Goal: Transaction & Acquisition: Book appointment/travel/reservation

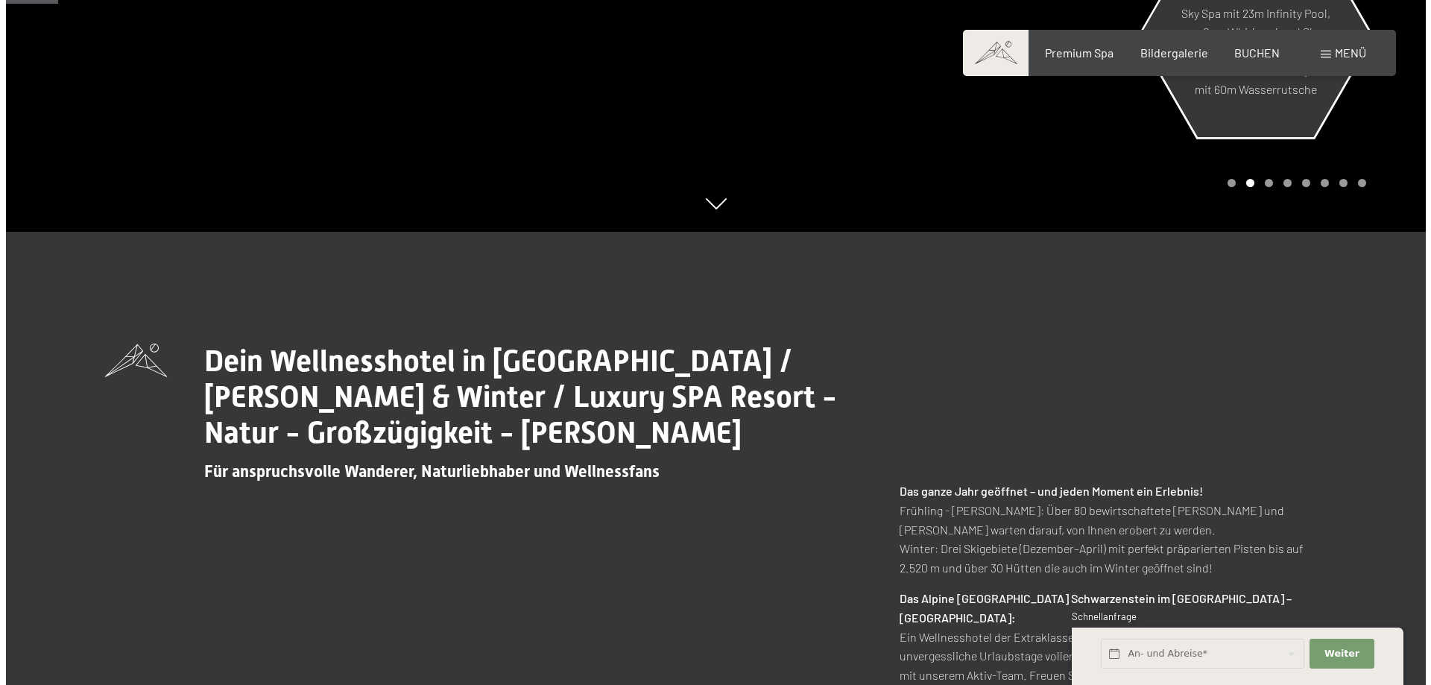
scroll to position [298, 0]
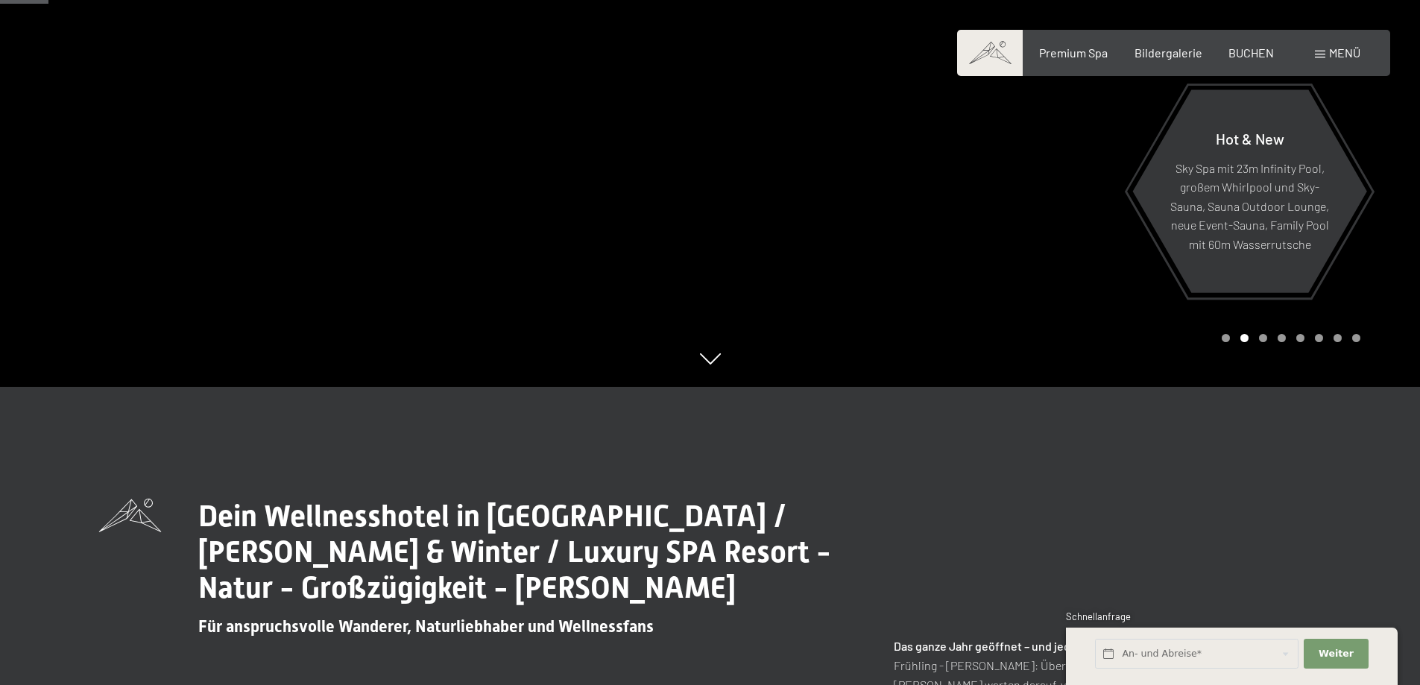
click at [1327, 49] on div "Menü" at bounding box center [1337, 53] width 45 height 16
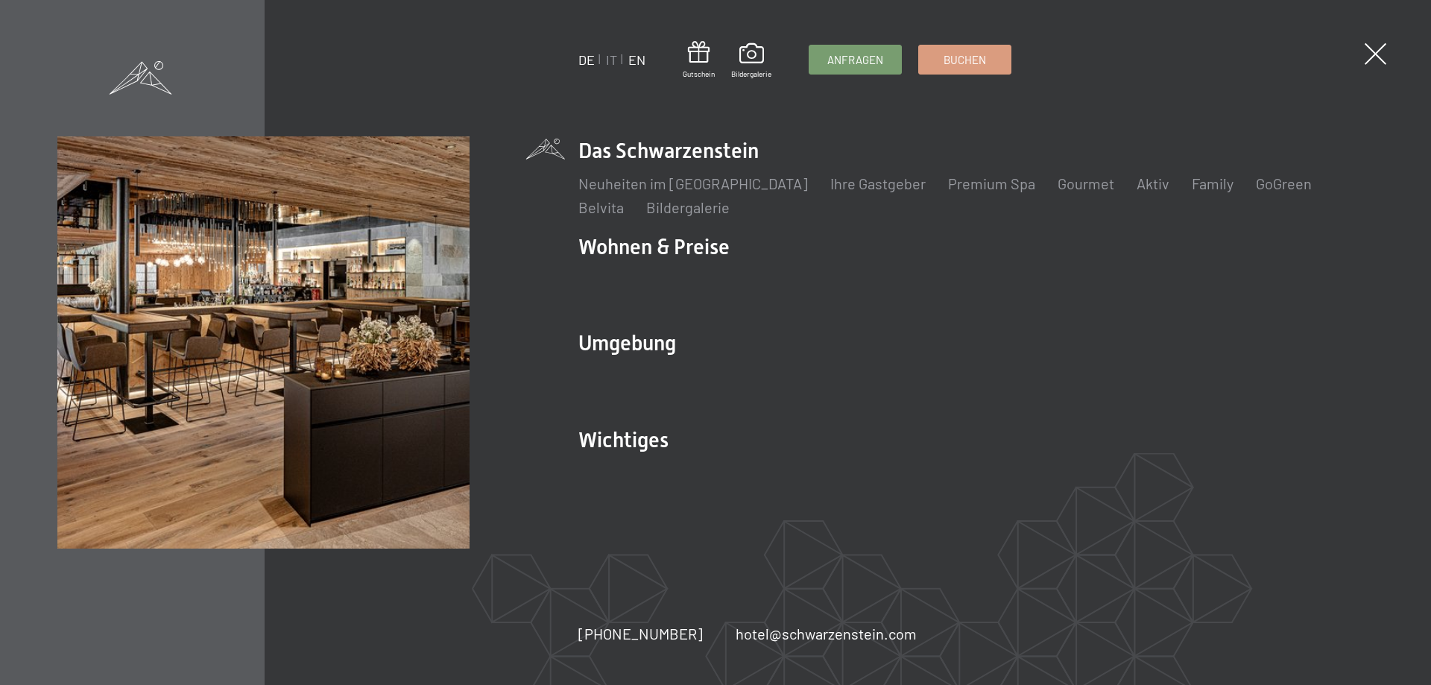
click at [632, 60] on link "EN" at bounding box center [637, 59] width 17 height 16
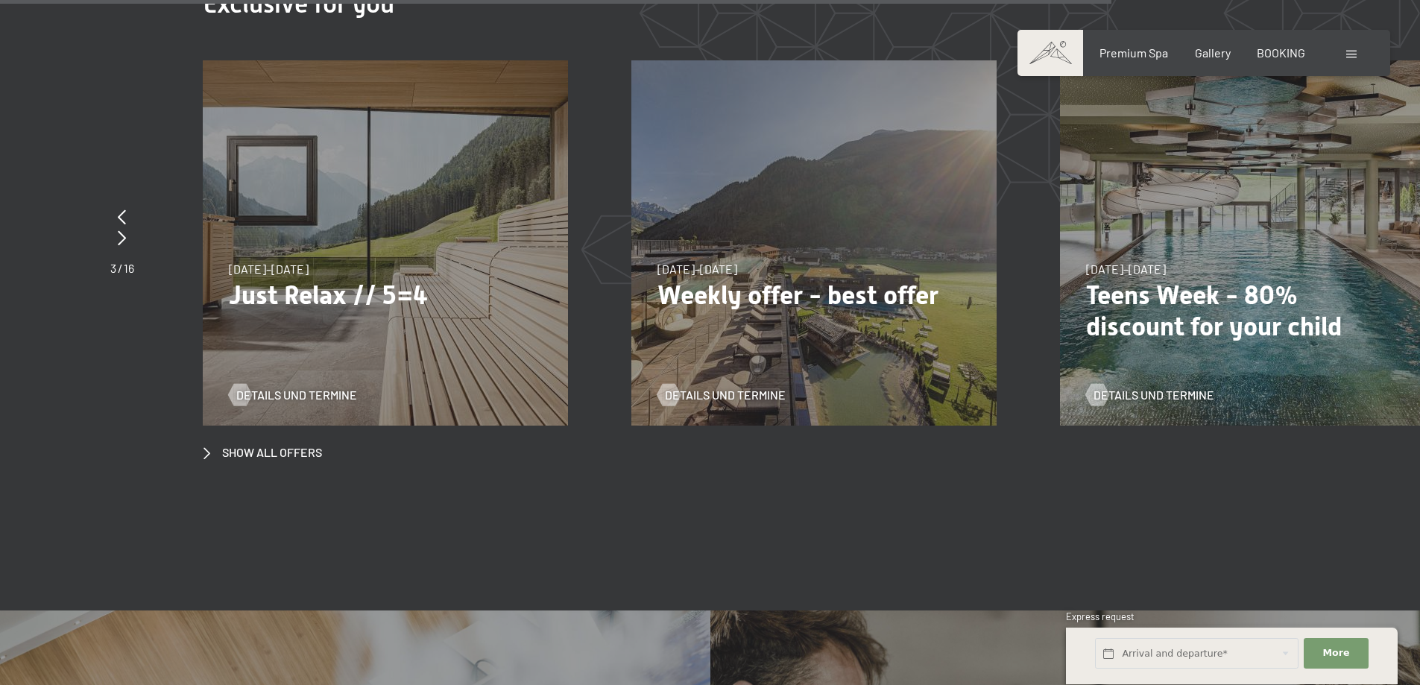
scroll to position [5890, 0]
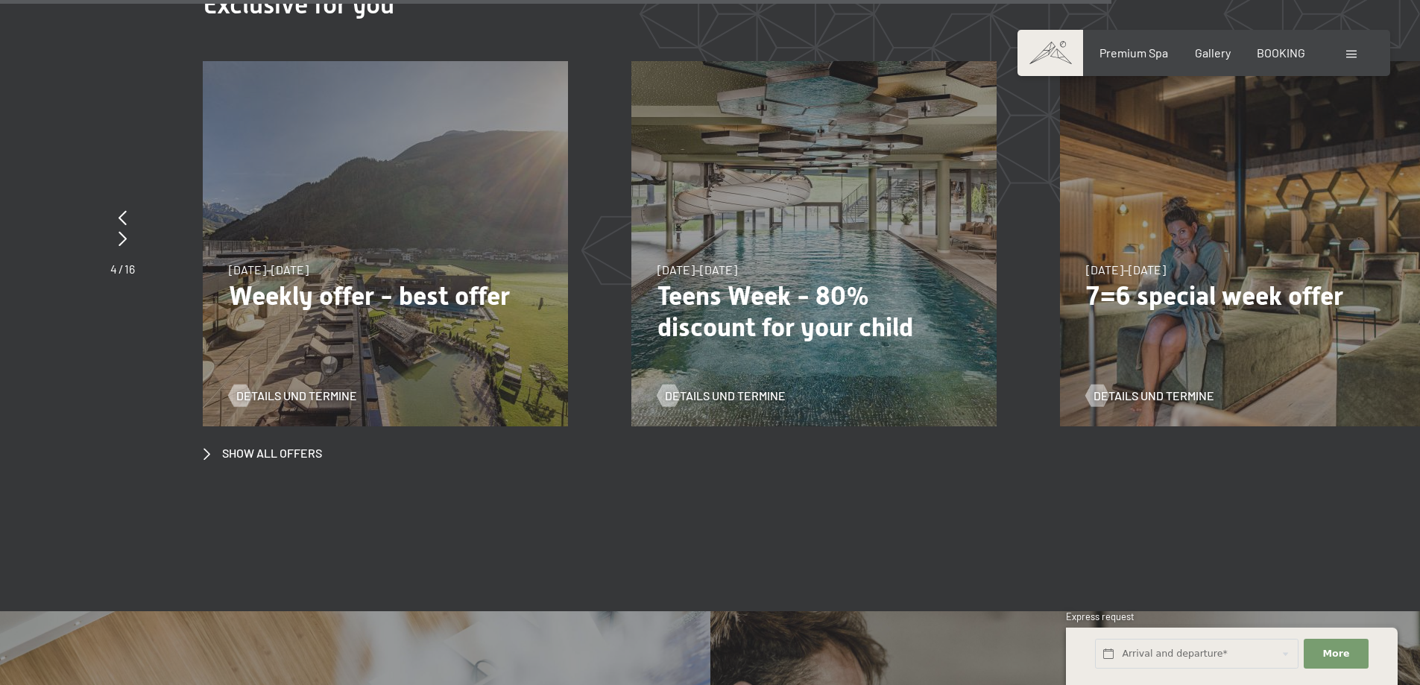
click at [345, 280] on p "Weekly offer - best offer" at bounding box center [385, 295] width 313 height 31
click at [476, 283] on p "Weekly offer - best offer" at bounding box center [385, 295] width 313 height 31
click at [326, 388] on span "Details und Termine" at bounding box center [311, 396] width 121 height 16
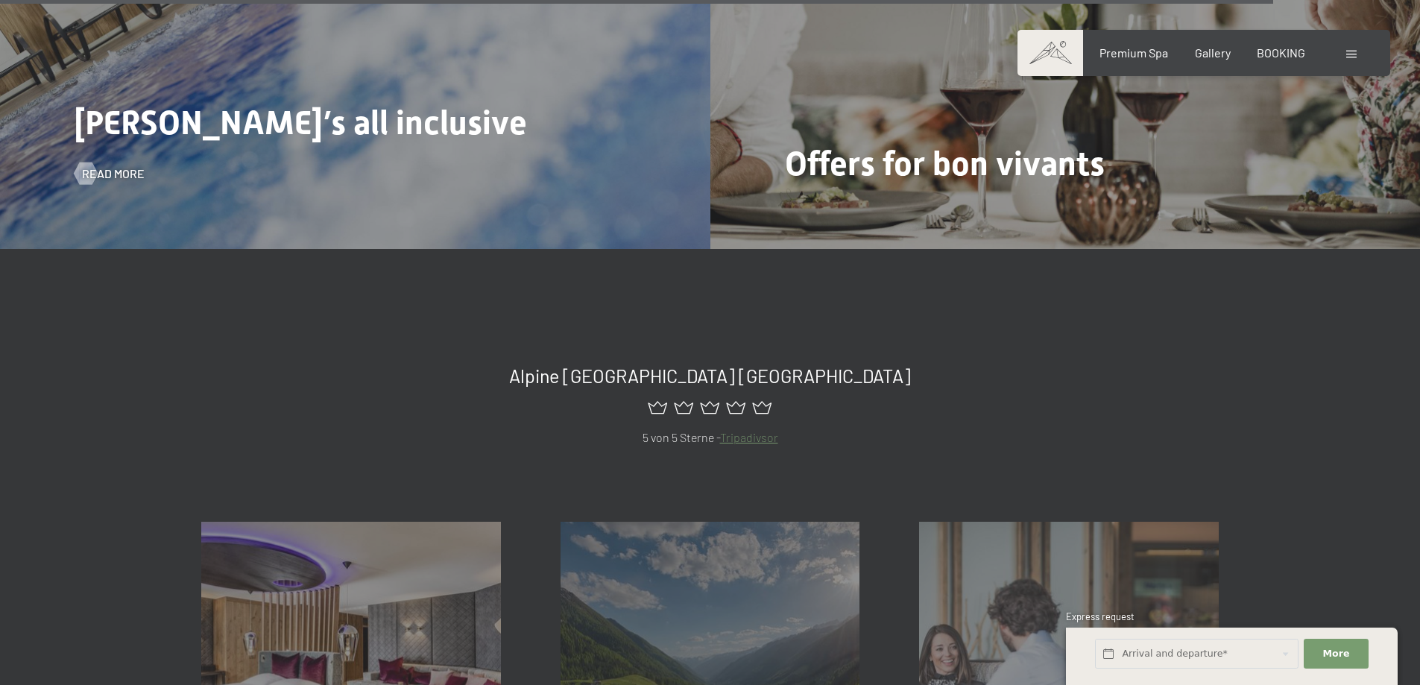
scroll to position [7083, 0]
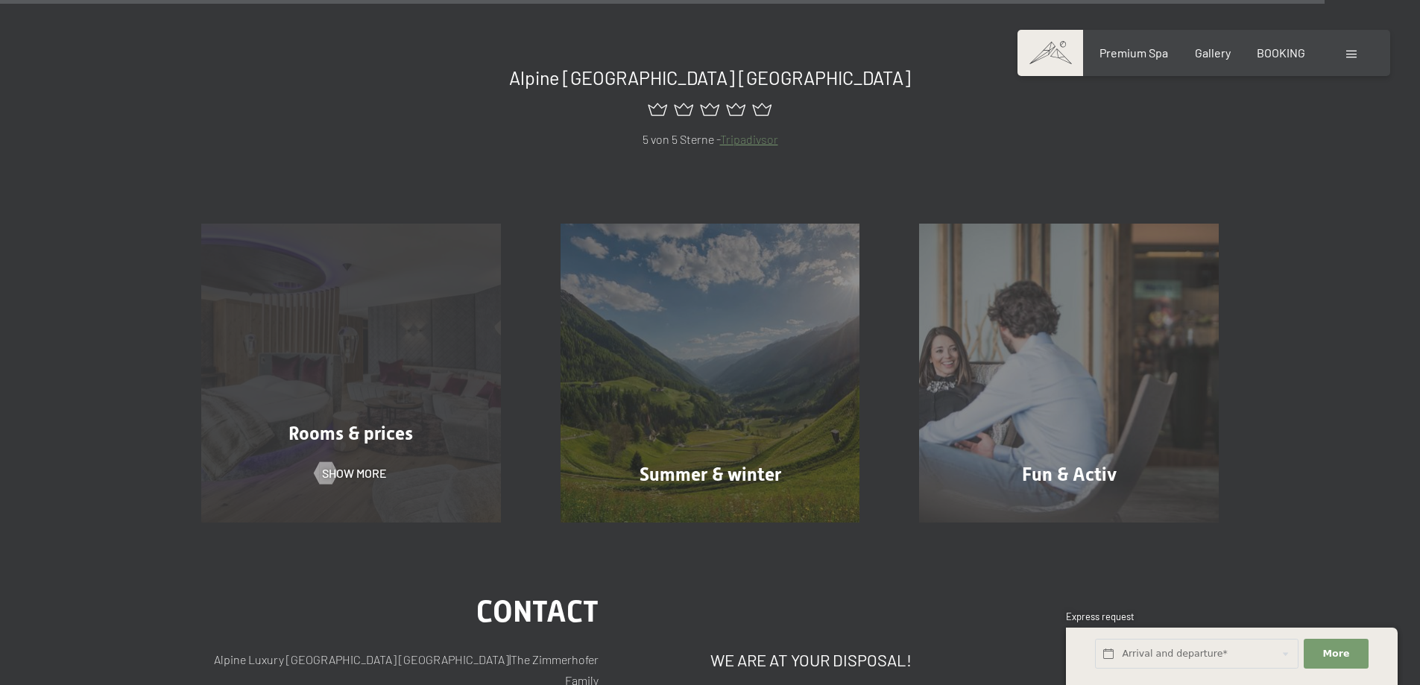
click at [325, 423] on span "Rooms & prices" at bounding box center [351, 434] width 125 height 22
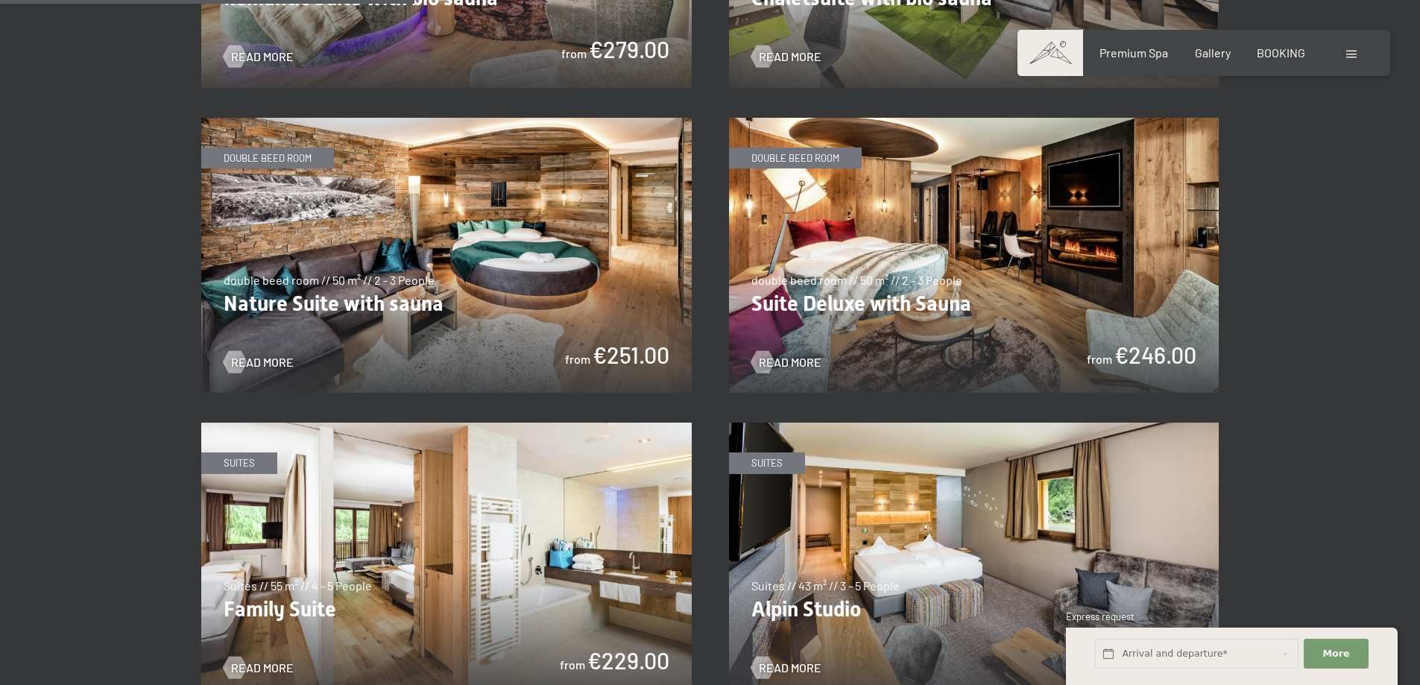
scroll to position [1566, 0]
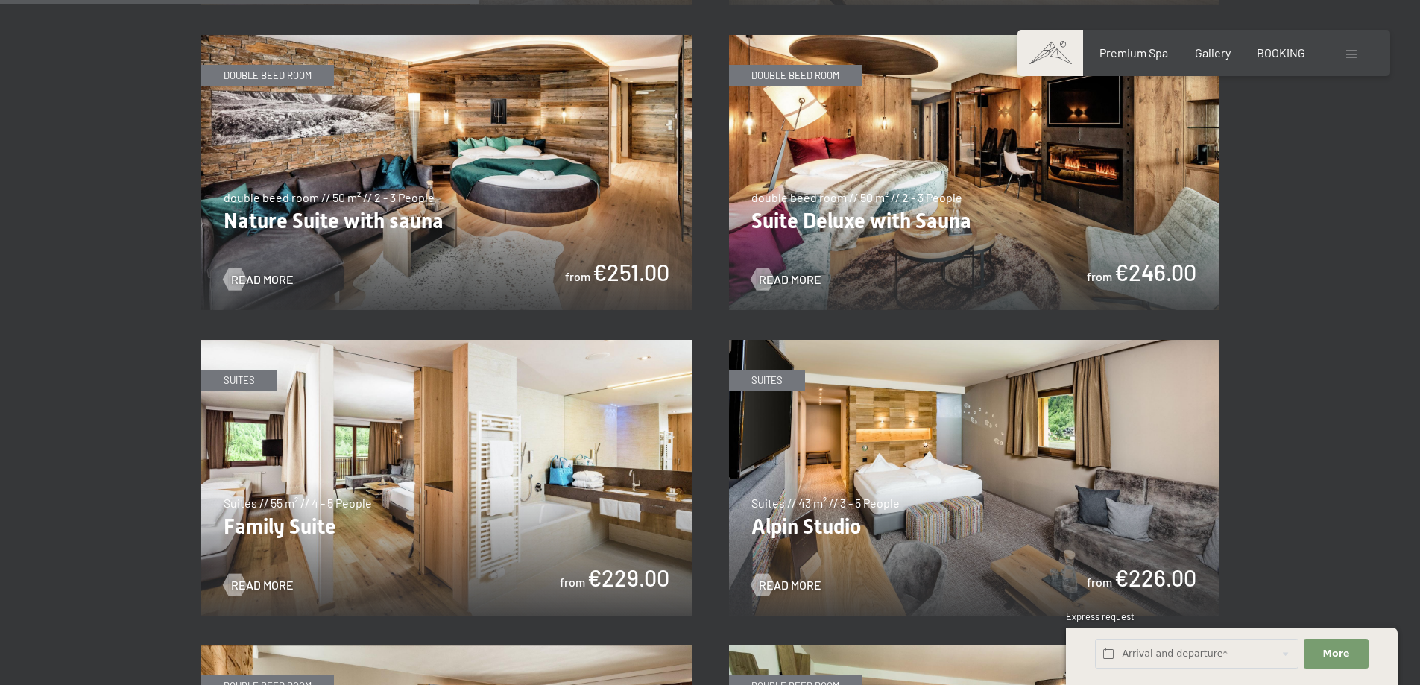
click at [428, 463] on img at bounding box center [446, 478] width 491 height 276
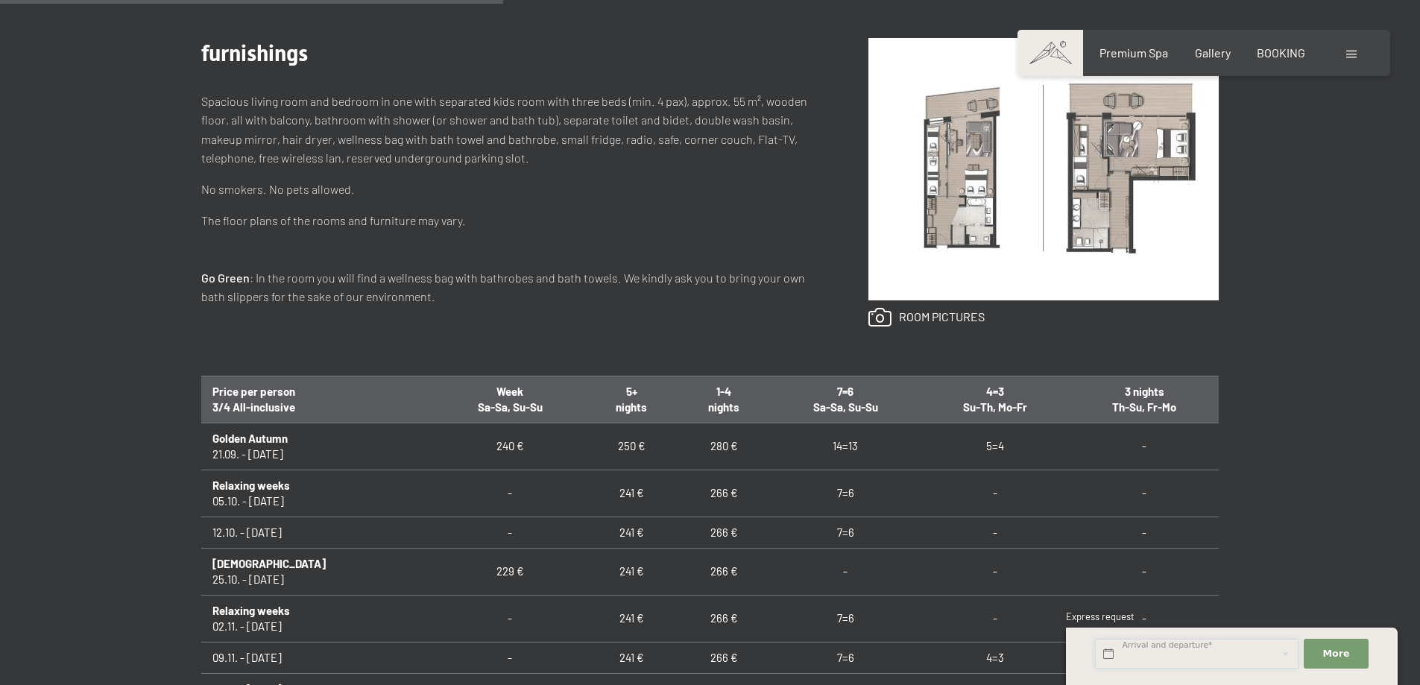
click at [1109, 649] on input "text" at bounding box center [1197, 654] width 204 height 31
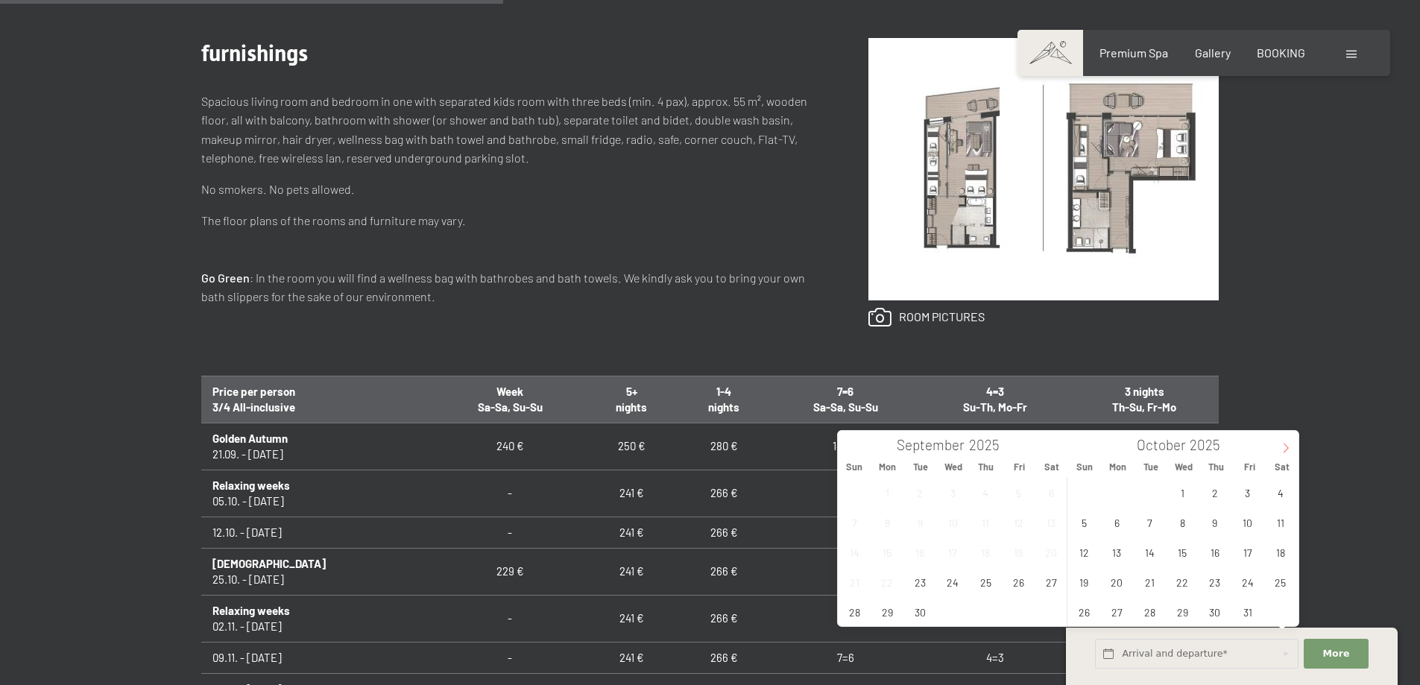
click at [1283, 446] on icon at bounding box center [1286, 448] width 10 height 10
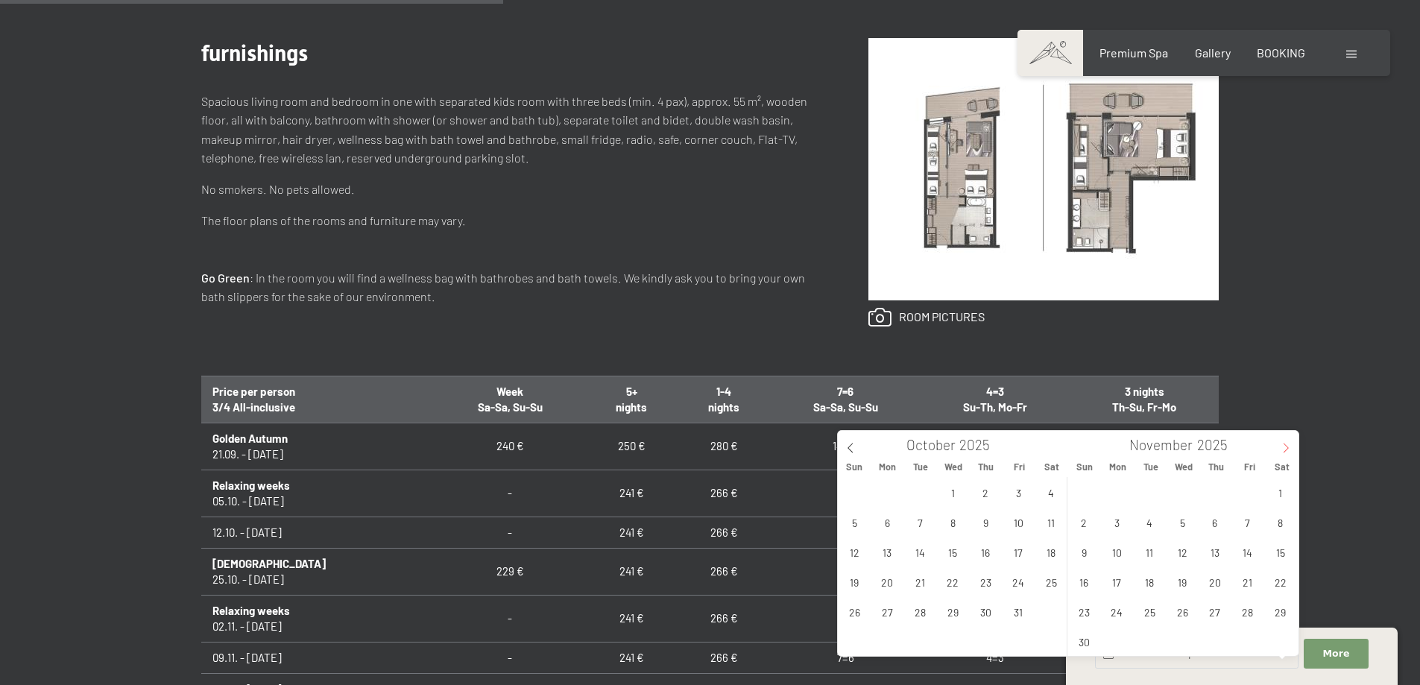
click at [1283, 446] on icon at bounding box center [1286, 448] width 10 height 10
type input "2026"
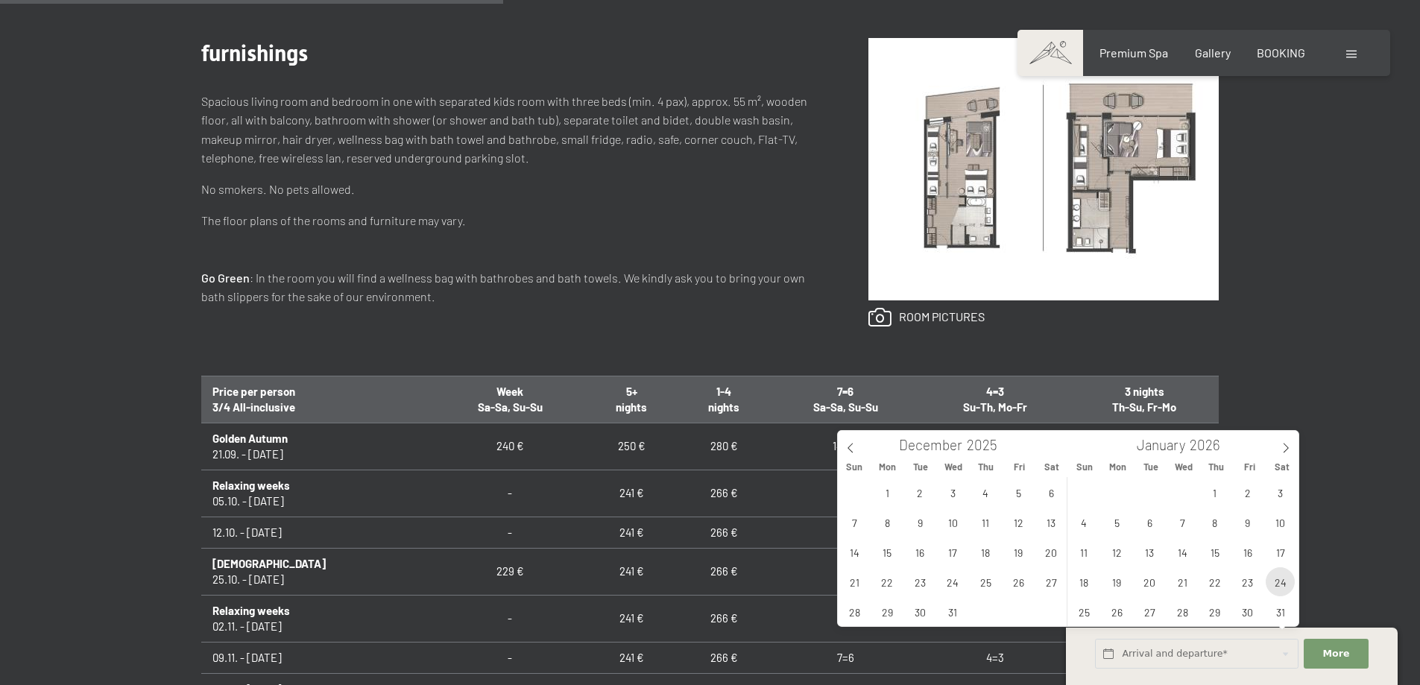
click at [1282, 582] on span "24" at bounding box center [1280, 581] width 29 height 29
type input "Sat. 24/01/2026"
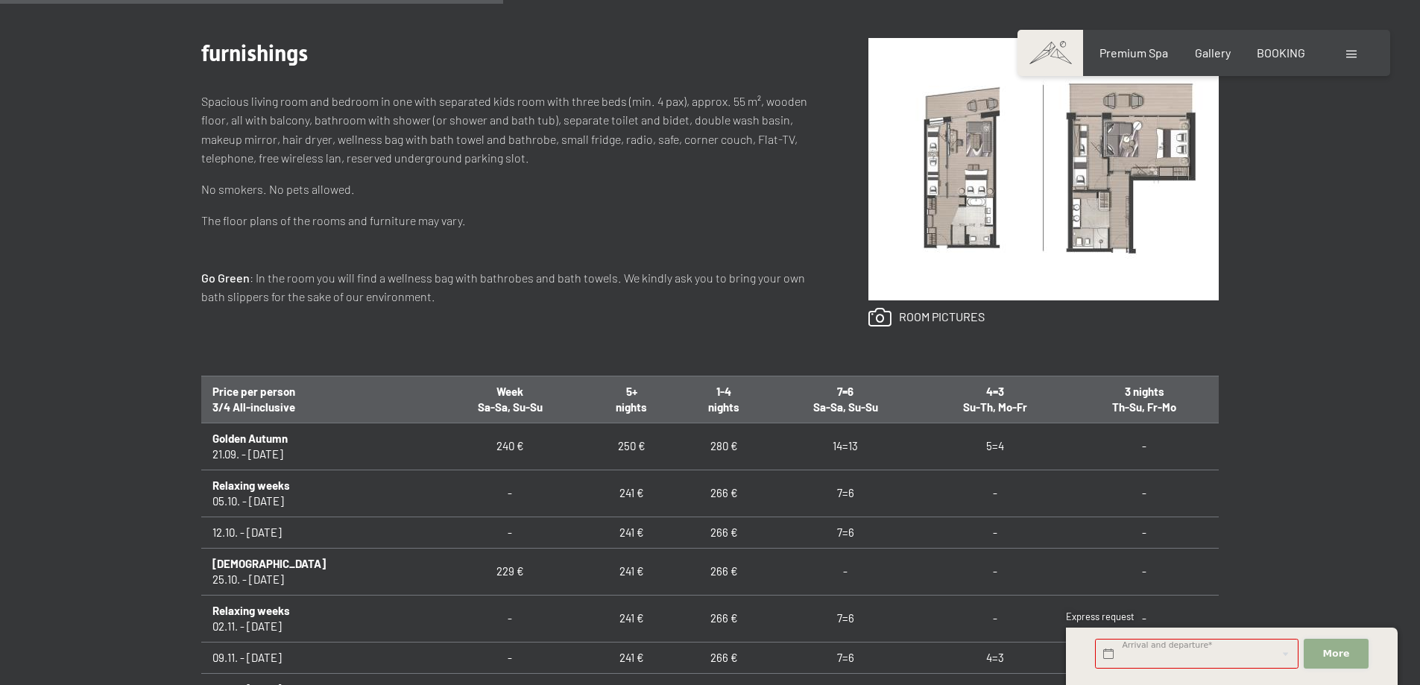
click at [1337, 658] on span "More" at bounding box center [1336, 653] width 27 height 13
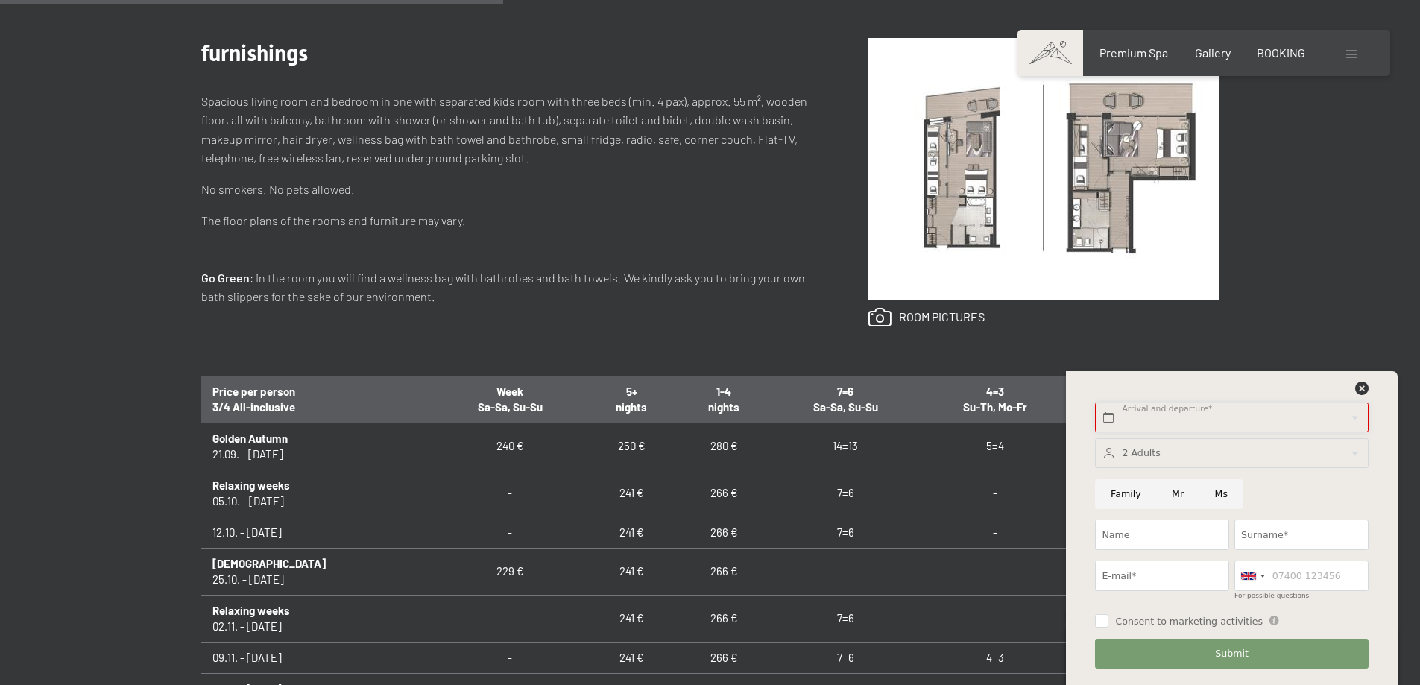
click at [1188, 411] on input "text" at bounding box center [1231, 418] width 273 height 31
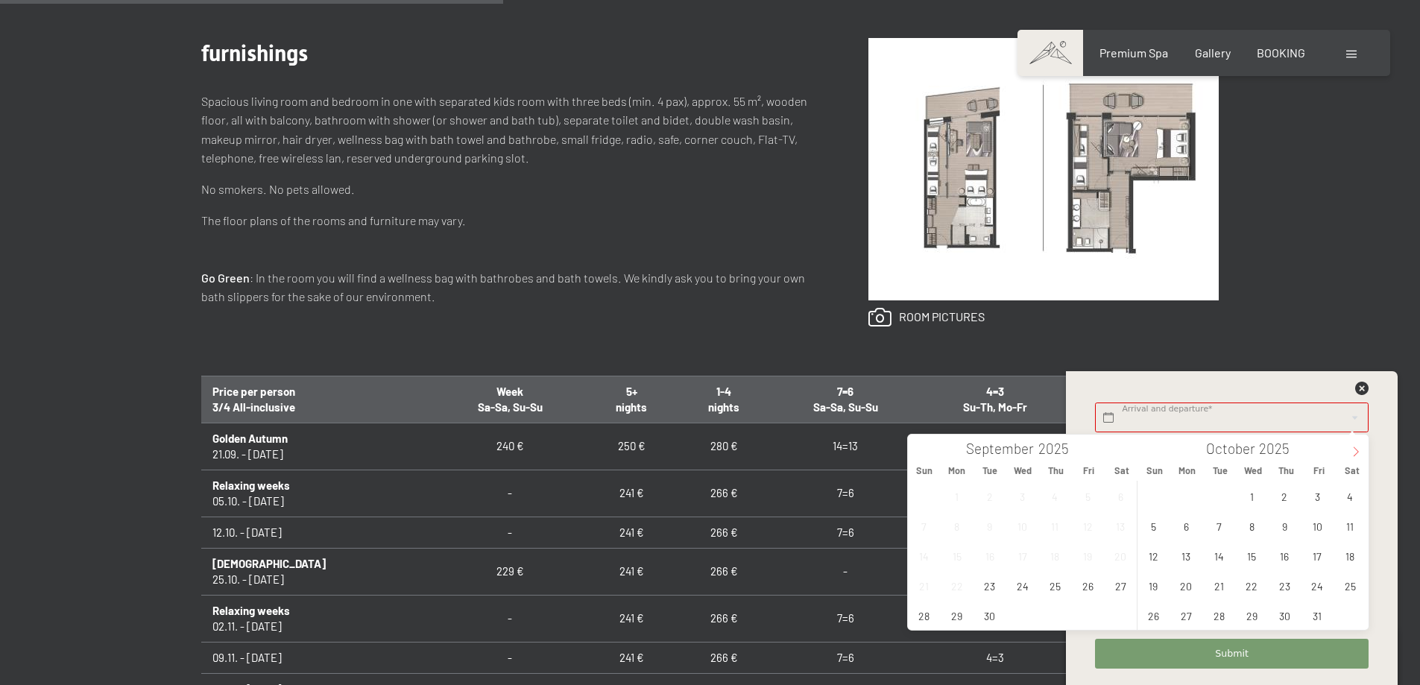
click at [1355, 449] on icon at bounding box center [1356, 452] width 10 height 10
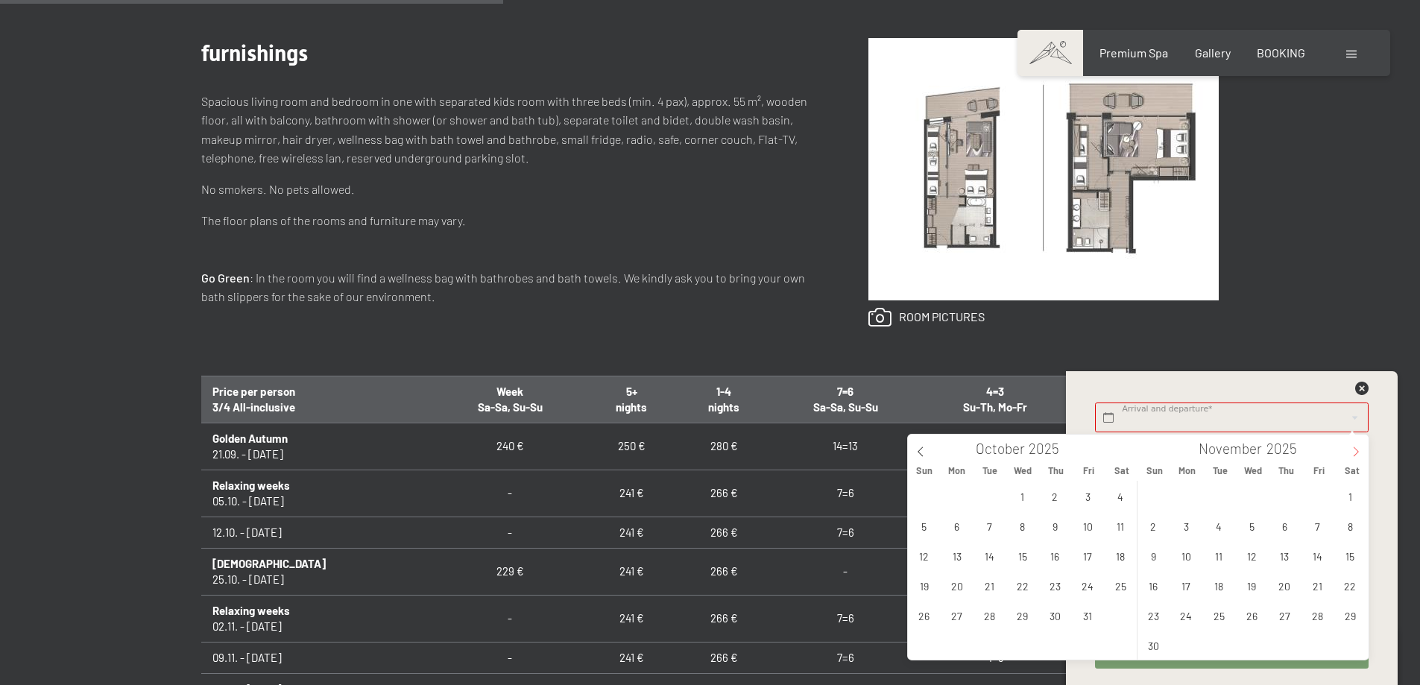
click at [1355, 449] on icon at bounding box center [1356, 452] width 10 height 10
type input "2026"
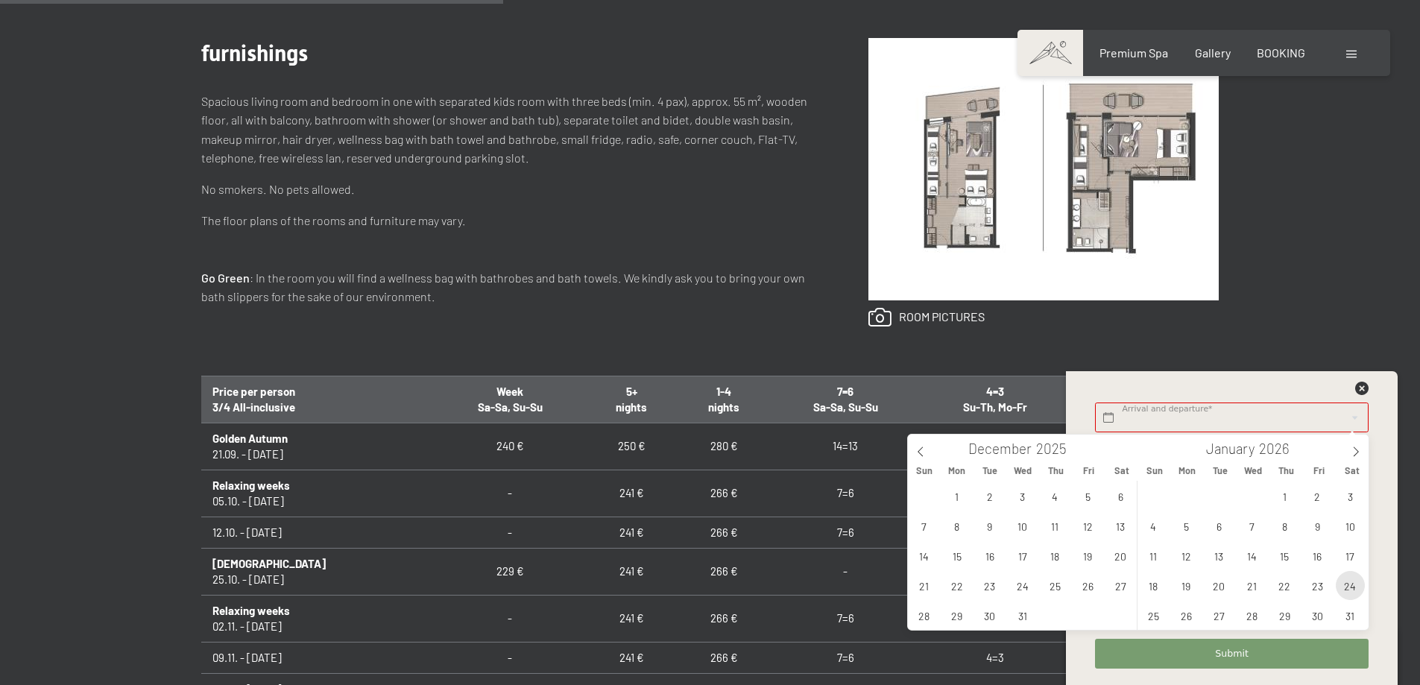
click at [1350, 582] on span "24" at bounding box center [1350, 585] width 29 height 29
type input "Sat. 24/01/2026"
click at [1311, 654] on button "Submit" at bounding box center [1231, 654] width 273 height 31
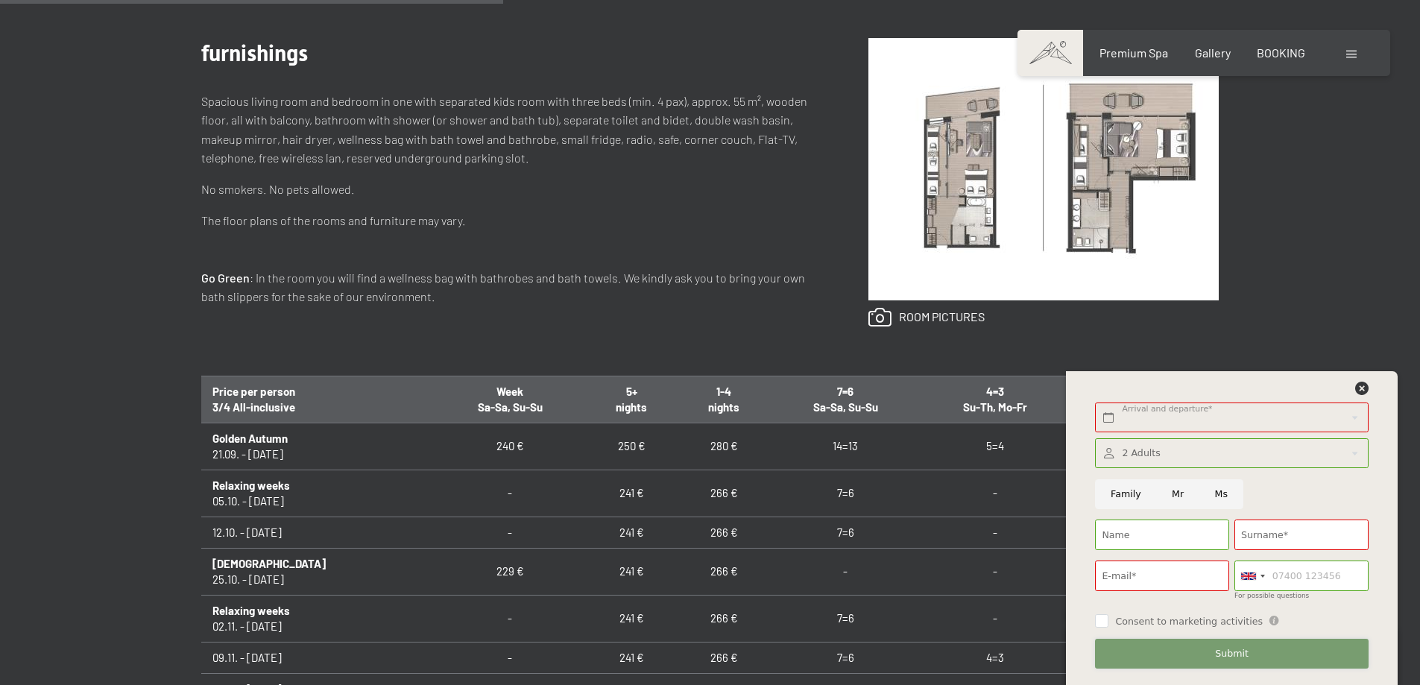
click at [1311, 654] on button "Submit" at bounding box center [1231, 654] width 273 height 31
click at [1361, 391] on icon at bounding box center [1361, 388] width 13 height 13
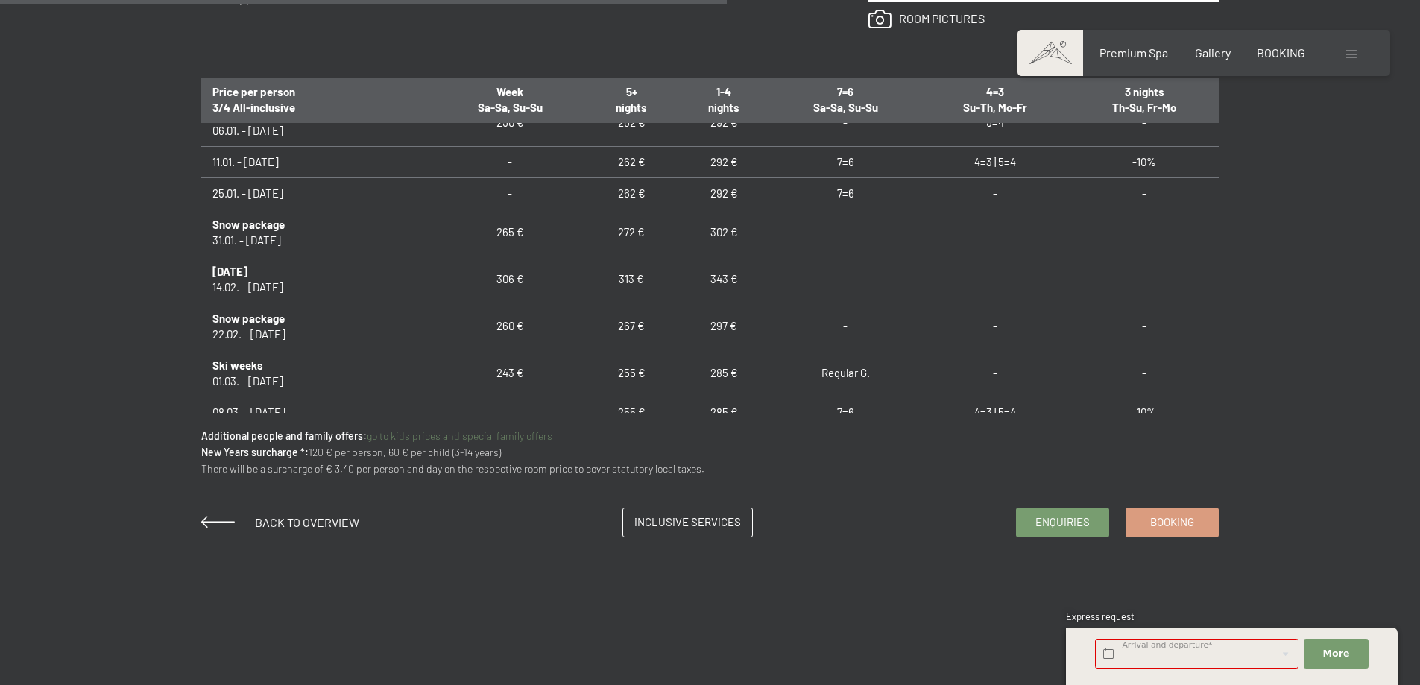
scroll to position [437, 0]
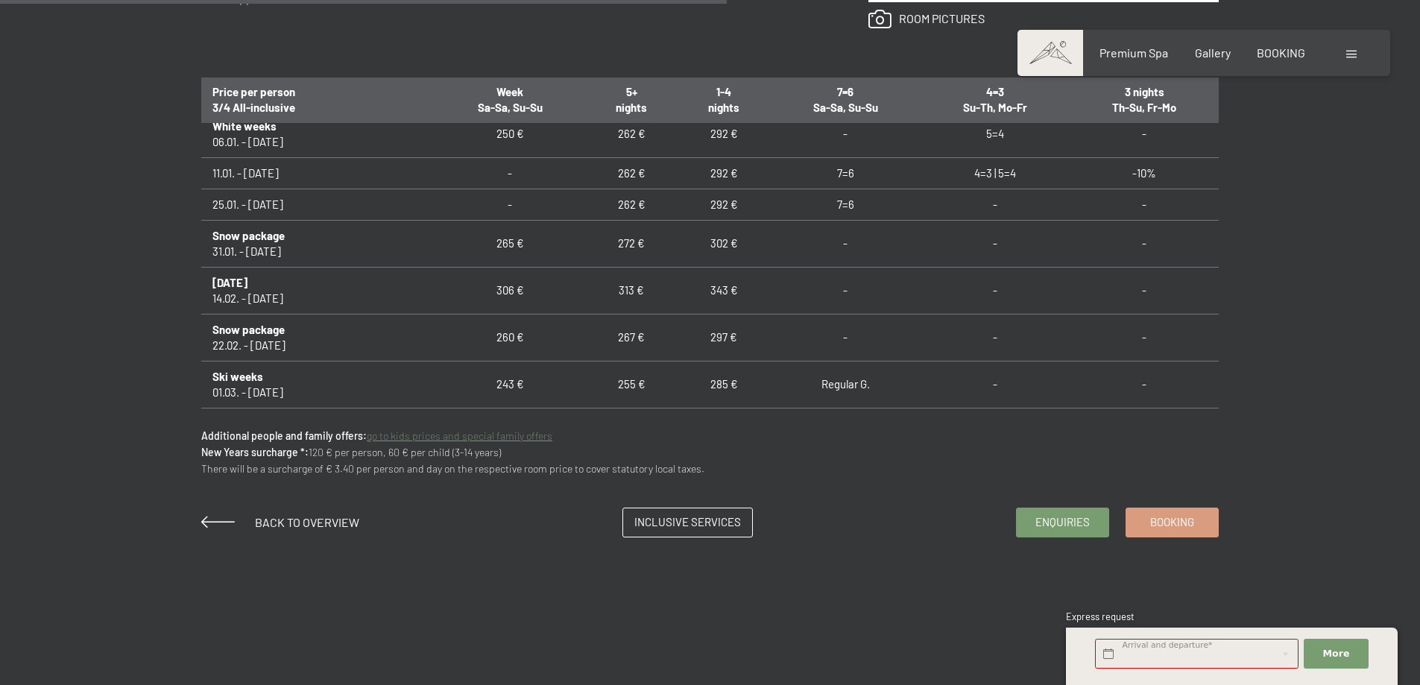
click at [493, 244] on td "265 €" at bounding box center [510, 243] width 151 height 47
click at [256, 245] on td "Snow package 31.01. - 14.02.26" at bounding box center [318, 243] width 234 height 47
click at [501, 244] on td "265 €" at bounding box center [510, 243] width 151 height 47
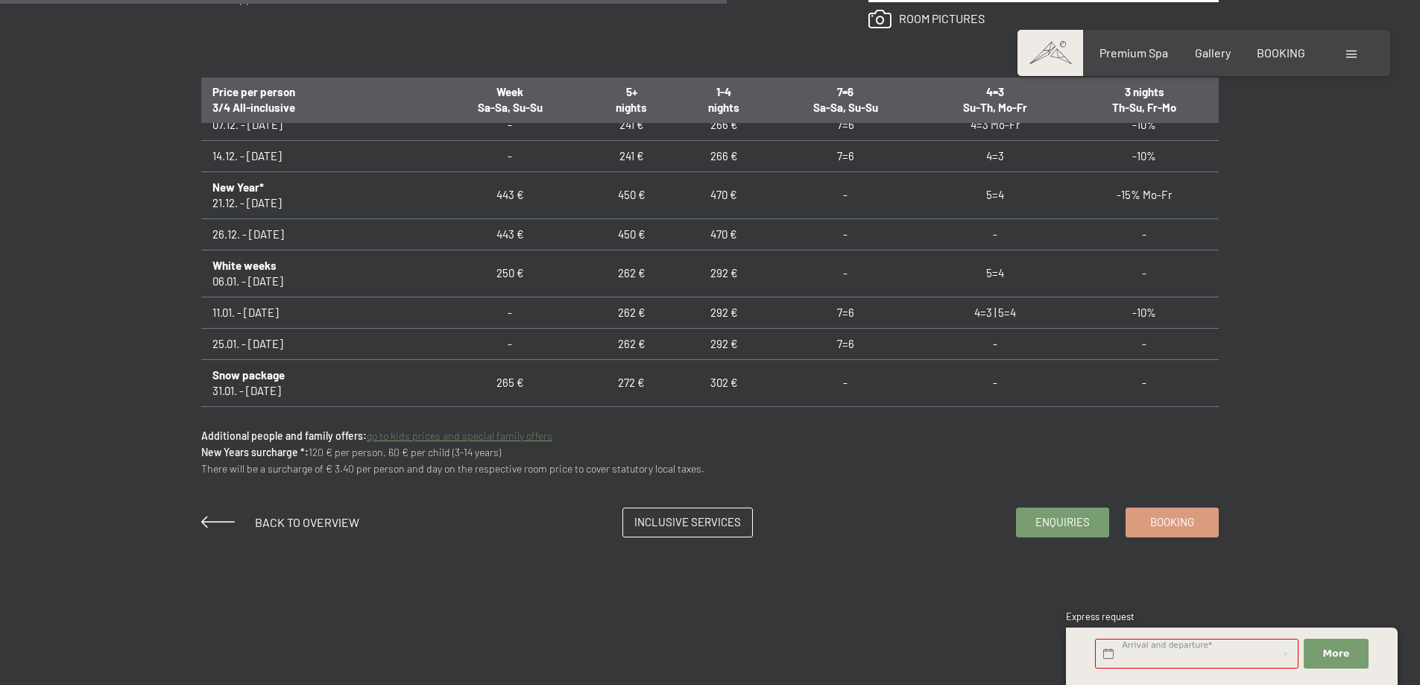
scroll to position [288, 0]
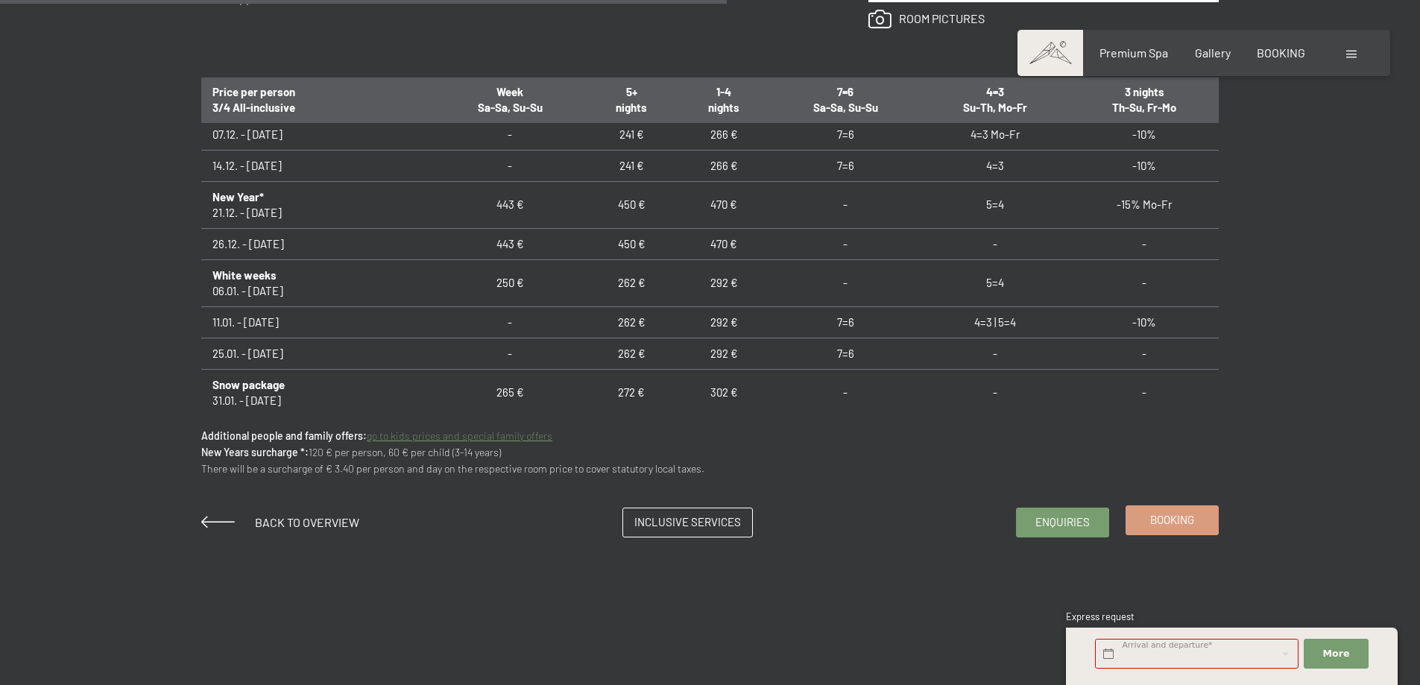
click at [1188, 520] on span "Booking" at bounding box center [1172, 520] width 44 height 16
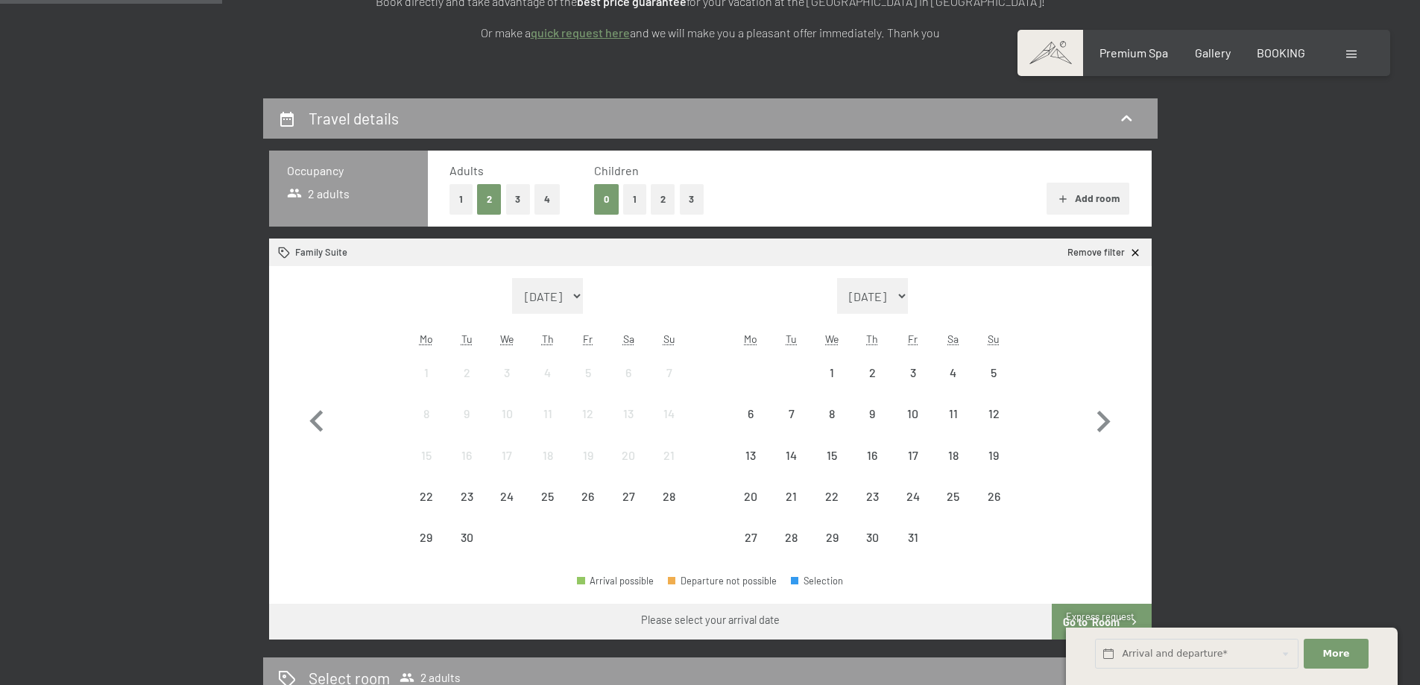
scroll to position [298, 0]
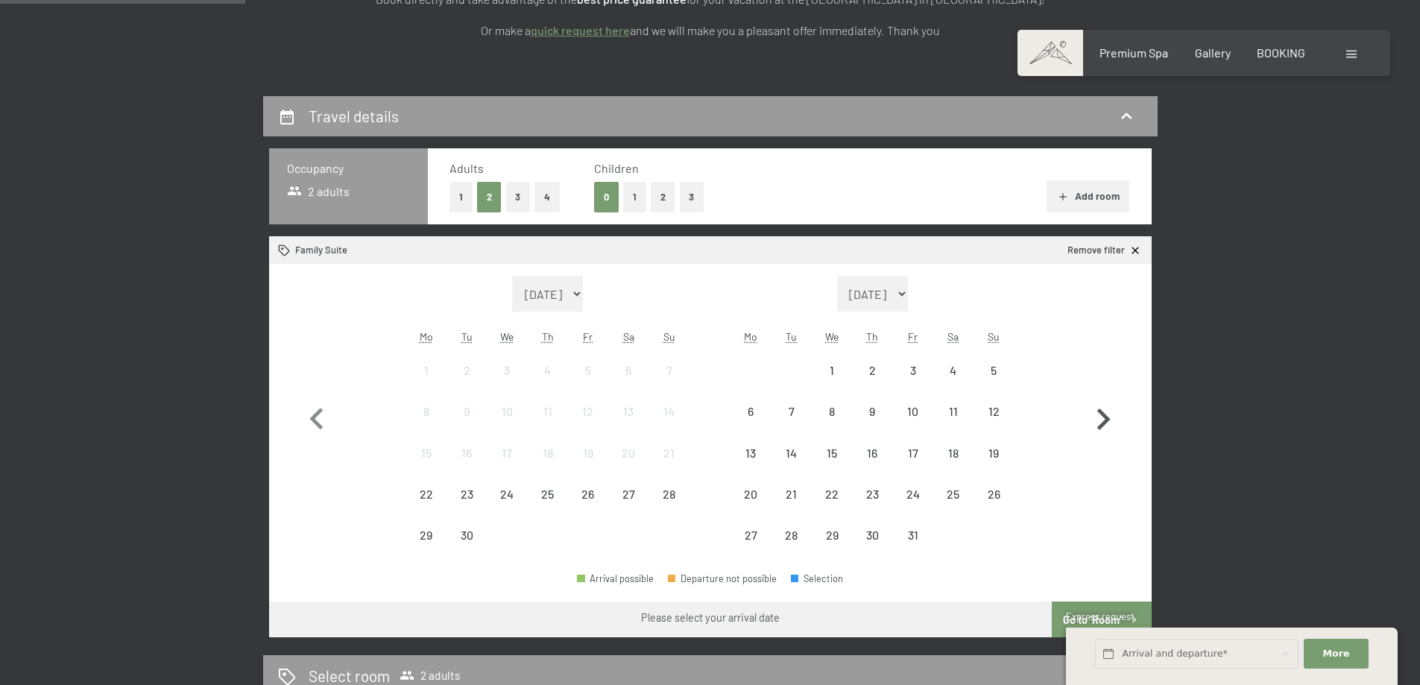
click at [1106, 418] on icon "button" at bounding box center [1103, 420] width 13 height 22
select select "[DATE]"
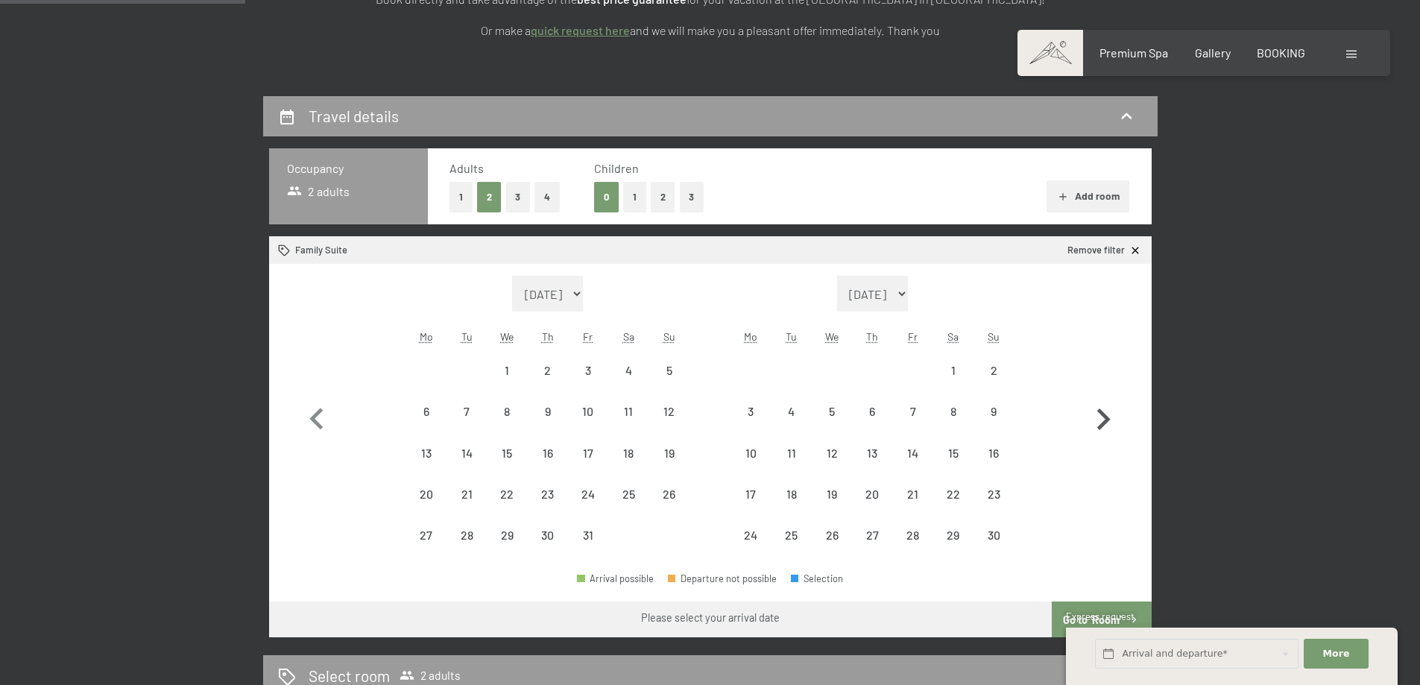
click at [1106, 418] on icon "button" at bounding box center [1103, 420] width 13 height 22
select select "[DATE]"
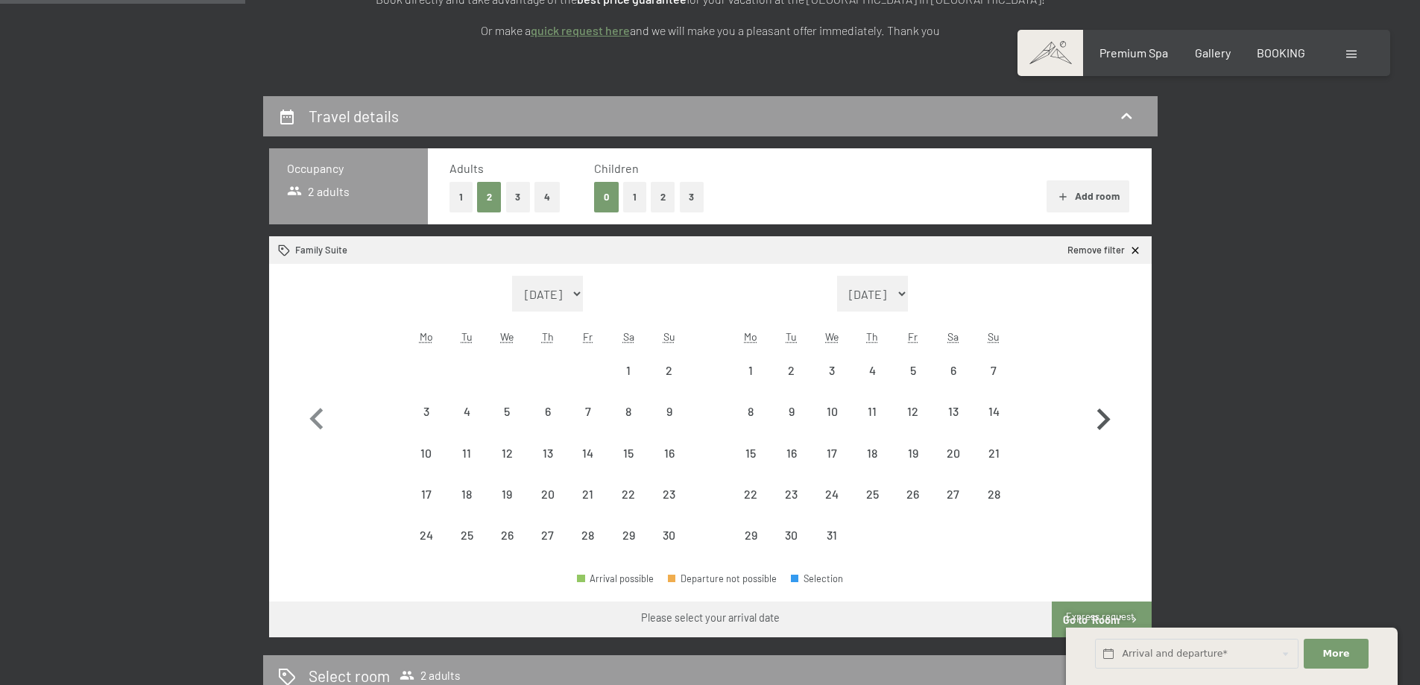
click at [1106, 418] on icon "button" at bounding box center [1103, 420] width 13 height 22
select select "[DATE]"
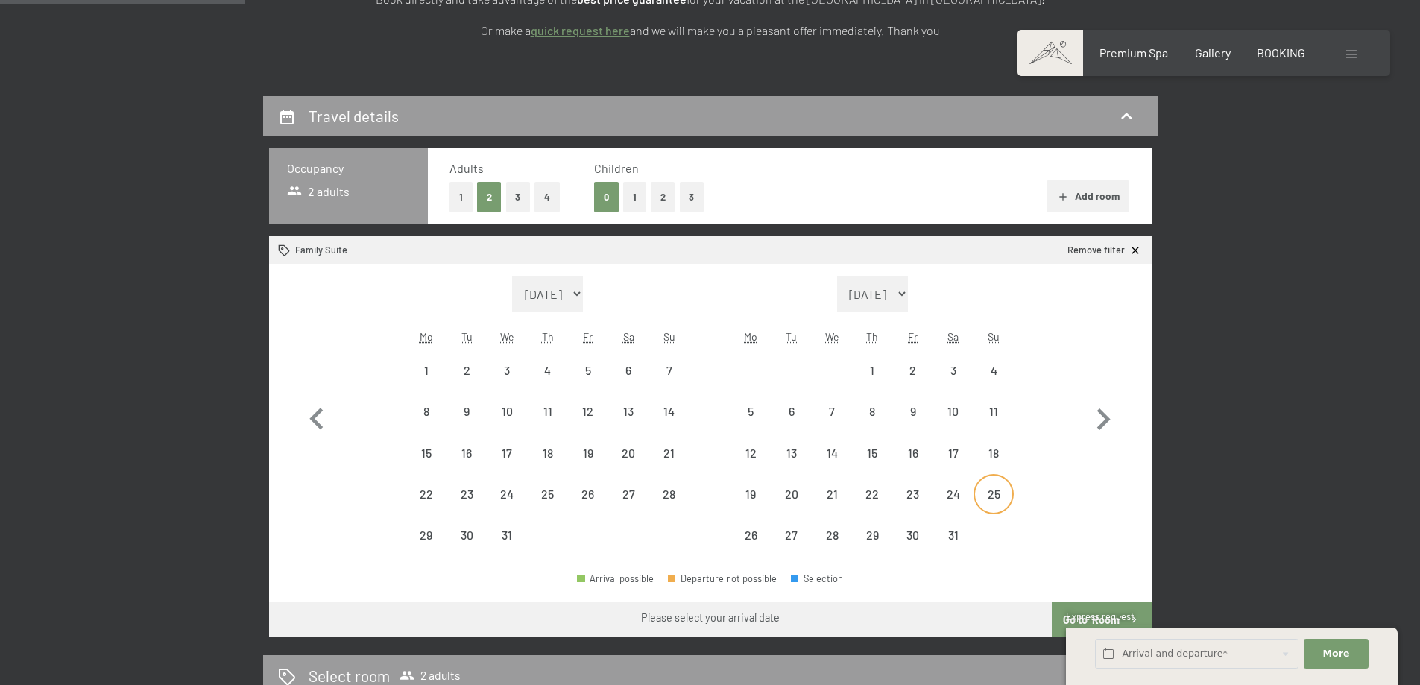
click at [987, 494] on div "25" at bounding box center [993, 506] width 37 height 37
select select "[DATE]"
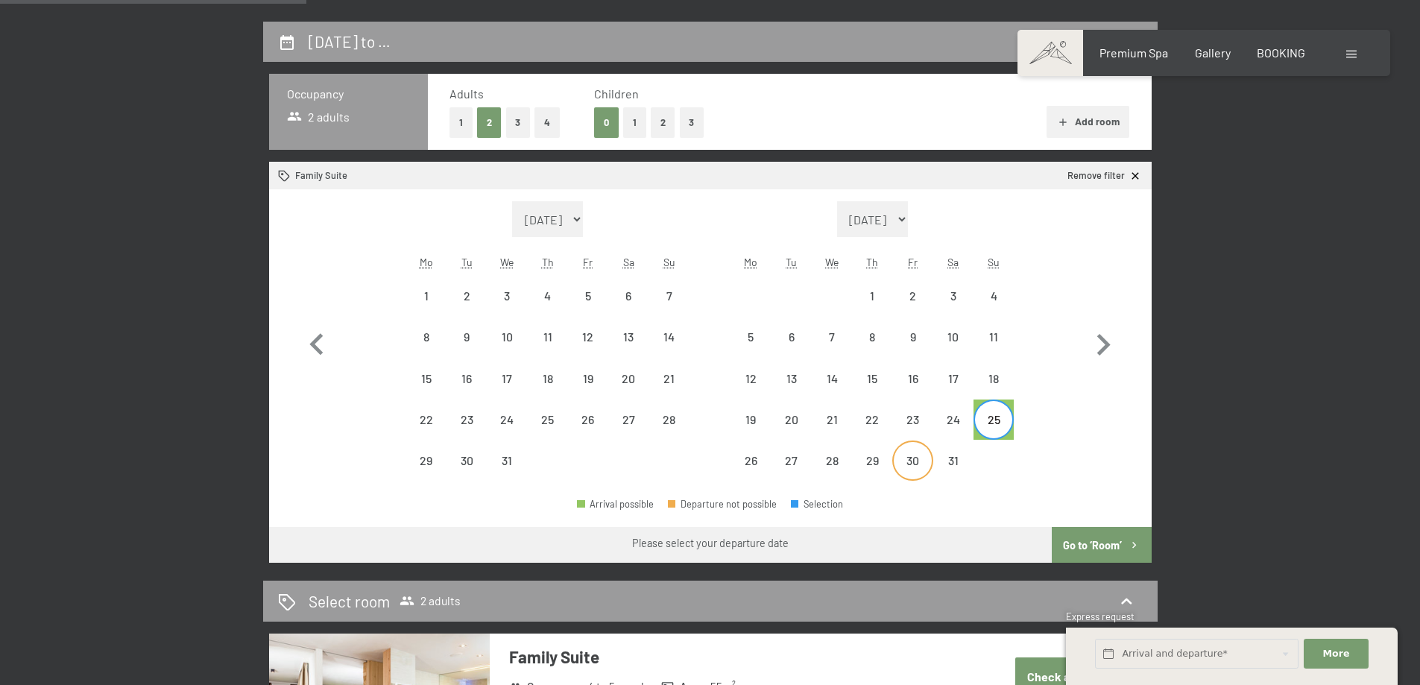
click at [913, 464] on div "30" at bounding box center [912, 473] width 37 height 37
select select "2025-12-01"
select select "2026-01-01"
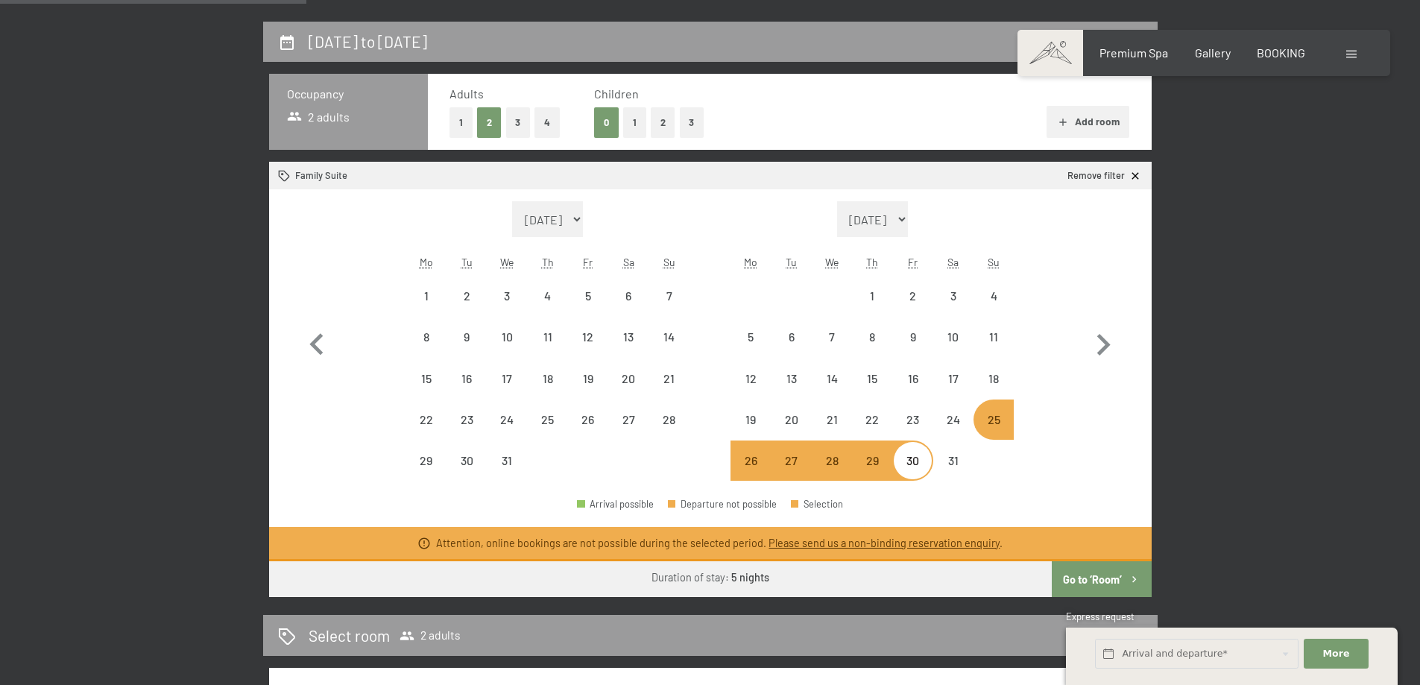
click at [869, 464] on div "29" at bounding box center [872, 473] width 37 height 37
select select "2025-12-01"
select select "2026-01-01"
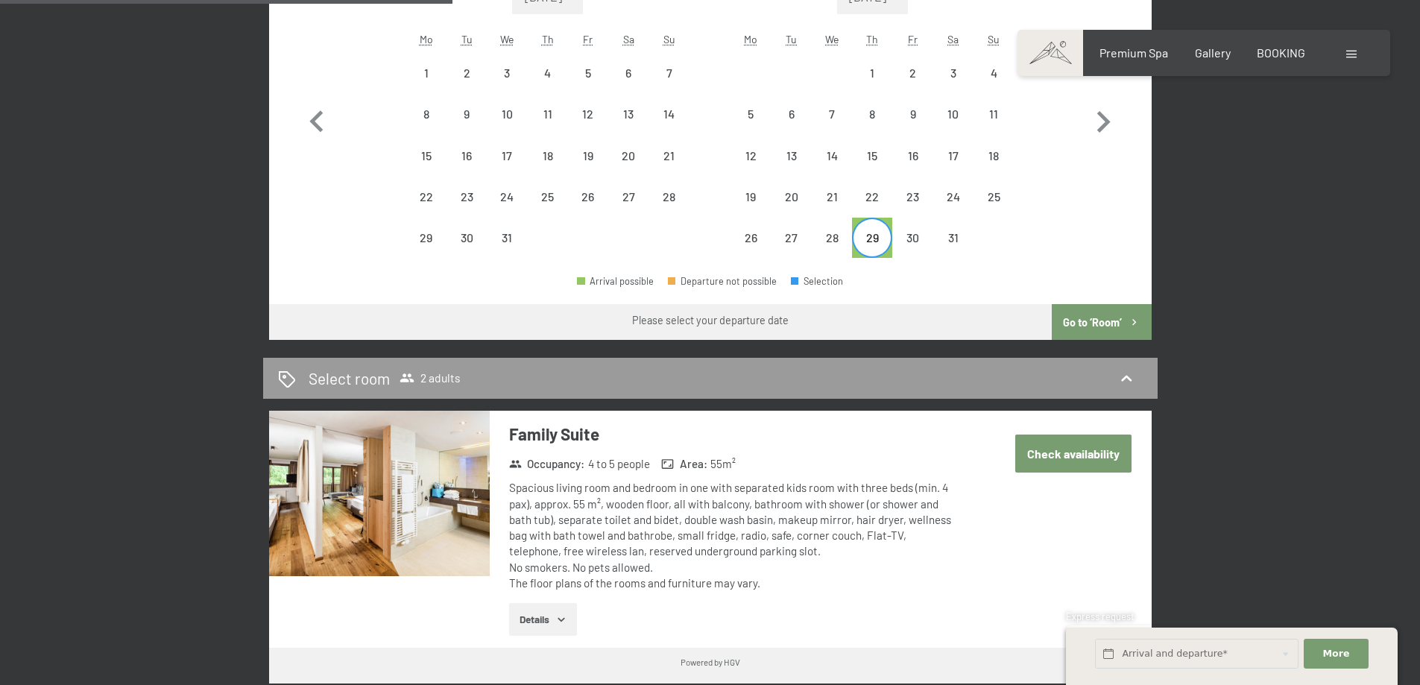
scroll to position [596, 0]
click at [1067, 454] on button "Check availability" at bounding box center [1073, 453] width 116 height 38
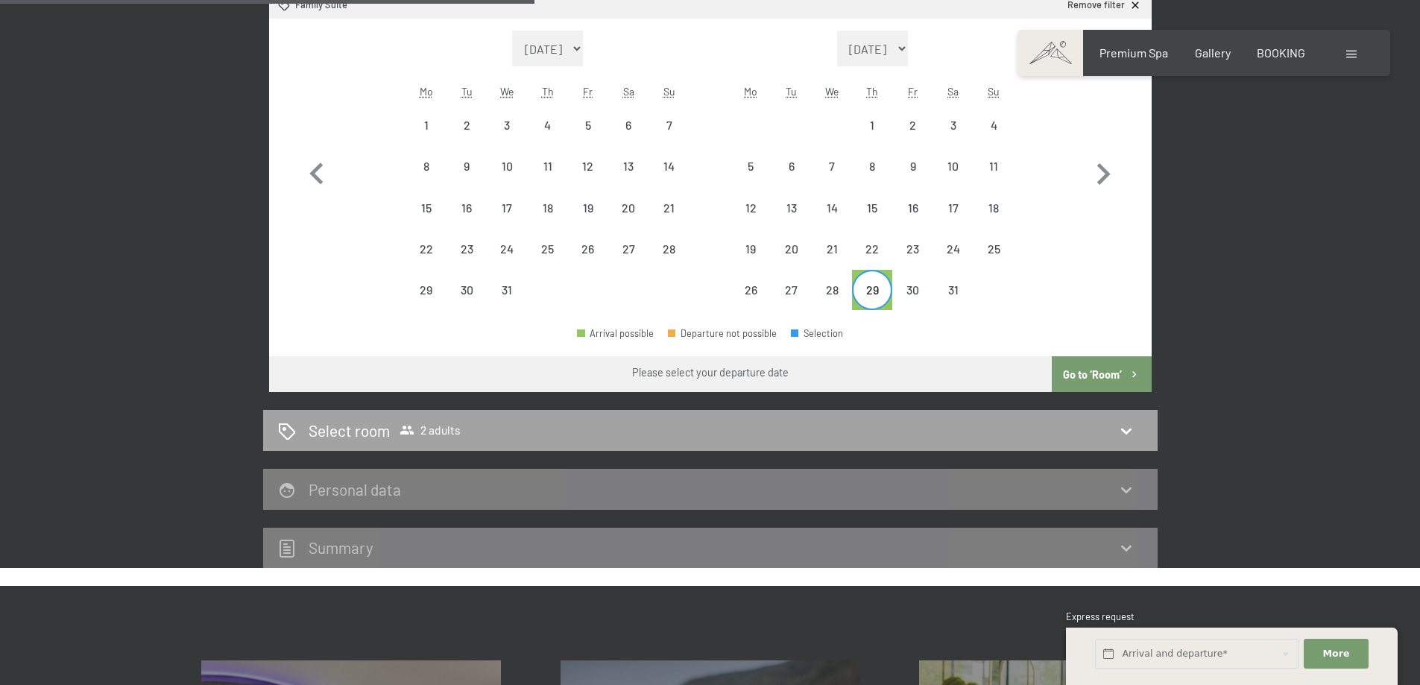
click at [661, 443] on div "Select room 2 adults" at bounding box center [710, 430] width 895 height 41
select select "2025-12-01"
select select "2026-01-01"
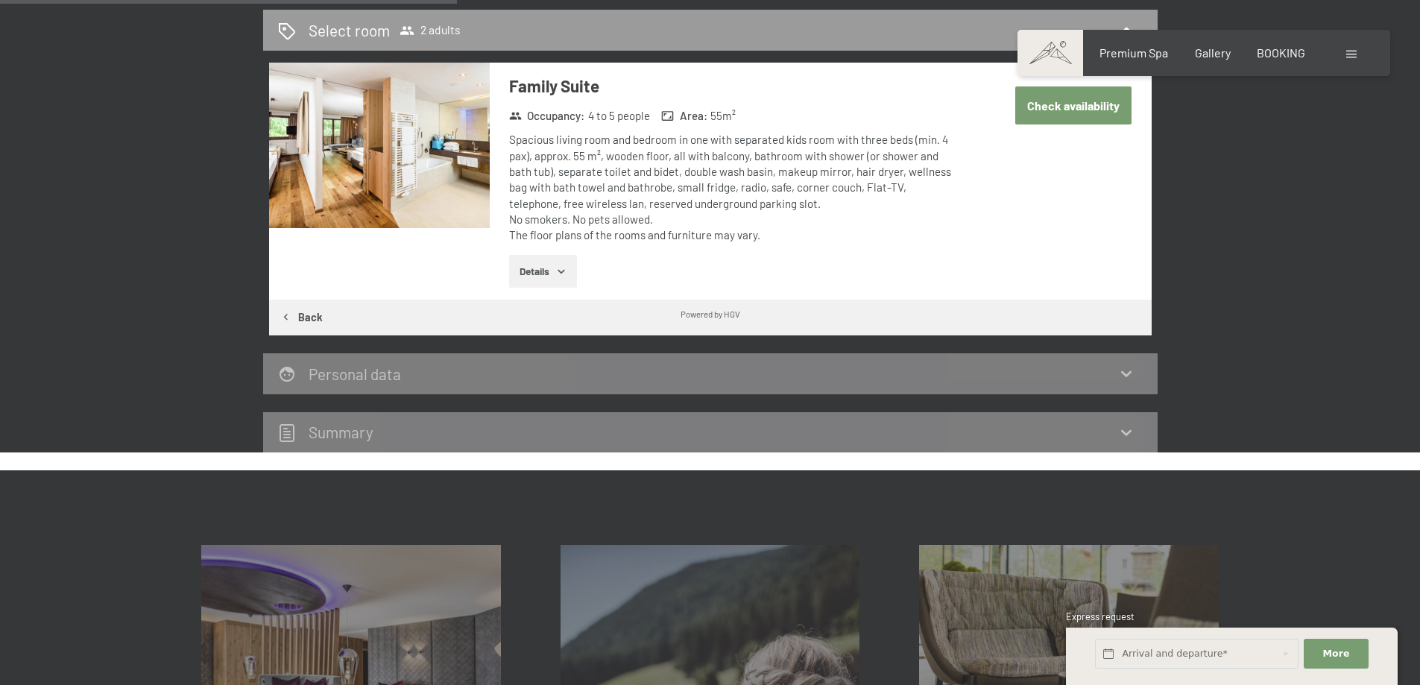
scroll to position [469, 0]
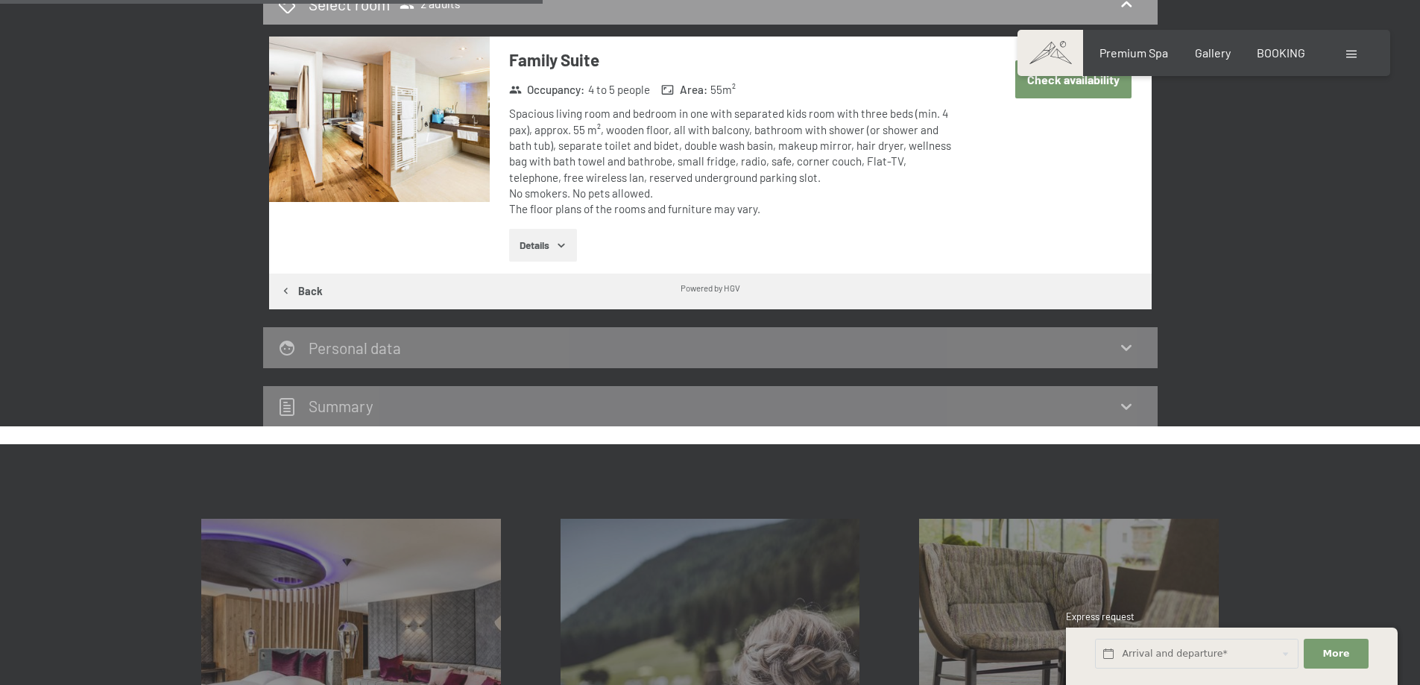
click at [1131, 351] on icon at bounding box center [1127, 347] width 18 height 18
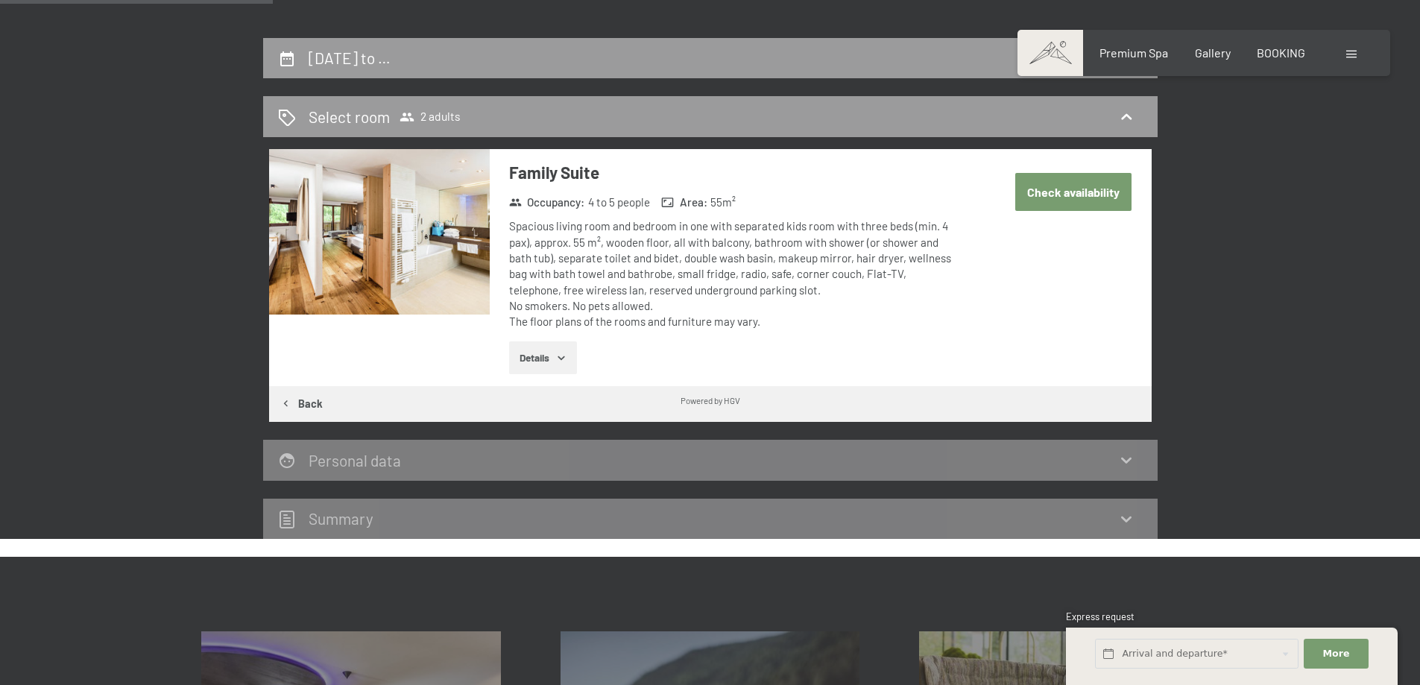
scroll to position [245, 0]
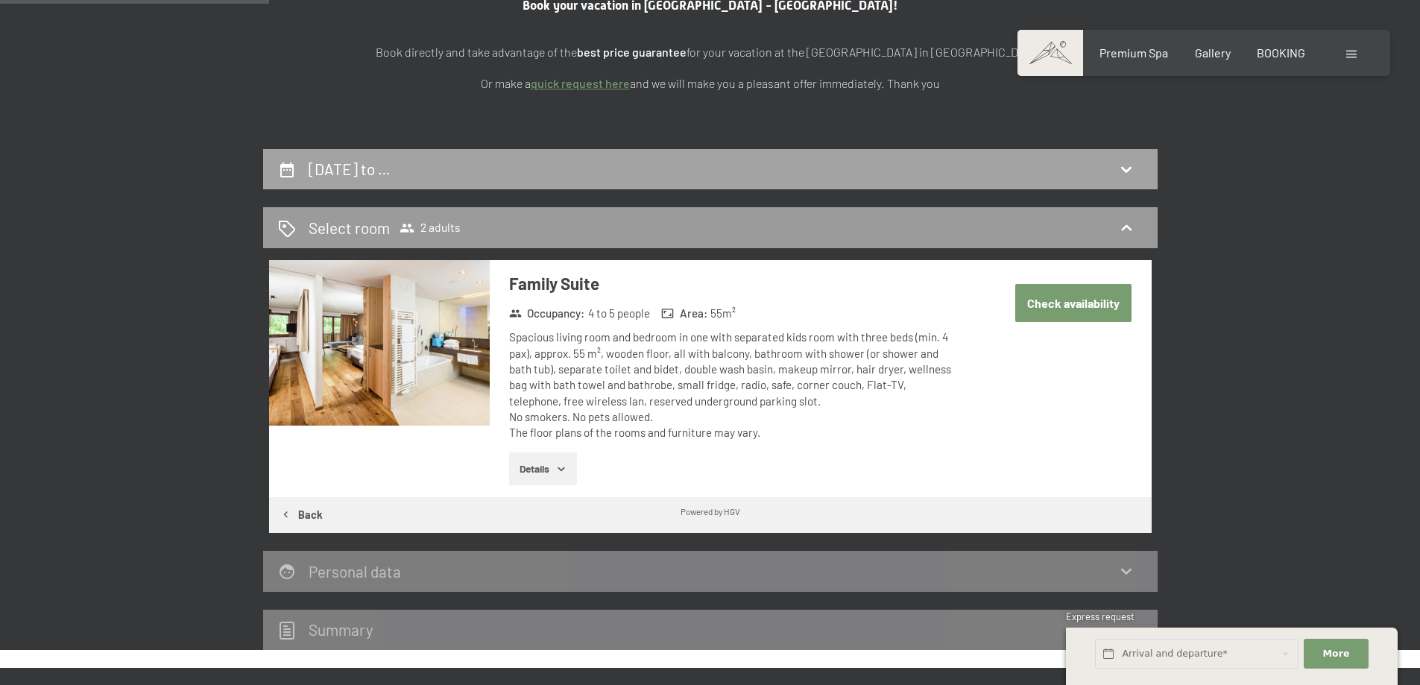
click at [495, 167] on div "29th January to …" at bounding box center [710, 169] width 865 height 22
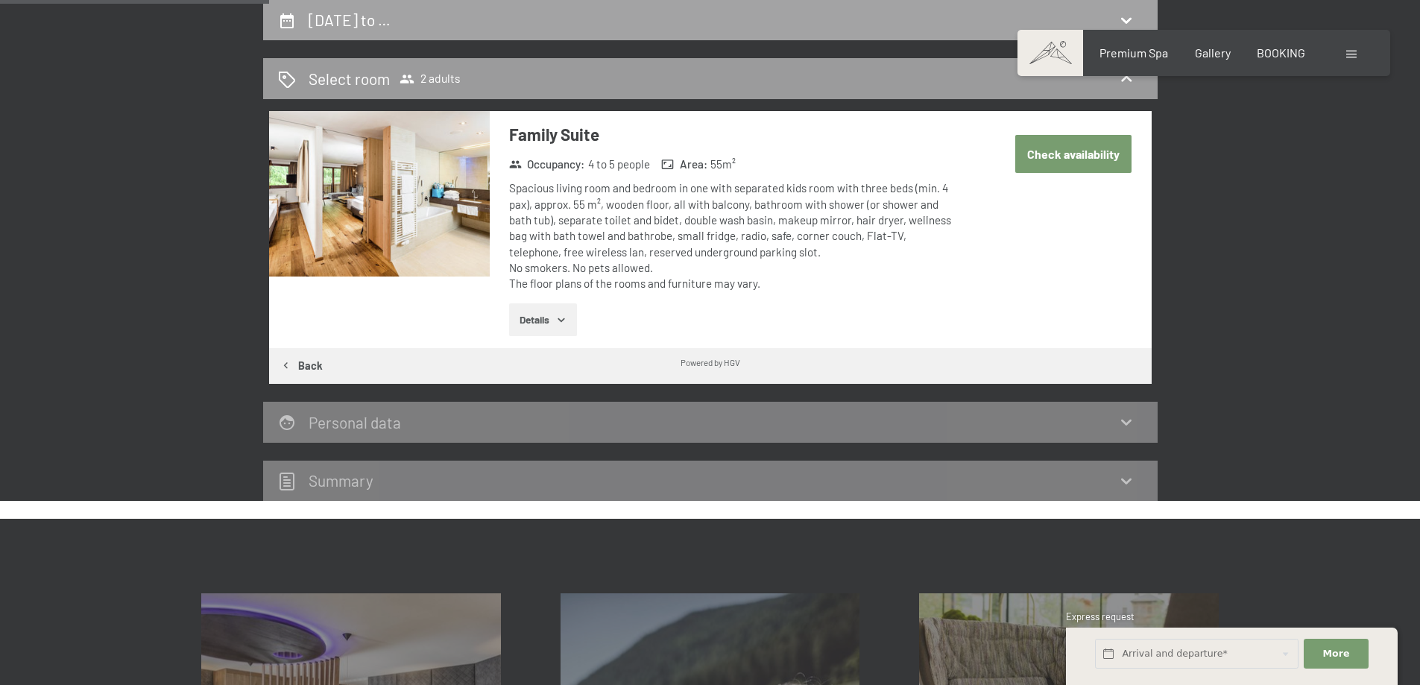
select select "2025-12-01"
select select "2026-01-01"
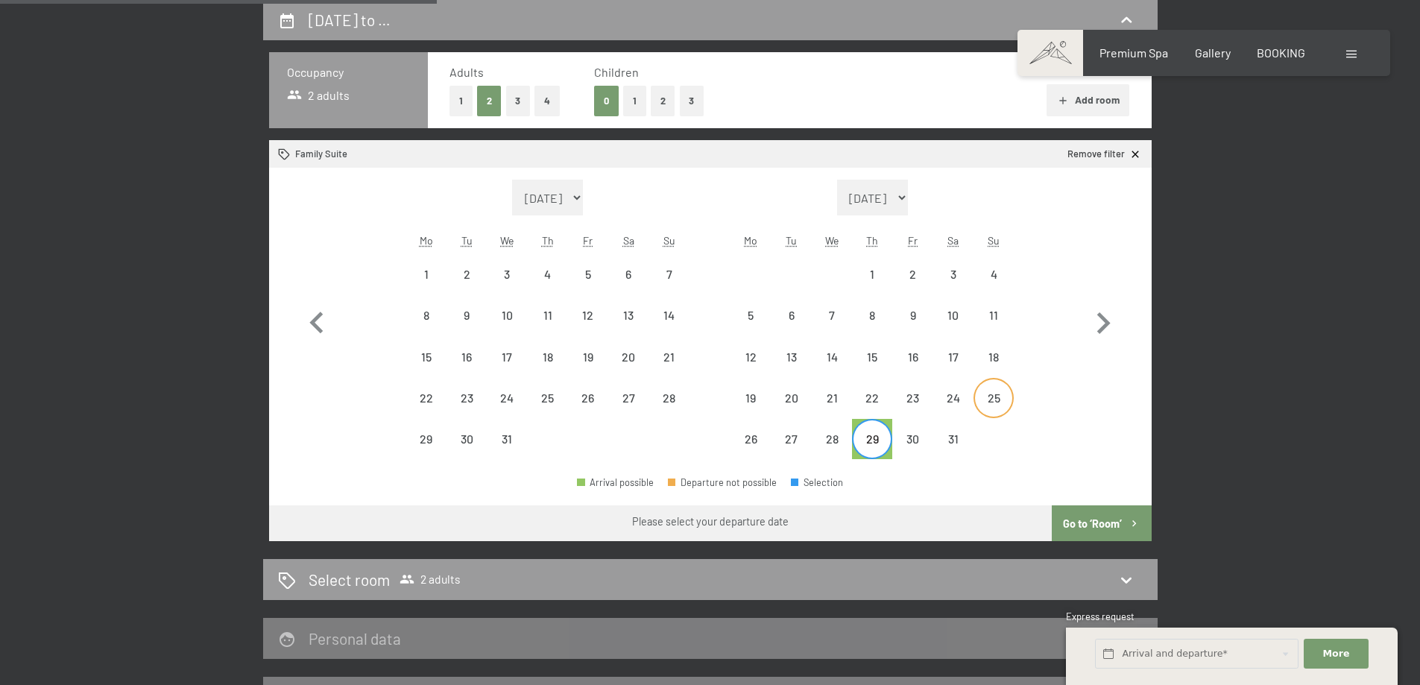
click at [998, 395] on div "25" at bounding box center [993, 410] width 37 height 37
select select "2025-12-01"
select select "2026-01-01"
click at [886, 450] on div "29" at bounding box center [872, 451] width 37 height 37
select select "[DATE]"
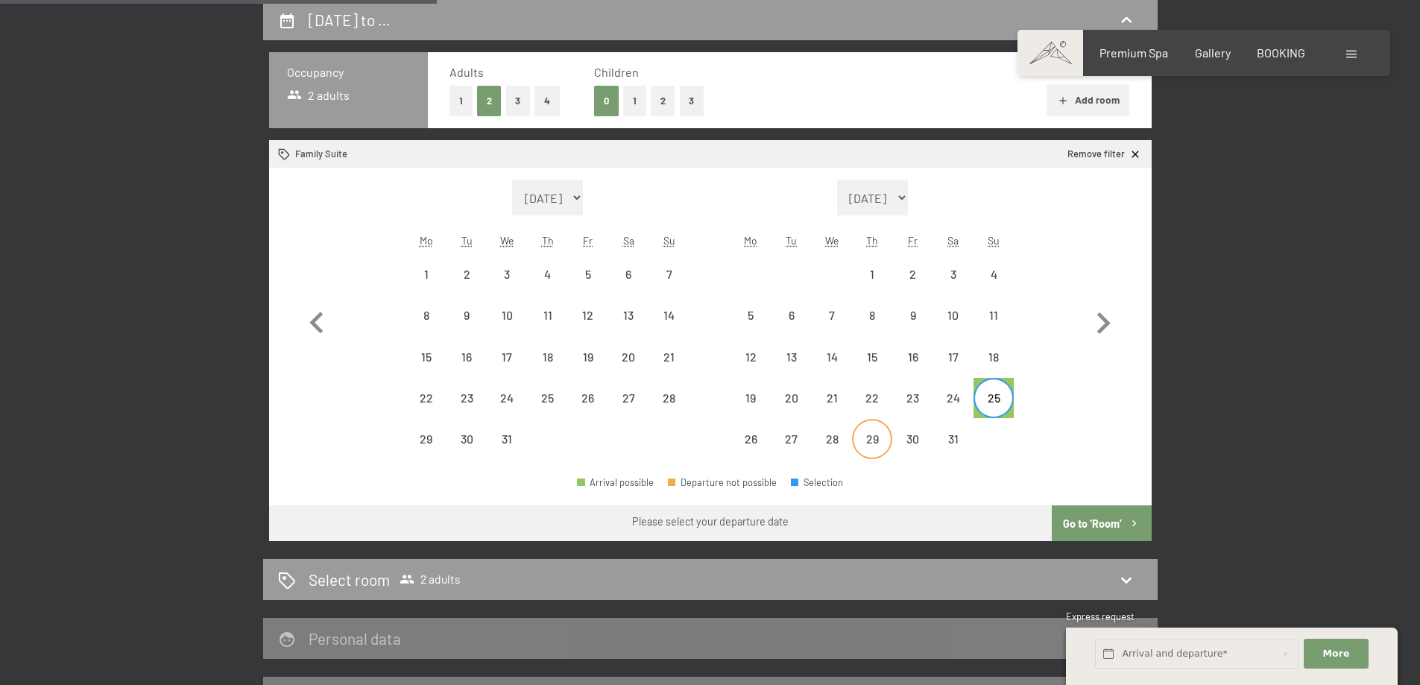
select select "[DATE]"
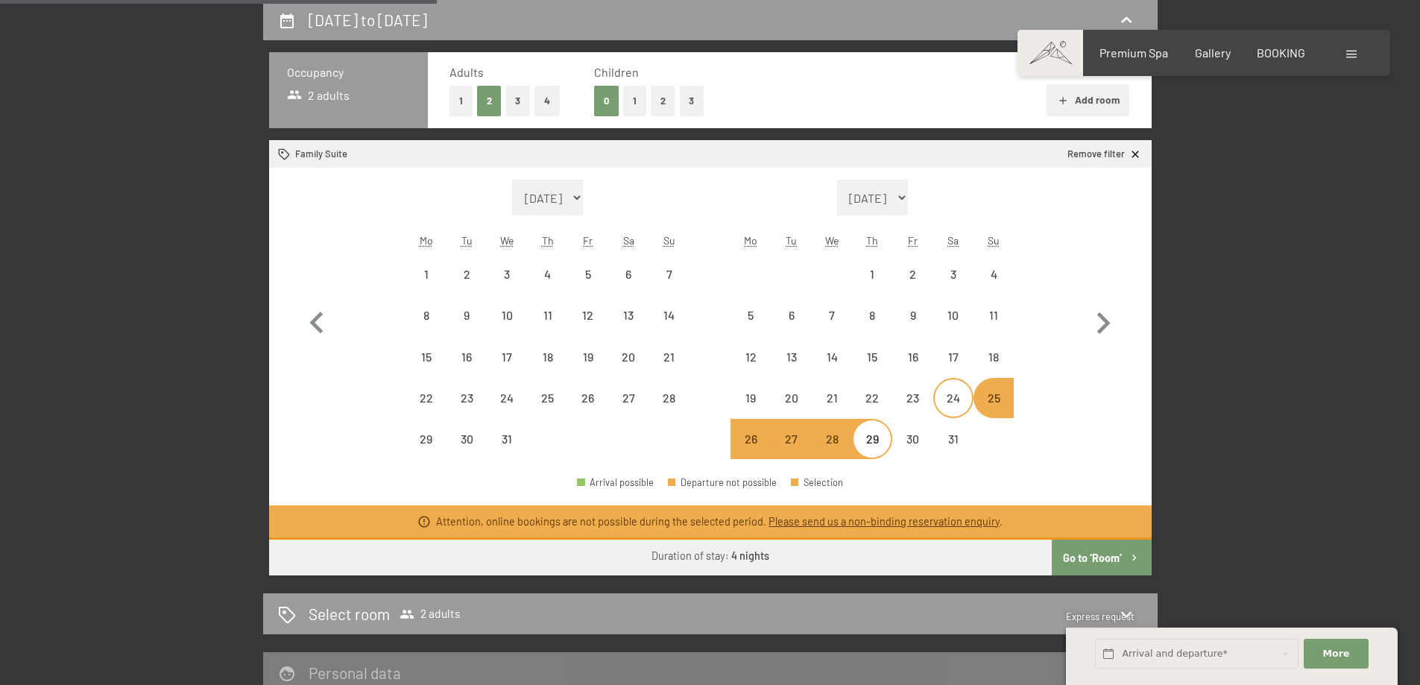
click at [957, 414] on div "24" at bounding box center [953, 410] width 37 height 37
select select "[DATE]"
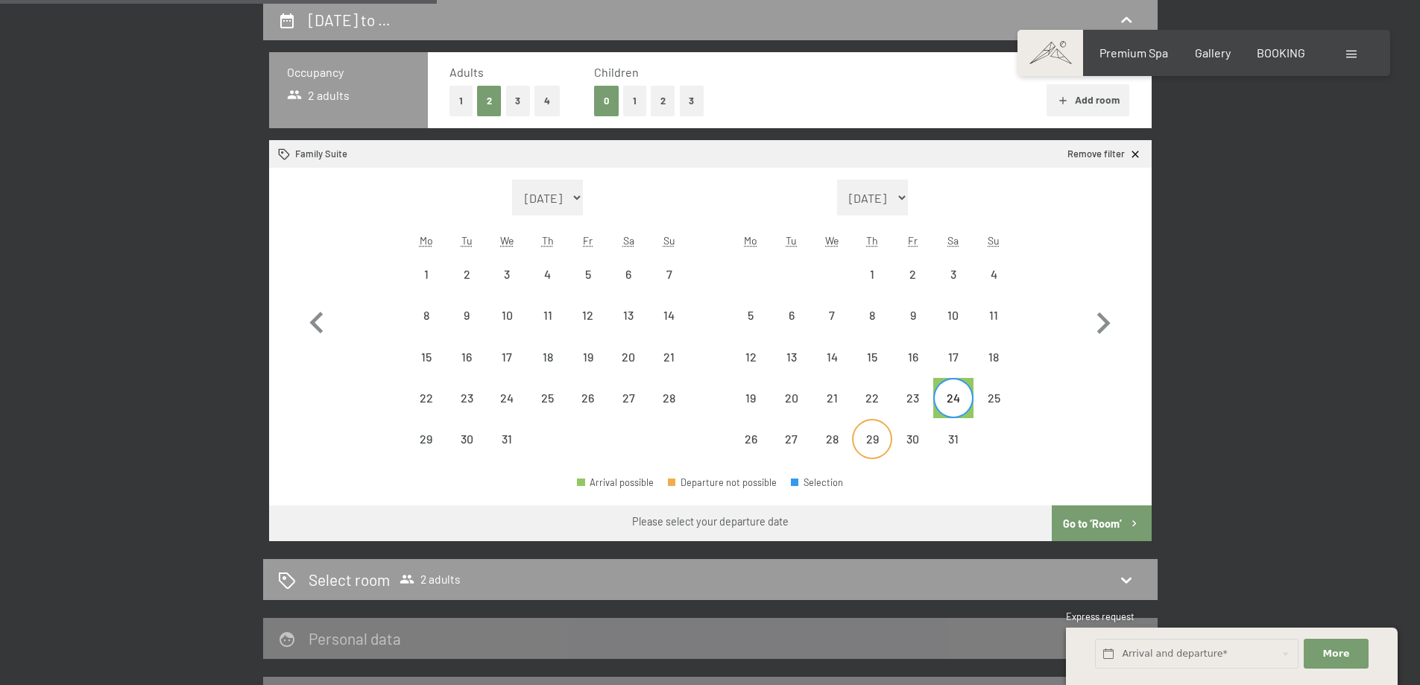
click at [872, 441] on div "29" at bounding box center [872, 451] width 37 height 37
select select "[DATE]"
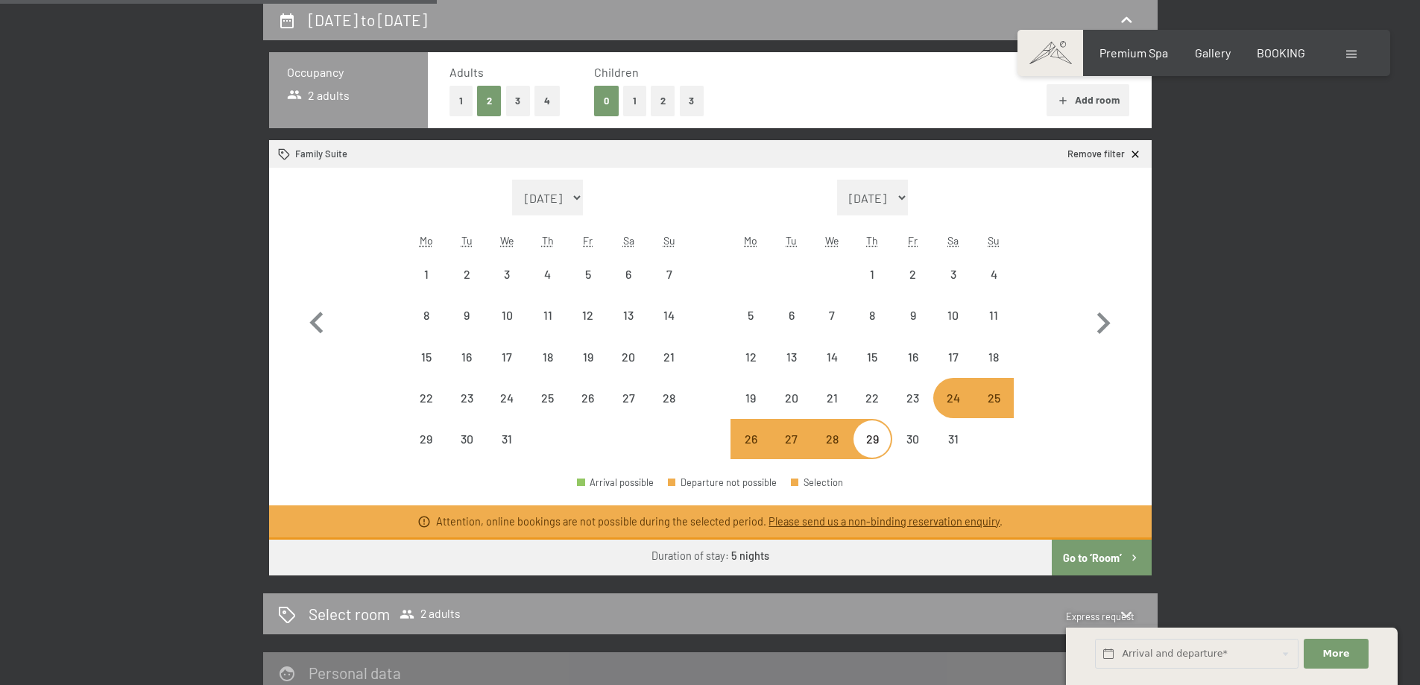
click at [954, 406] on div "24" at bounding box center [953, 410] width 37 height 37
select select "[DATE]"
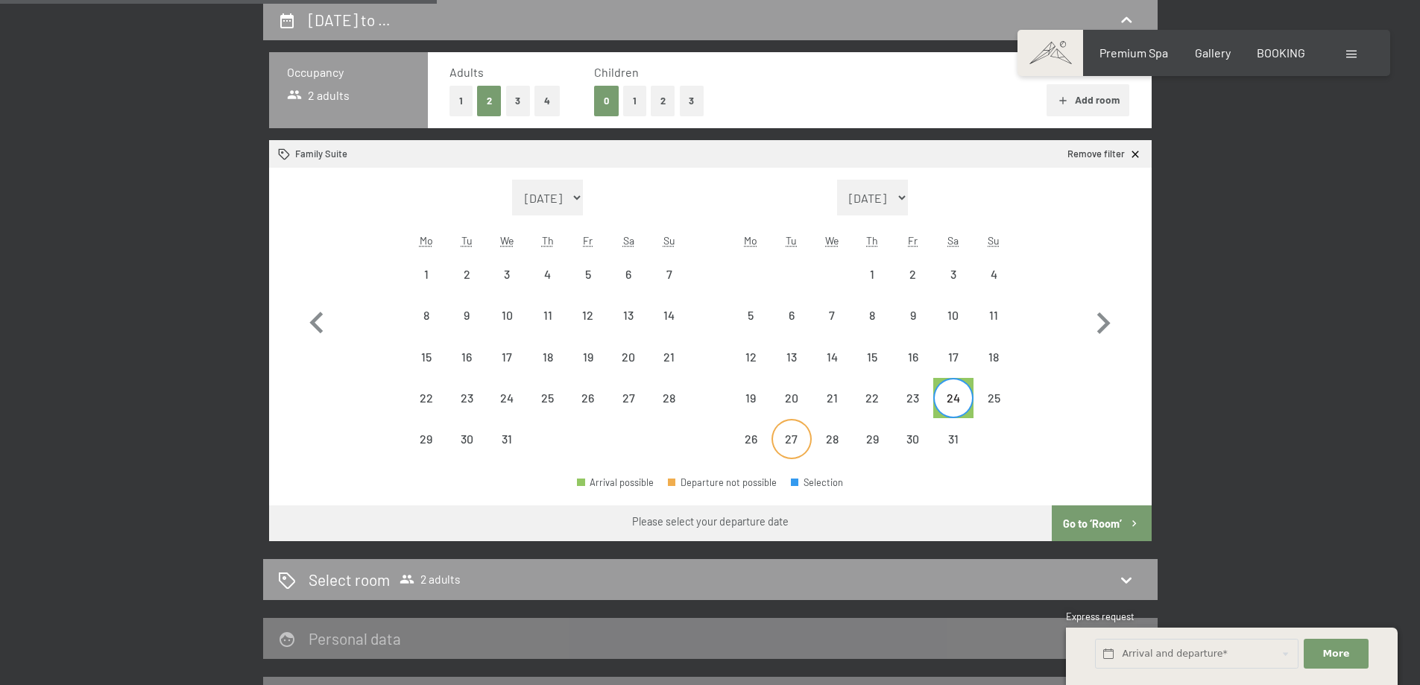
click at [796, 433] on div "27" at bounding box center [791, 451] width 37 height 37
select select "[DATE]"
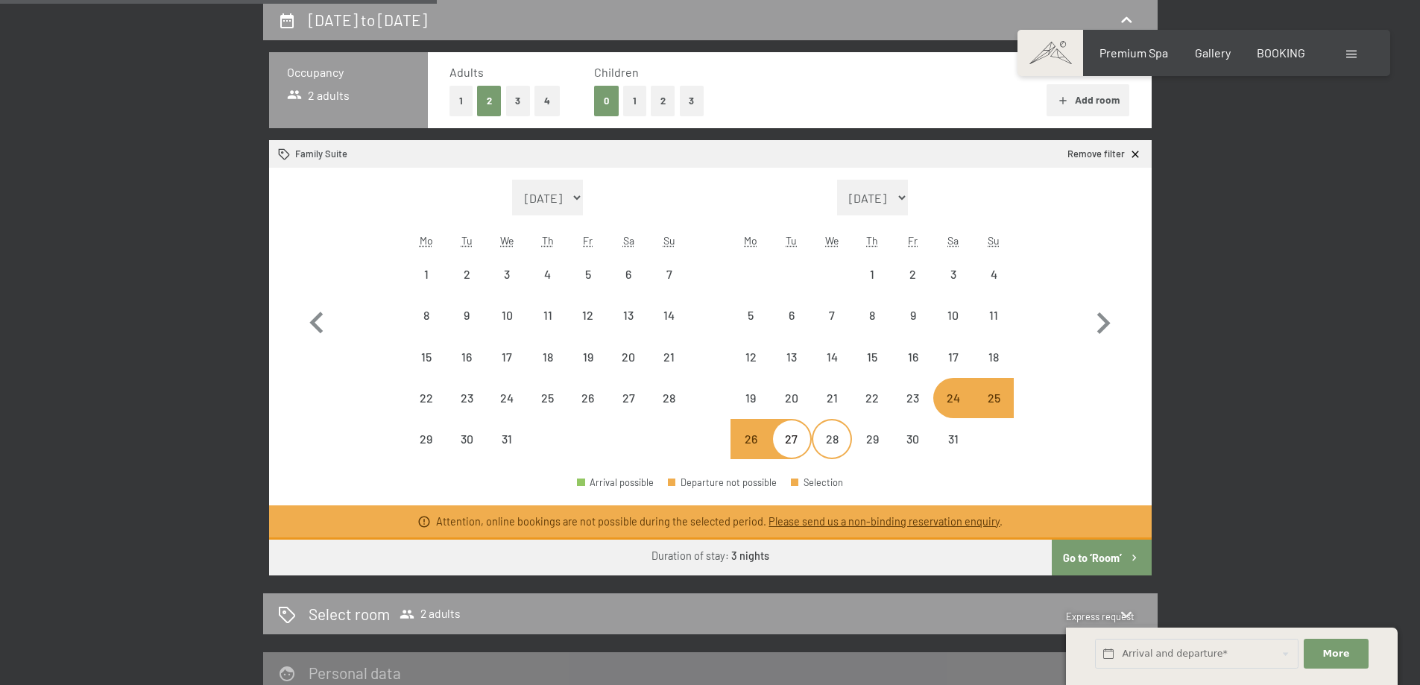
click at [830, 437] on div "28" at bounding box center [831, 451] width 37 height 37
select select "[DATE]"
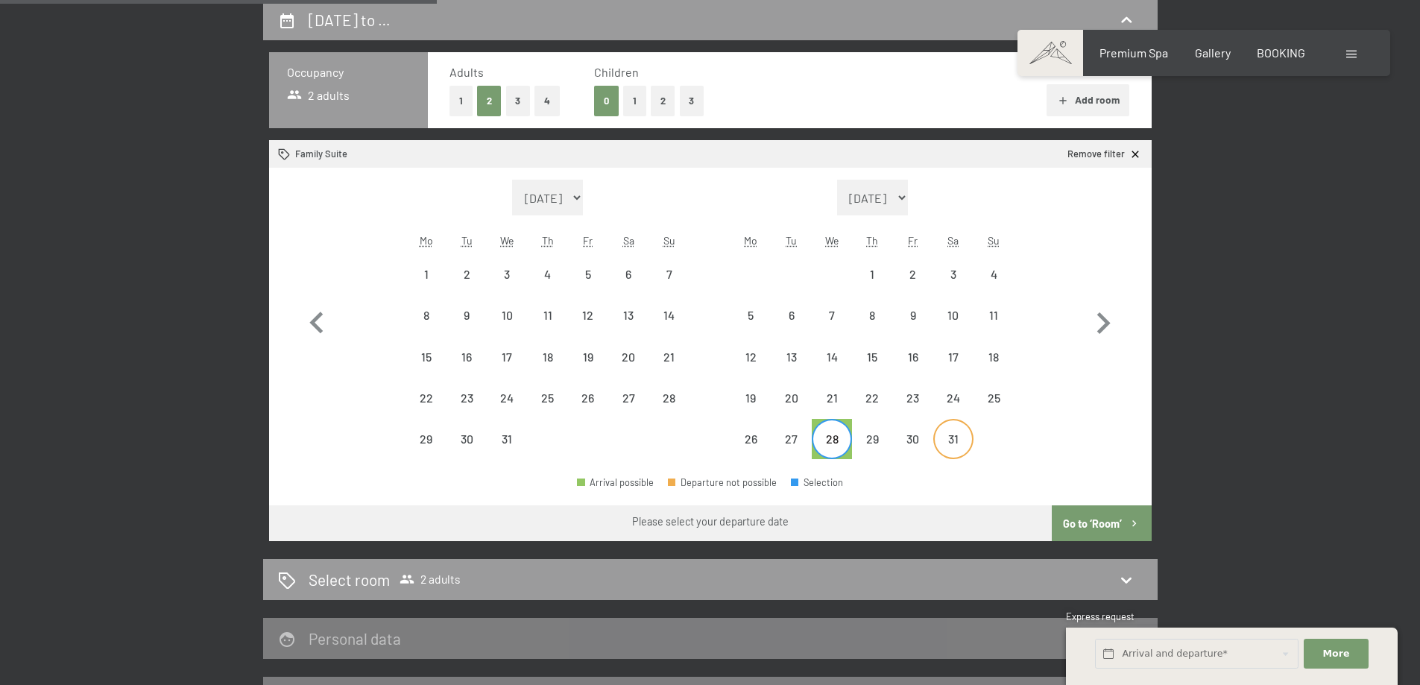
click at [957, 442] on div "31" at bounding box center [953, 451] width 37 height 37
select select "[DATE]"
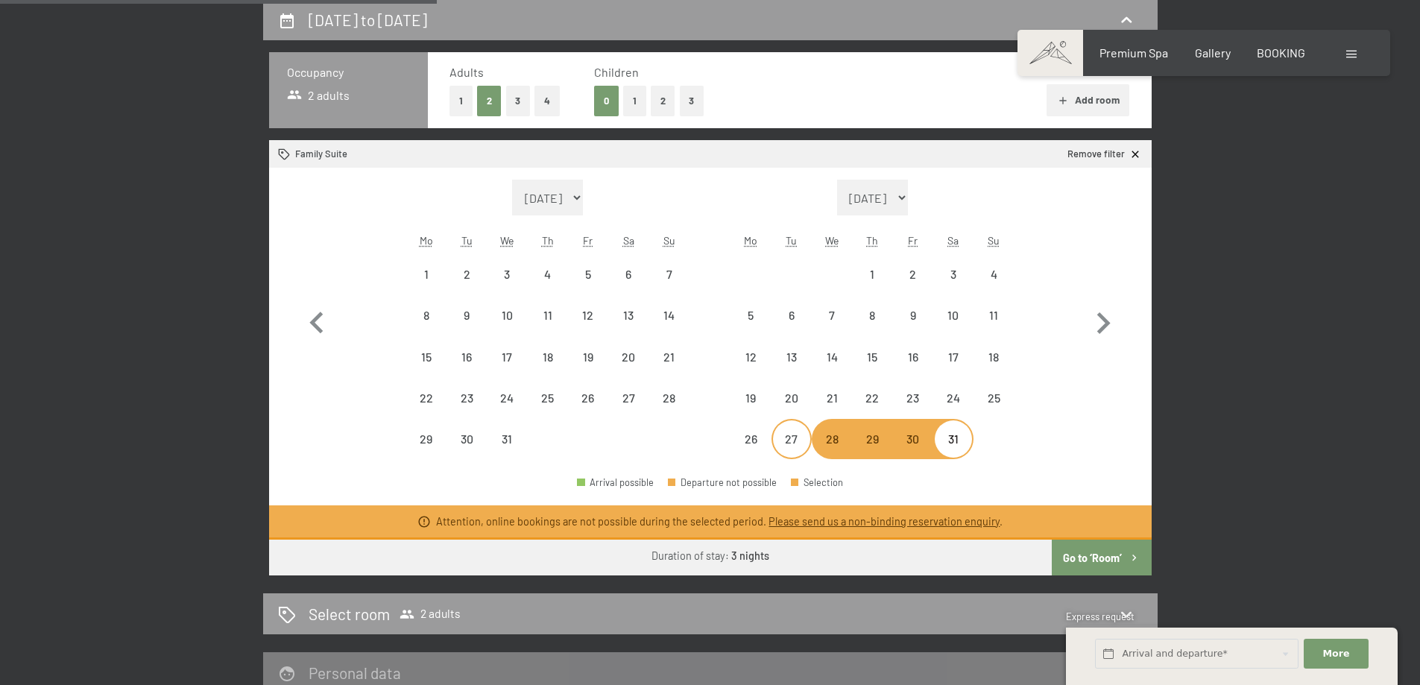
click at [793, 443] on div "27" at bounding box center [791, 451] width 37 height 37
select select "[DATE]"
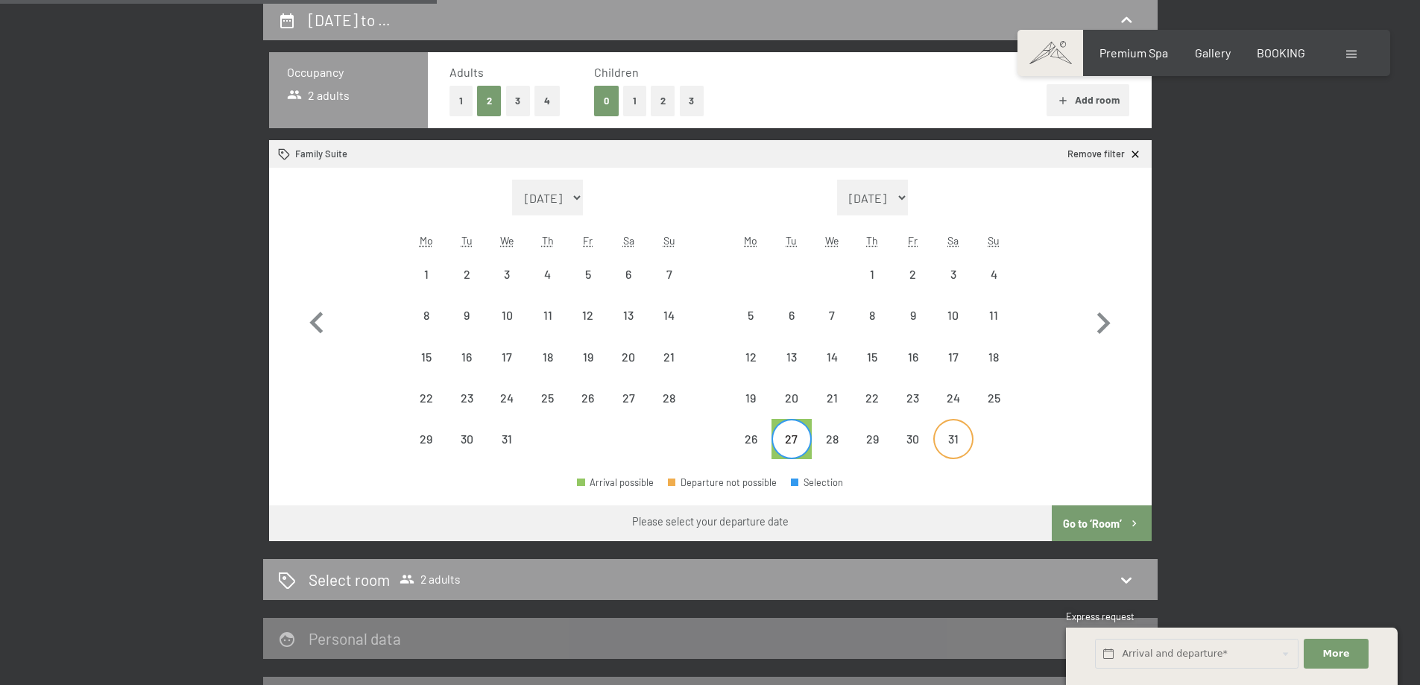
click at [956, 446] on div "31" at bounding box center [953, 451] width 37 height 37
select select "[DATE]"
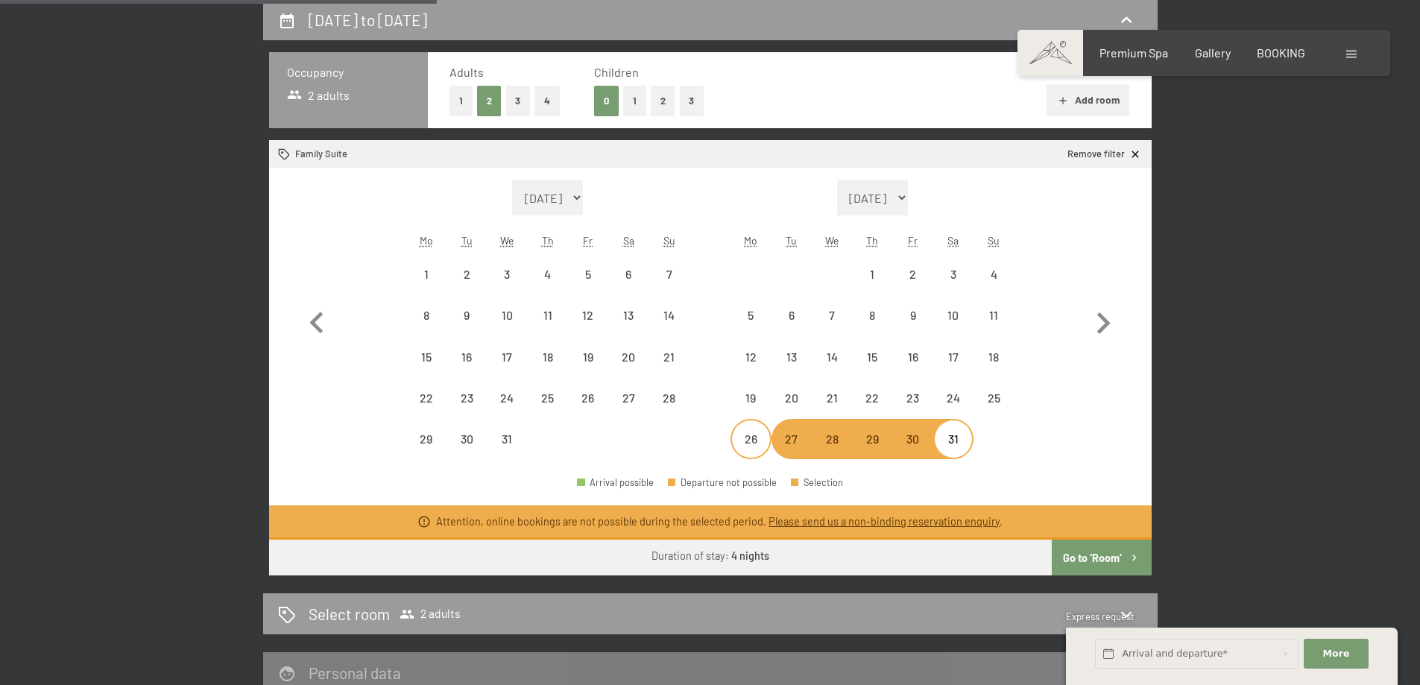
click at [750, 435] on div "26" at bounding box center [750, 451] width 37 height 37
select select "[DATE]"
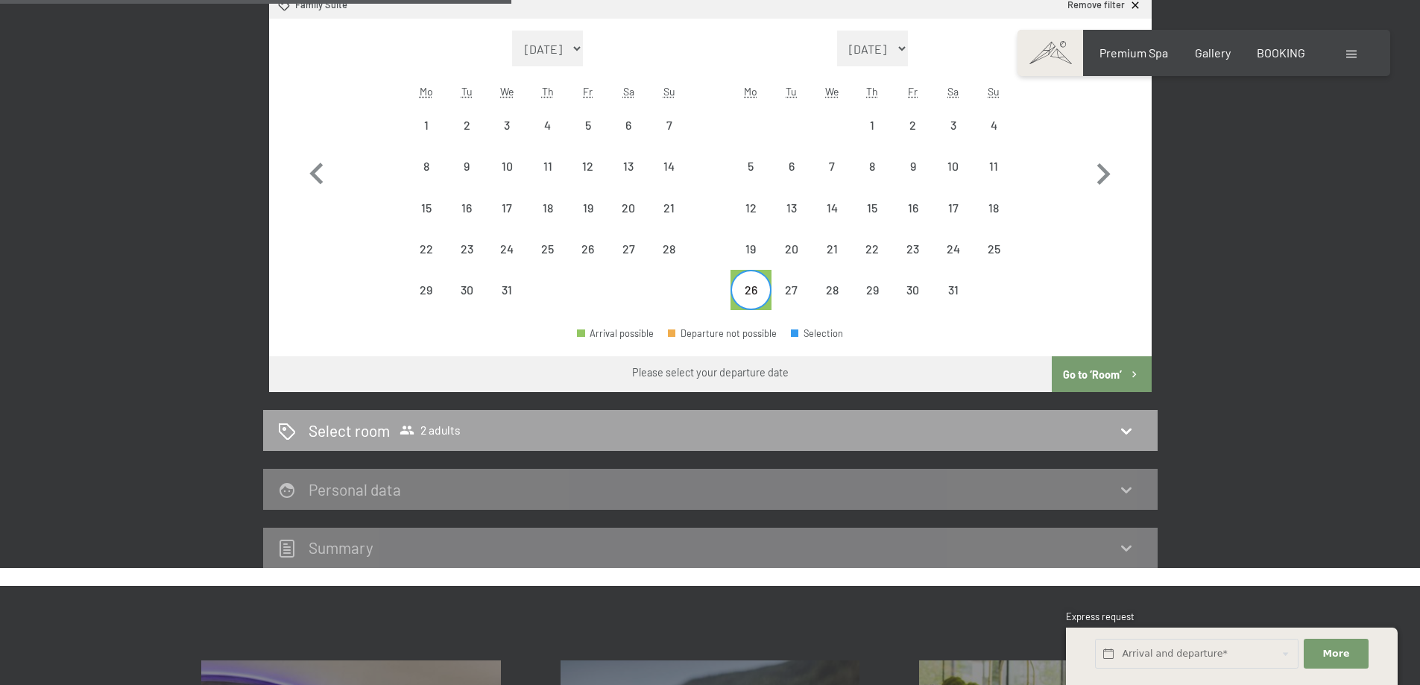
click at [346, 422] on h2 "Select room" at bounding box center [349, 431] width 81 height 22
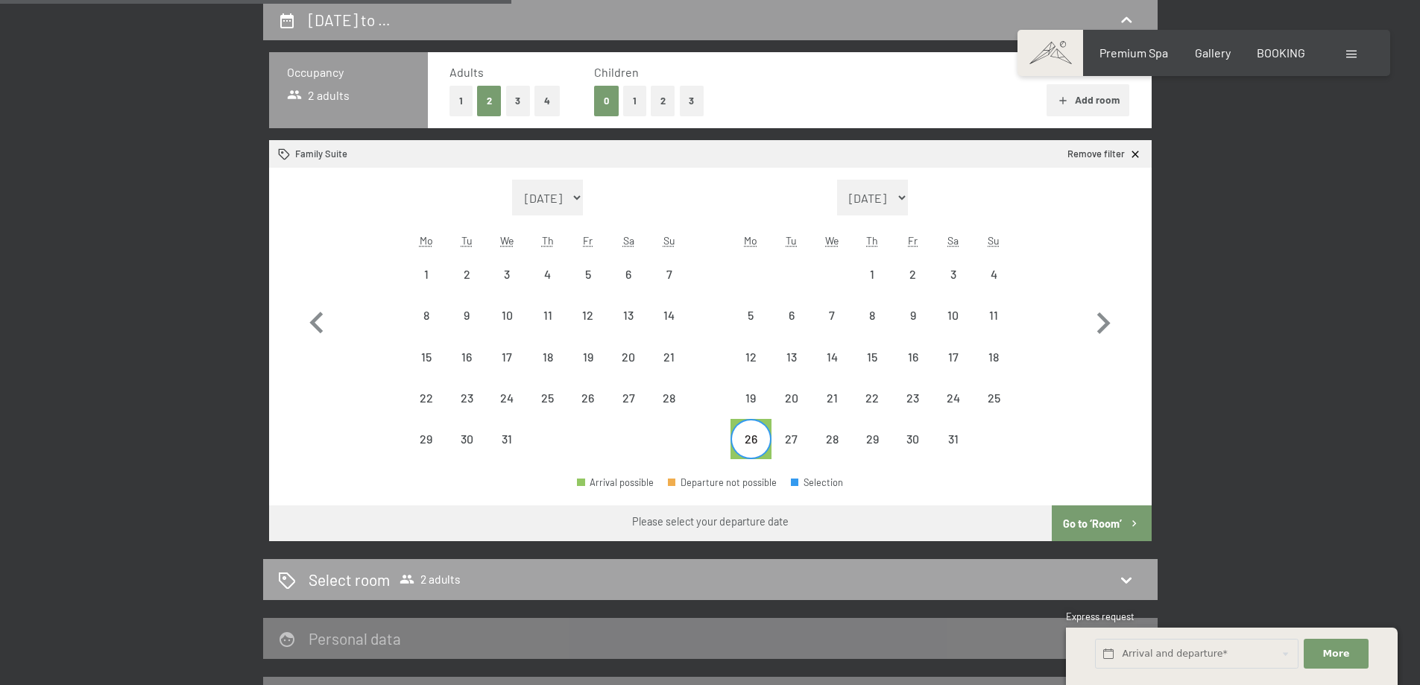
select select "[DATE]"
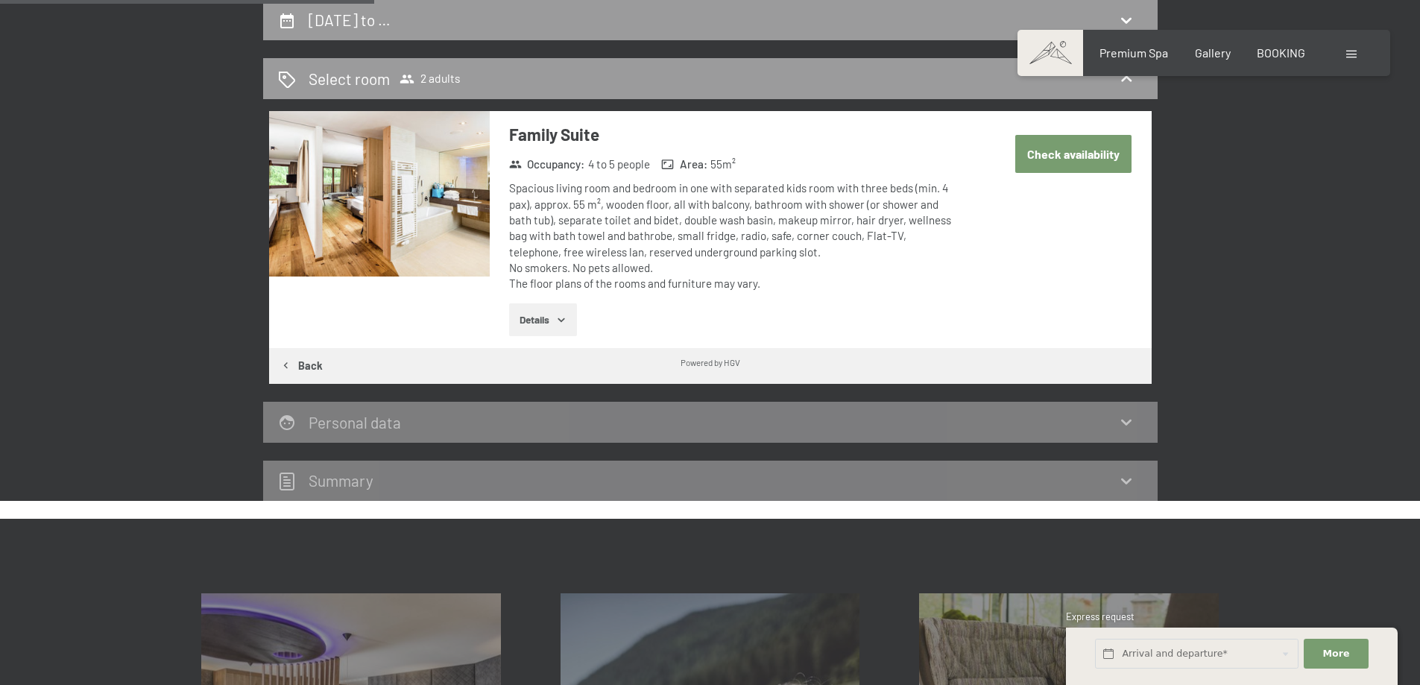
click at [1057, 159] on button "Check availability" at bounding box center [1073, 154] width 116 height 38
select select "[DATE]"
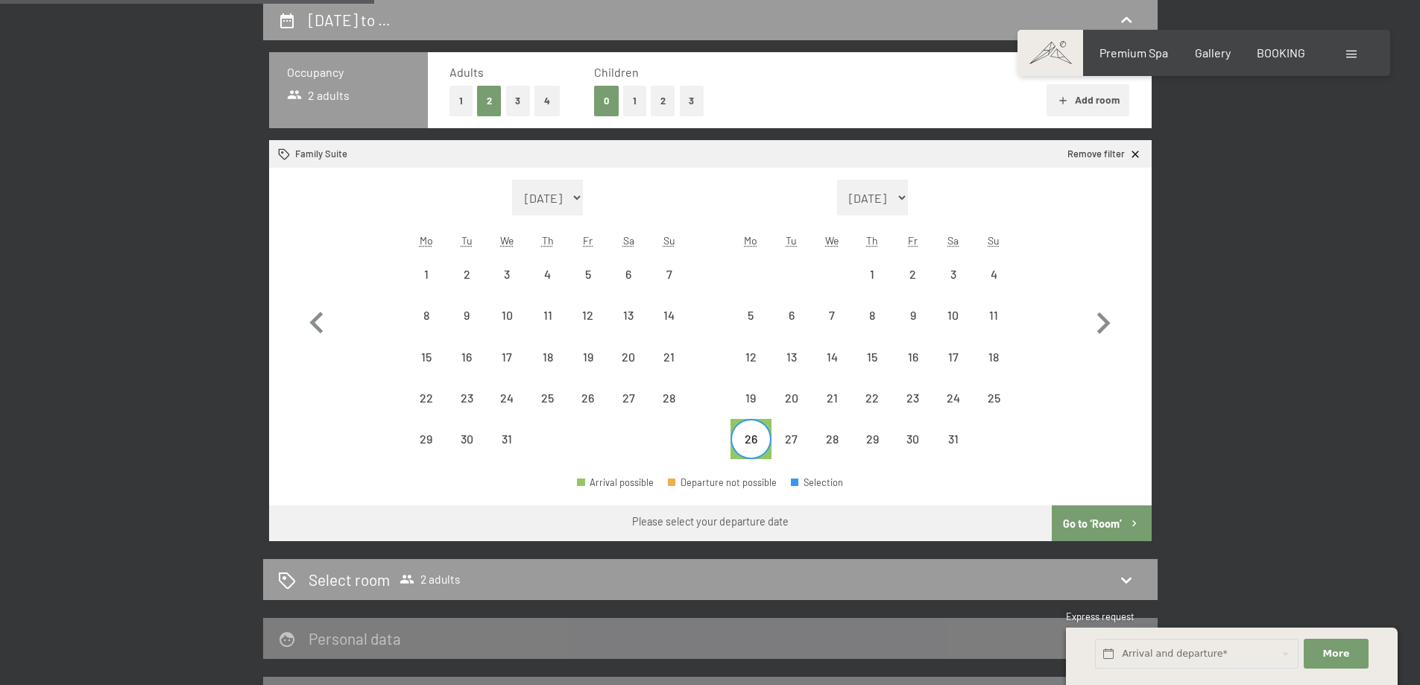
click at [550, 101] on button "4" at bounding box center [547, 101] width 25 height 31
select select "[DATE]"
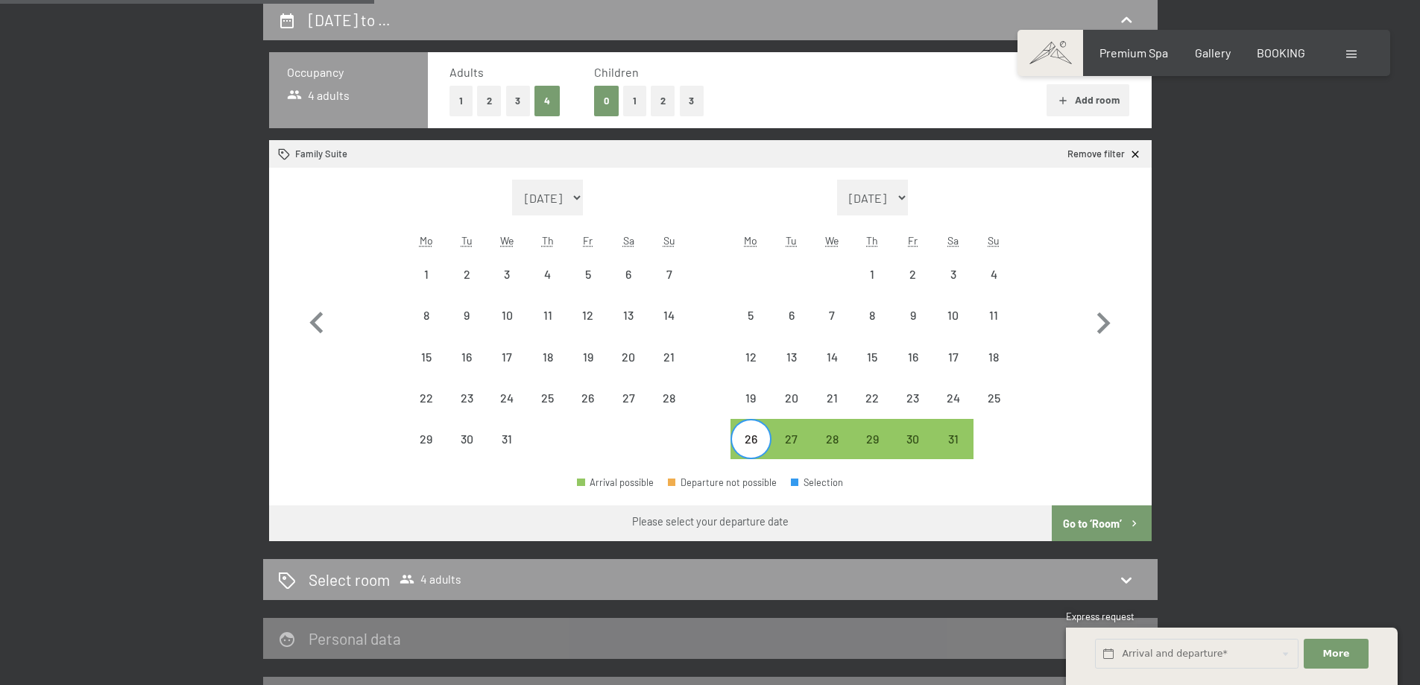
select select "[DATE]"
click at [1004, 400] on div "25" at bounding box center [993, 410] width 37 height 37
select select "[DATE]"
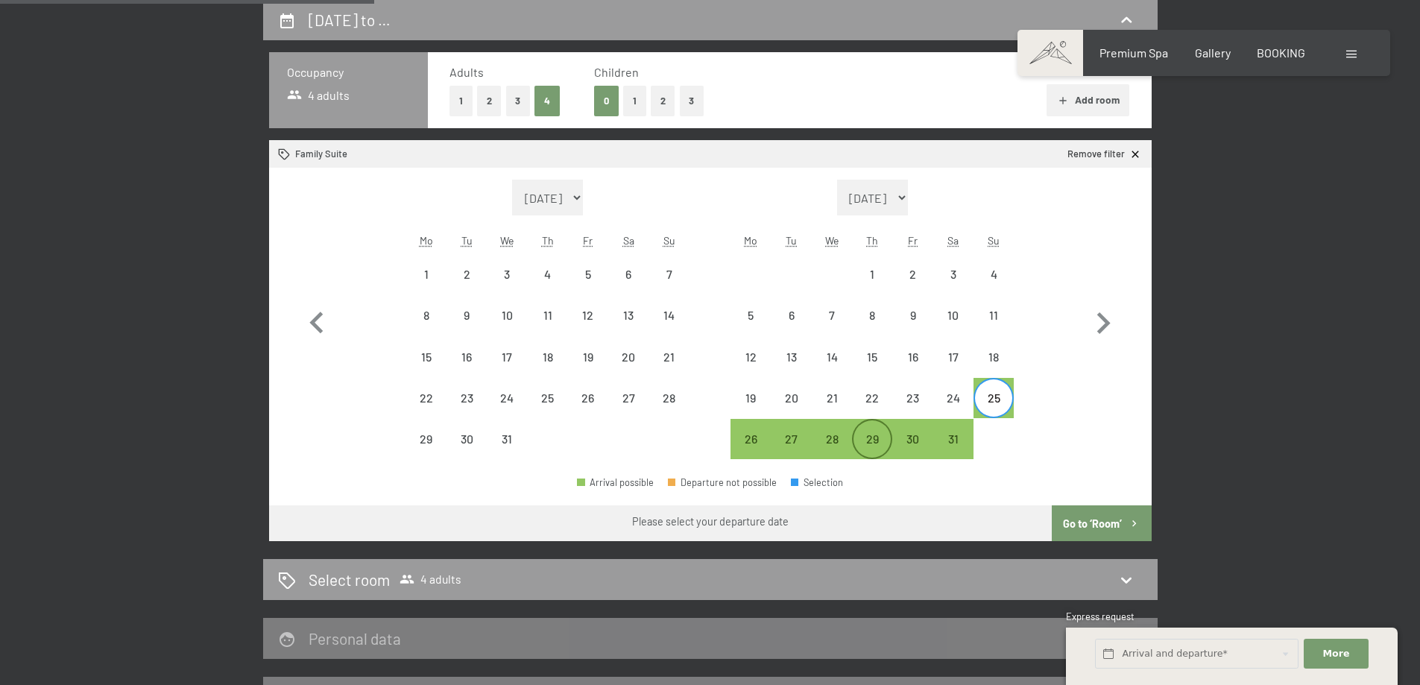
click at [890, 438] on div "29" at bounding box center [872, 451] width 37 height 37
select select "[DATE]"
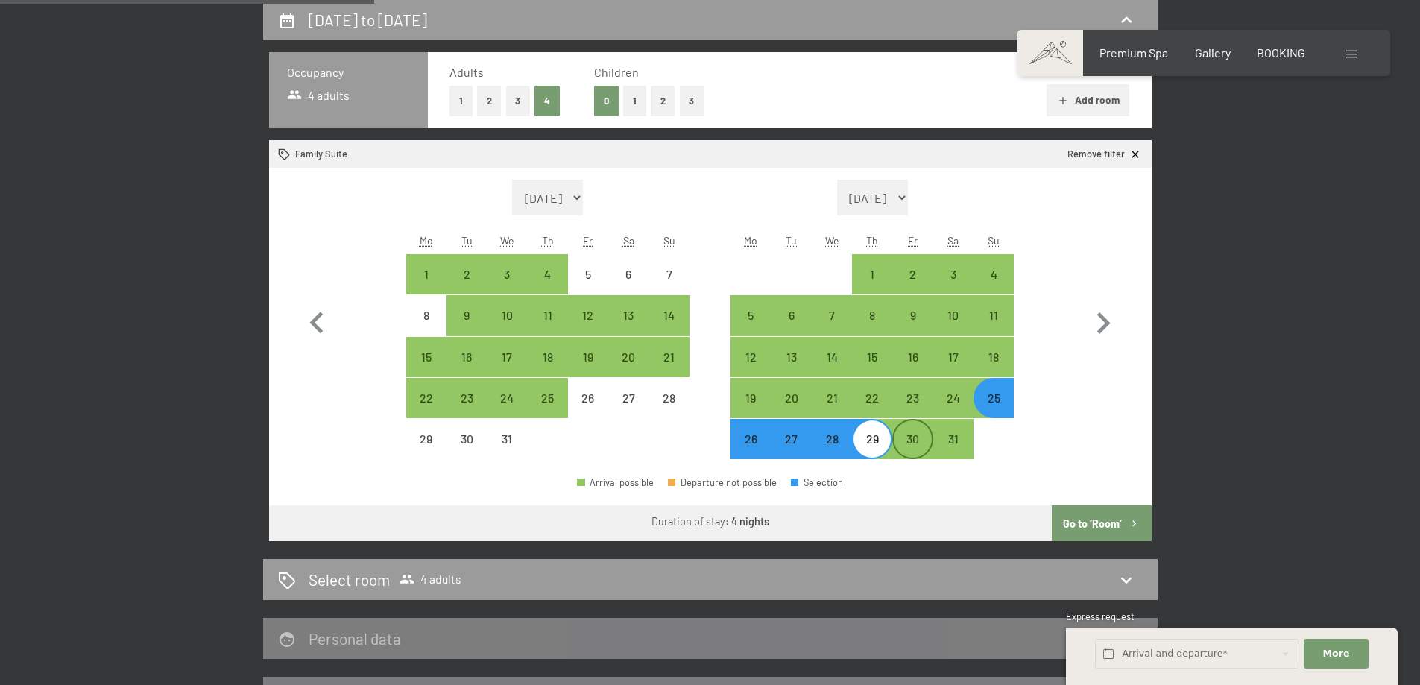
click at [911, 448] on div "30" at bounding box center [912, 451] width 37 height 37
select select "[DATE]"
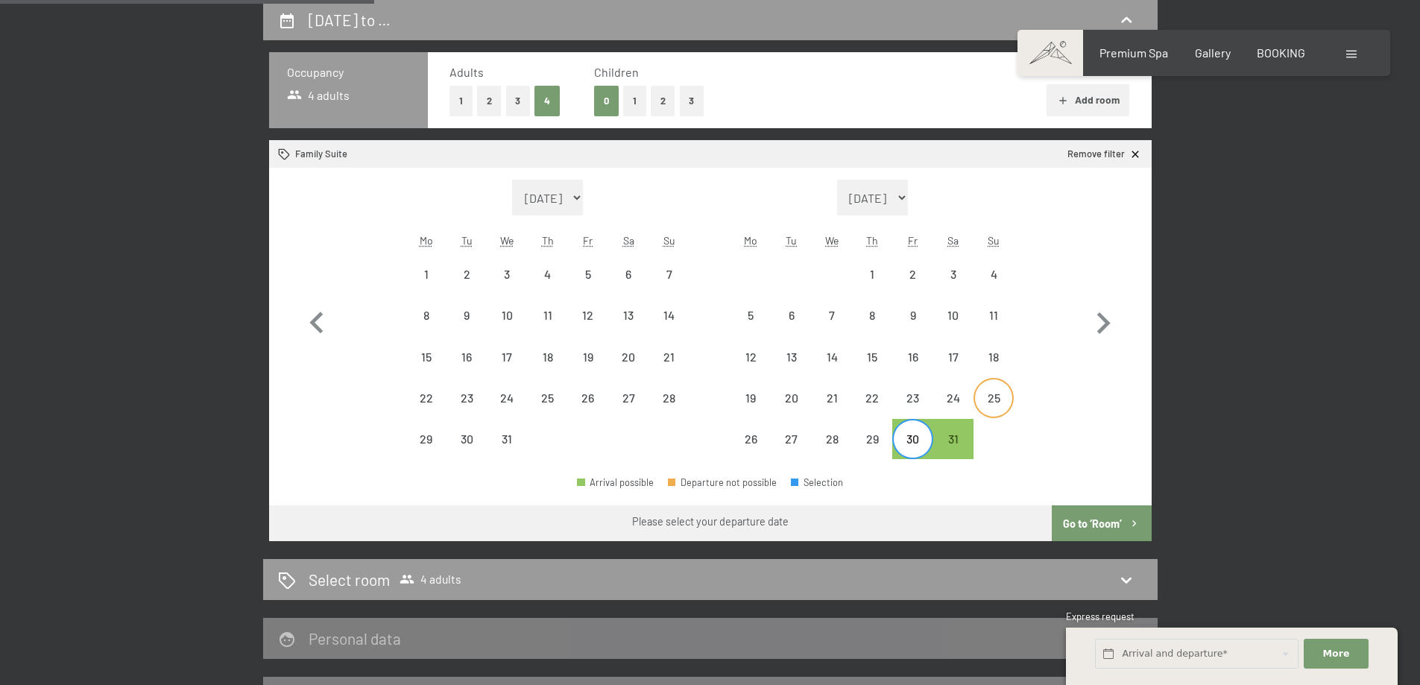
click at [1001, 397] on div "25" at bounding box center [993, 410] width 37 height 37
select select "[DATE]"
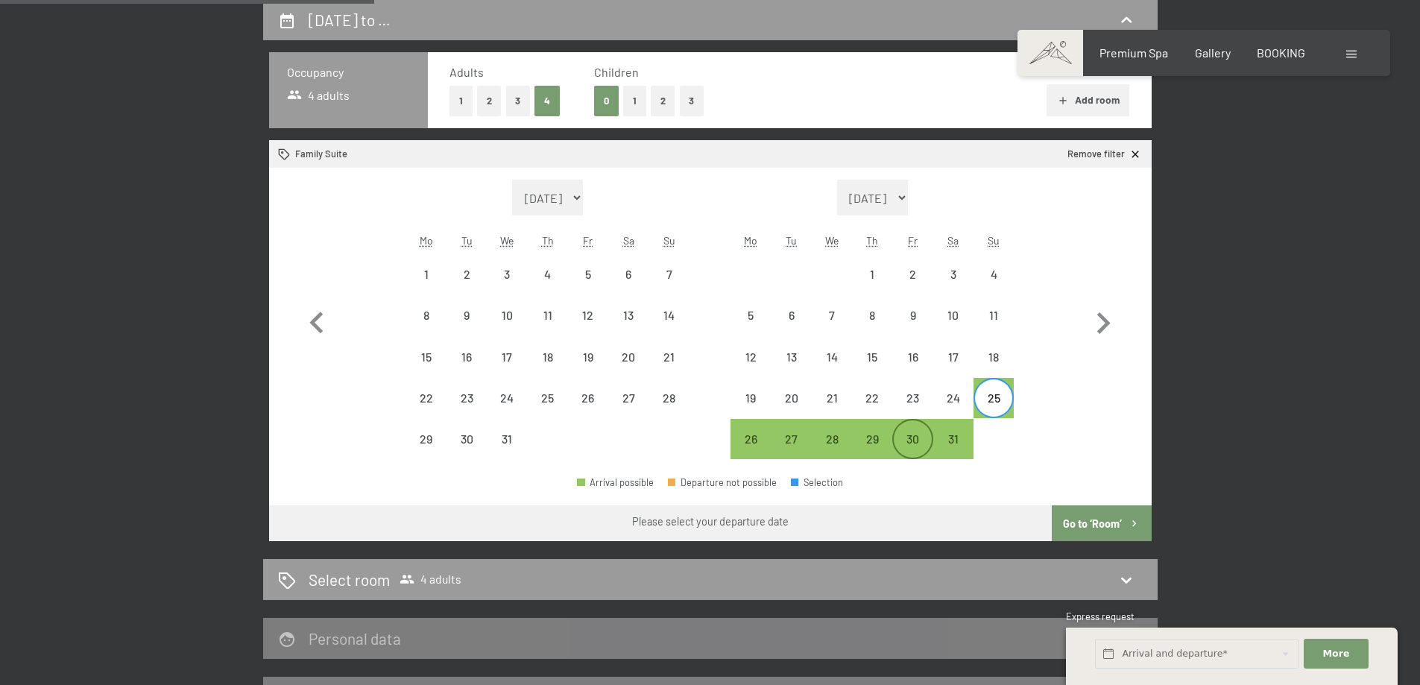
click at [920, 448] on div "30" at bounding box center [912, 451] width 37 height 37
select select "[DATE]"
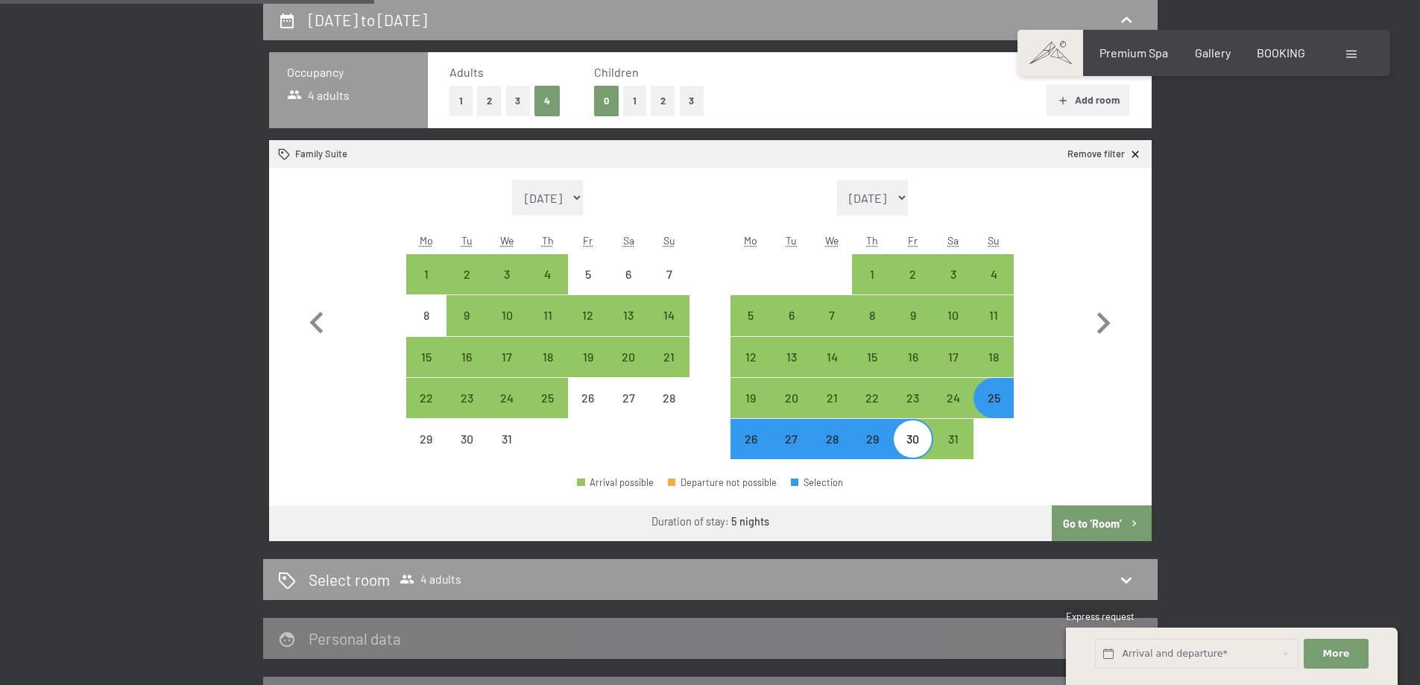
click at [485, 101] on button "2" at bounding box center [489, 101] width 25 height 31
select select "[DATE]"
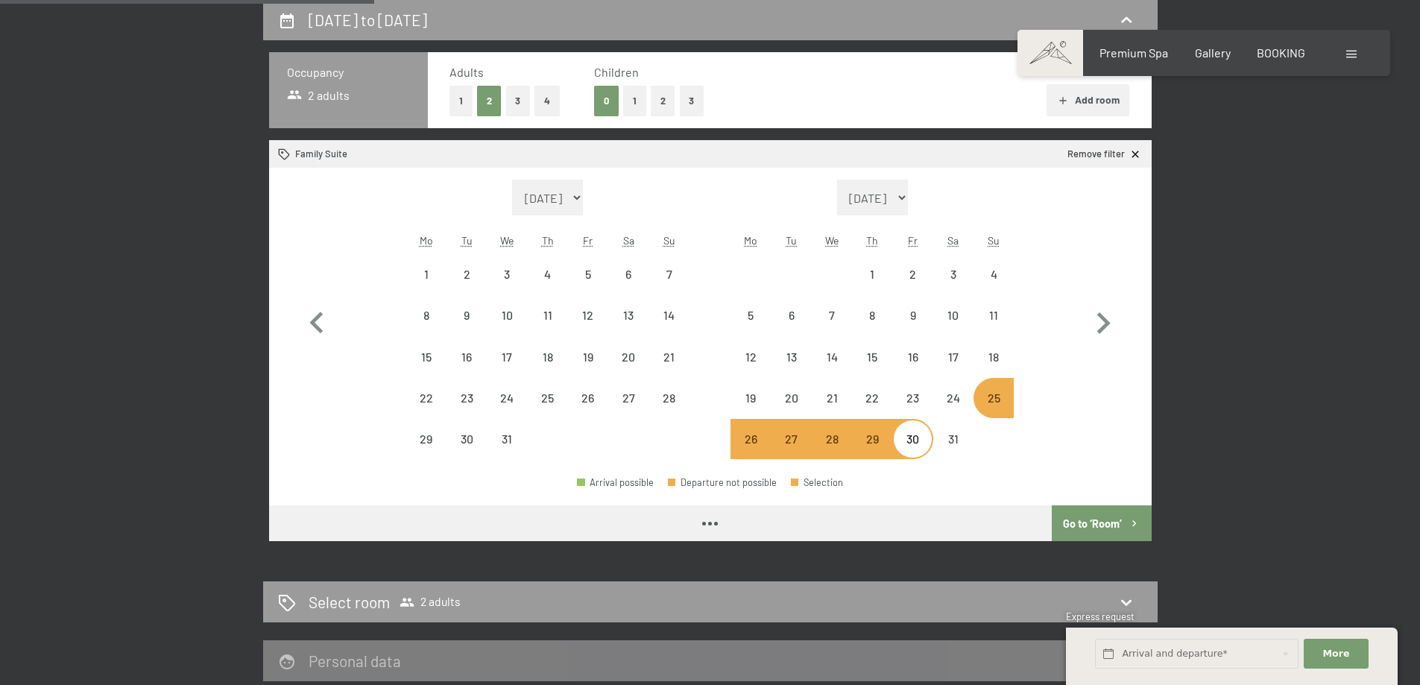
select select "[DATE]"
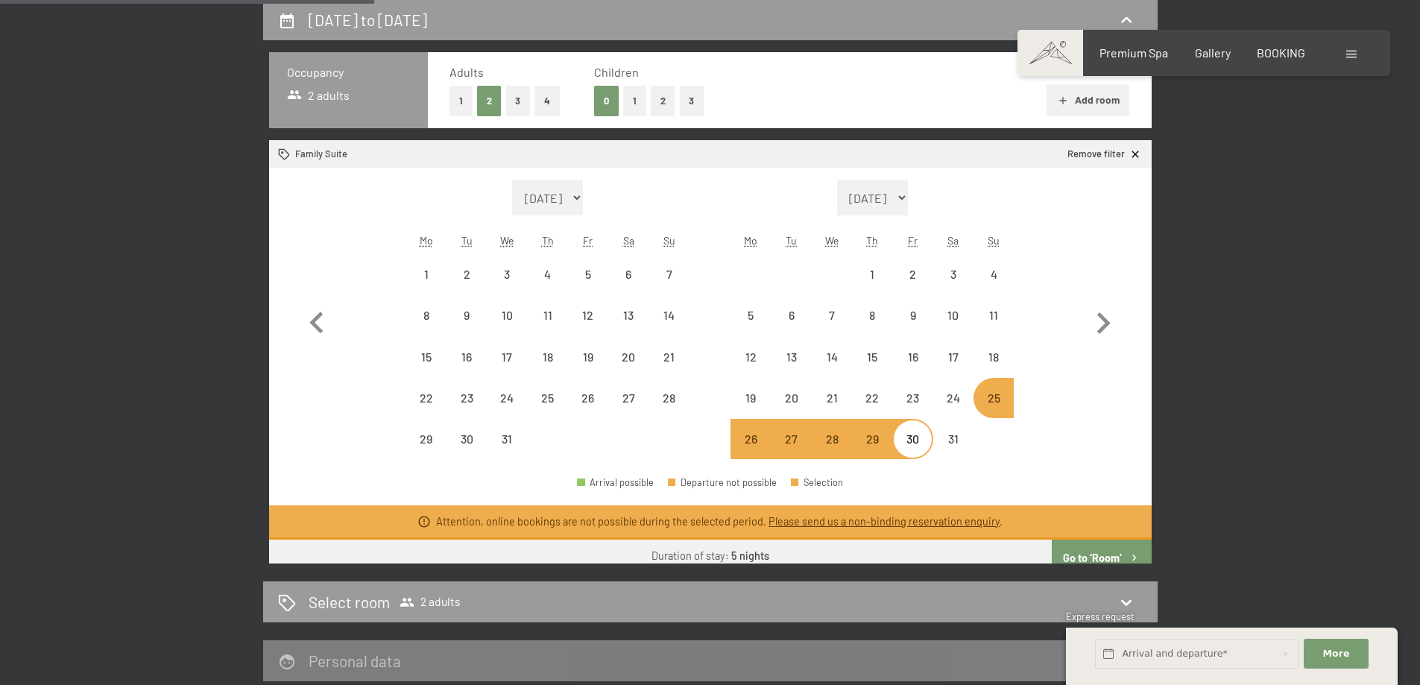
click at [546, 103] on button "4" at bounding box center [547, 101] width 25 height 31
select select "[DATE]"
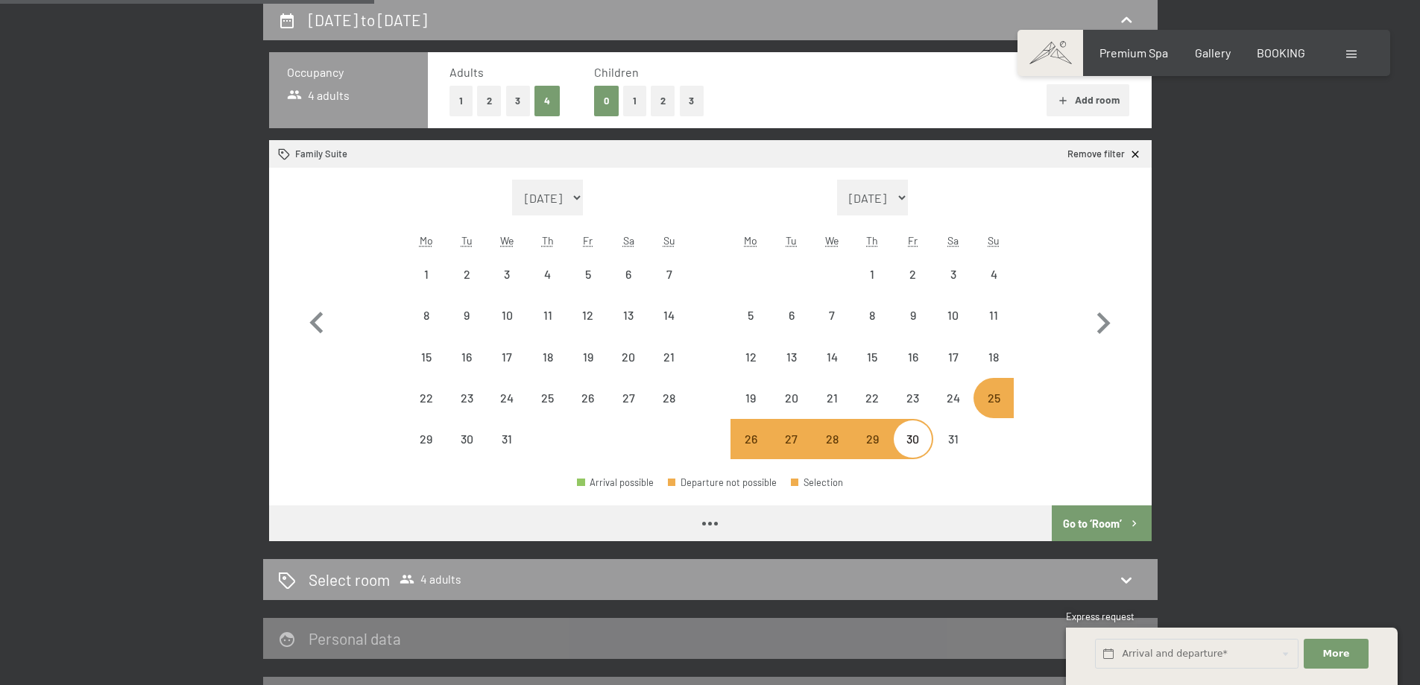
select select "[DATE]"
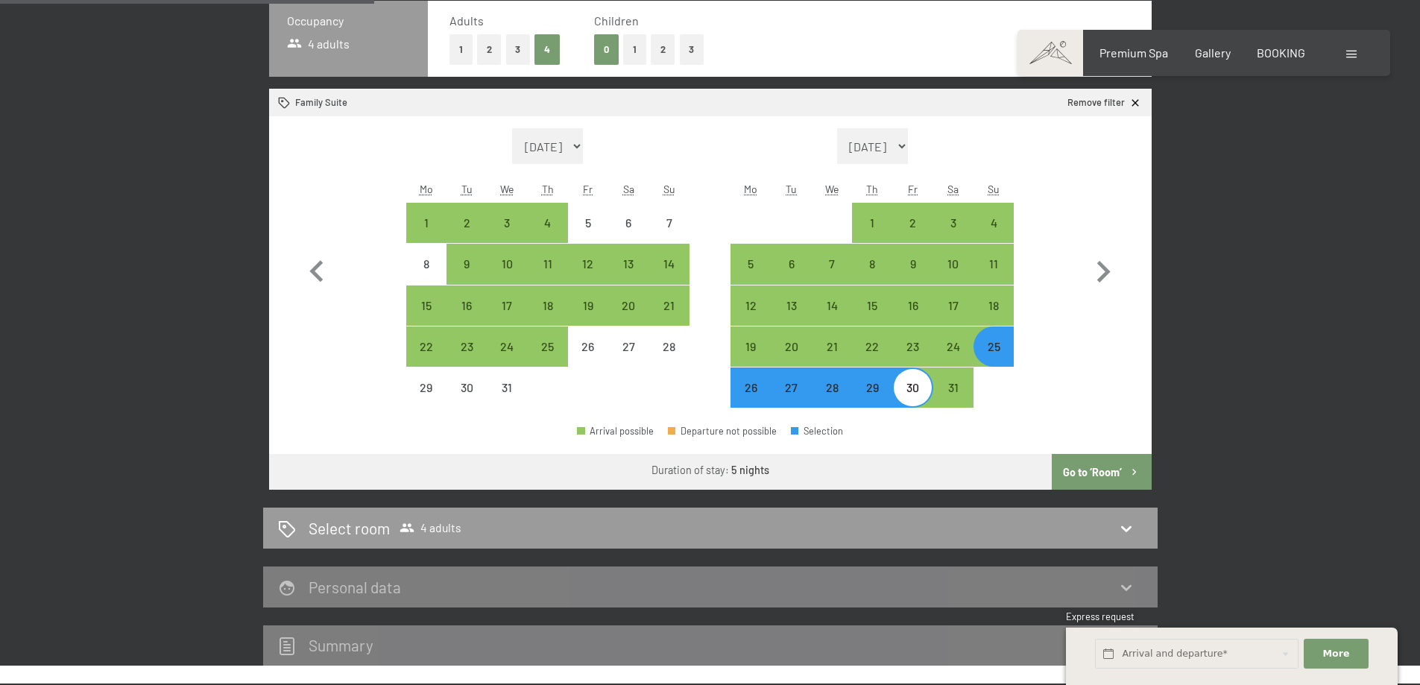
scroll to position [469, 0]
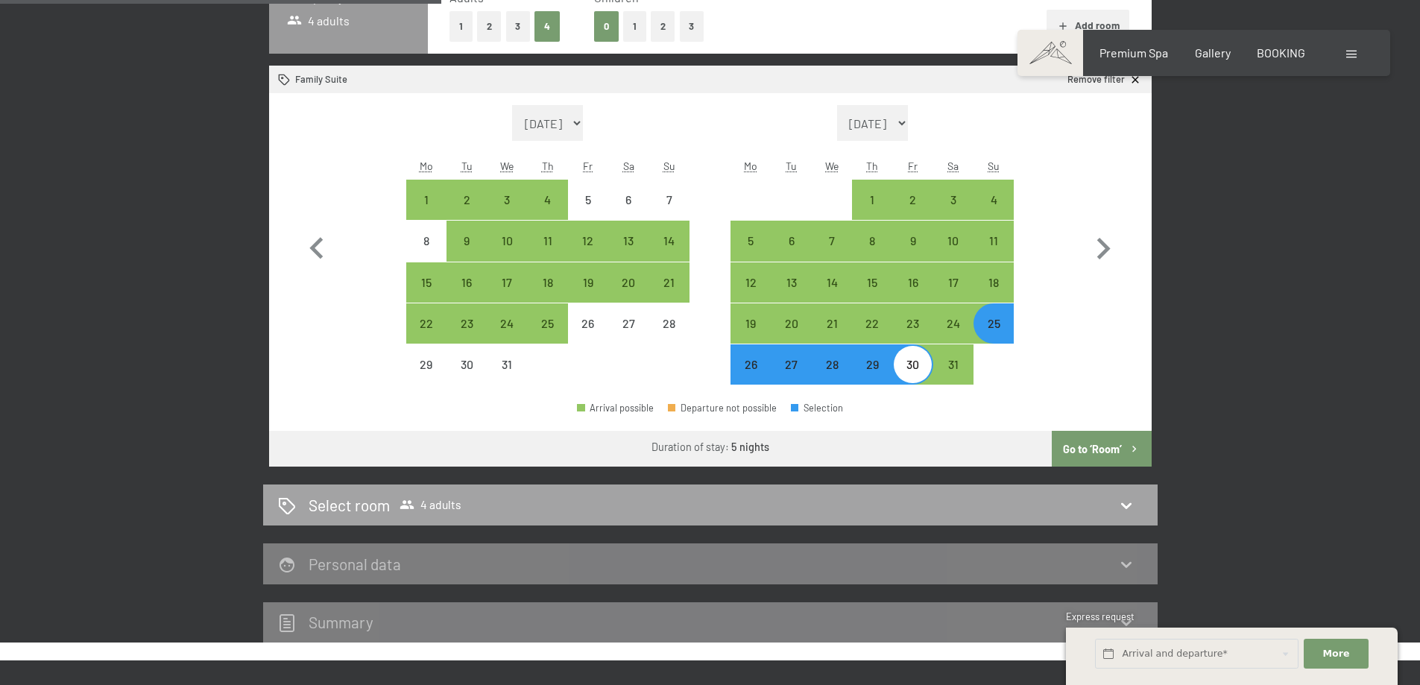
click at [567, 510] on div "Select room 4 adults" at bounding box center [710, 505] width 865 height 22
select select "[DATE]"
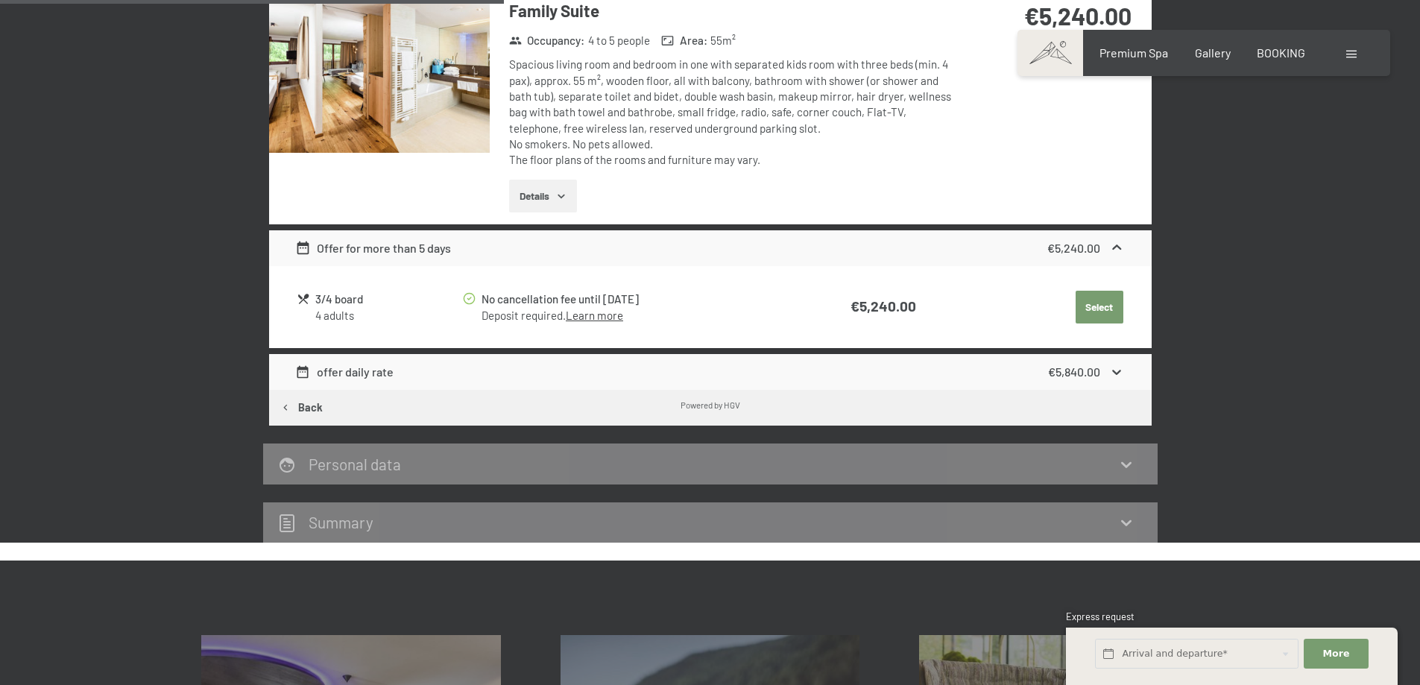
scroll to position [544, 0]
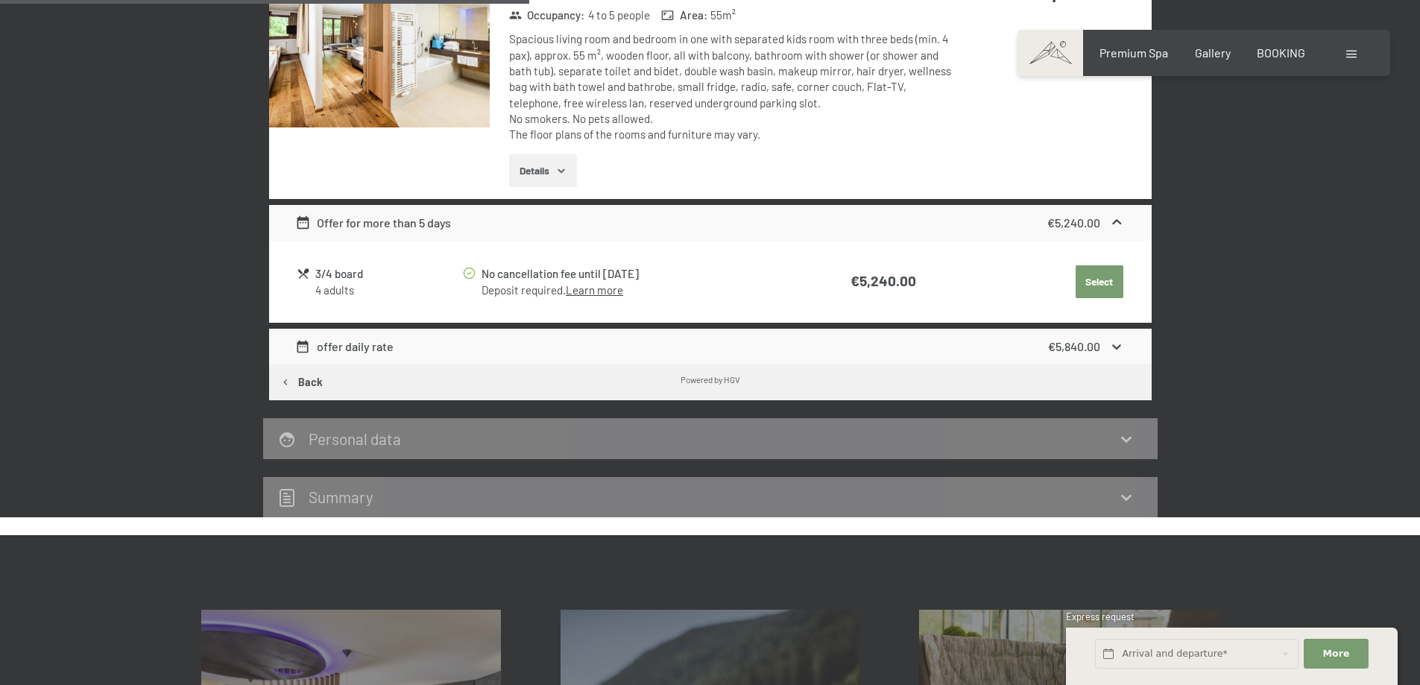
click at [289, 385] on icon "button" at bounding box center [286, 383] width 13 height 13
select select "[DATE]"
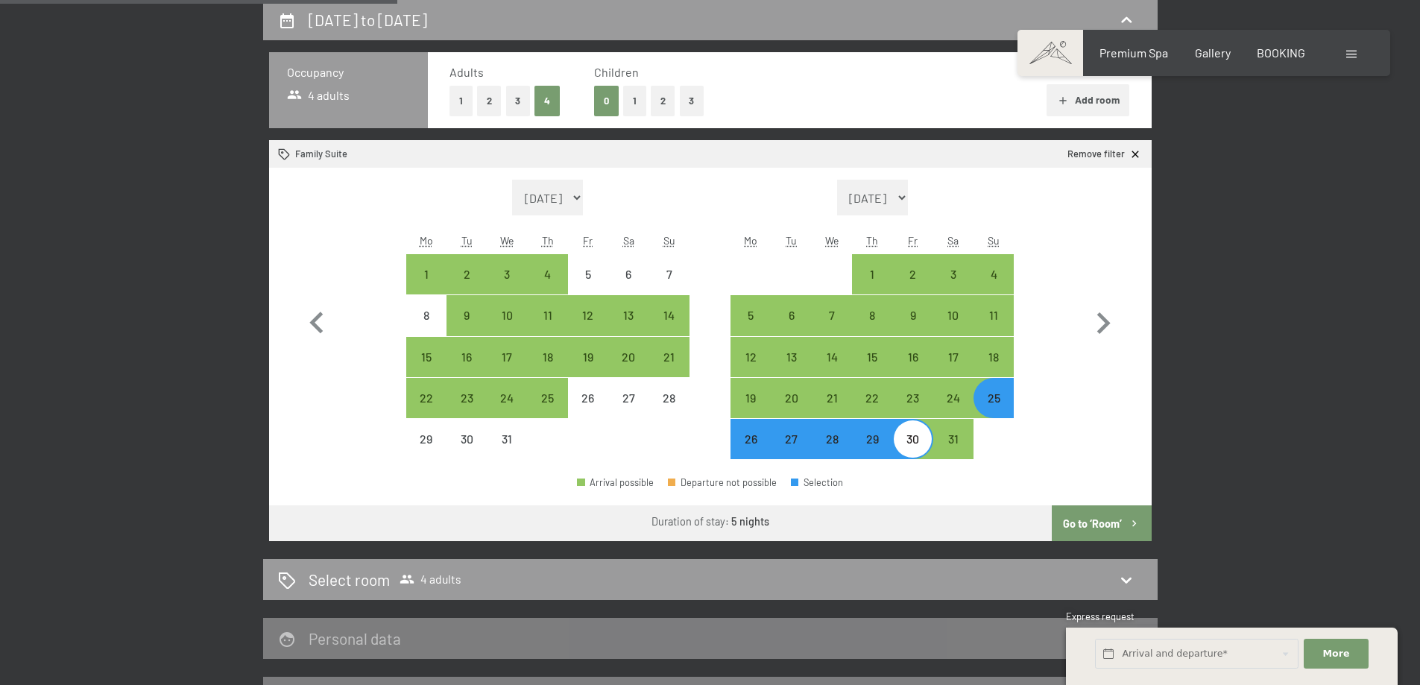
scroll to position [469, 0]
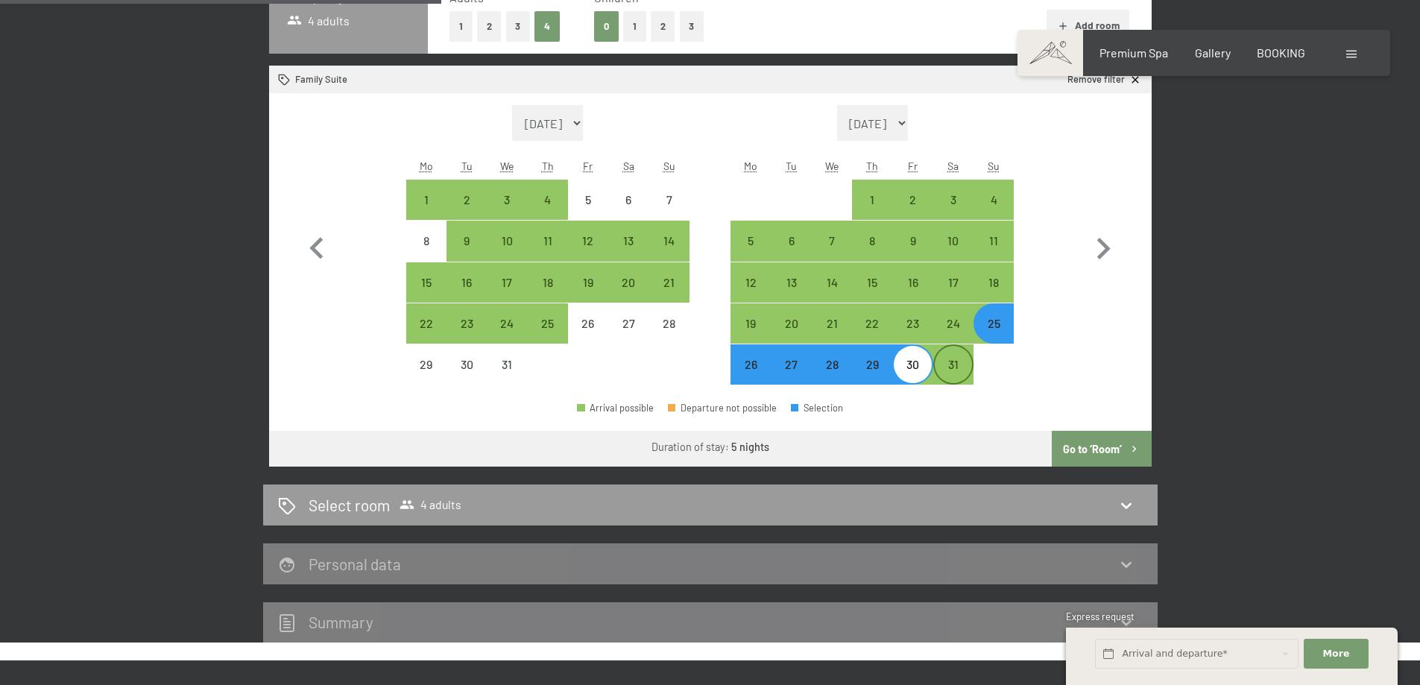
click at [954, 369] on div "31" at bounding box center [953, 377] width 37 height 37
select select "[DATE]"
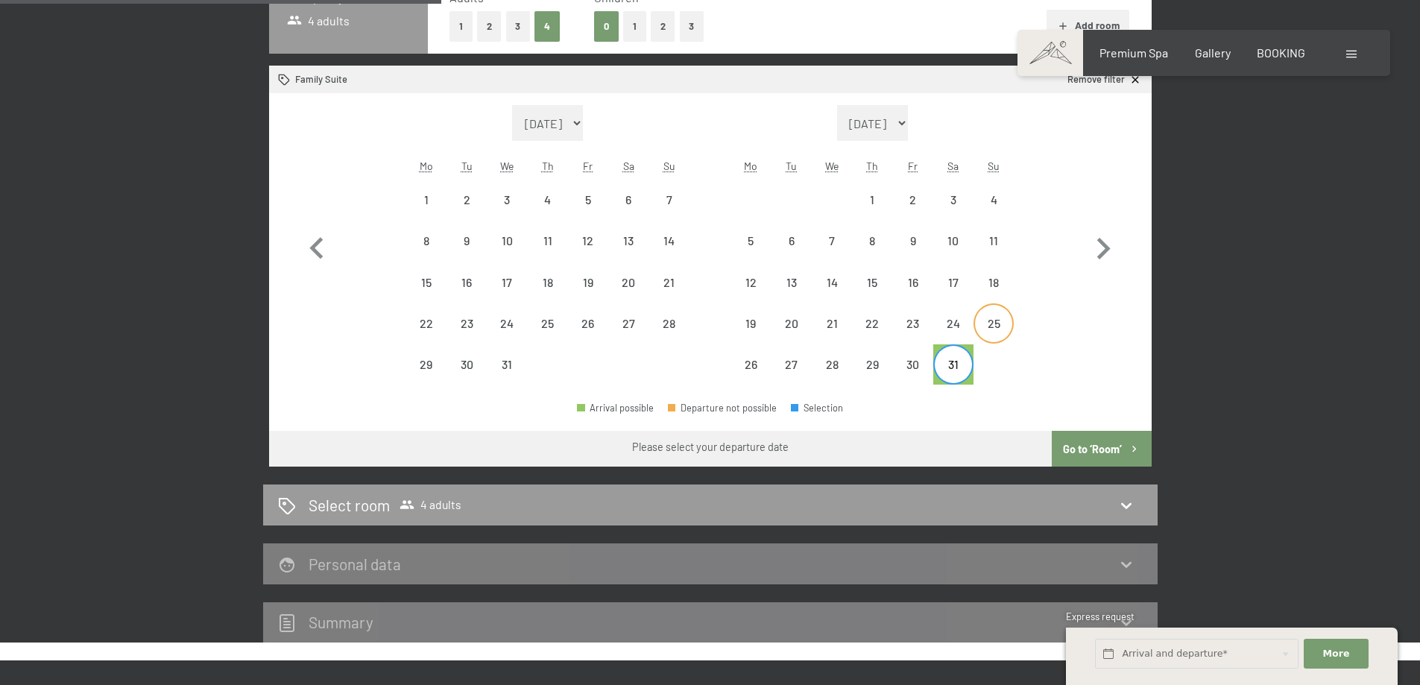
click at [1004, 327] on div "25" at bounding box center [993, 336] width 37 height 37
select select "[DATE]"
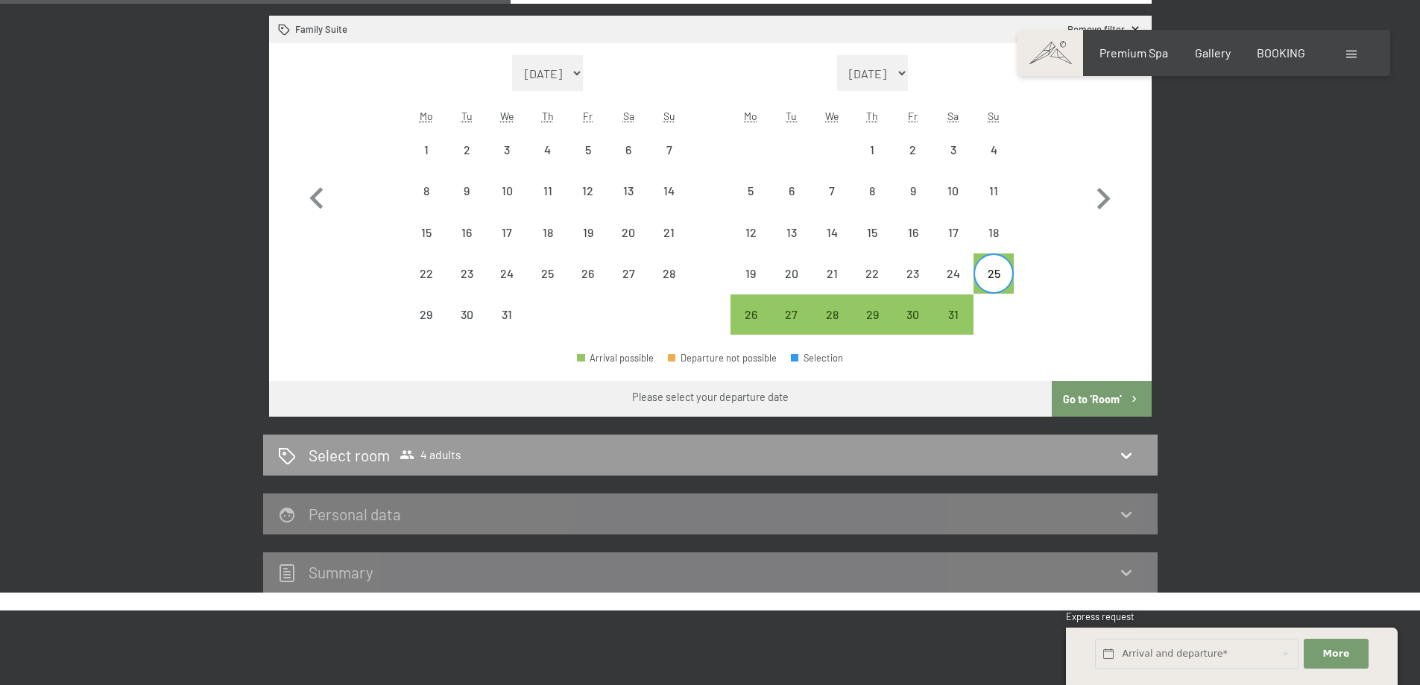
scroll to position [544, 0]
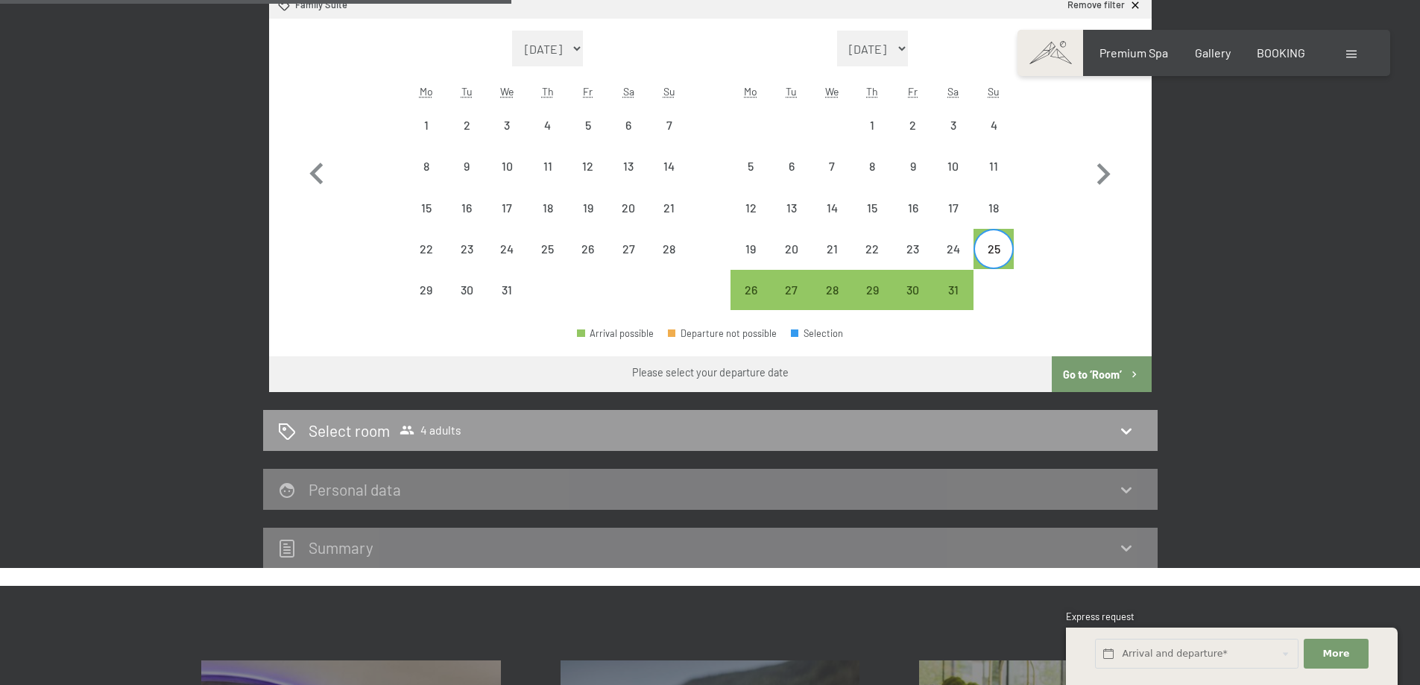
click at [1103, 374] on button "Go to ‘Room’" at bounding box center [1101, 374] width 99 height 36
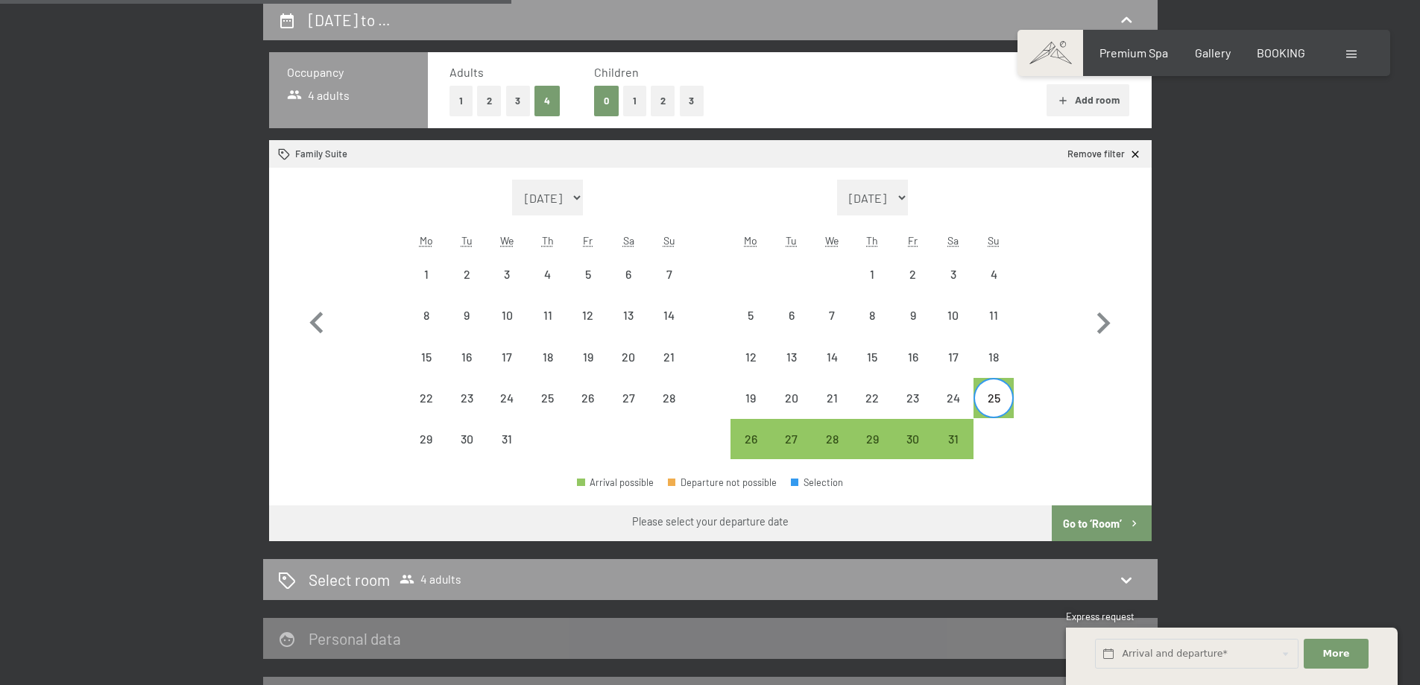
select select "[DATE]"
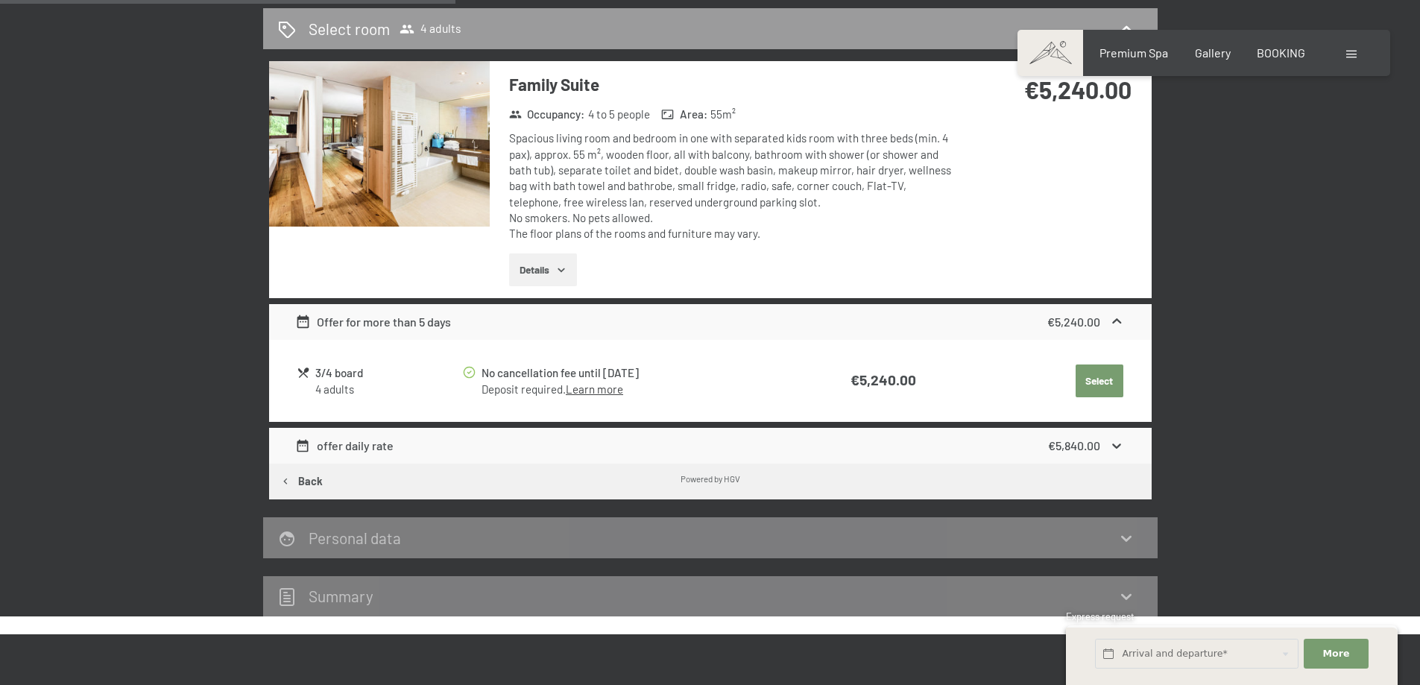
scroll to position [469, 0]
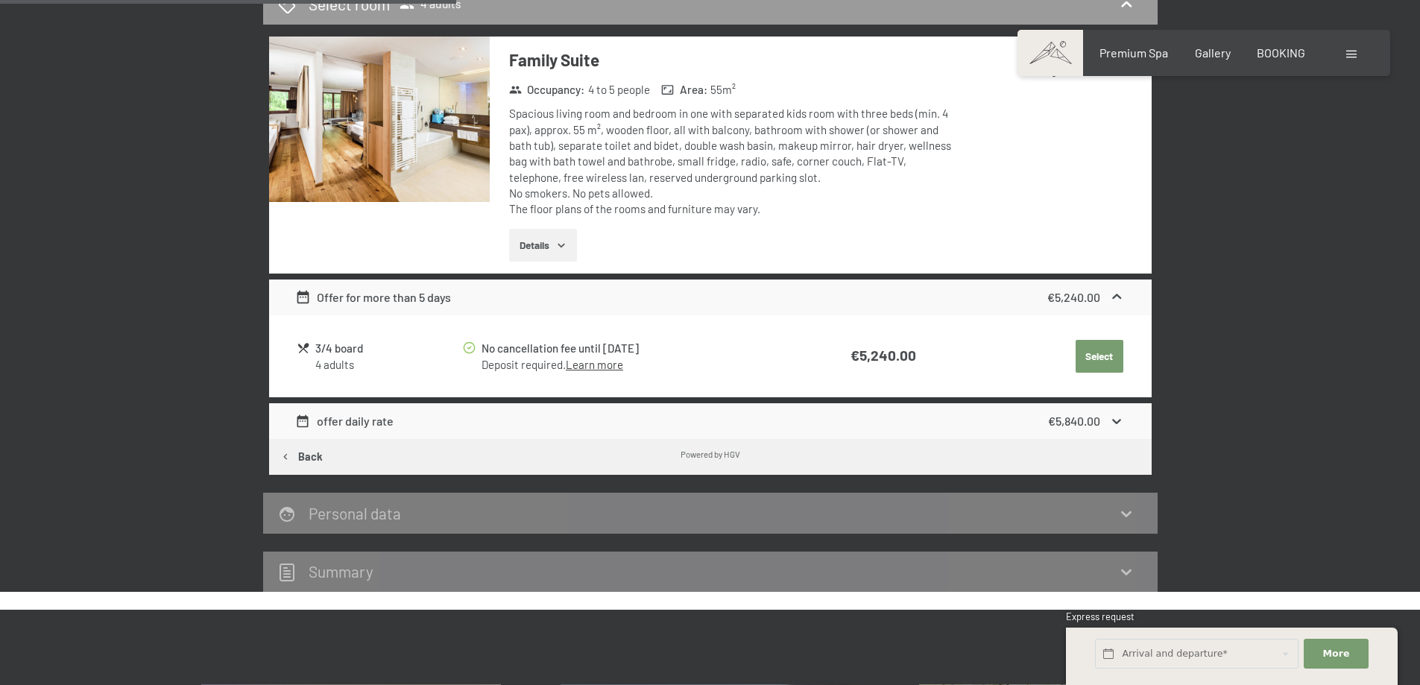
click at [1106, 365] on button "Select" at bounding box center [1100, 356] width 48 height 33
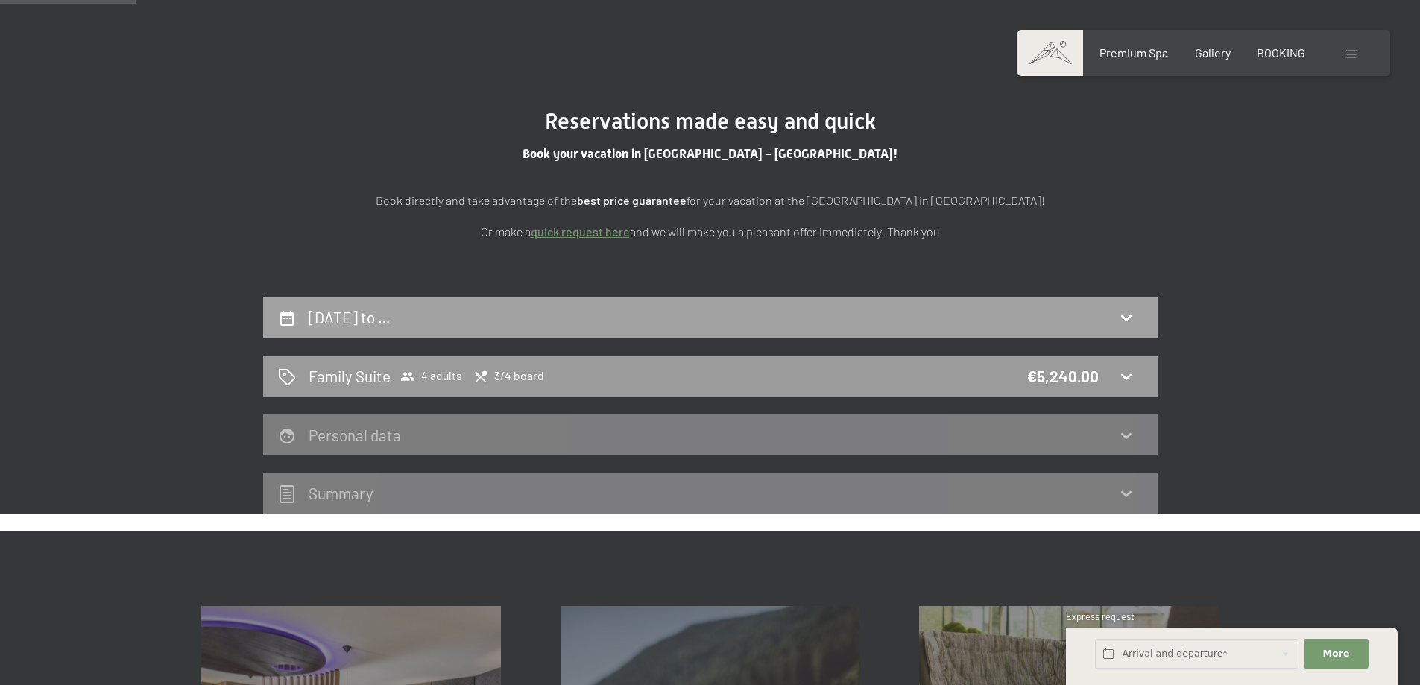
scroll to position [96, 0]
click at [1131, 306] on div "25th January to …" at bounding box center [710, 318] width 895 height 41
select select "[DATE]"
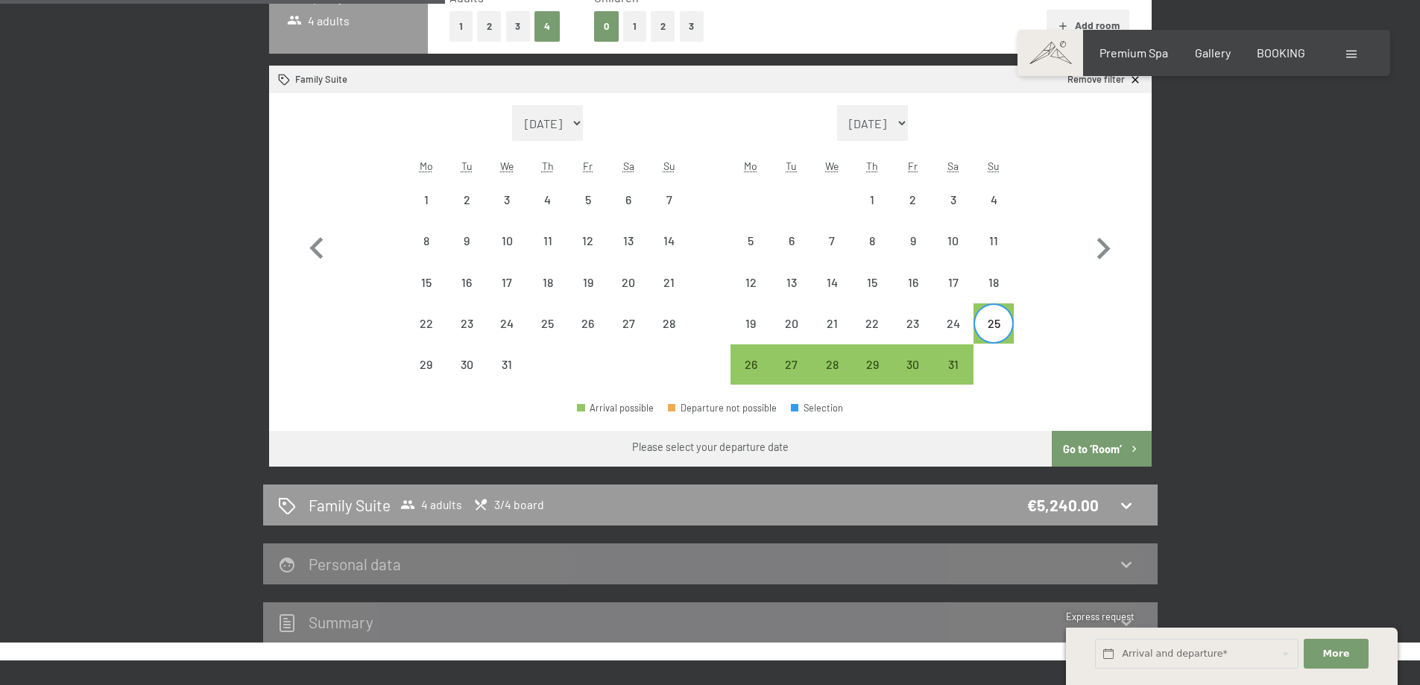
scroll to position [544, 0]
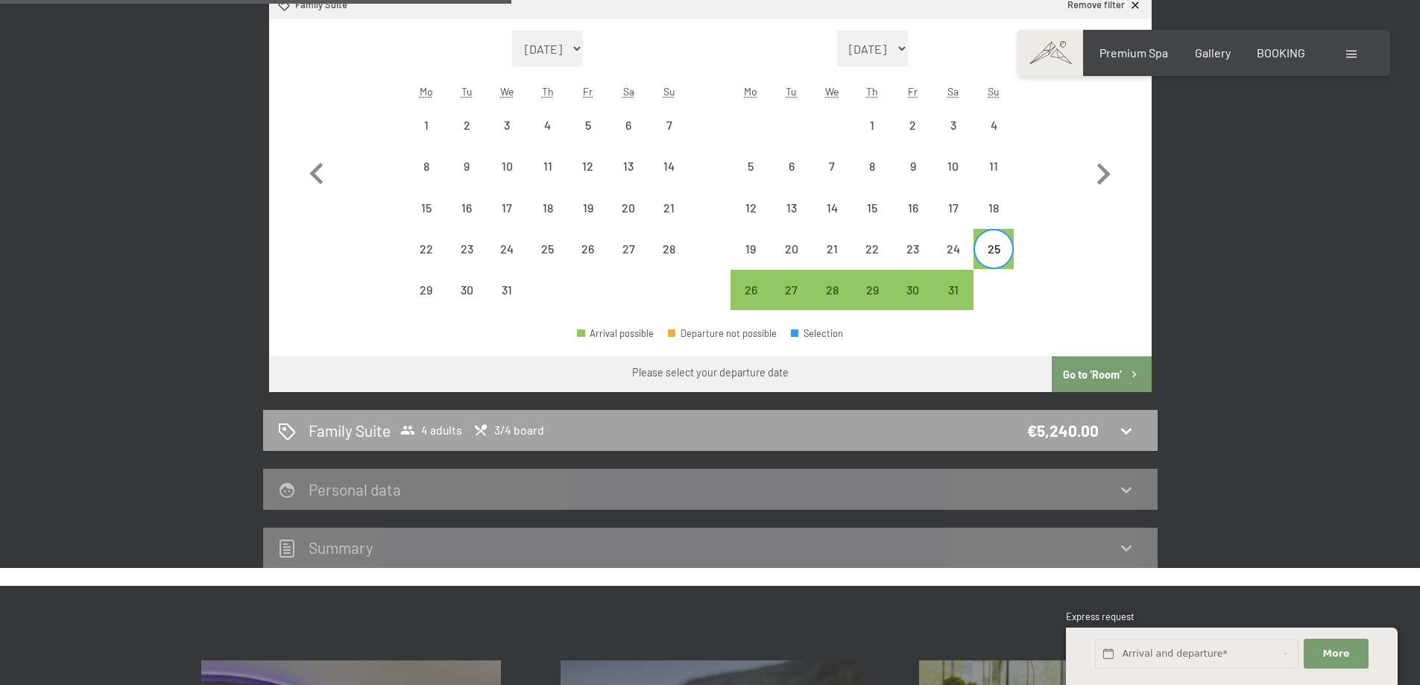
click at [1012, 441] on div "Family Suite 4 adults 3/4 board €5,240.00" at bounding box center [710, 431] width 865 height 22
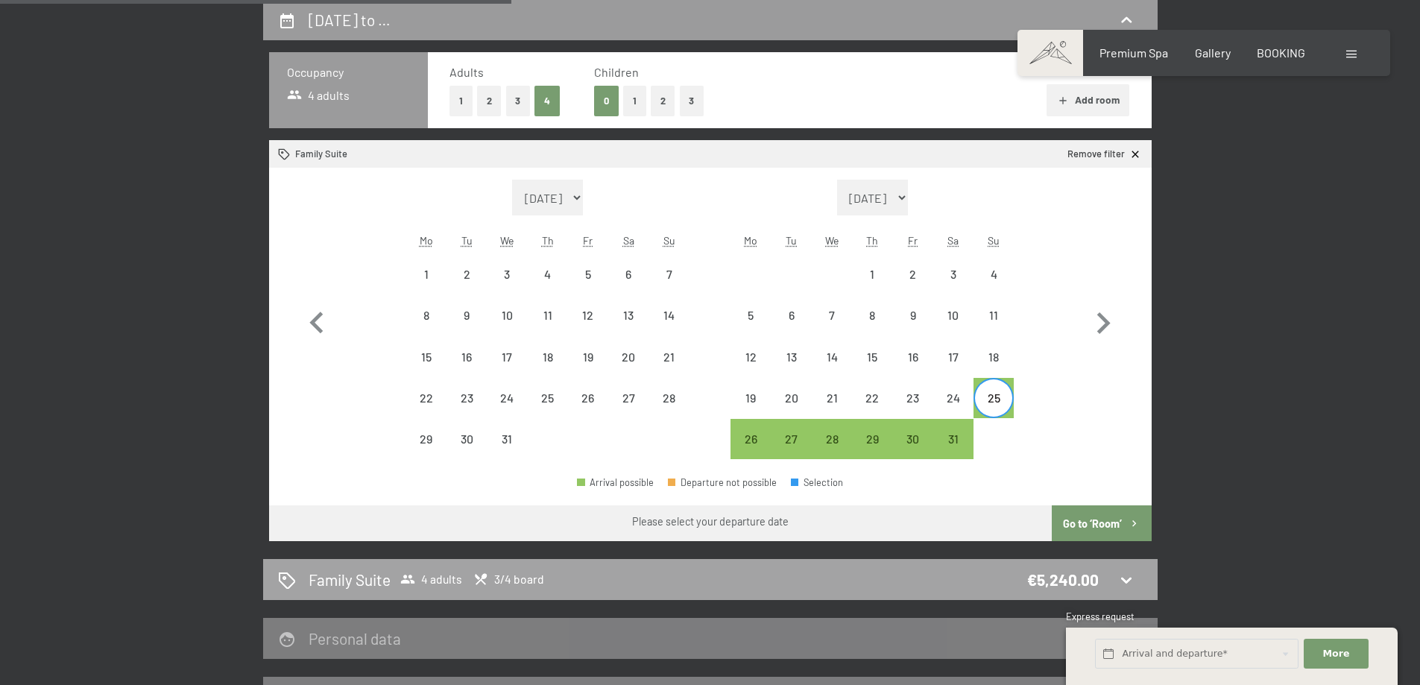
select select "[DATE]"
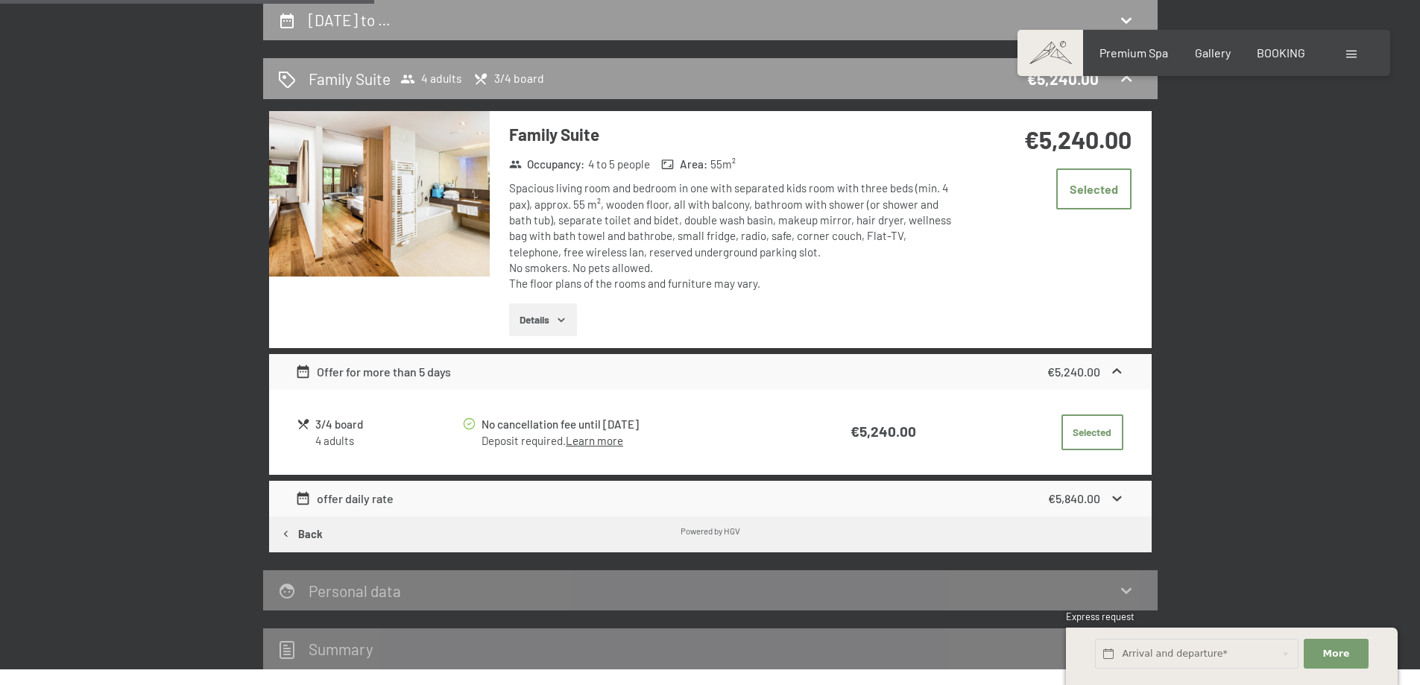
click at [876, 496] on div "offer daily rate €5,840.00" at bounding box center [710, 499] width 883 height 36
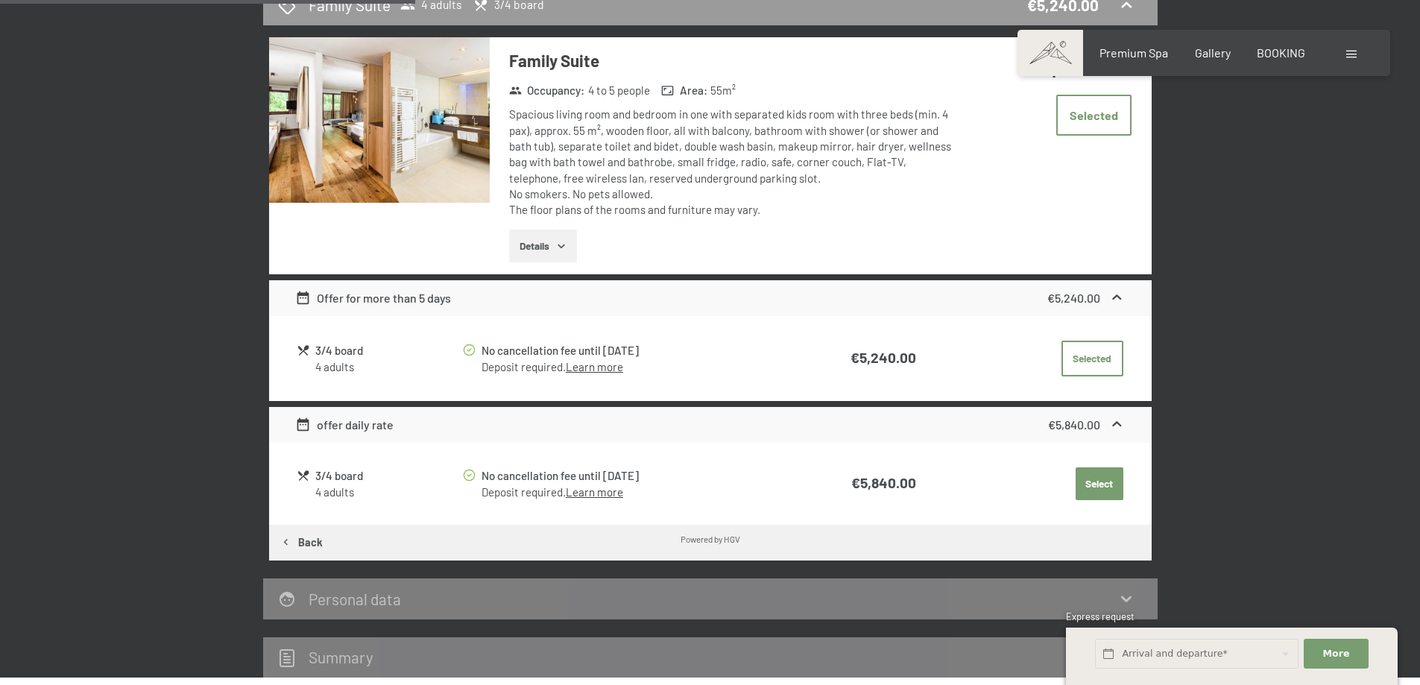
scroll to position [469, 0]
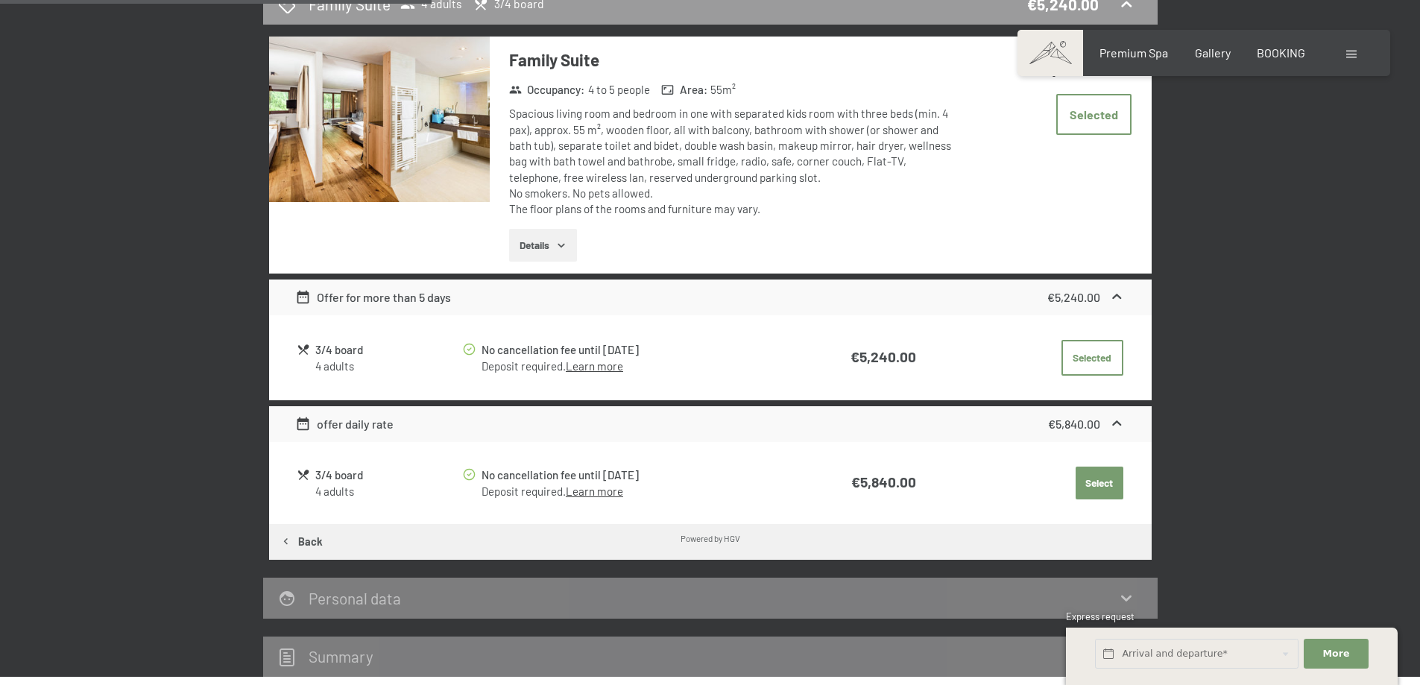
click at [553, 245] on button "Details" at bounding box center [543, 245] width 68 height 33
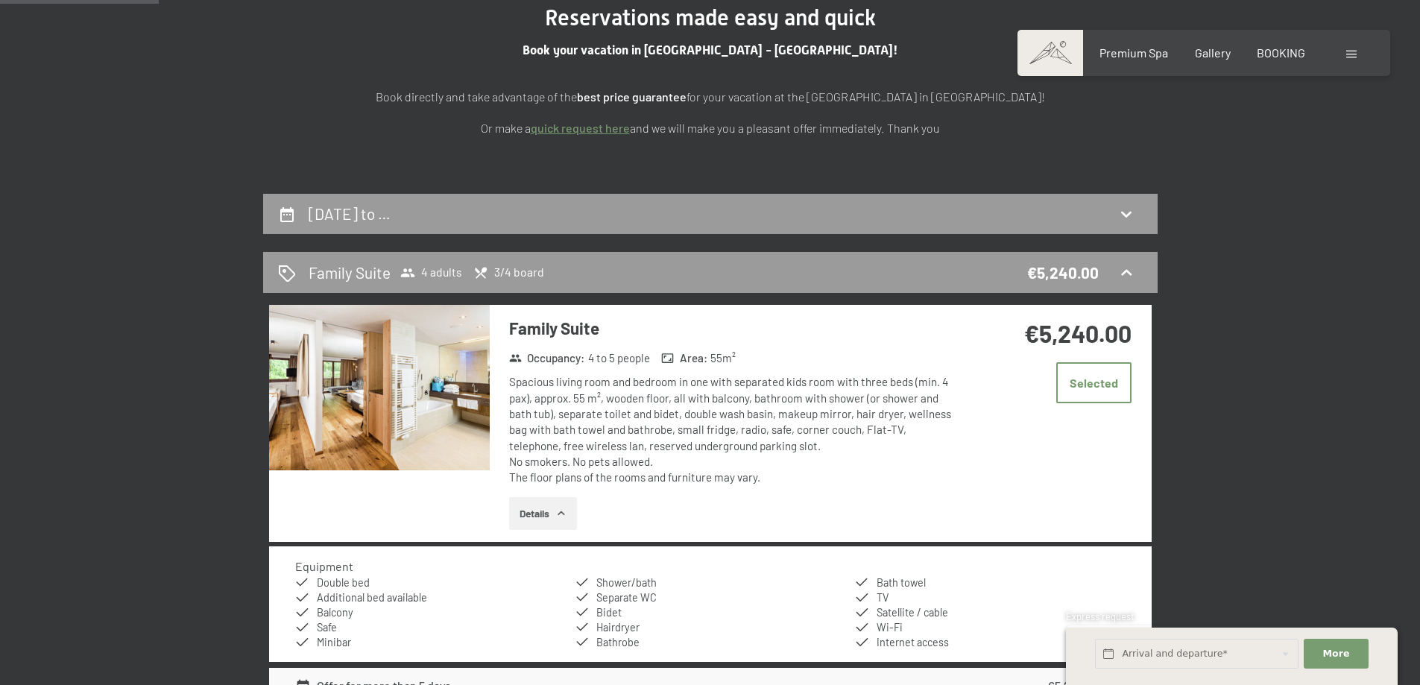
scroll to position [171, 0]
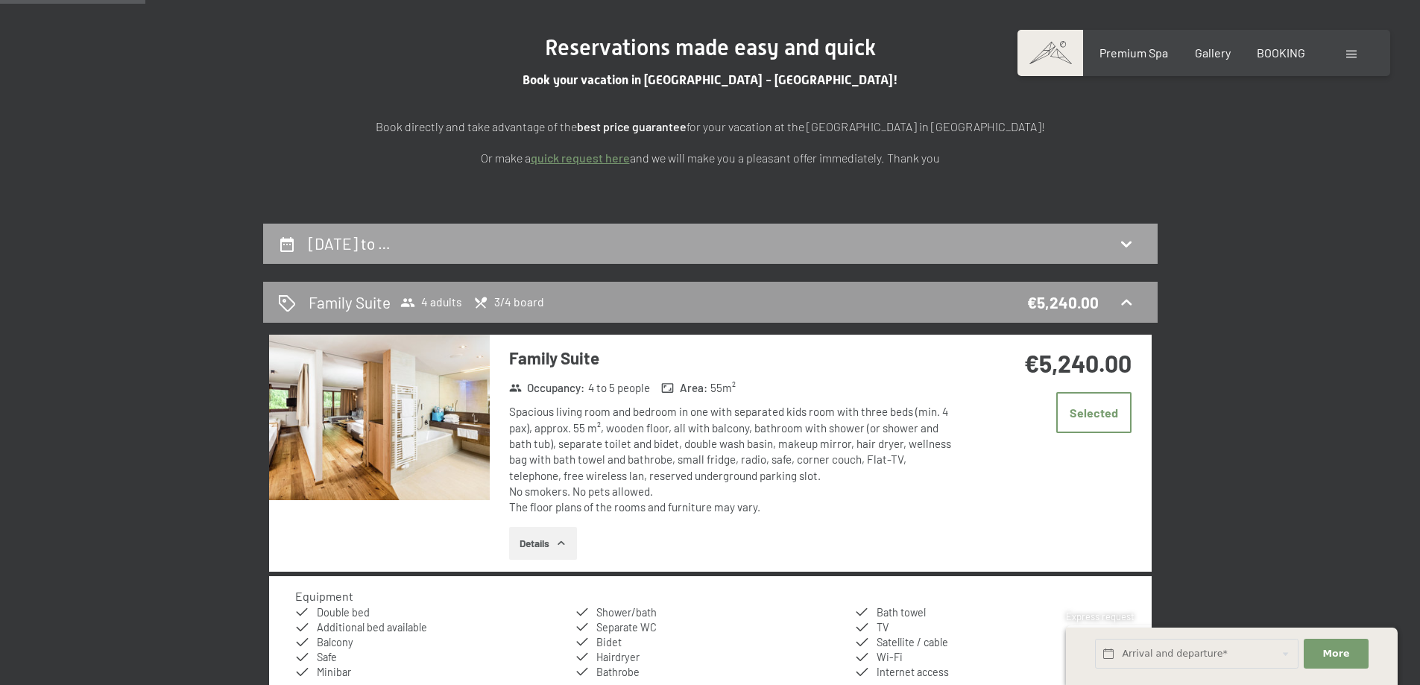
click at [976, 248] on div "25th January to …" at bounding box center [710, 244] width 865 height 22
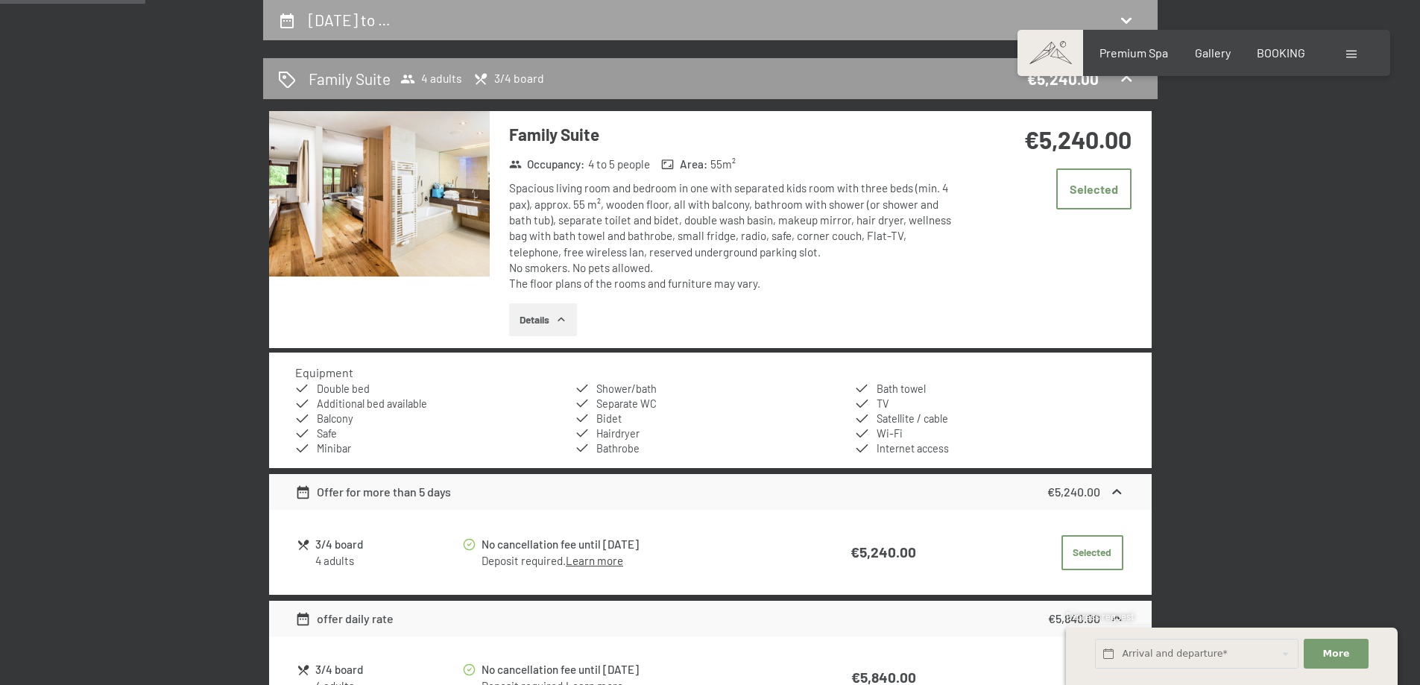
select select "[DATE]"
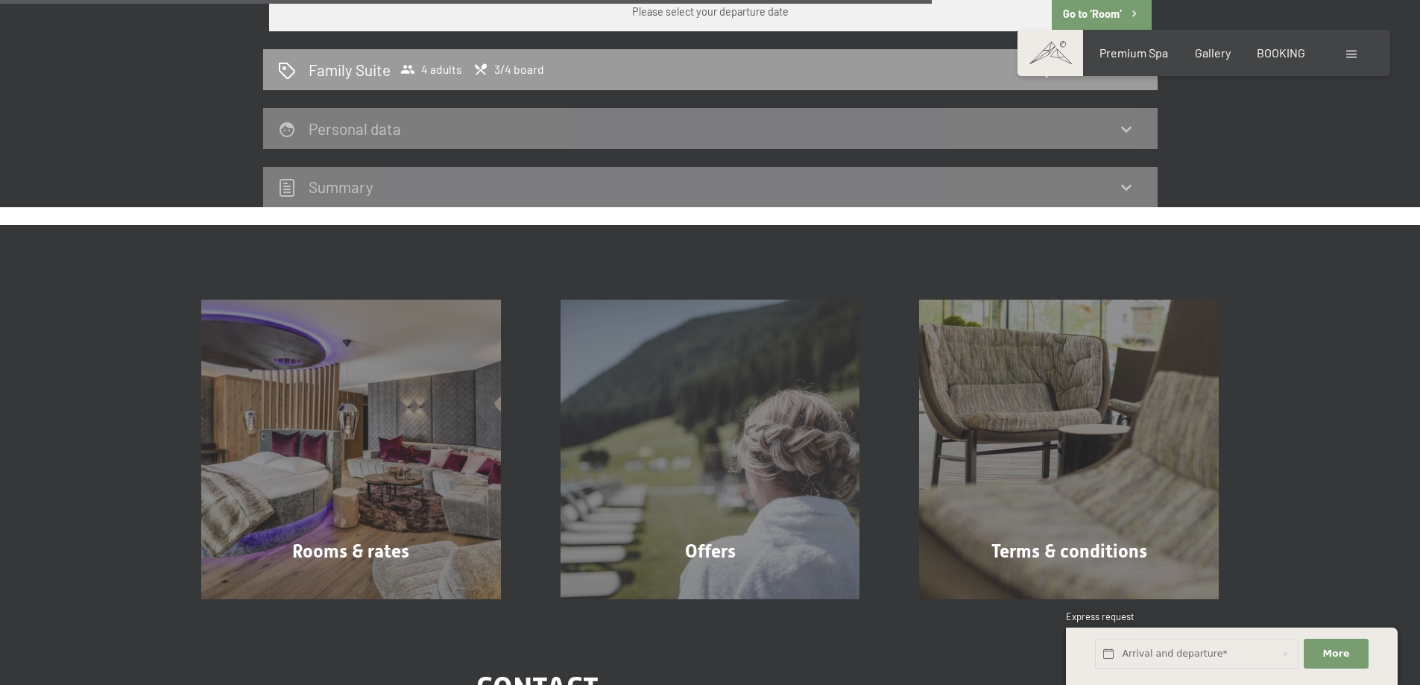
scroll to position [767, 0]
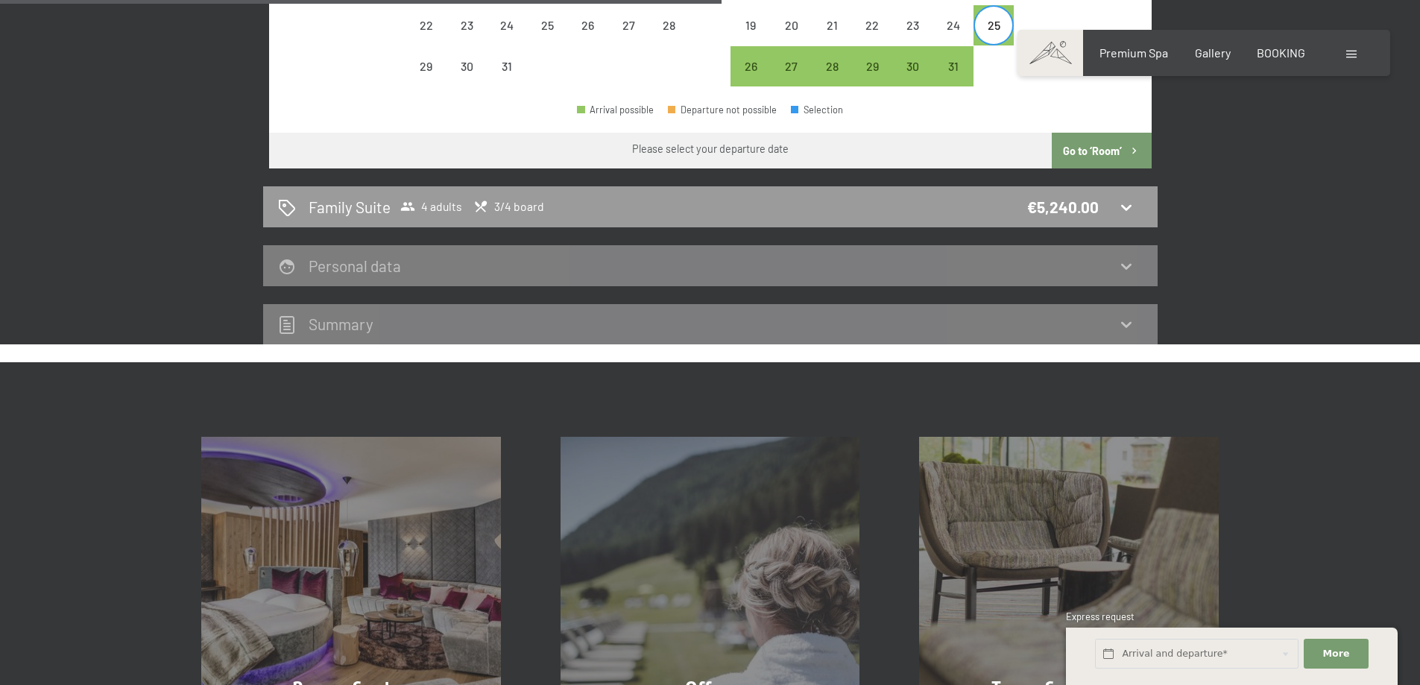
click at [854, 277] on div "Personal data" at bounding box center [710, 265] width 895 height 41
click at [1127, 263] on icon at bounding box center [1127, 266] width 18 height 18
click at [1099, 145] on button "Go to ‘Room’" at bounding box center [1101, 151] width 99 height 36
select select "[DATE]"
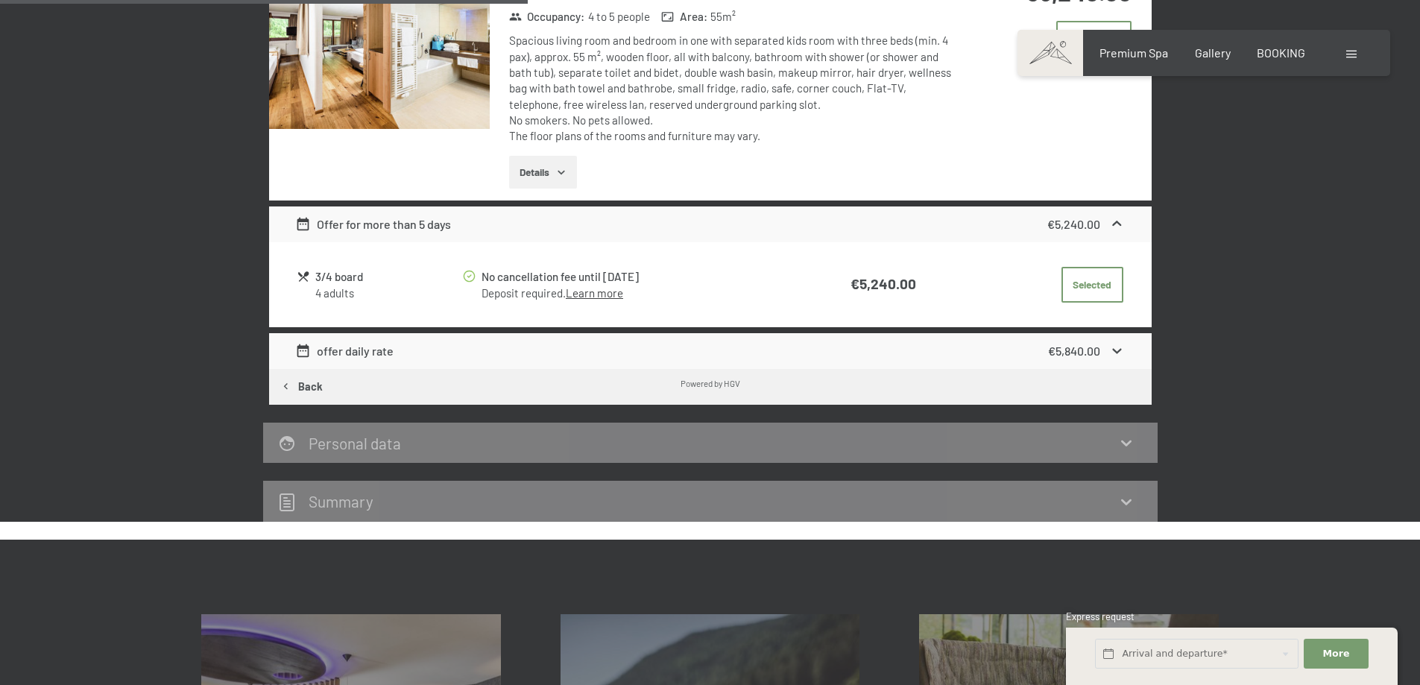
scroll to position [544, 0]
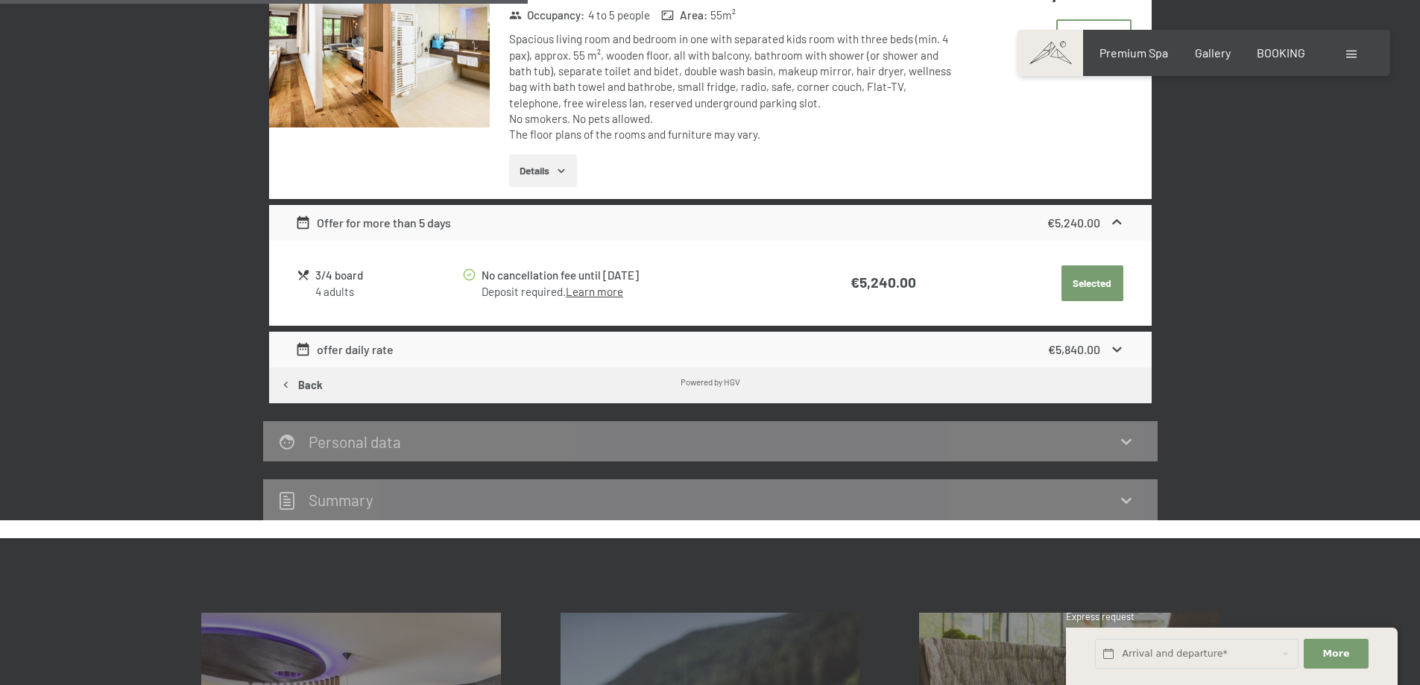
click at [1118, 282] on button "Selected" at bounding box center [1093, 283] width 62 height 36
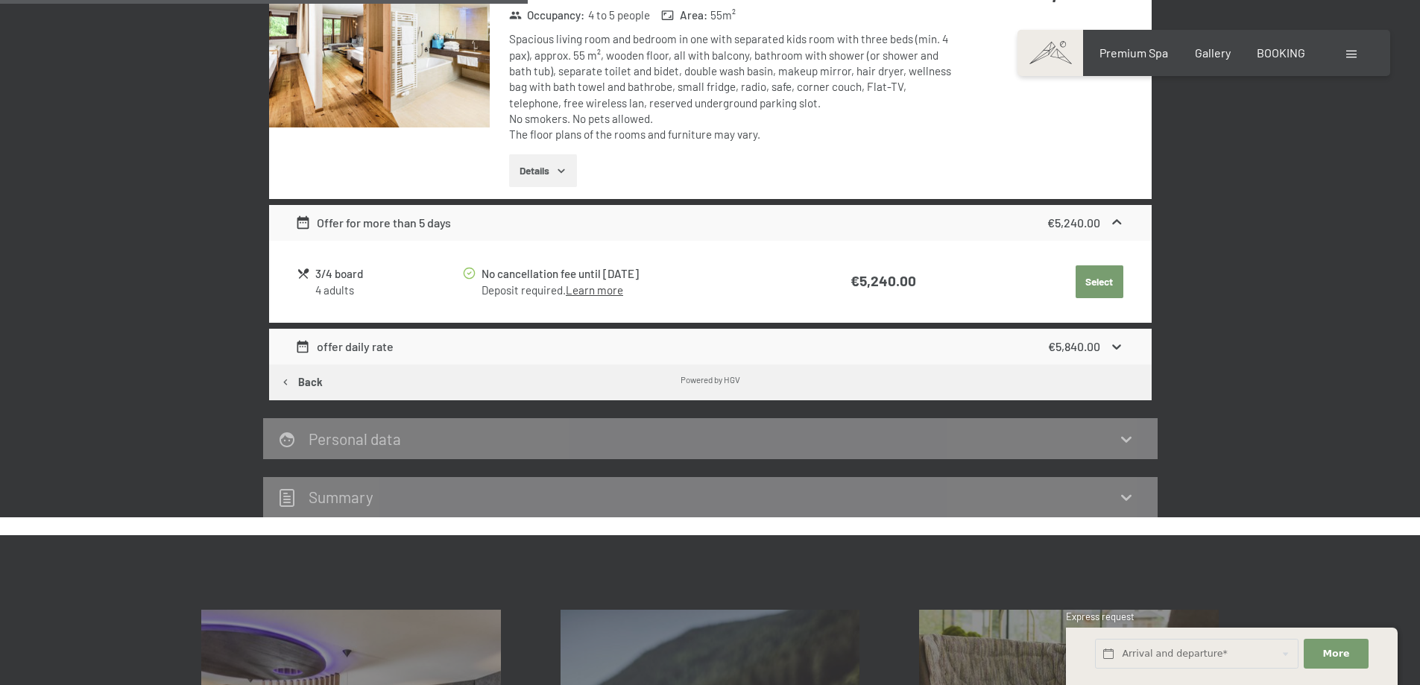
click at [1080, 292] on button "Select" at bounding box center [1100, 281] width 48 height 33
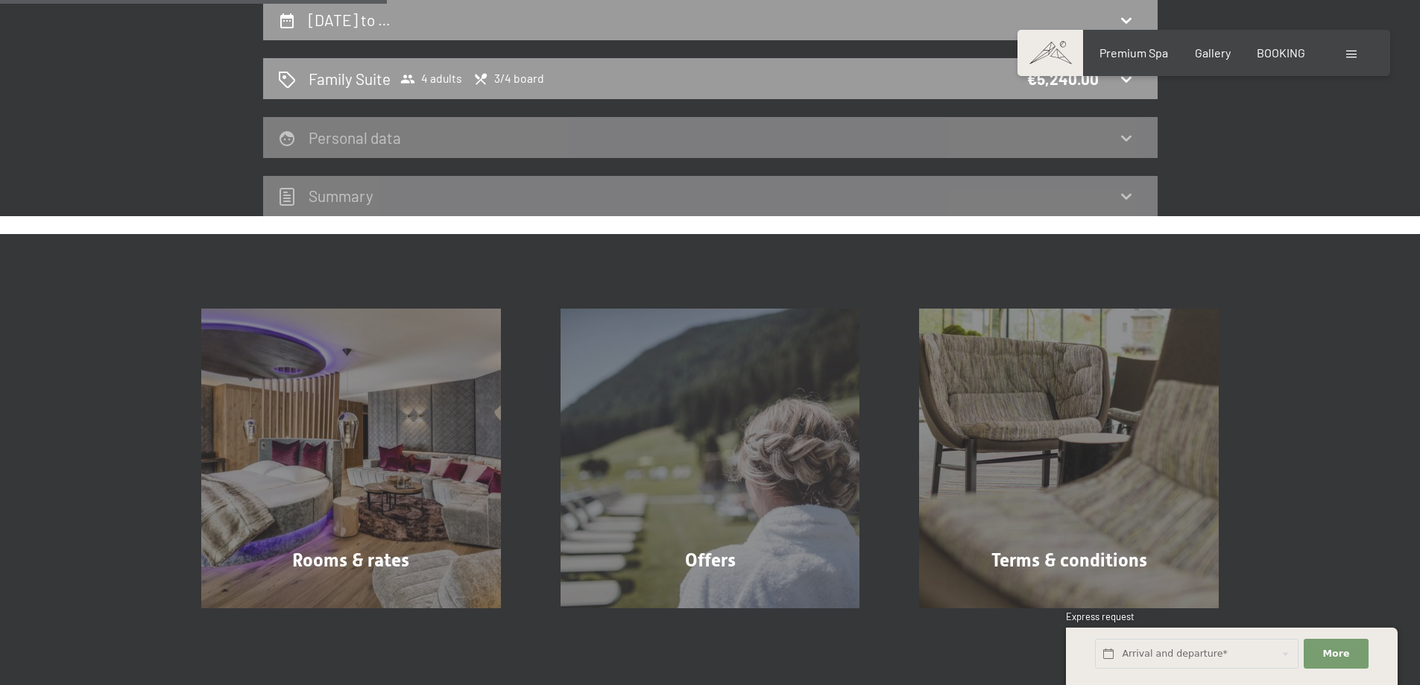
click at [1127, 148] on div "Personal data" at bounding box center [710, 138] width 865 height 22
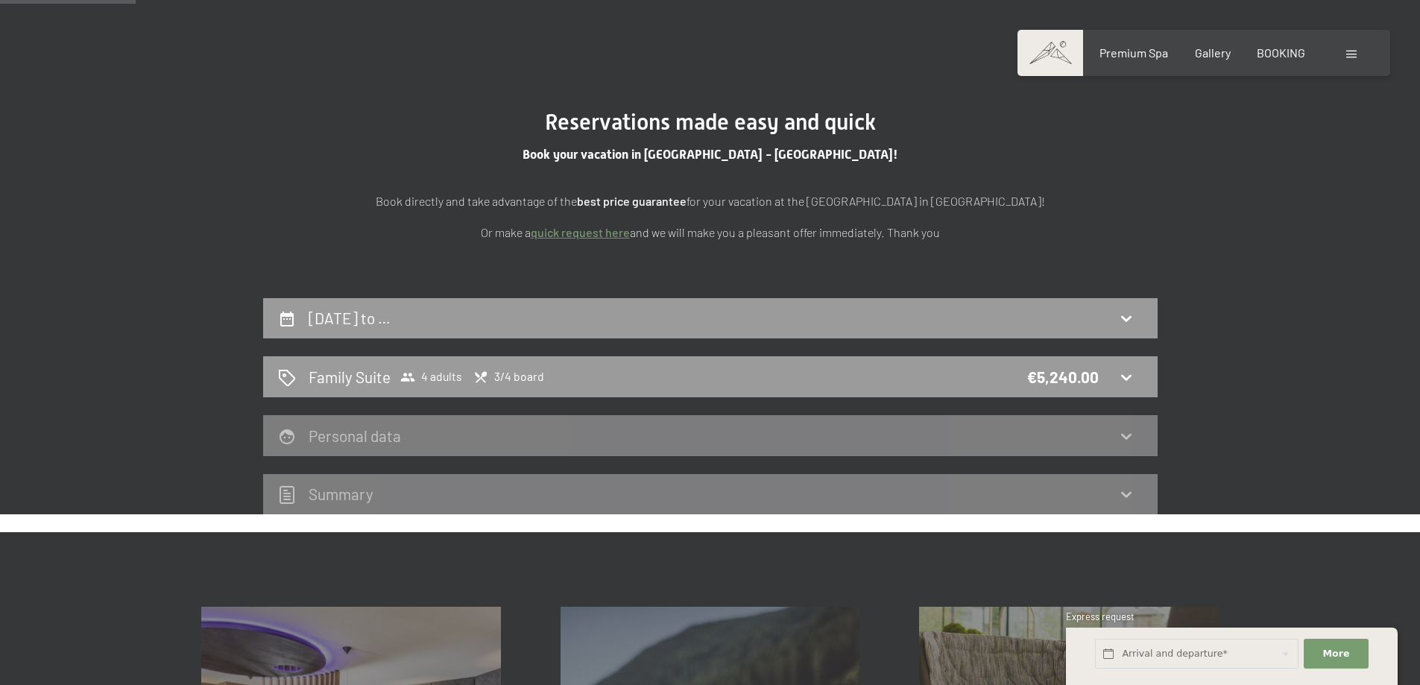
click at [572, 239] on link "quick request here" at bounding box center [580, 232] width 99 height 14
click at [344, 322] on h2 "25th January to …" at bounding box center [350, 318] width 82 height 19
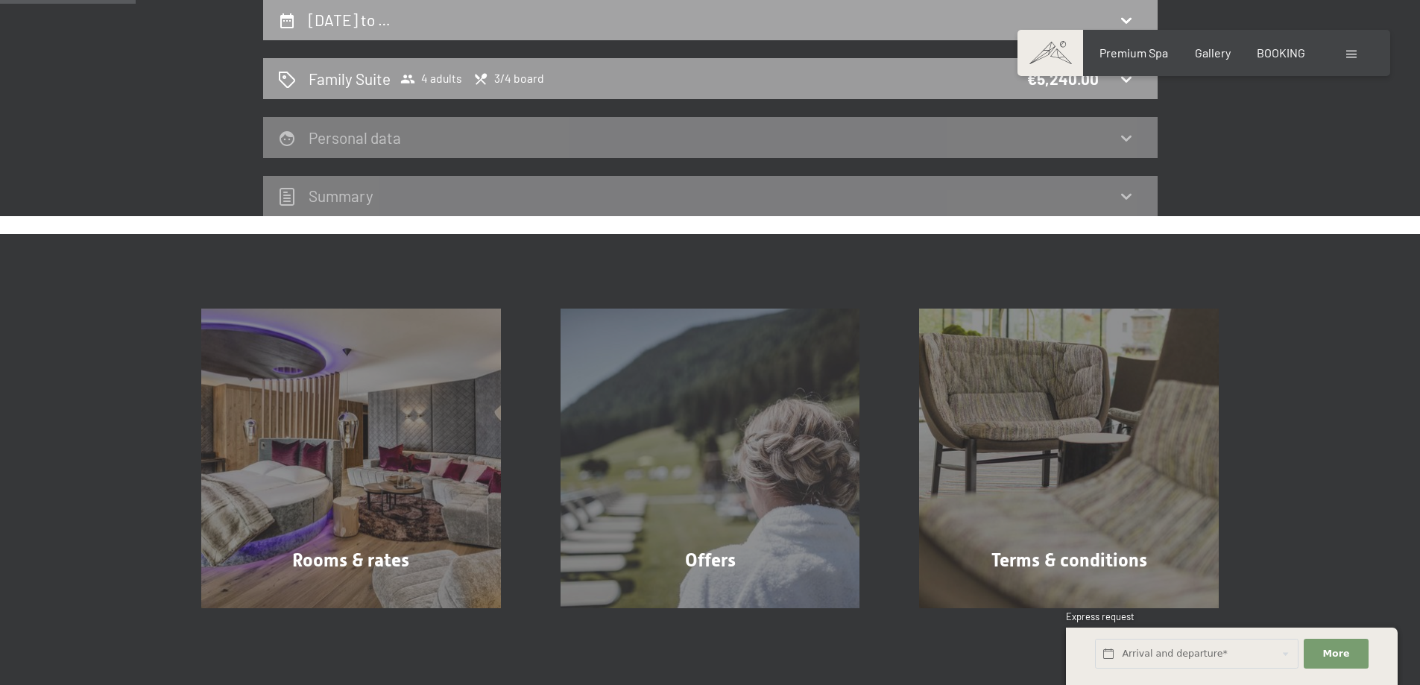
select select "[DATE]"
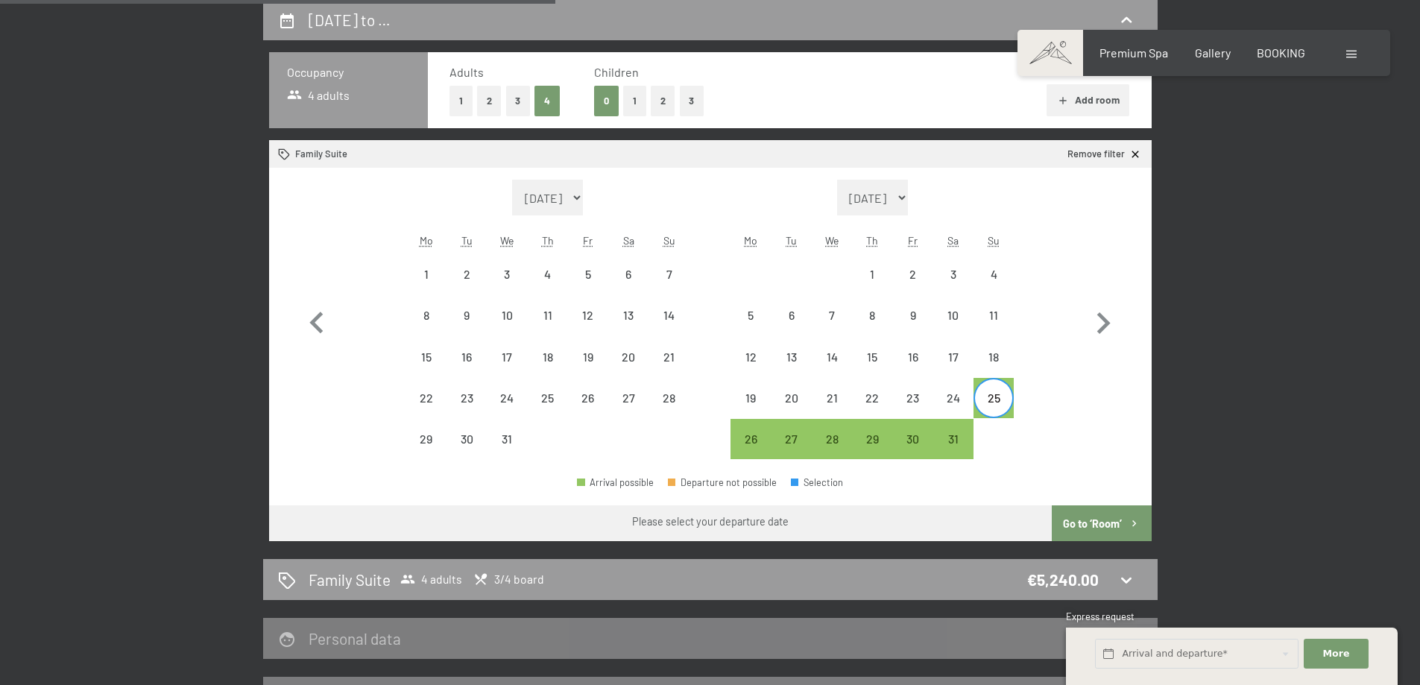
click at [1001, 388] on div "25" at bounding box center [993, 397] width 37 height 37
select select "[DATE]"
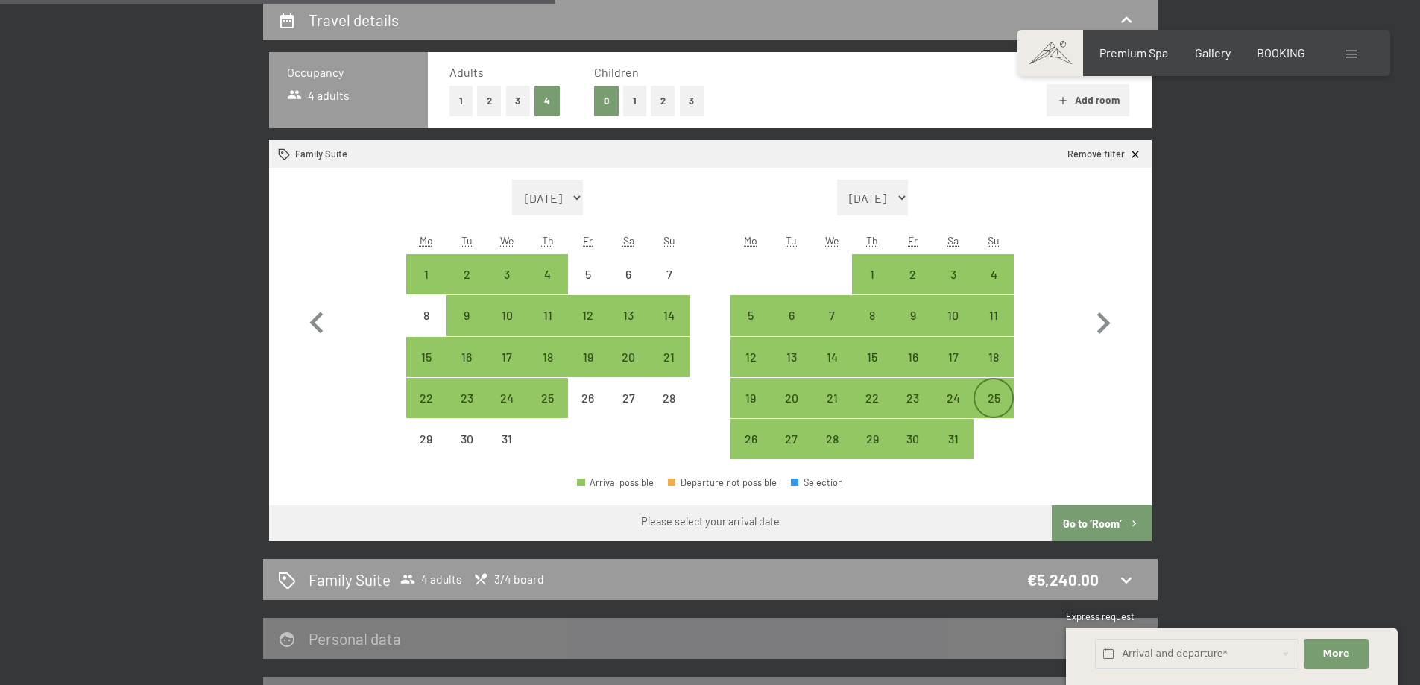
click at [996, 398] on div "25" at bounding box center [993, 410] width 37 height 37
select select "[DATE]"
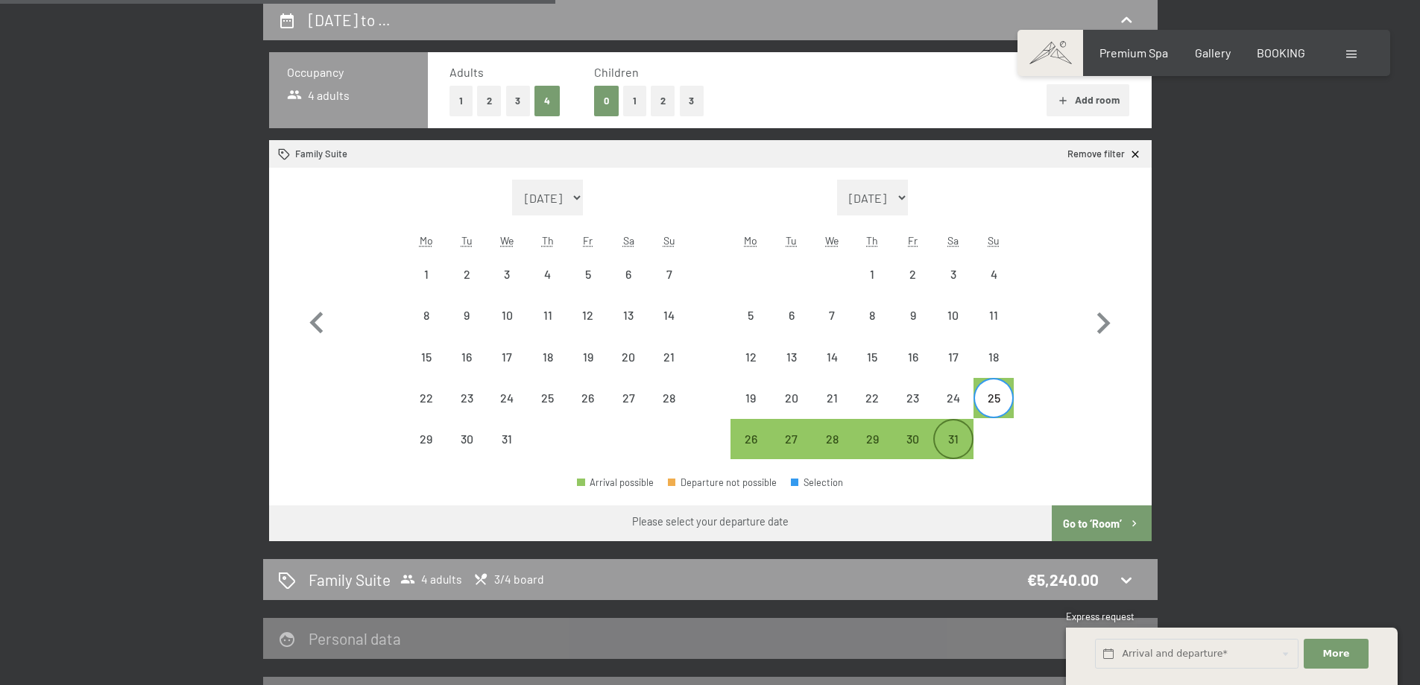
click at [951, 441] on div "31" at bounding box center [953, 451] width 37 height 37
select select "[DATE]"
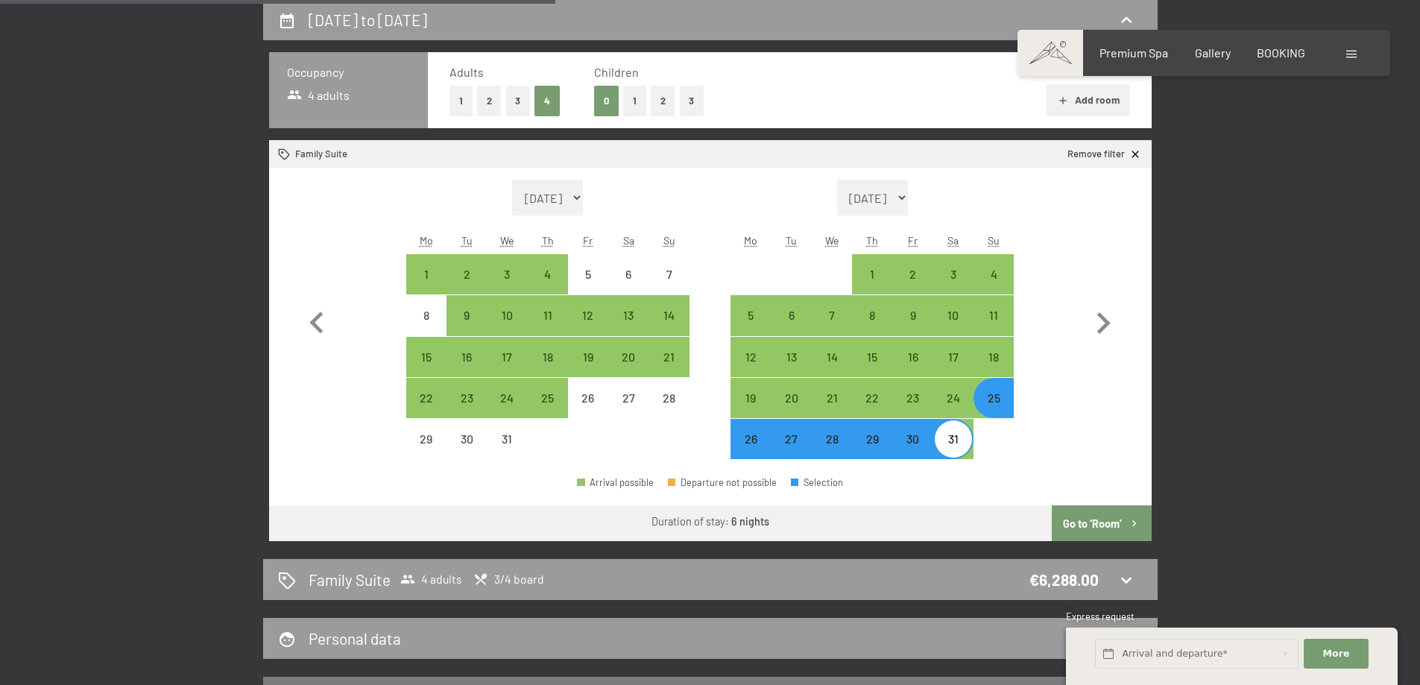
click at [1109, 525] on button "Go to ‘Room’" at bounding box center [1101, 523] width 99 height 36
select select "[DATE]"
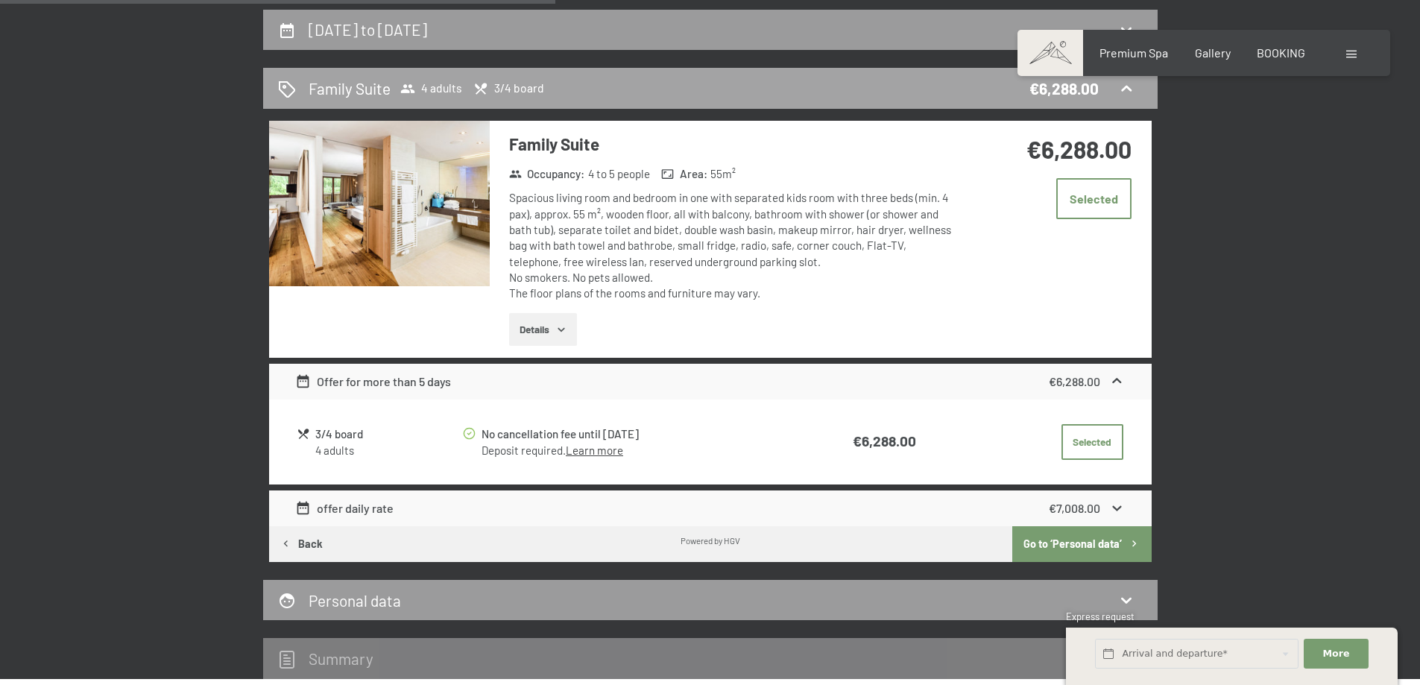
scroll to position [245, 0]
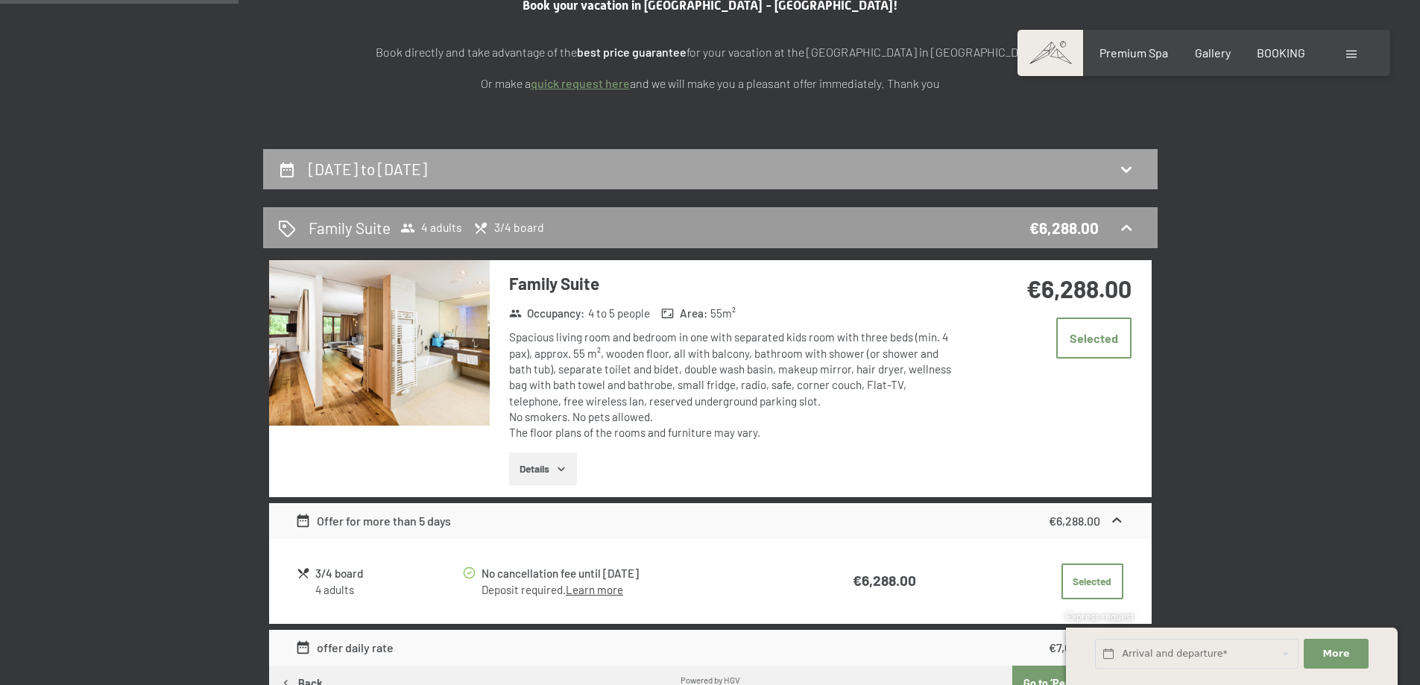
click at [814, 183] on div "25th January to 31st January 2026" at bounding box center [710, 169] width 895 height 41
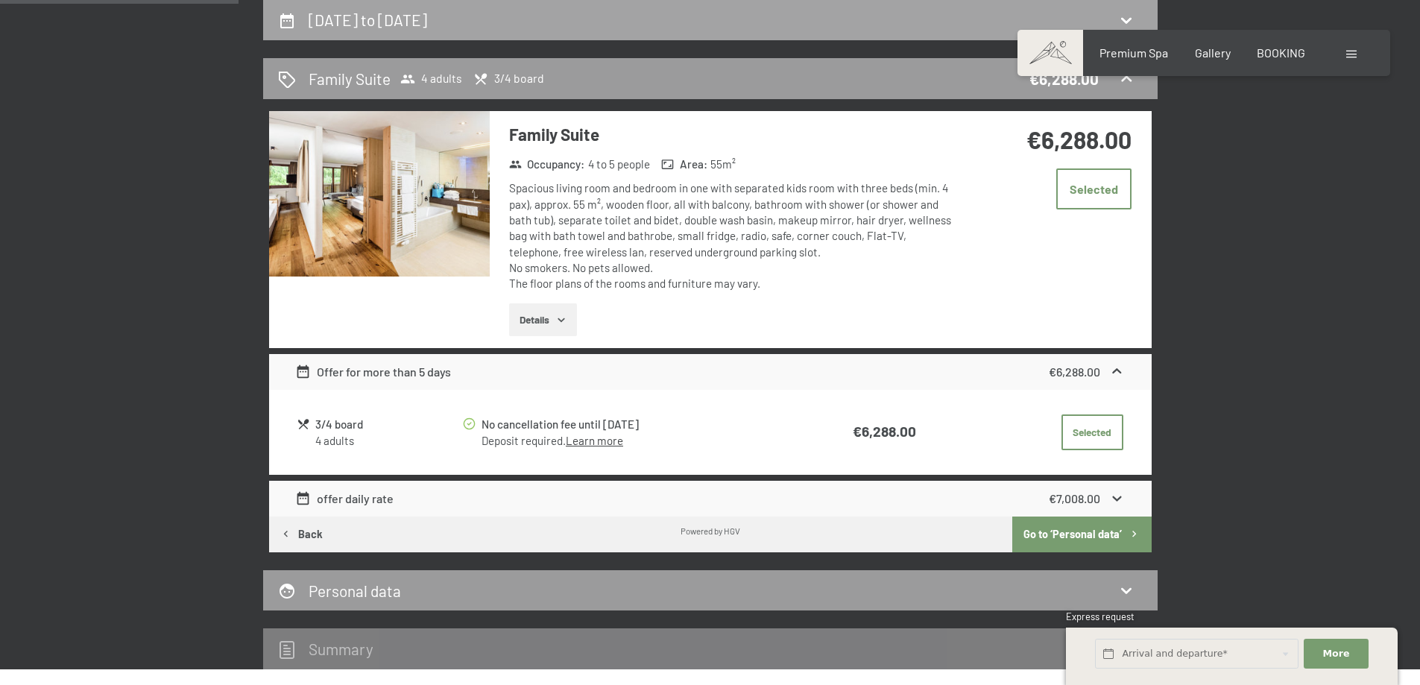
select select "[DATE]"
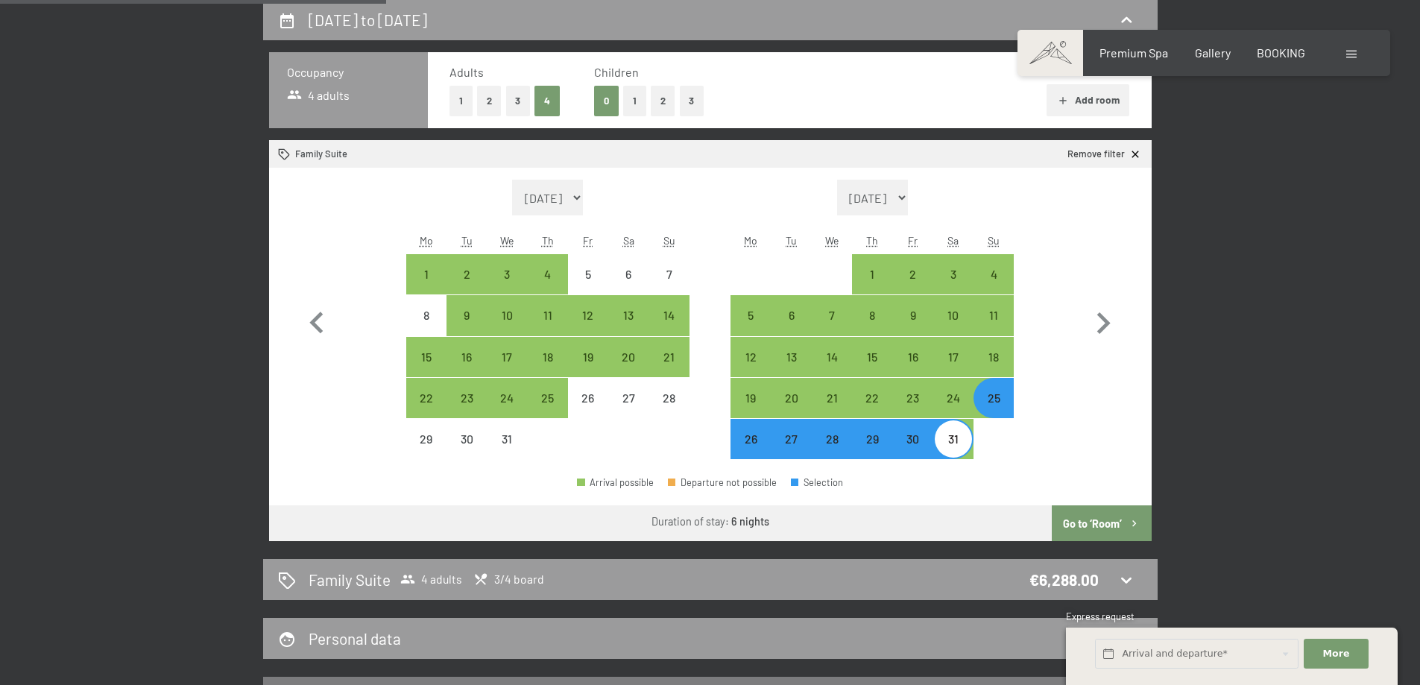
click at [908, 444] on div "30" at bounding box center [912, 451] width 37 height 37
select select "[DATE]"
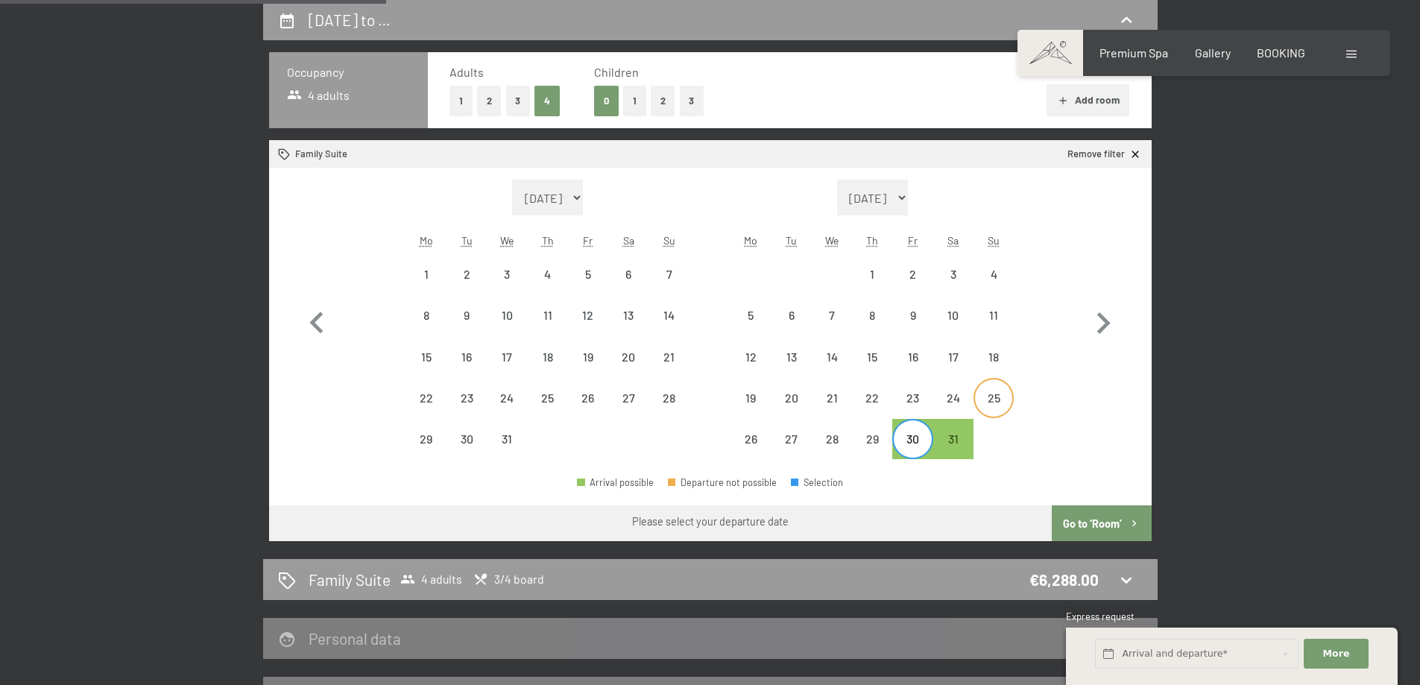
click at [998, 400] on div "25" at bounding box center [993, 410] width 37 height 37
select select "[DATE]"
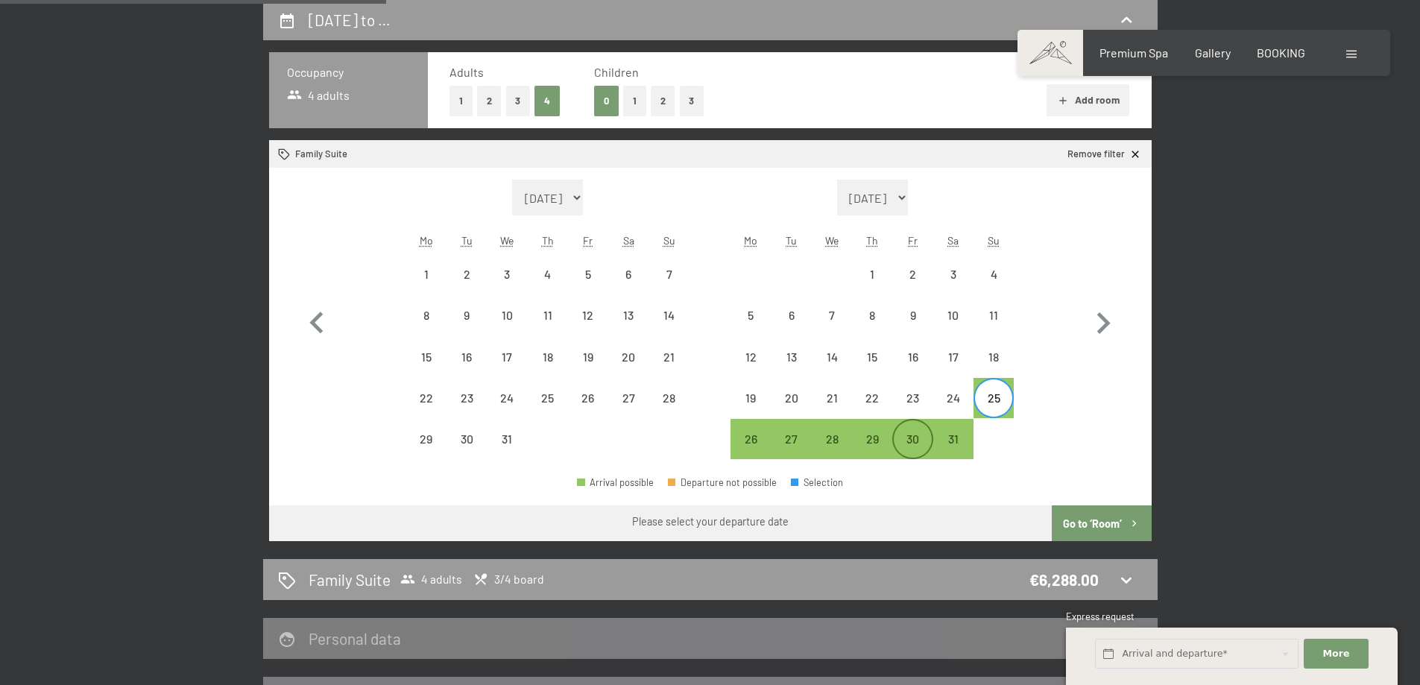
click at [918, 438] on div "30" at bounding box center [912, 451] width 37 height 37
select select "[DATE]"
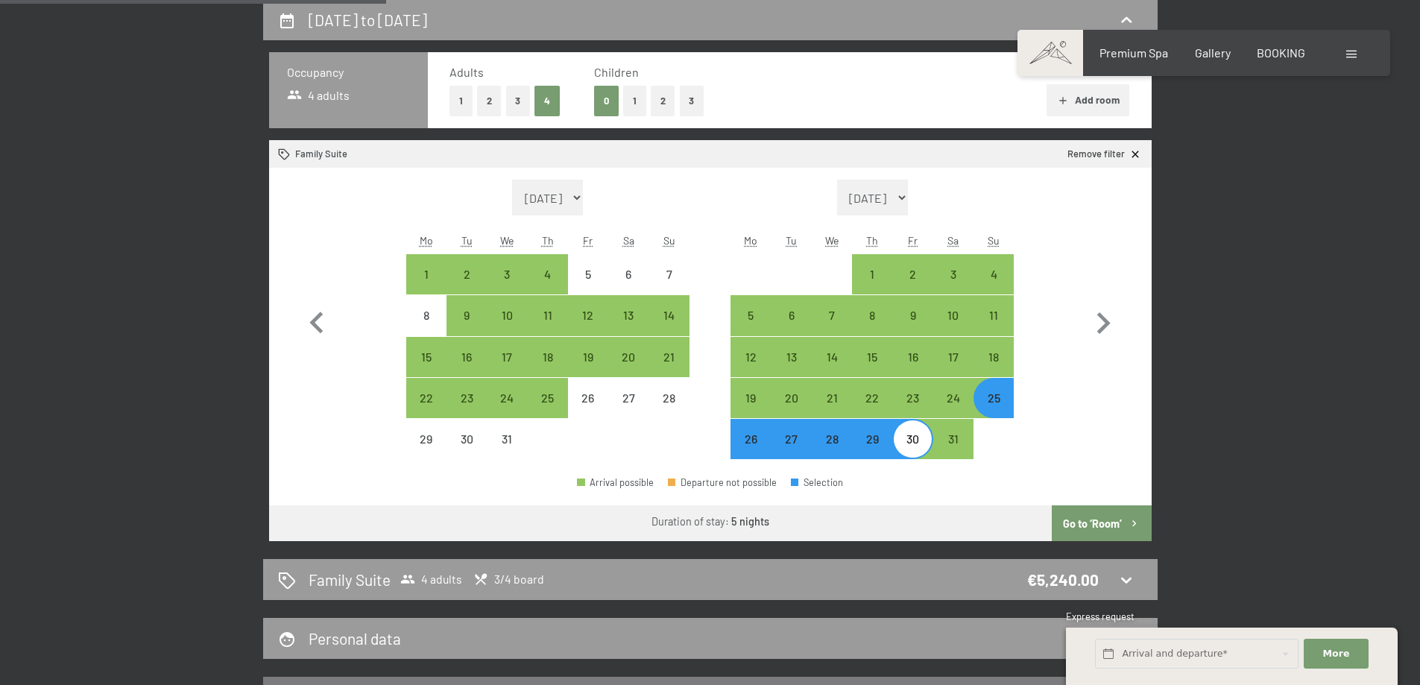
click at [924, 452] on div "30" at bounding box center [912, 451] width 37 height 37
select select "[DATE]"
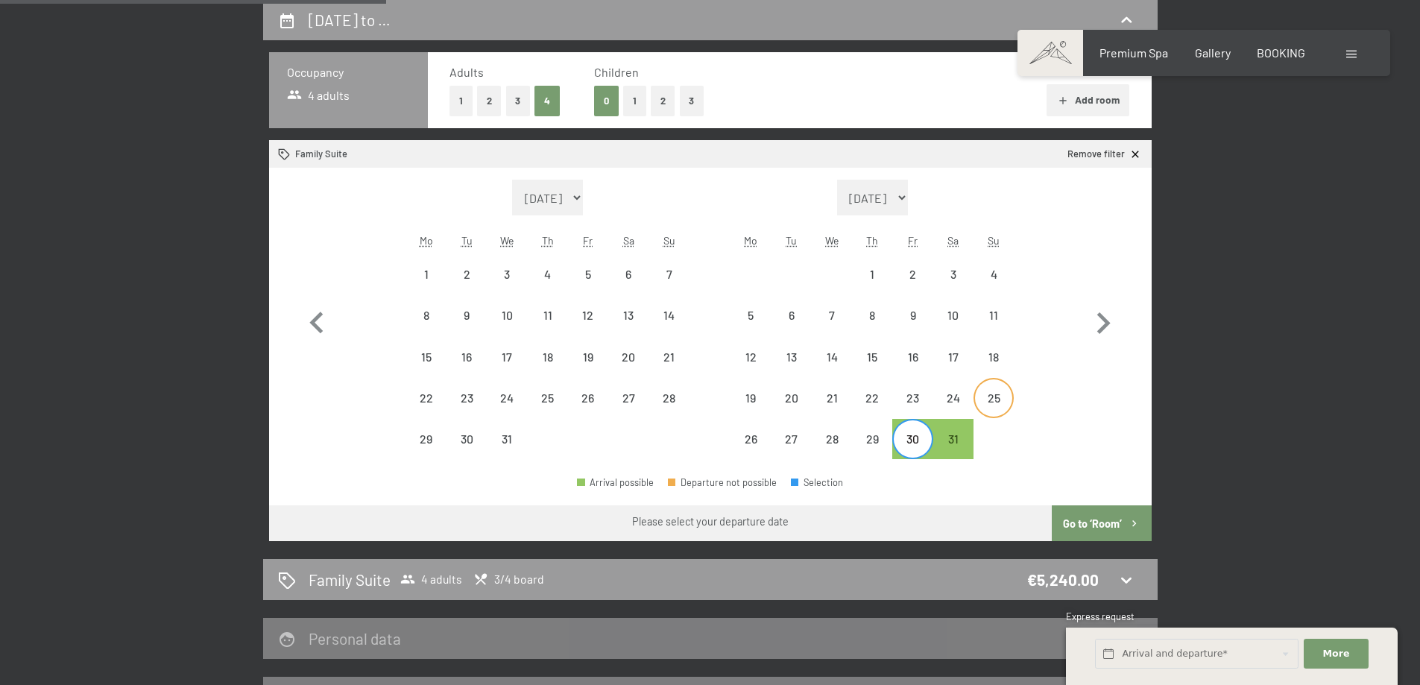
click at [997, 402] on div "25" at bounding box center [993, 410] width 37 height 37
select select "[DATE]"
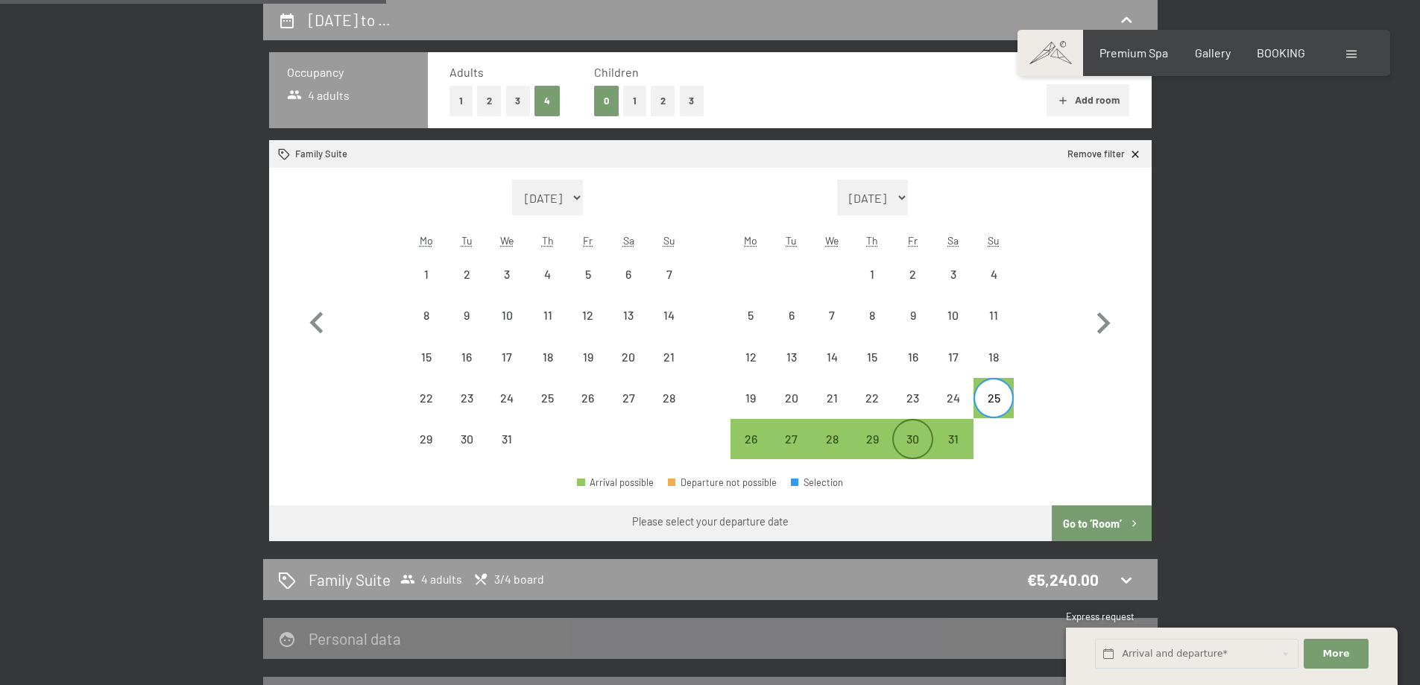
click at [913, 447] on div "30" at bounding box center [912, 451] width 37 height 37
select select "[DATE]"
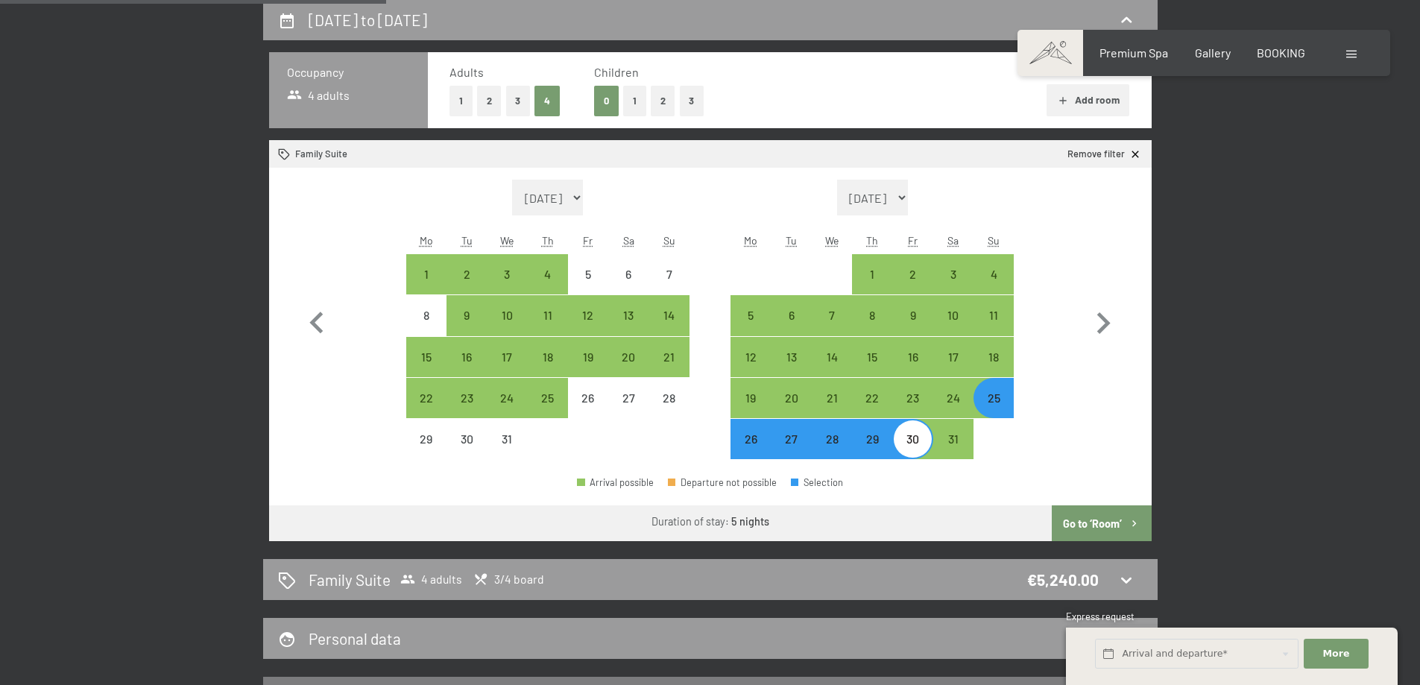
click at [1079, 521] on button "Go to ‘Room’" at bounding box center [1101, 523] width 99 height 36
select select "[DATE]"
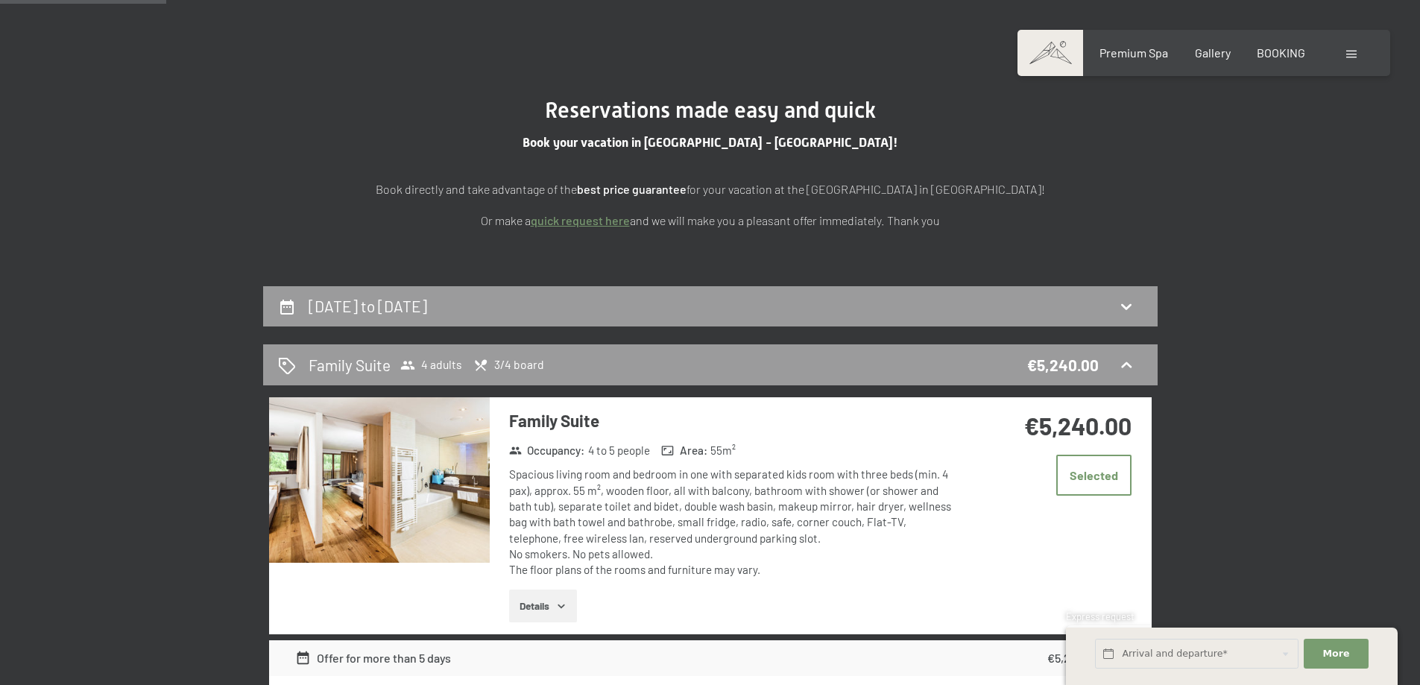
scroll to position [22, 0]
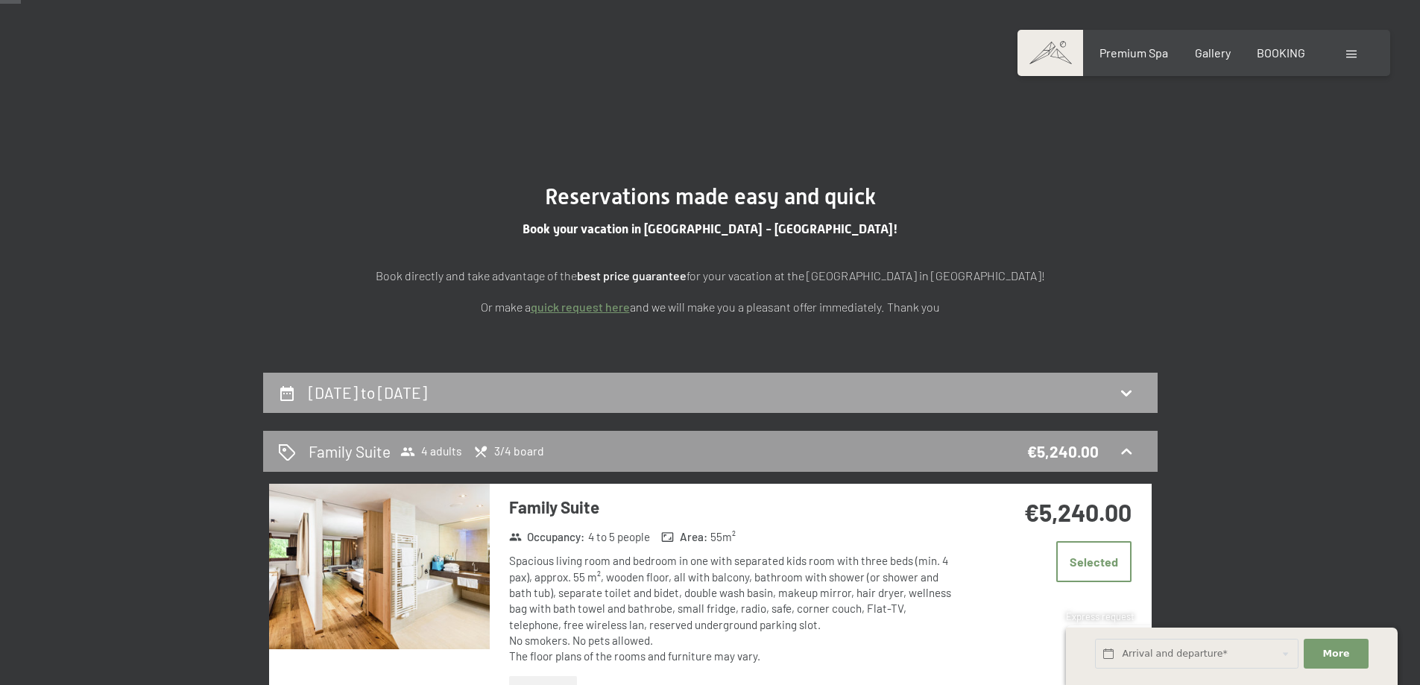
click at [898, 412] on div "25th January to 30th January 2026" at bounding box center [710, 393] width 895 height 41
select select "[DATE]"
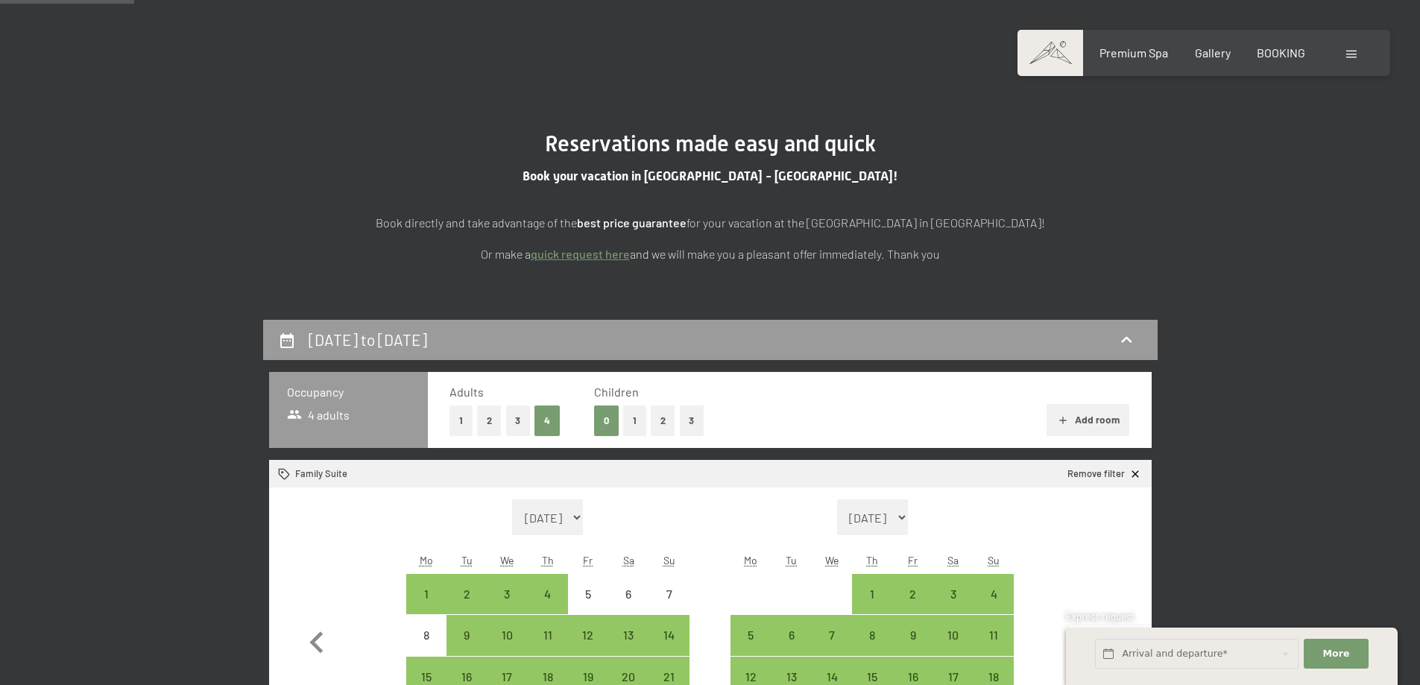
scroll to position [0, 0]
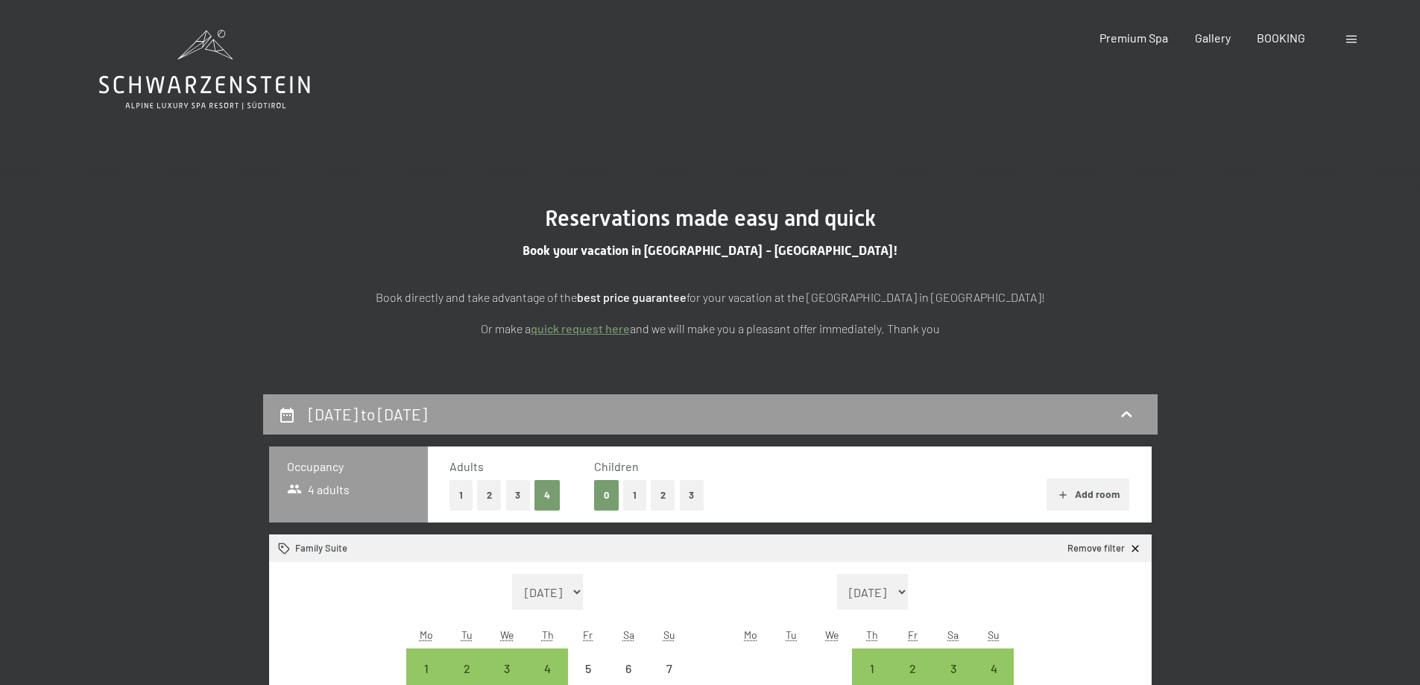
click at [207, 79] on icon at bounding box center [204, 70] width 211 height 80
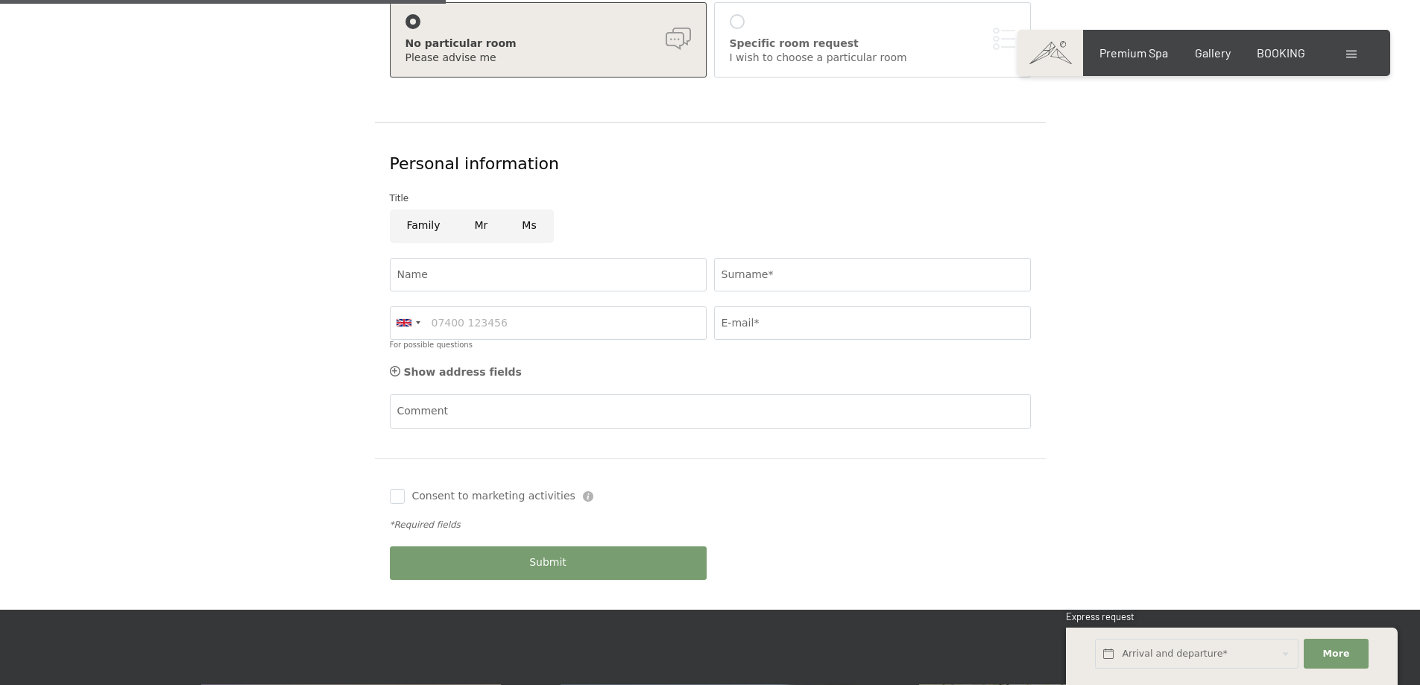
scroll to position [149, 0]
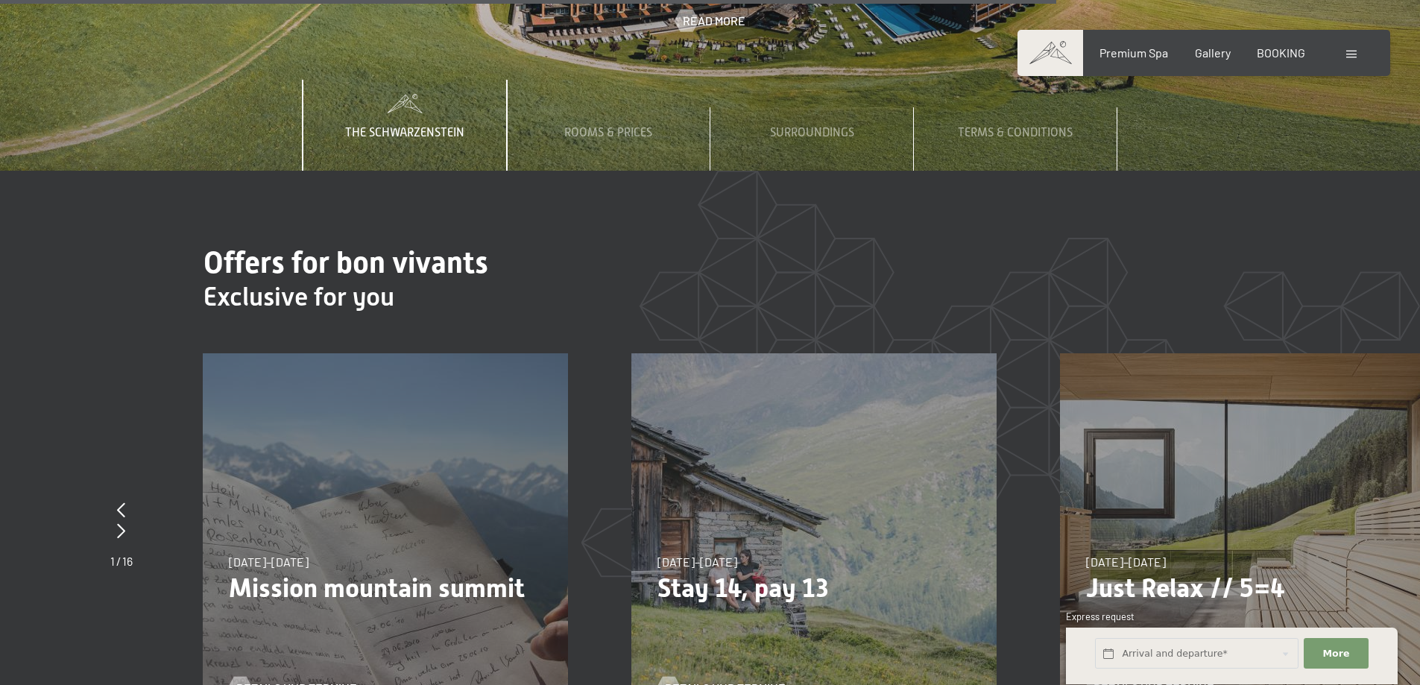
scroll to position [5815, 0]
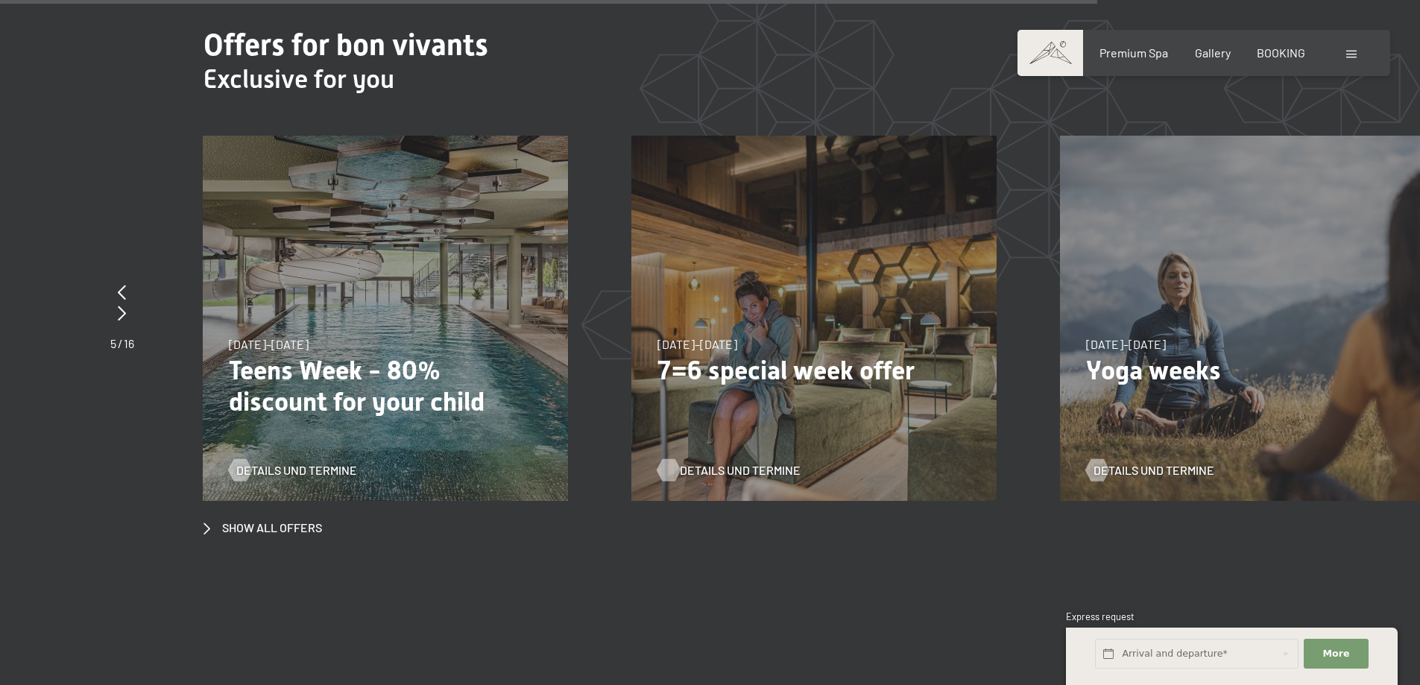
click at [710, 462] on span "Details und Termine" at bounding box center [740, 470] width 121 height 16
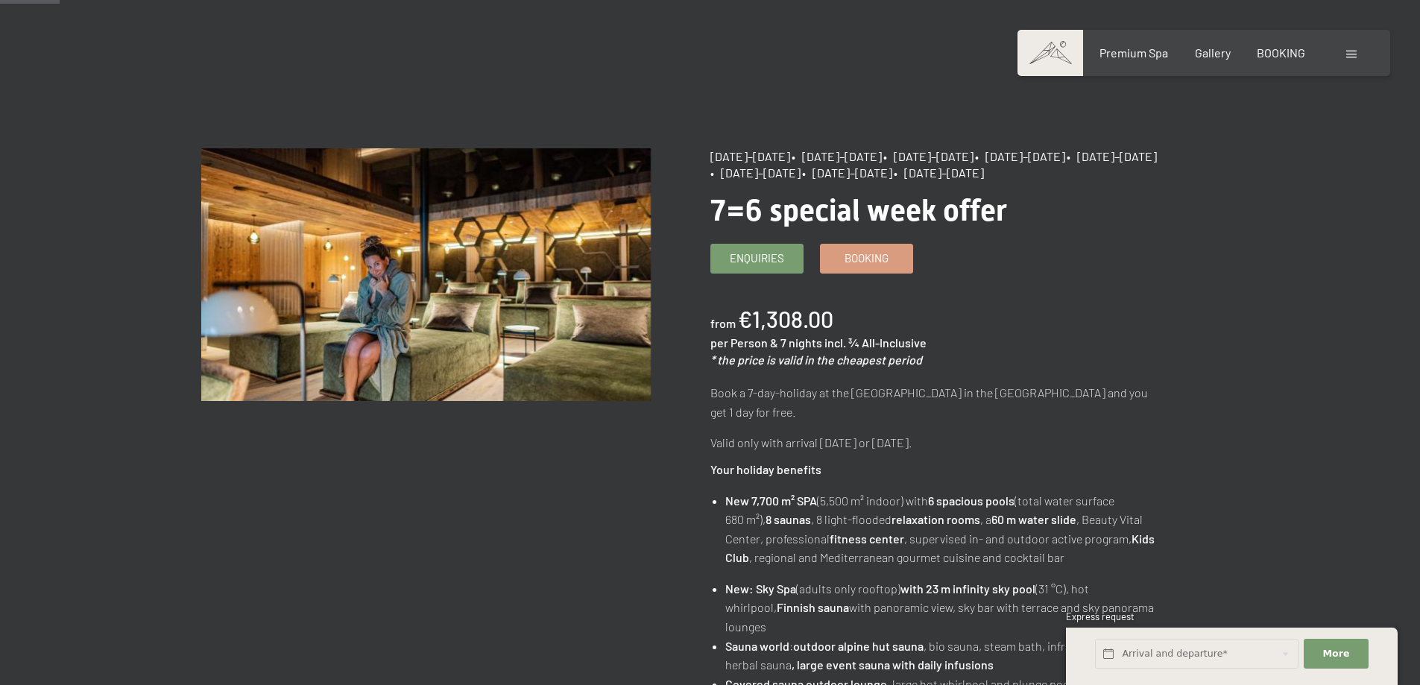
scroll to position [75, 0]
click at [864, 258] on span "Booking" at bounding box center [867, 257] width 44 height 16
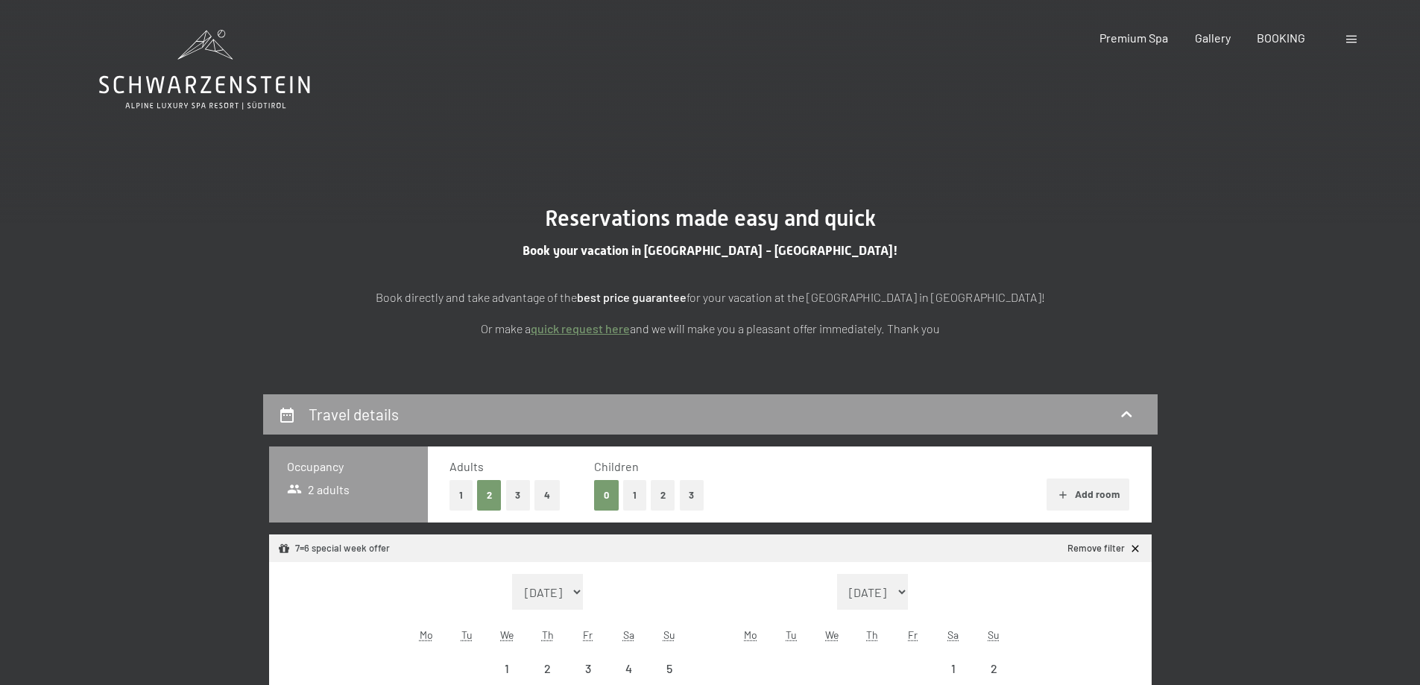
select select "[DATE]"
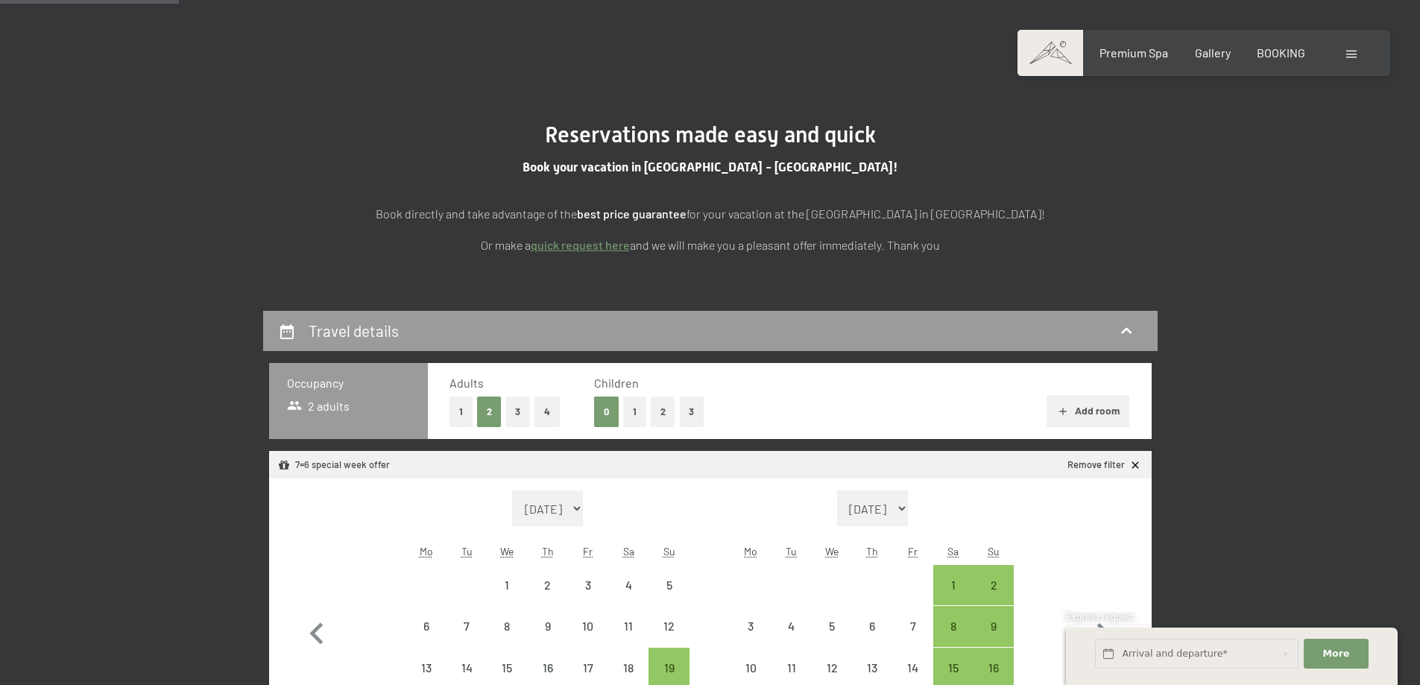
scroll to position [224, 0]
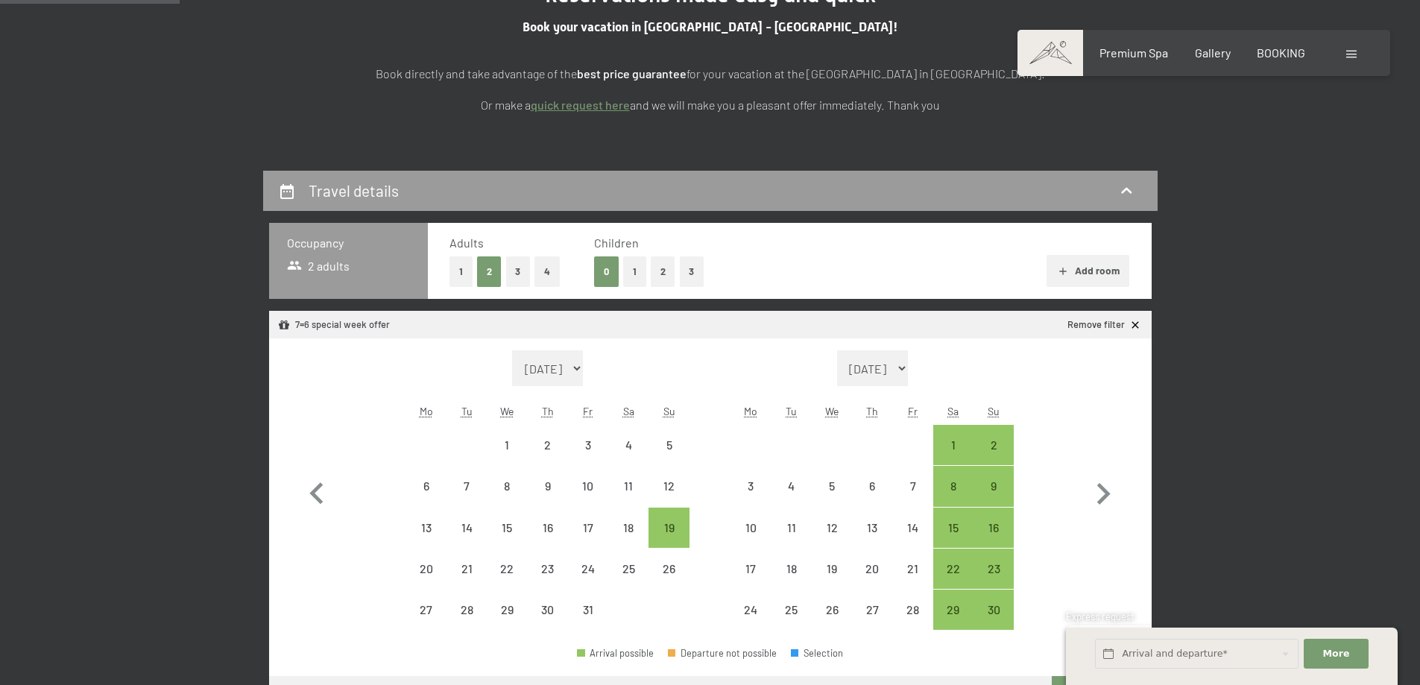
click at [552, 272] on button "4" at bounding box center [547, 271] width 25 height 31
select select "[DATE]"
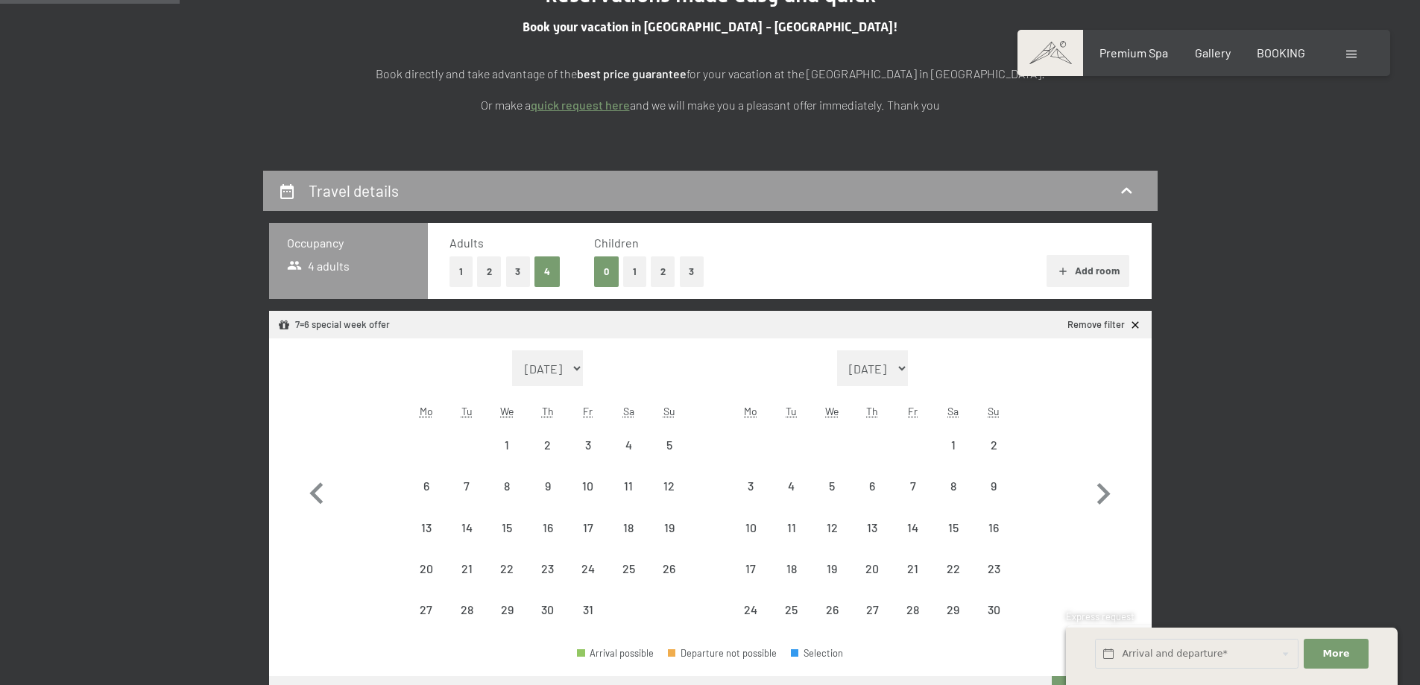
select select "[DATE]"
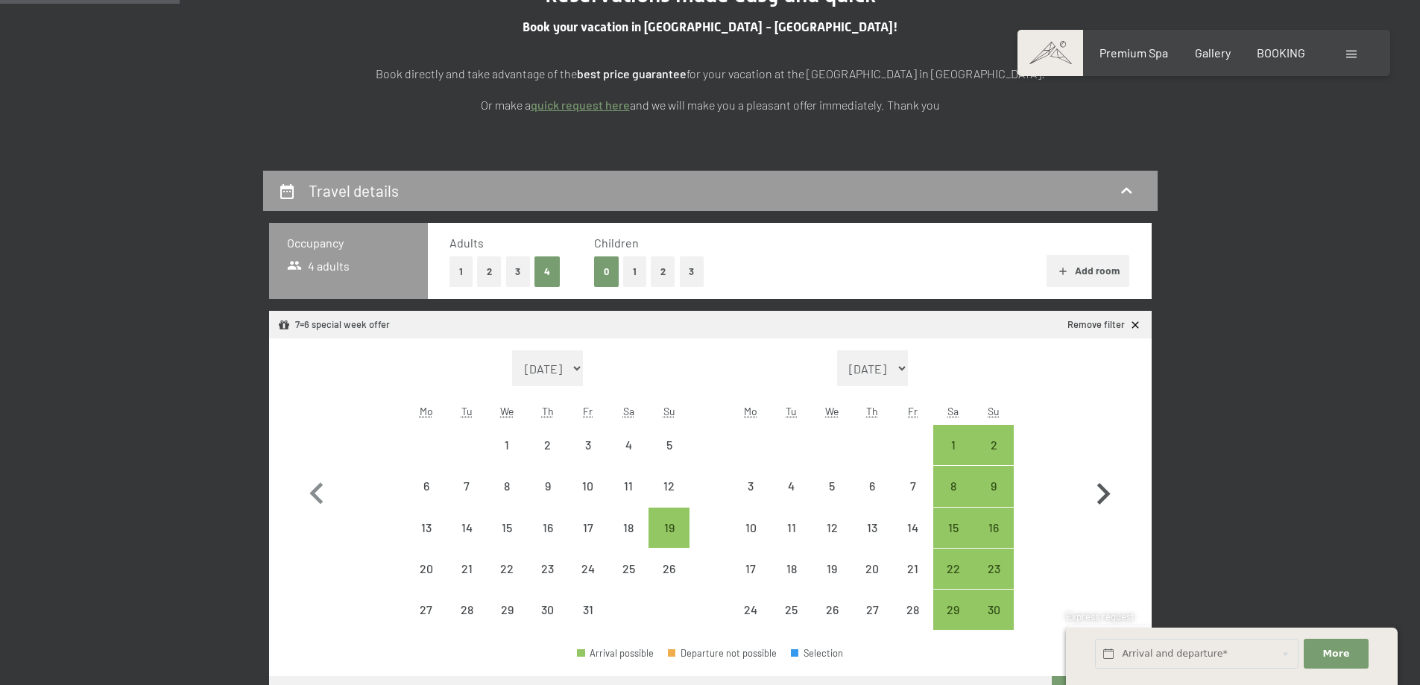
click at [1112, 491] on icon "button" at bounding box center [1103, 494] width 43 height 43
select select "[DATE]"
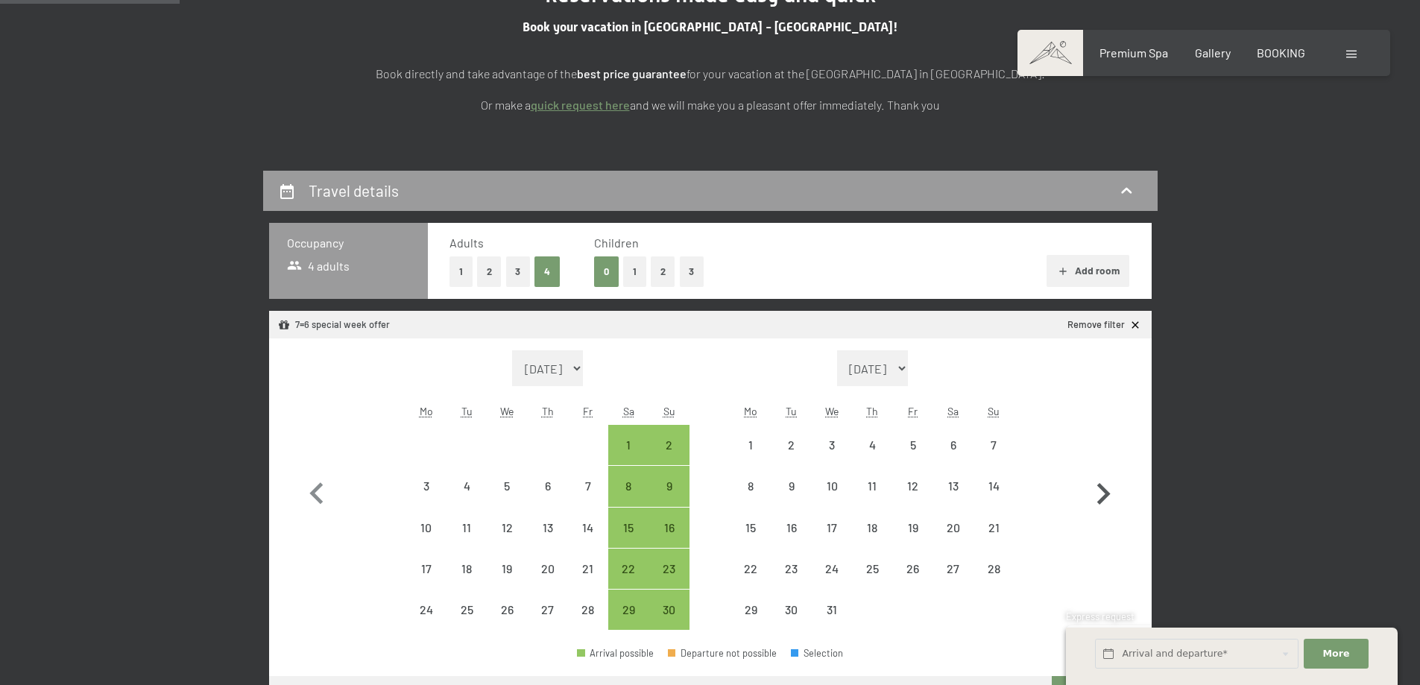
select select "[DATE]"
click at [1106, 493] on icon "button" at bounding box center [1103, 494] width 13 height 22
select select "[DATE]"
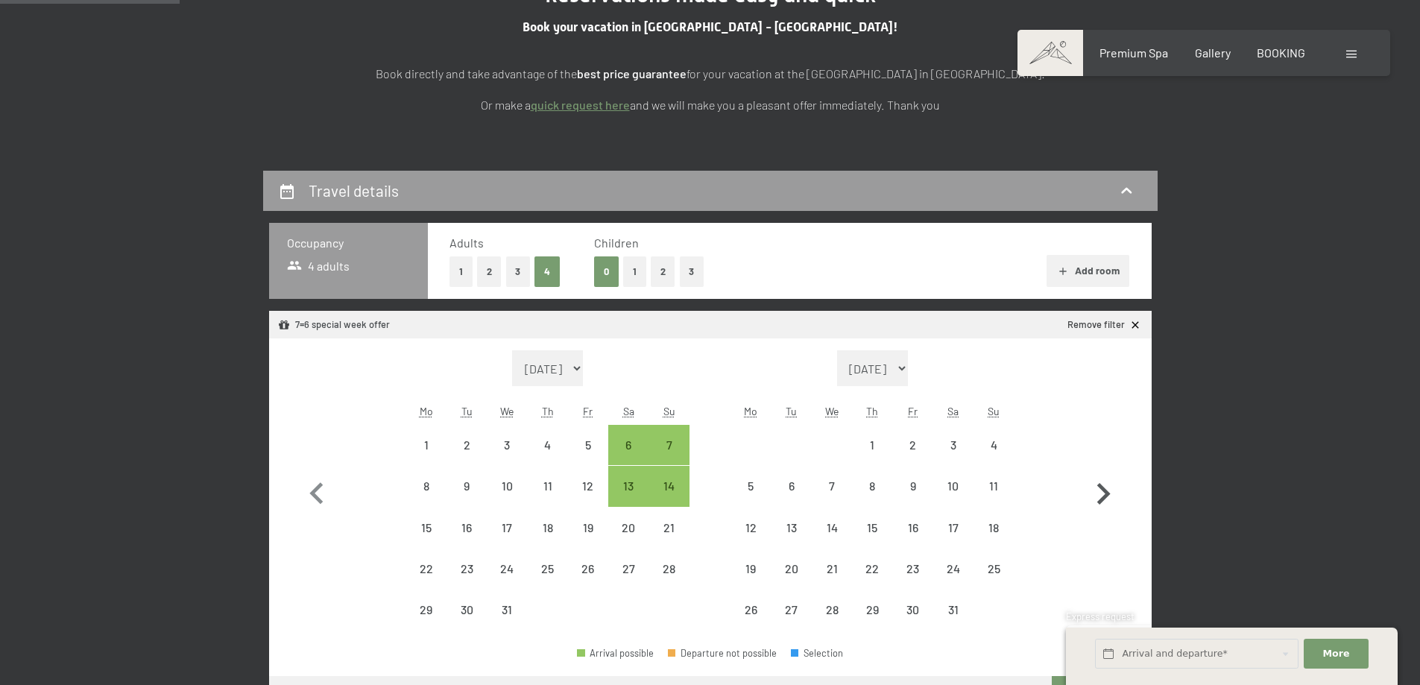
select select "[DATE]"
click at [966, 578] on div "24" at bounding box center [953, 581] width 37 height 37
select select "[DATE]"
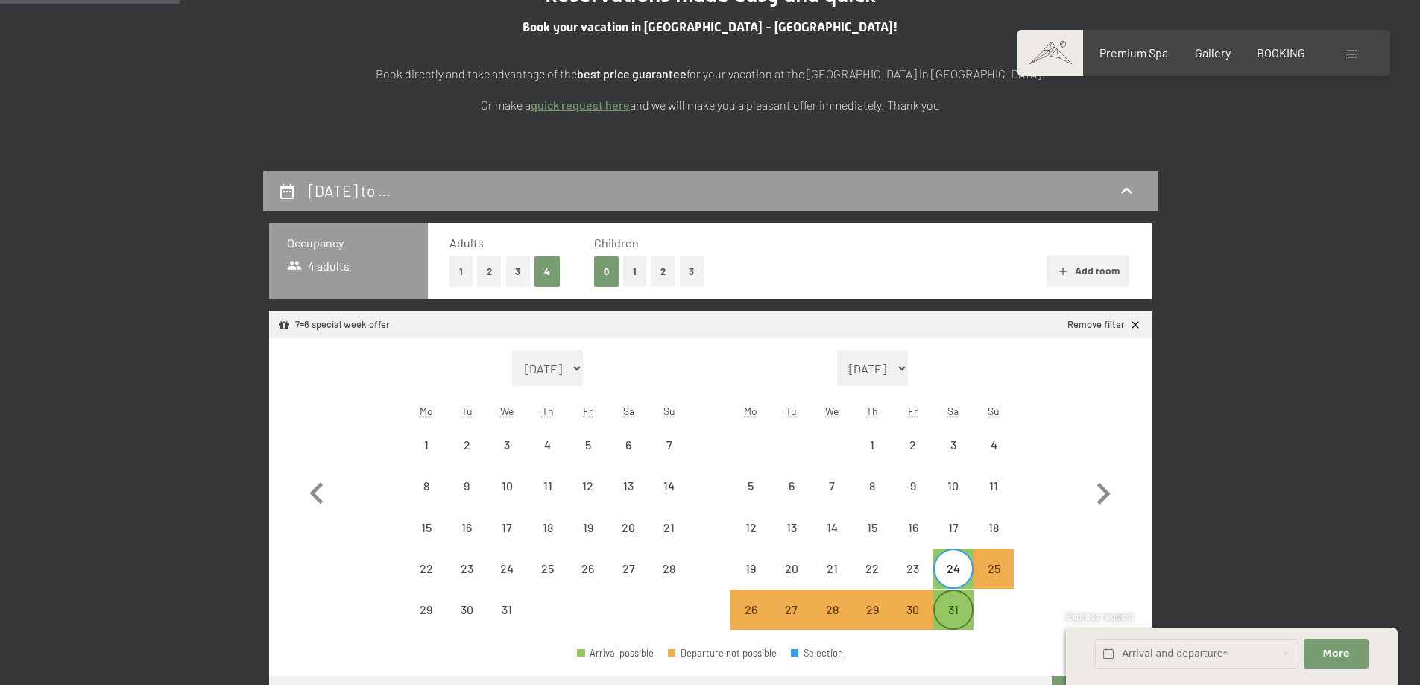
click at [958, 611] on div "31" at bounding box center [953, 622] width 37 height 37
select select "[DATE]"
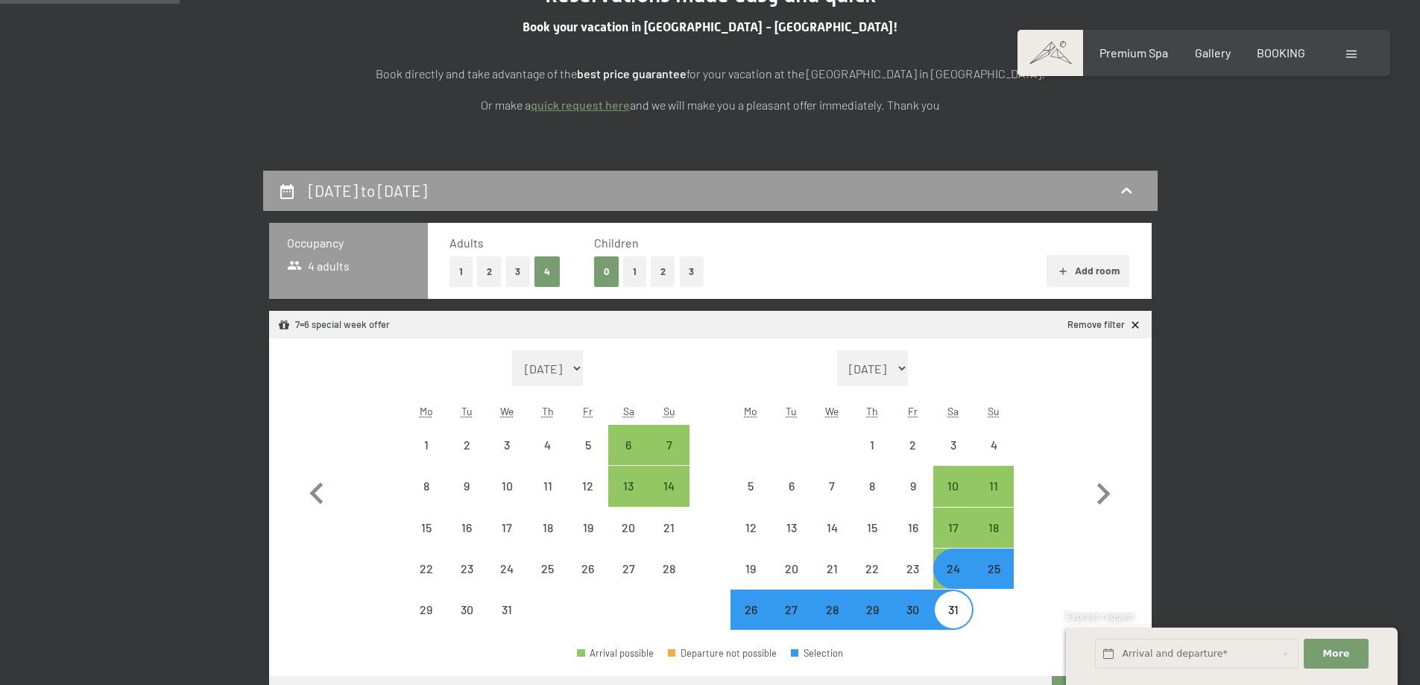
select select "[DATE]"
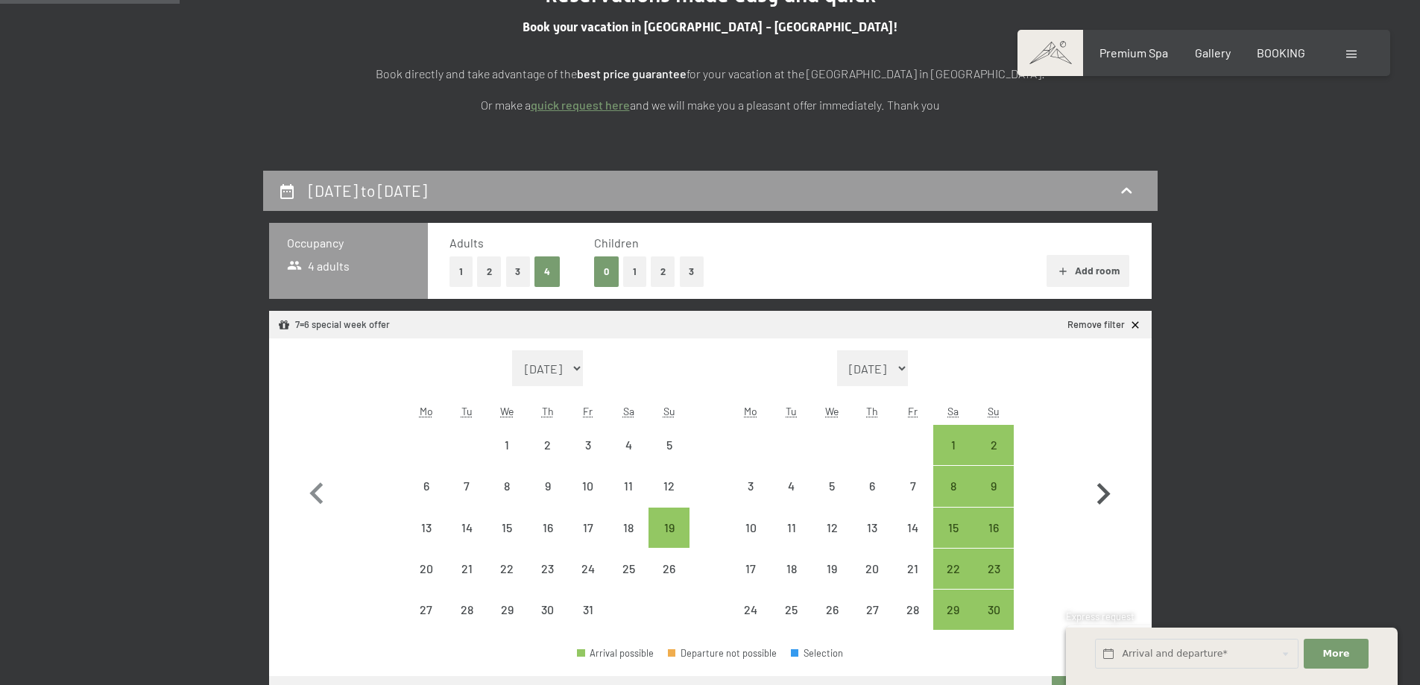
click at [1102, 495] on icon "button" at bounding box center [1103, 494] width 43 height 43
select select "[DATE]"
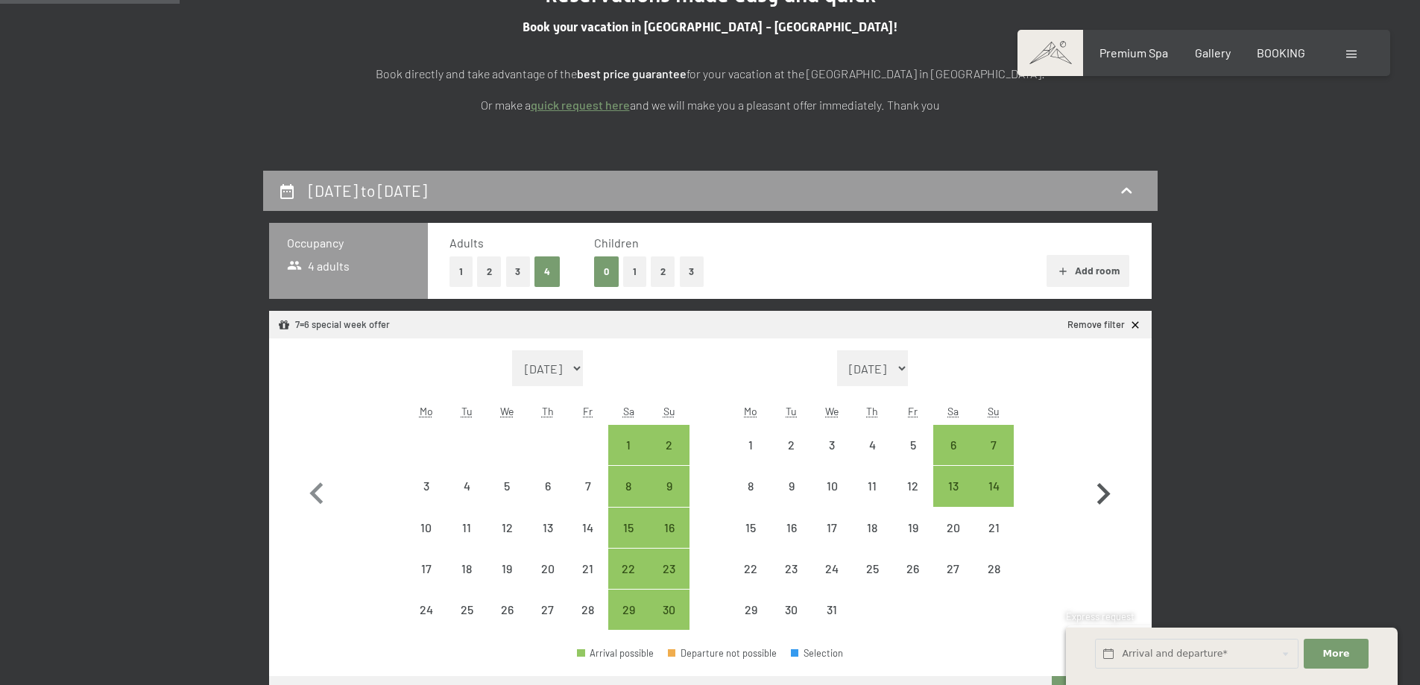
click at [1102, 495] on icon "button" at bounding box center [1103, 494] width 43 height 43
select select "[DATE]"
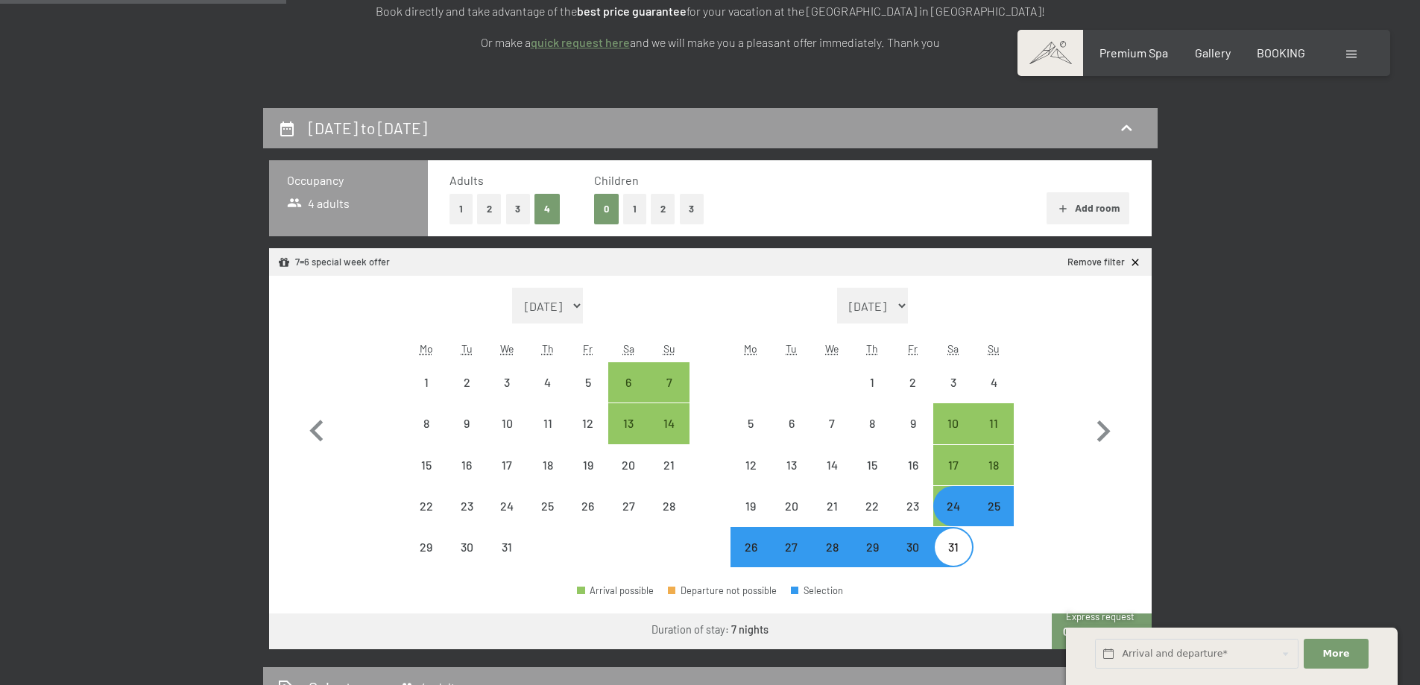
scroll to position [373, 0]
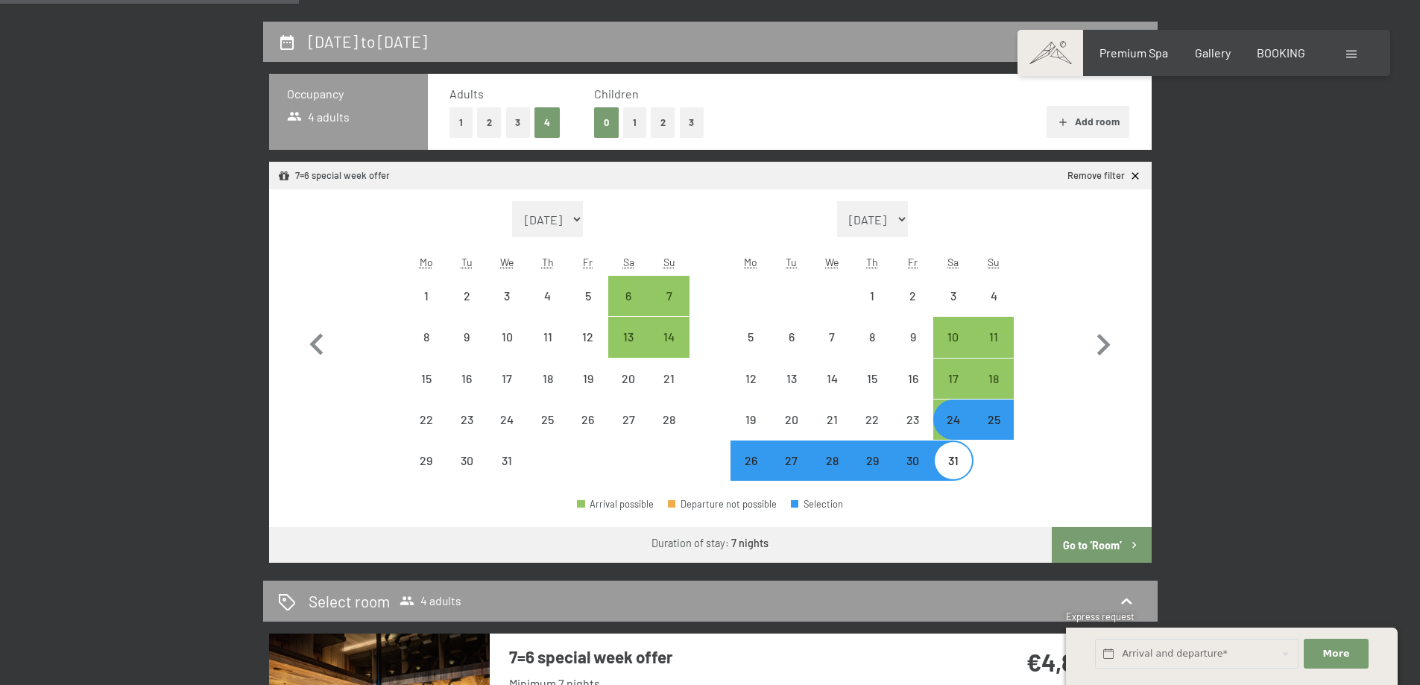
click at [1081, 546] on button "Go to ‘Room’" at bounding box center [1101, 545] width 99 height 36
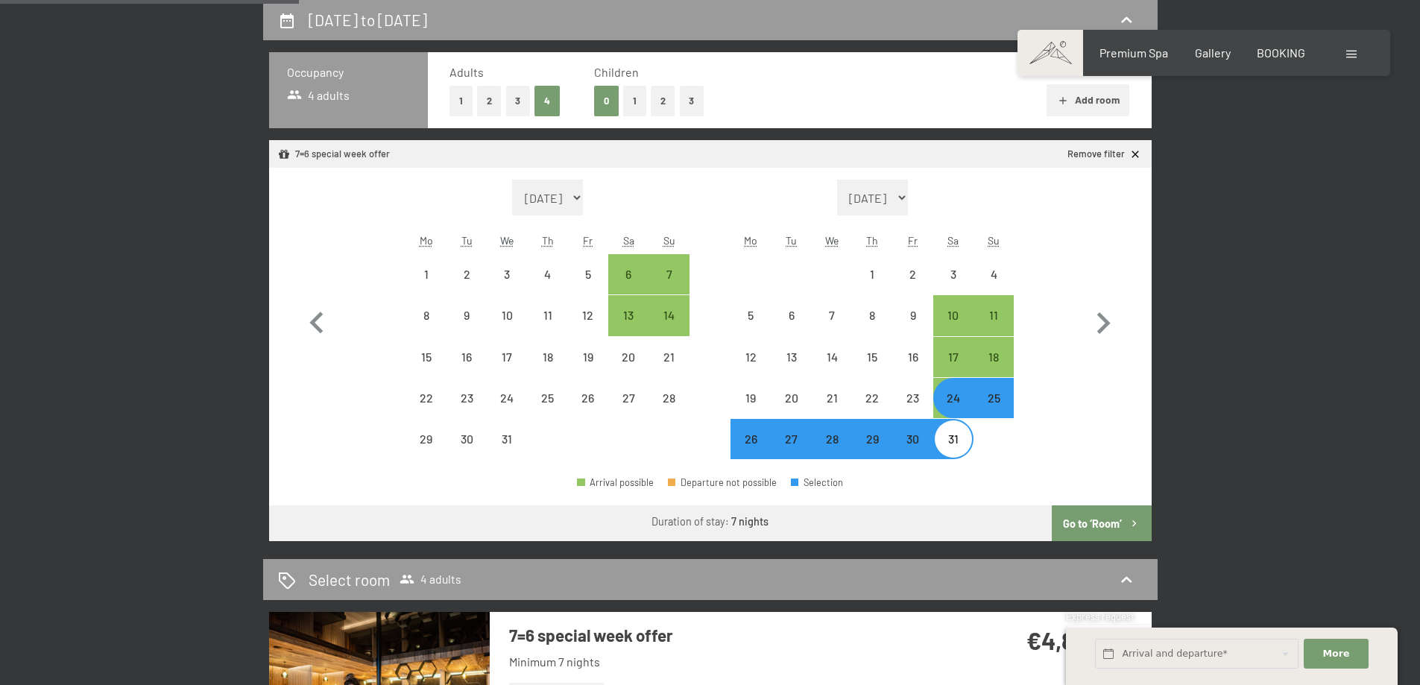
select select "[DATE]"
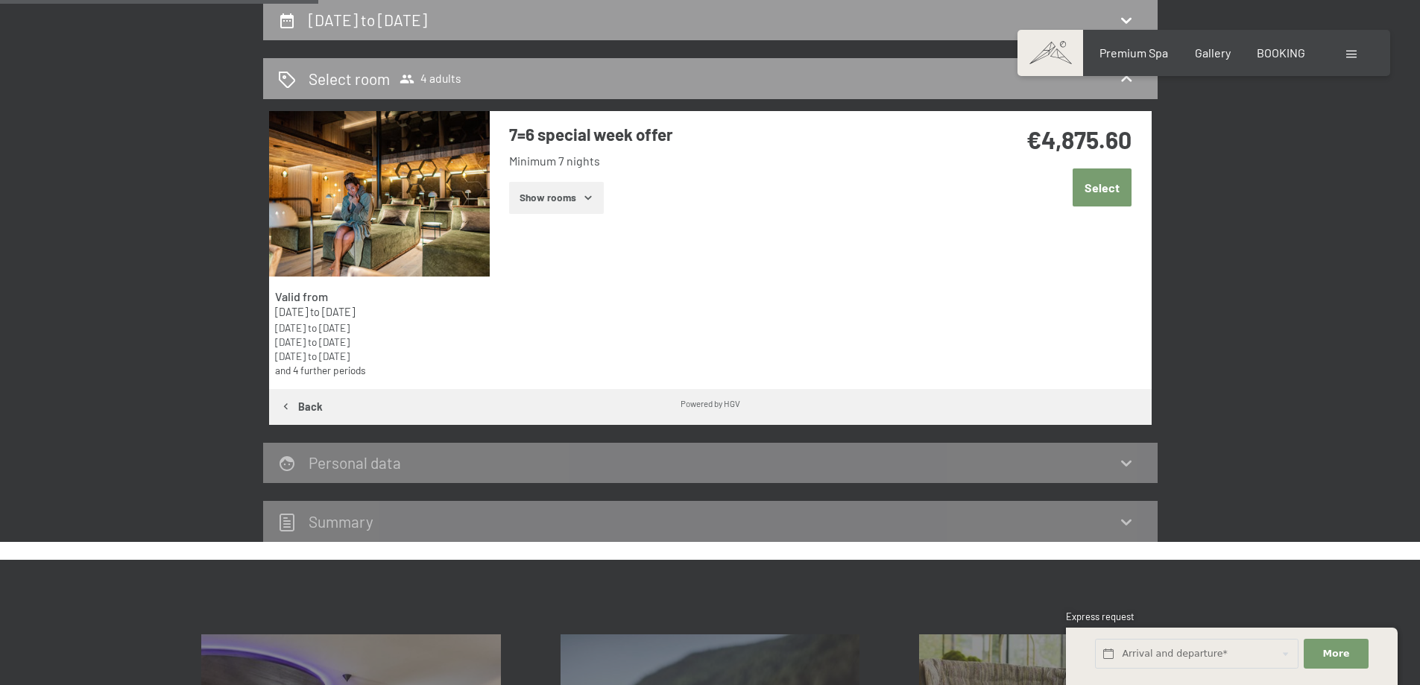
click at [1094, 198] on button "Select" at bounding box center [1102, 187] width 59 height 38
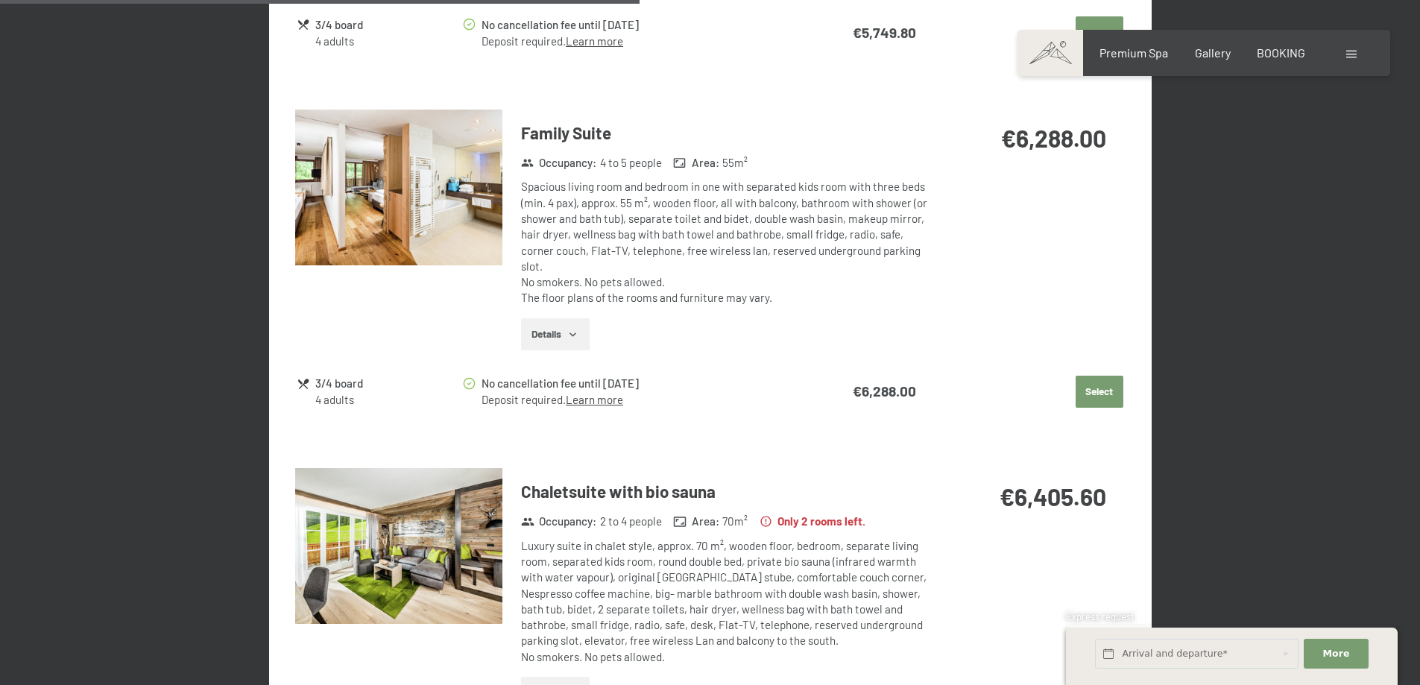
scroll to position [1753, 0]
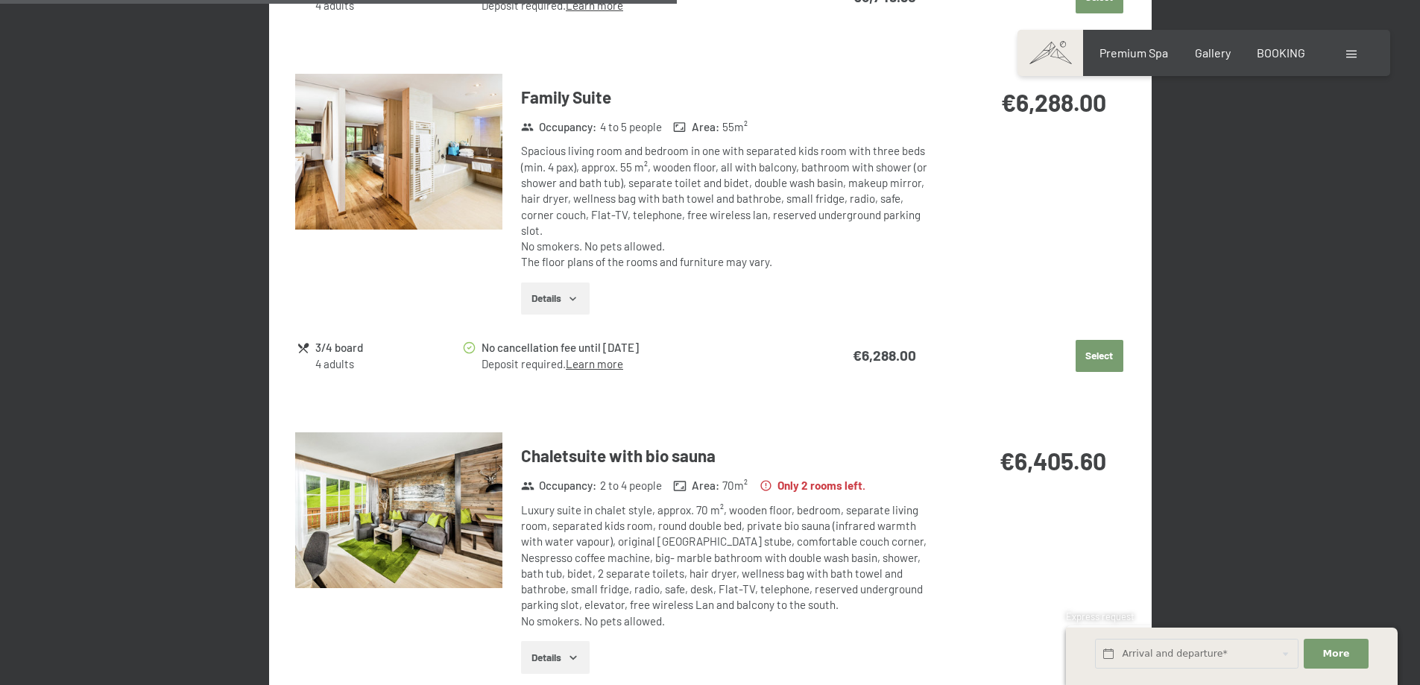
click at [379, 514] on img at bounding box center [398, 510] width 207 height 156
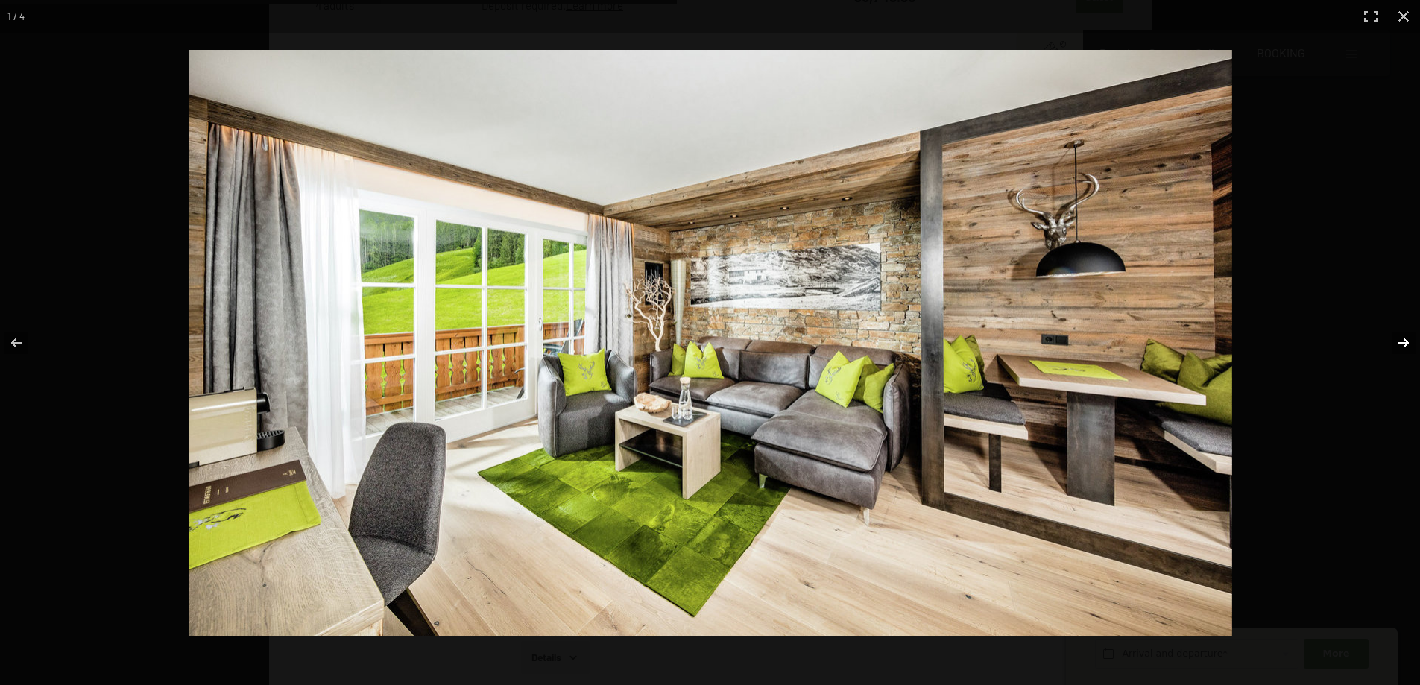
click at [1405, 339] on button "button" at bounding box center [1394, 343] width 52 height 75
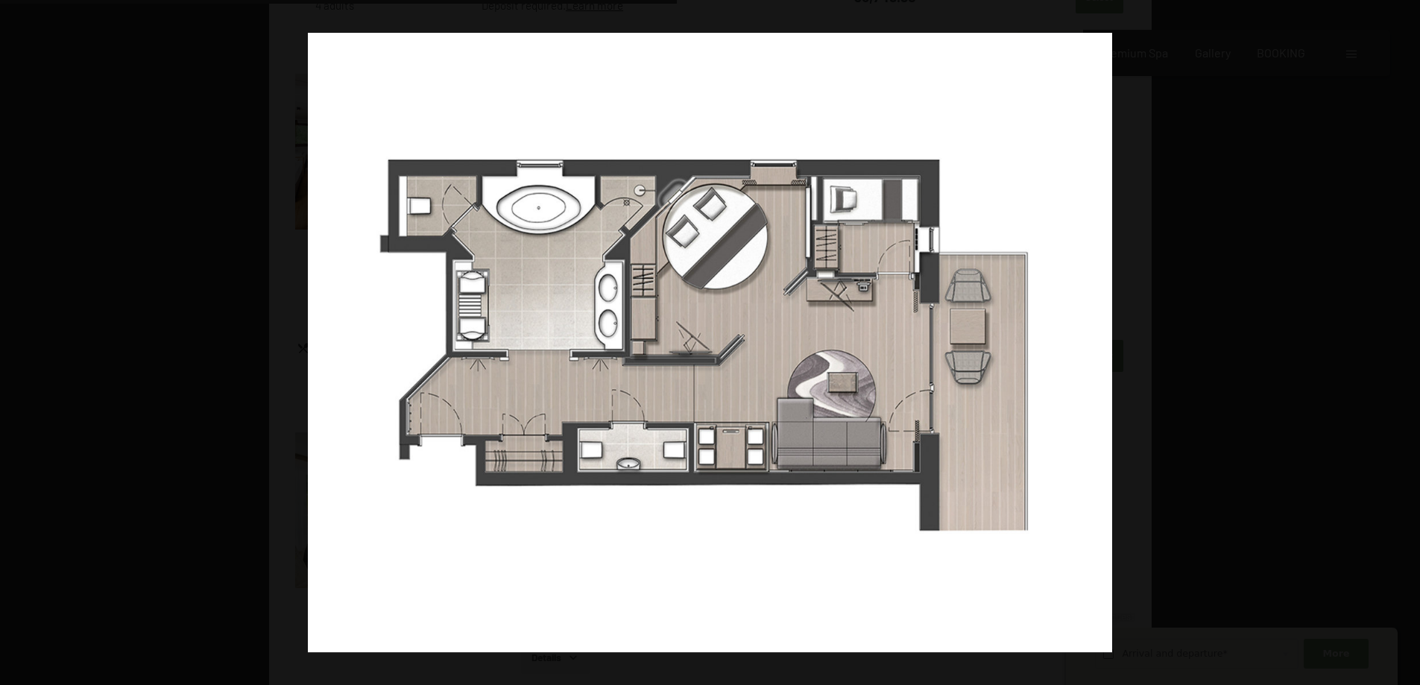
click at [1405, 339] on button "button" at bounding box center [1394, 343] width 52 height 75
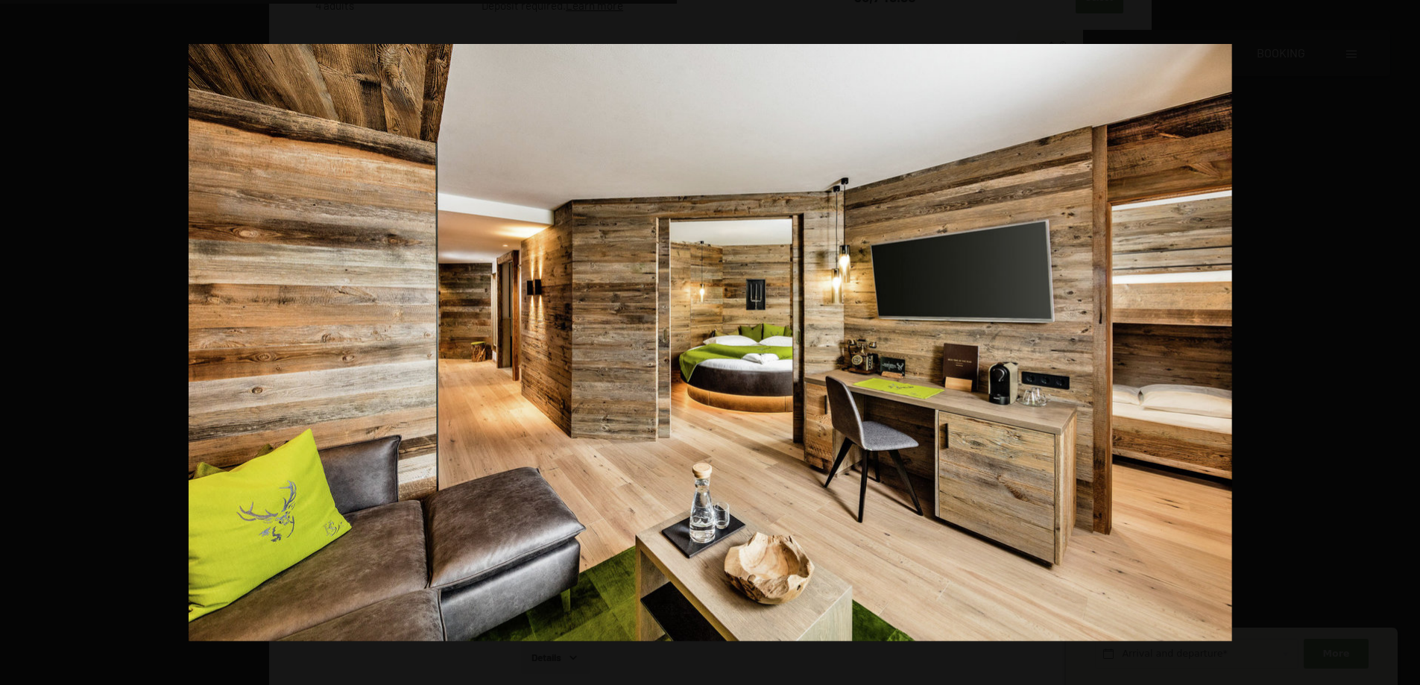
click at [1405, 339] on button "button" at bounding box center [1394, 343] width 52 height 75
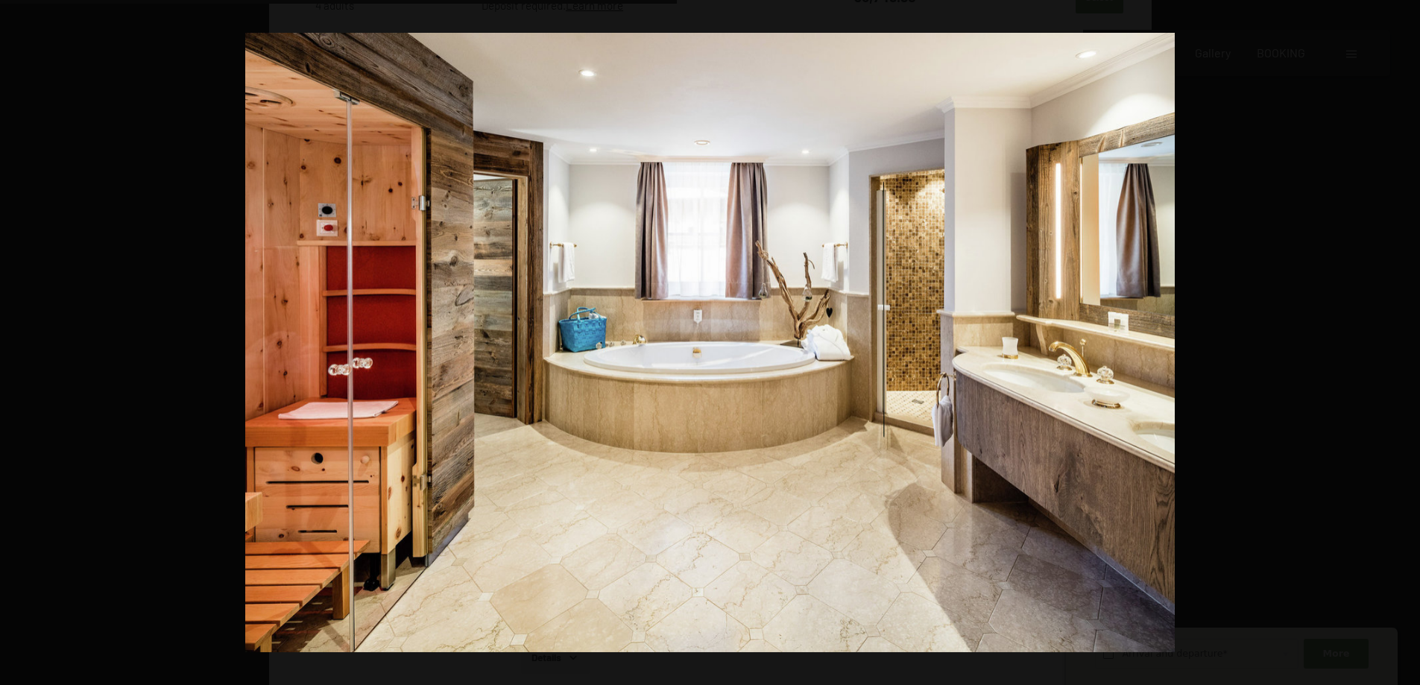
click at [1405, 339] on button "button" at bounding box center [1394, 343] width 52 height 75
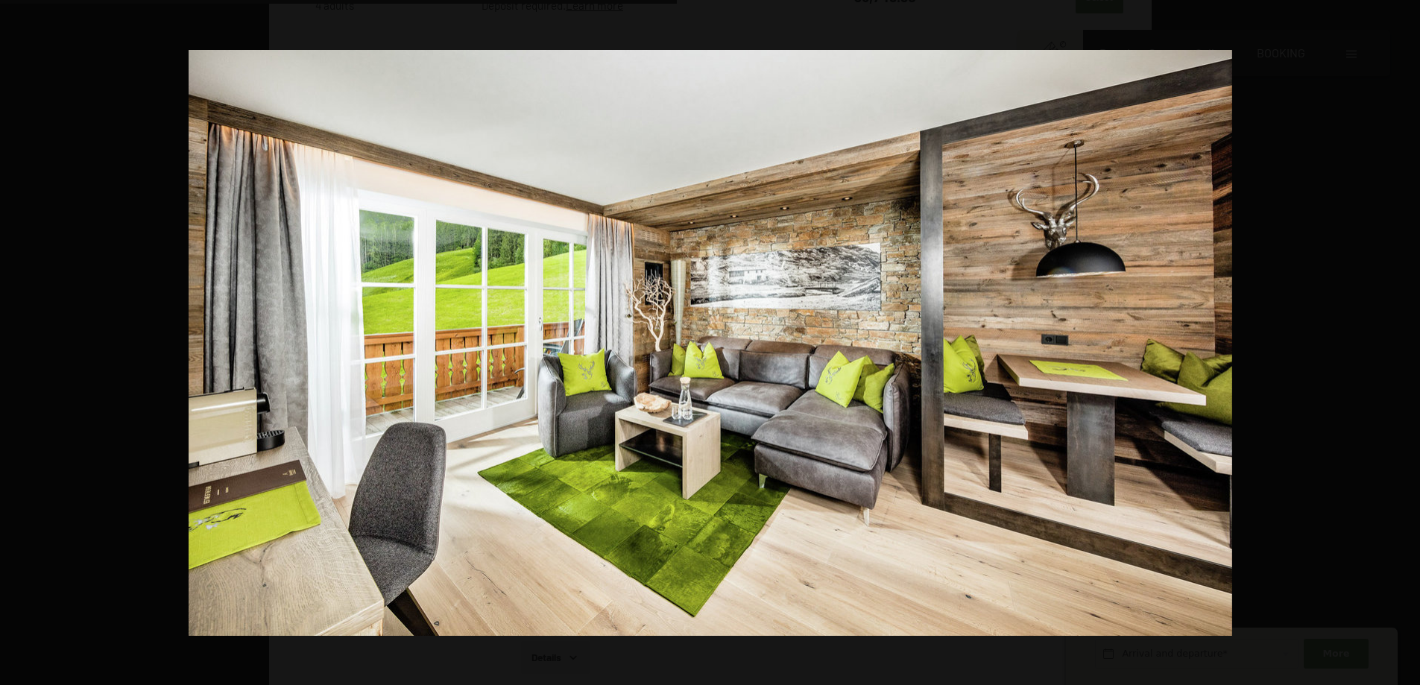
click at [1405, 339] on button "button" at bounding box center [1394, 343] width 52 height 75
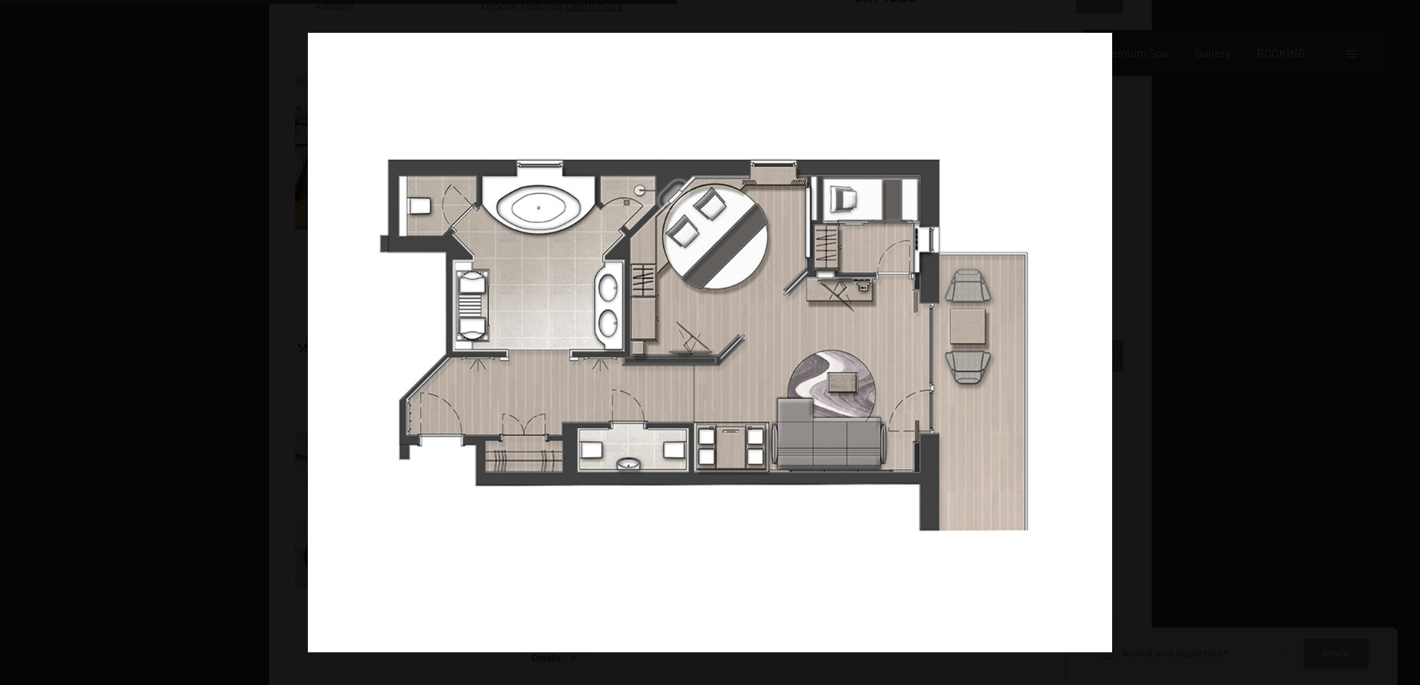
click at [1405, 339] on button "button" at bounding box center [1394, 343] width 52 height 75
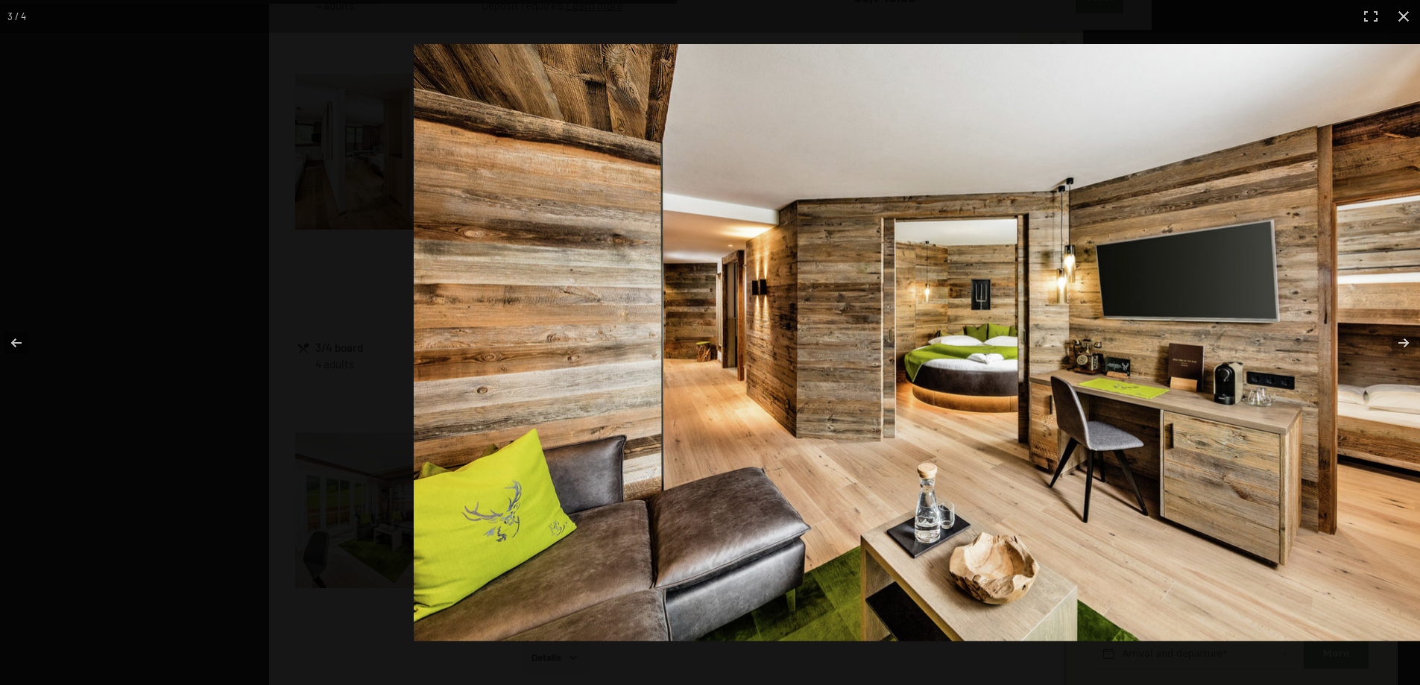
click at [798, 425] on img at bounding box center [936, 342] width 1044 height 597
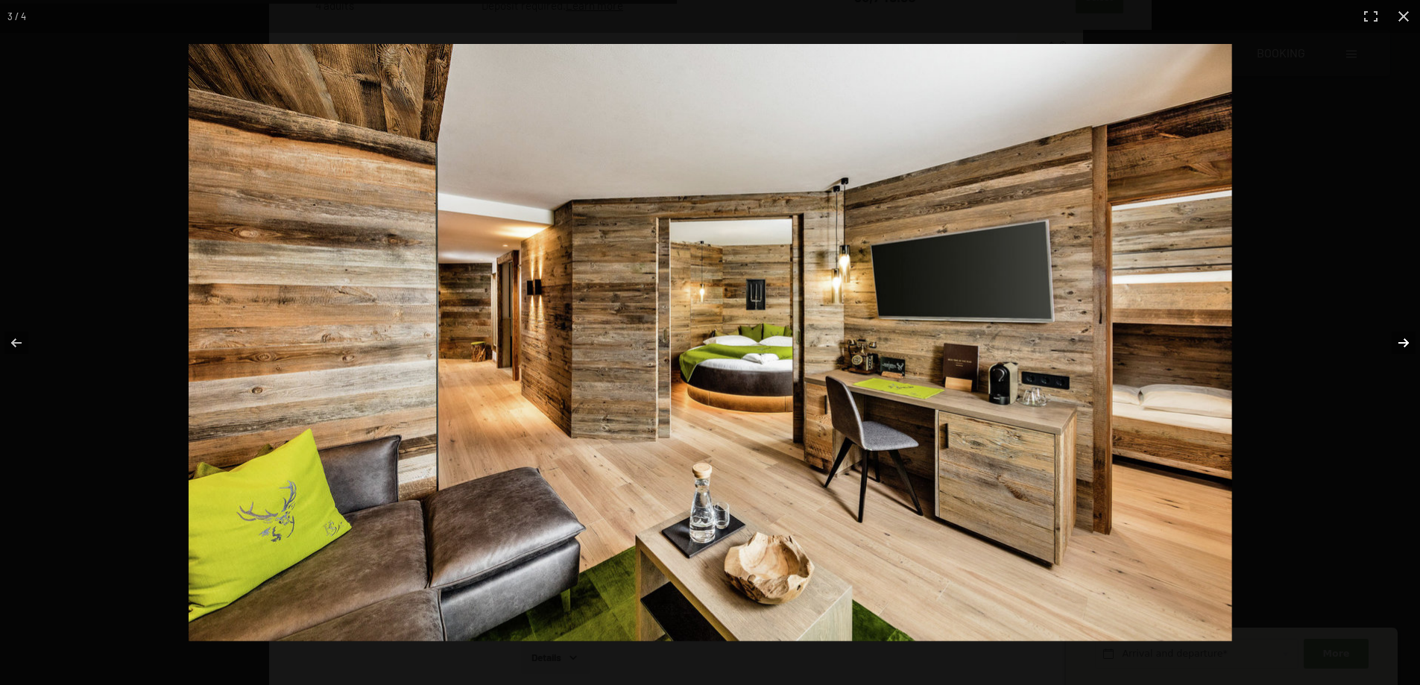
click at [1401, 344] on button "button" at bounding box center [1394, 343] width 52 height 75
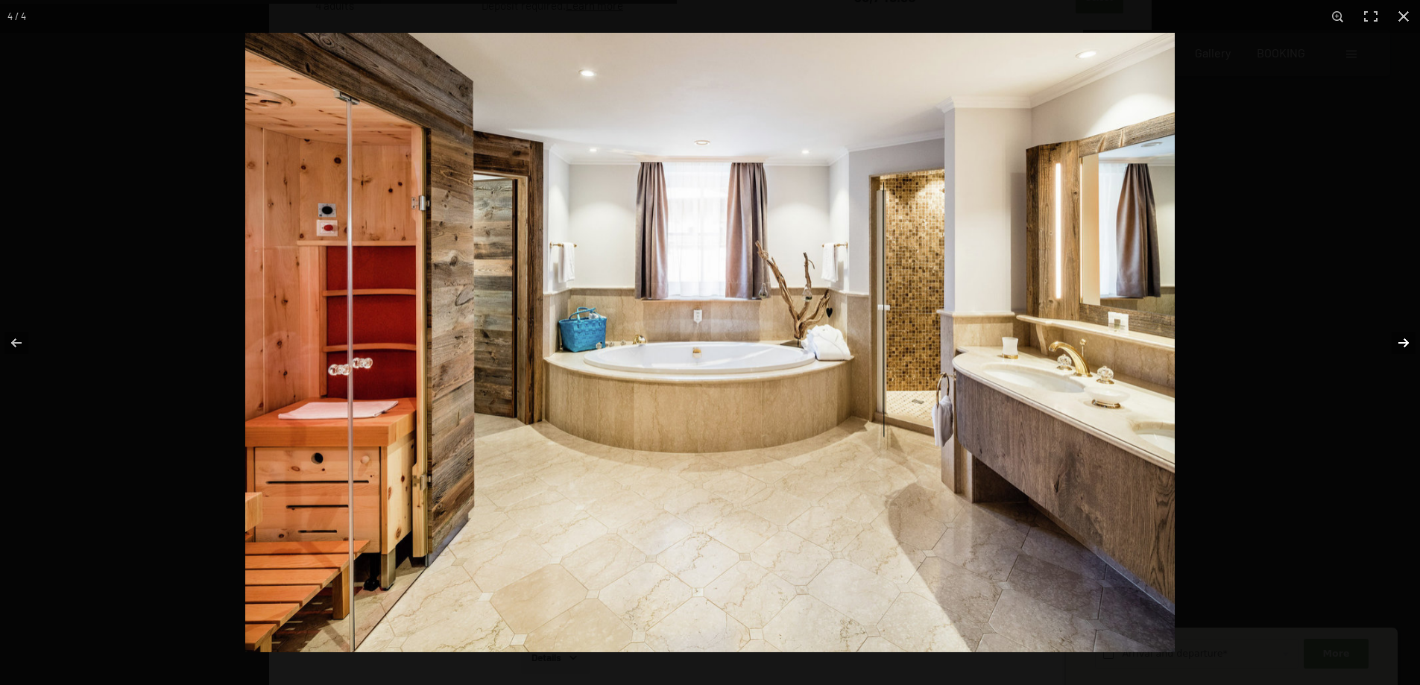
click at [1401, 340] on button "button" at bounding box center [1394, 343] width 52 height 75
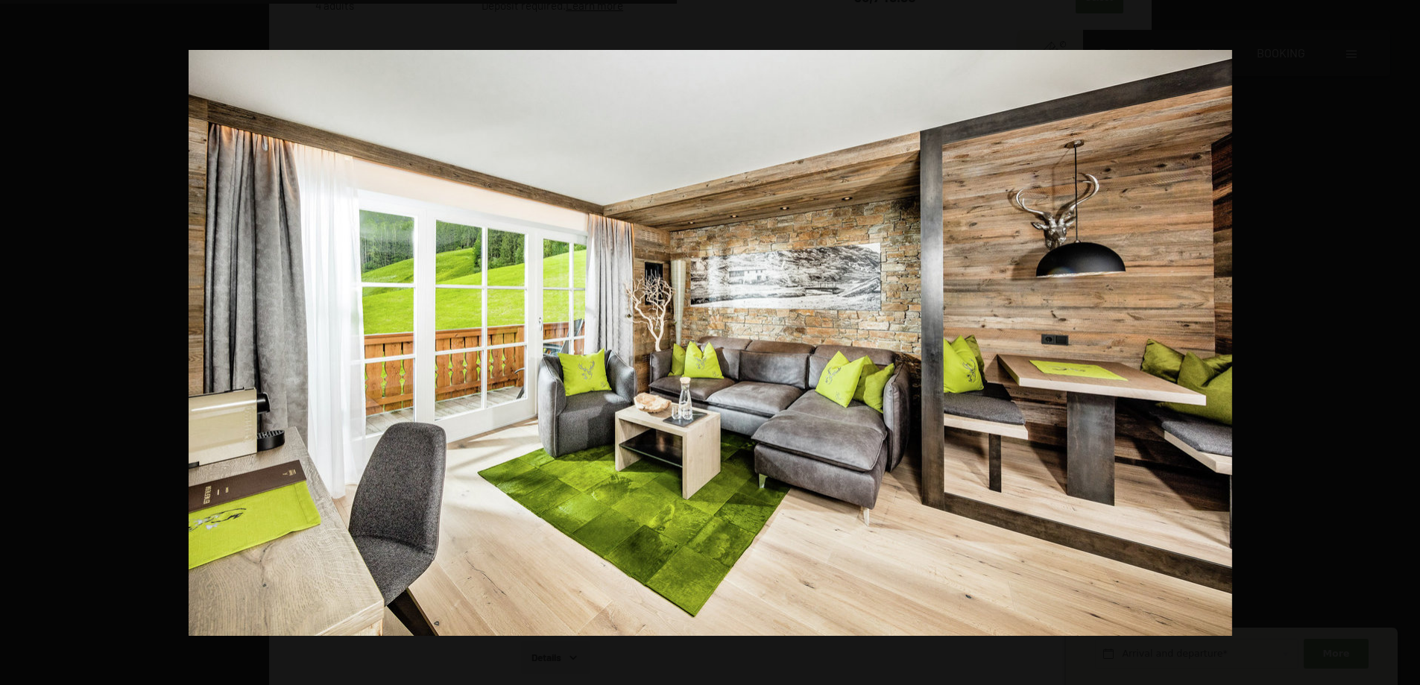
click at [1401, 340] on button "button" at bounding box center [1394, 343] width 52 height 75
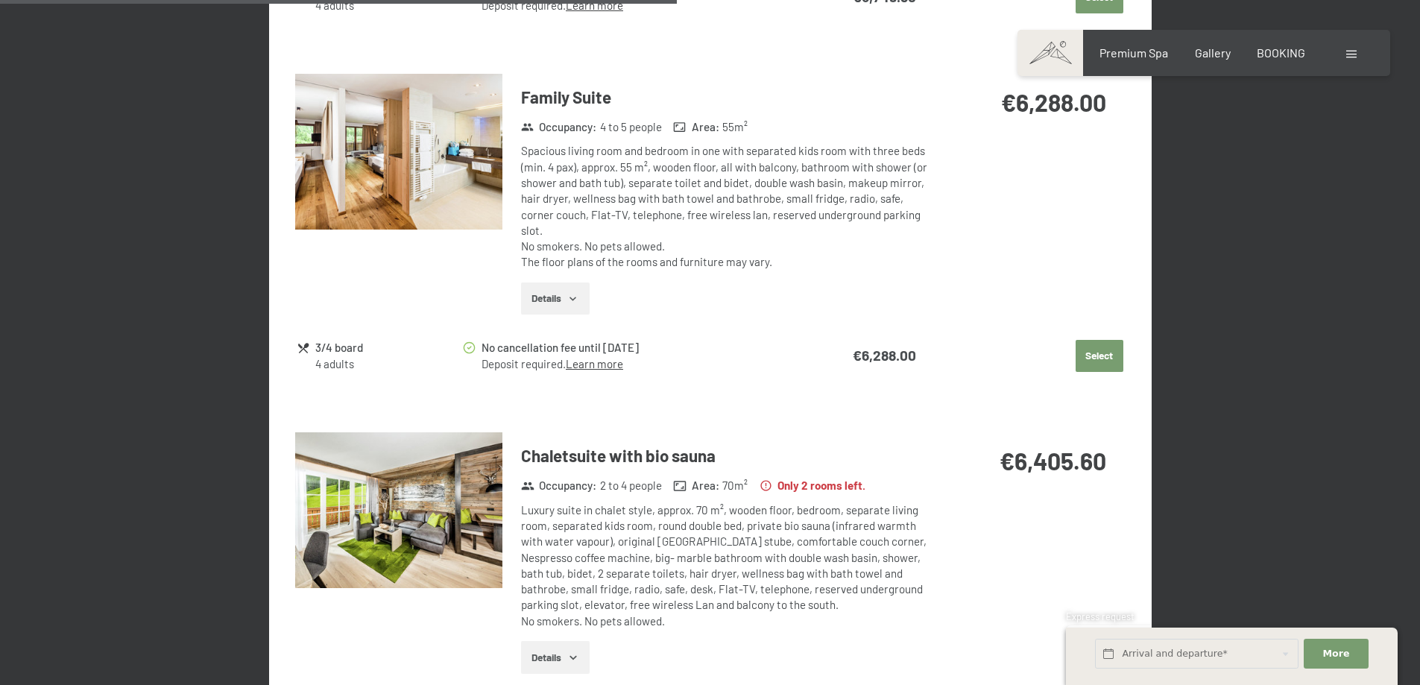
click at [0, 0] on div at bounding box center [0, 0] width 0 height 0
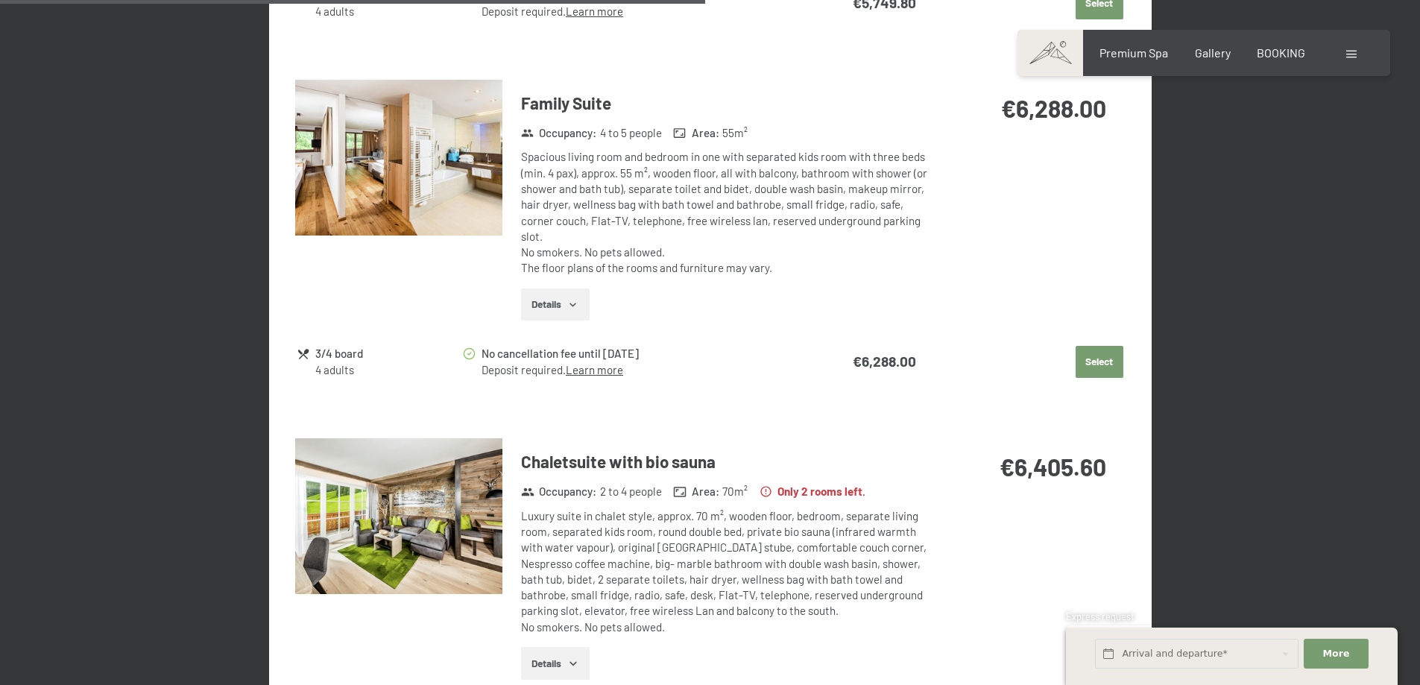
scroll to position [1604, 0]
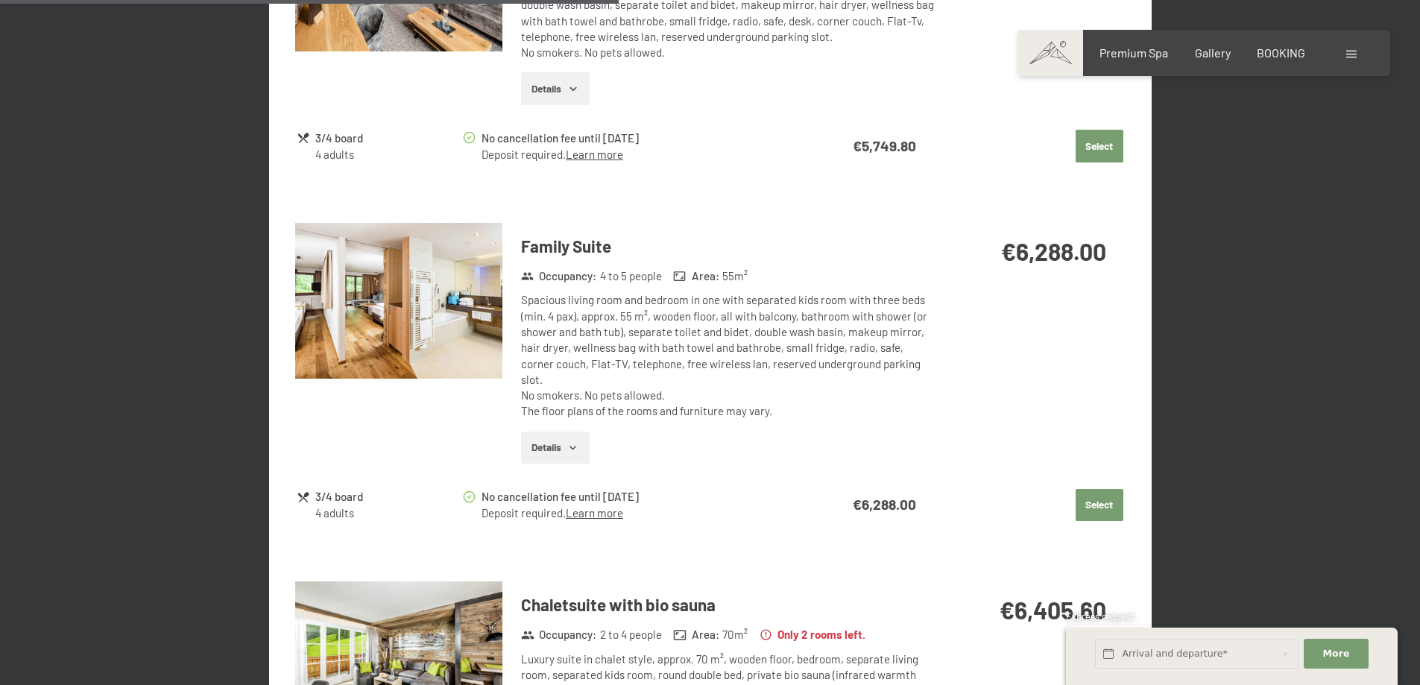
click at [359, 318] on img at bounding box center [398, 301] width 207 height 156
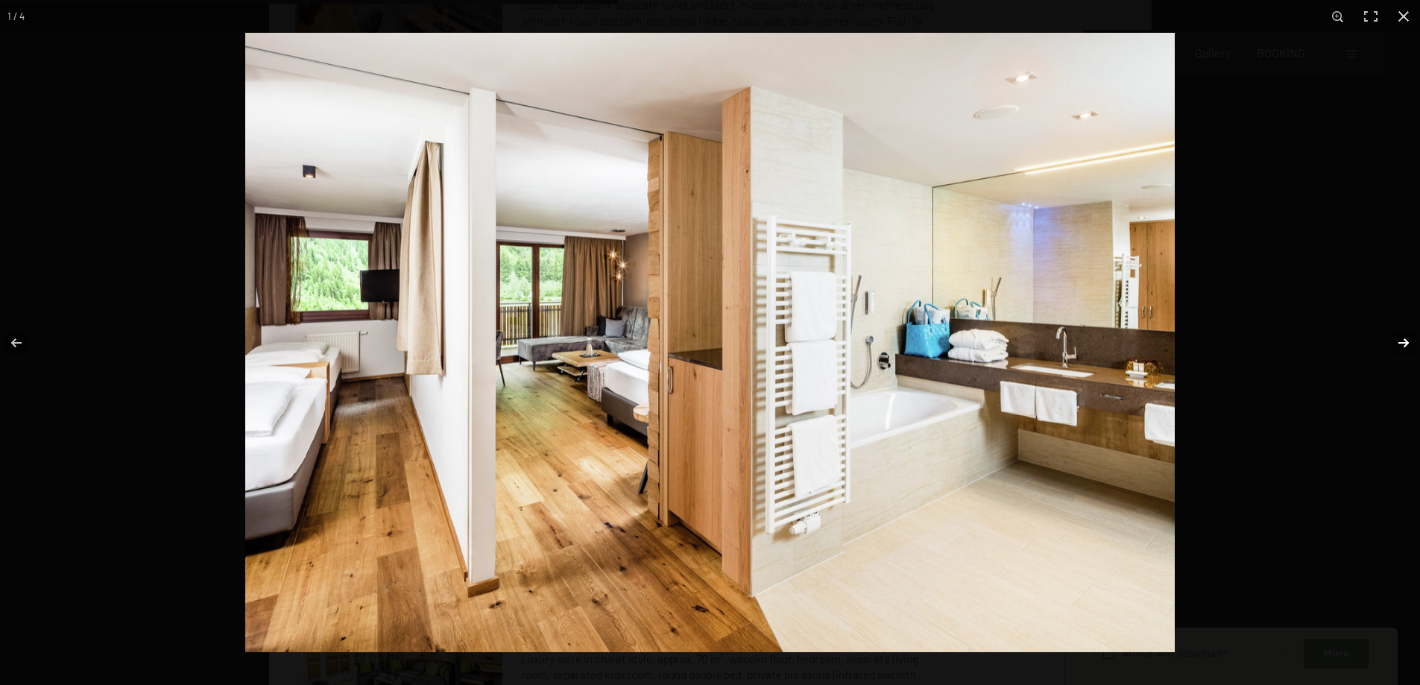
click at [1402, 338] on button "button" at bounding box center [1394, 343] width 52 height 75
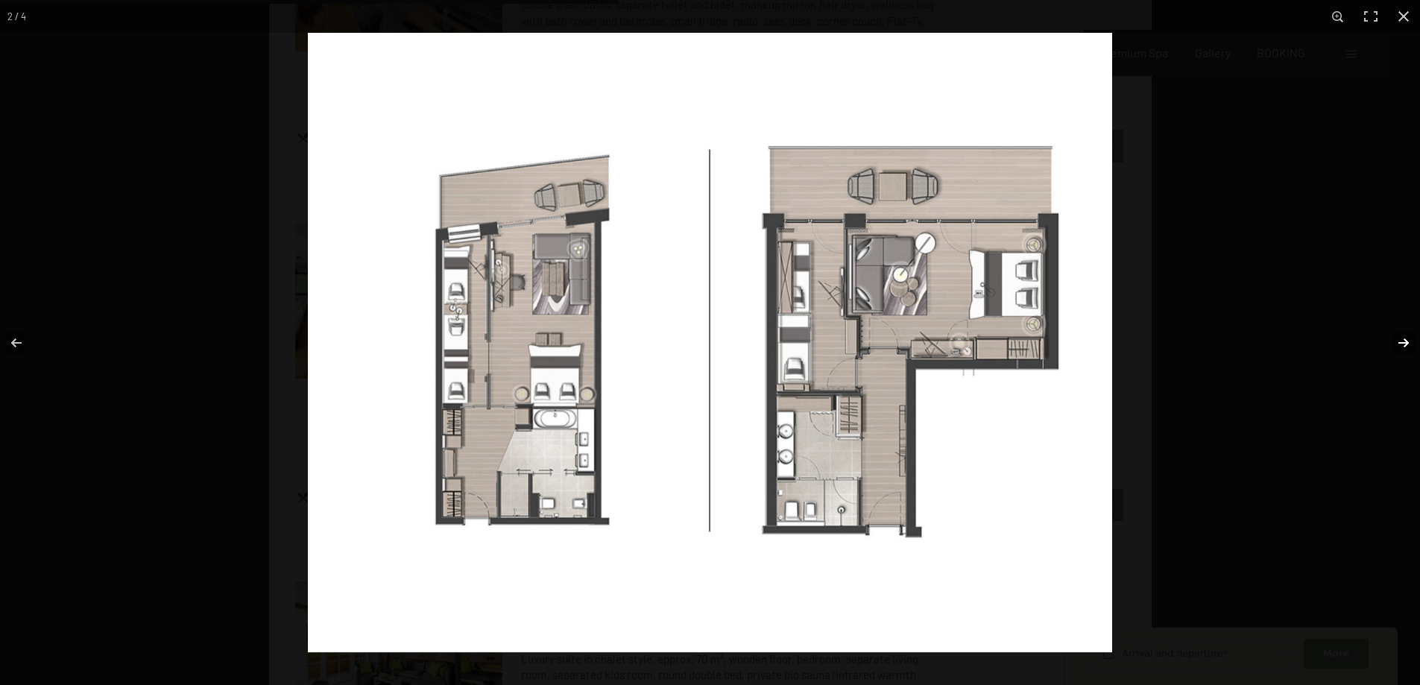
click at [1402, 342] on button "button" at bounding box center [1394, 343] width 52 height 75
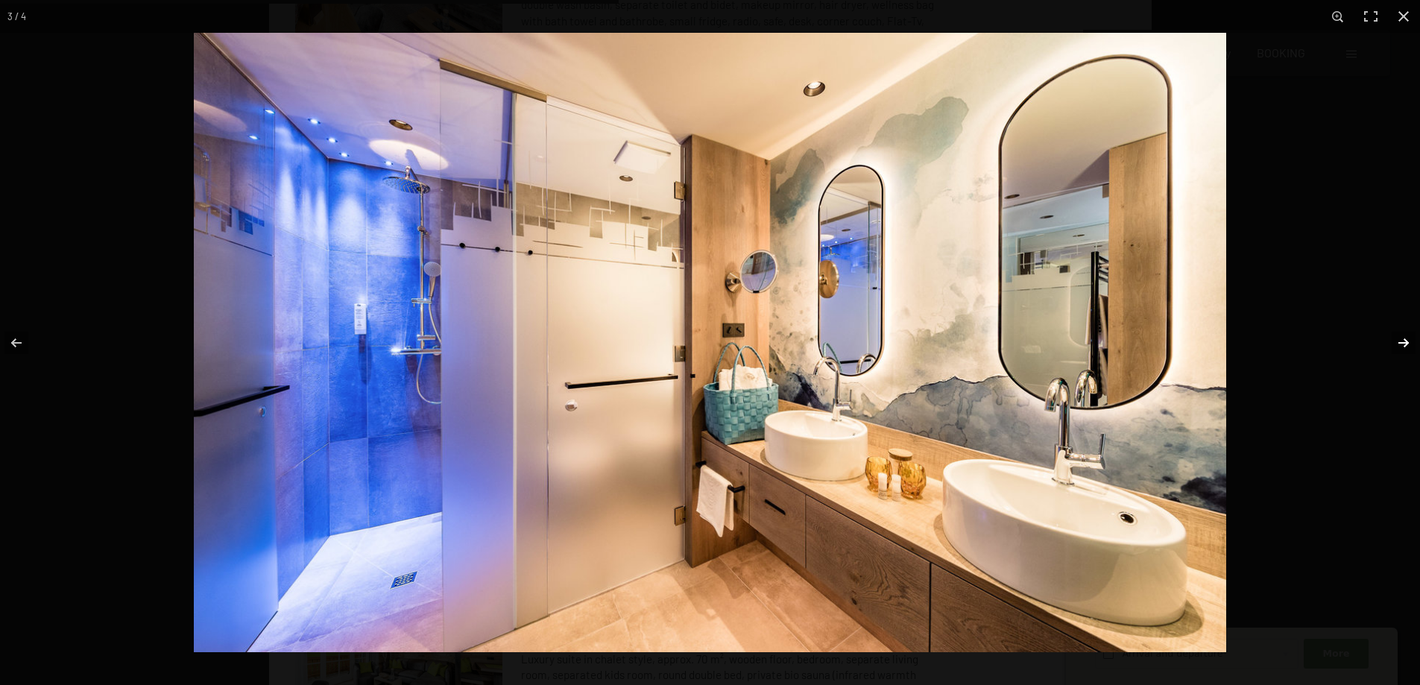
click at [1402, 341] on button "button" at bounding box center [1394, 343] width 52 height 75
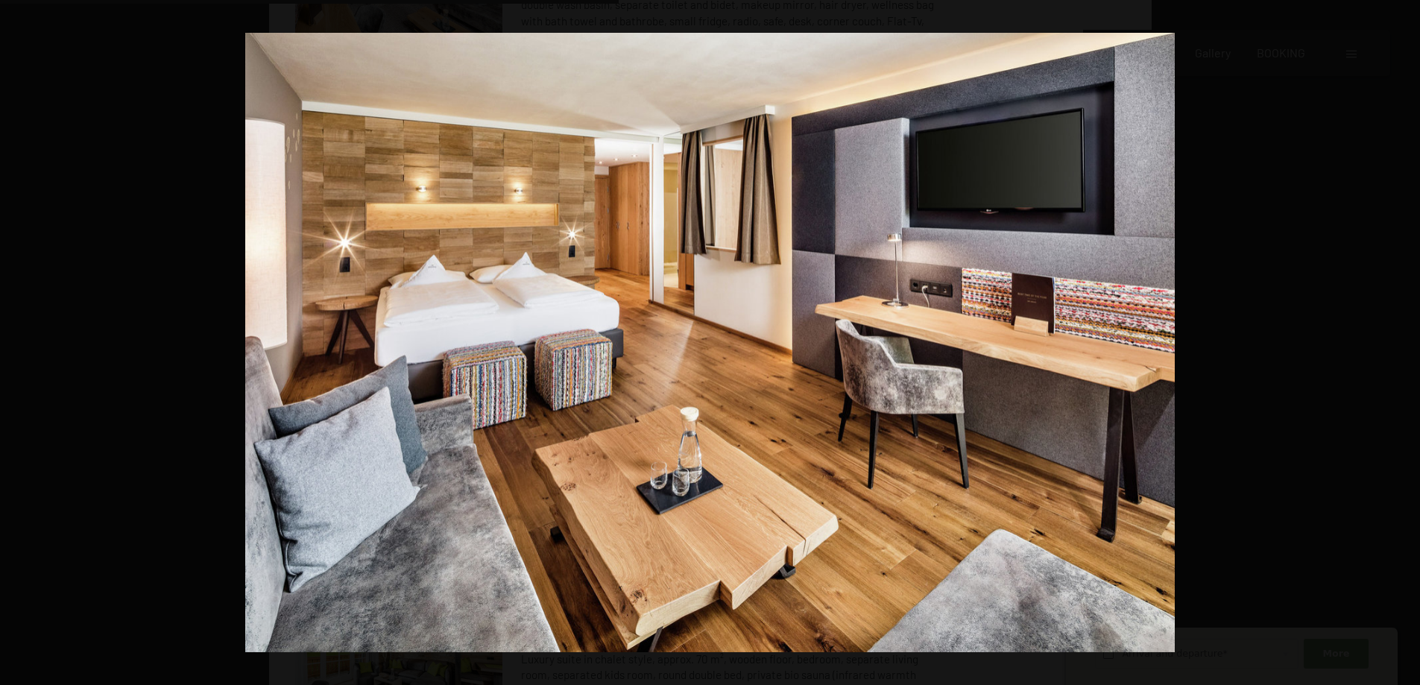
click at [1402, 343] on button "button" at bounding box center [1394, 343] width 52 height 75
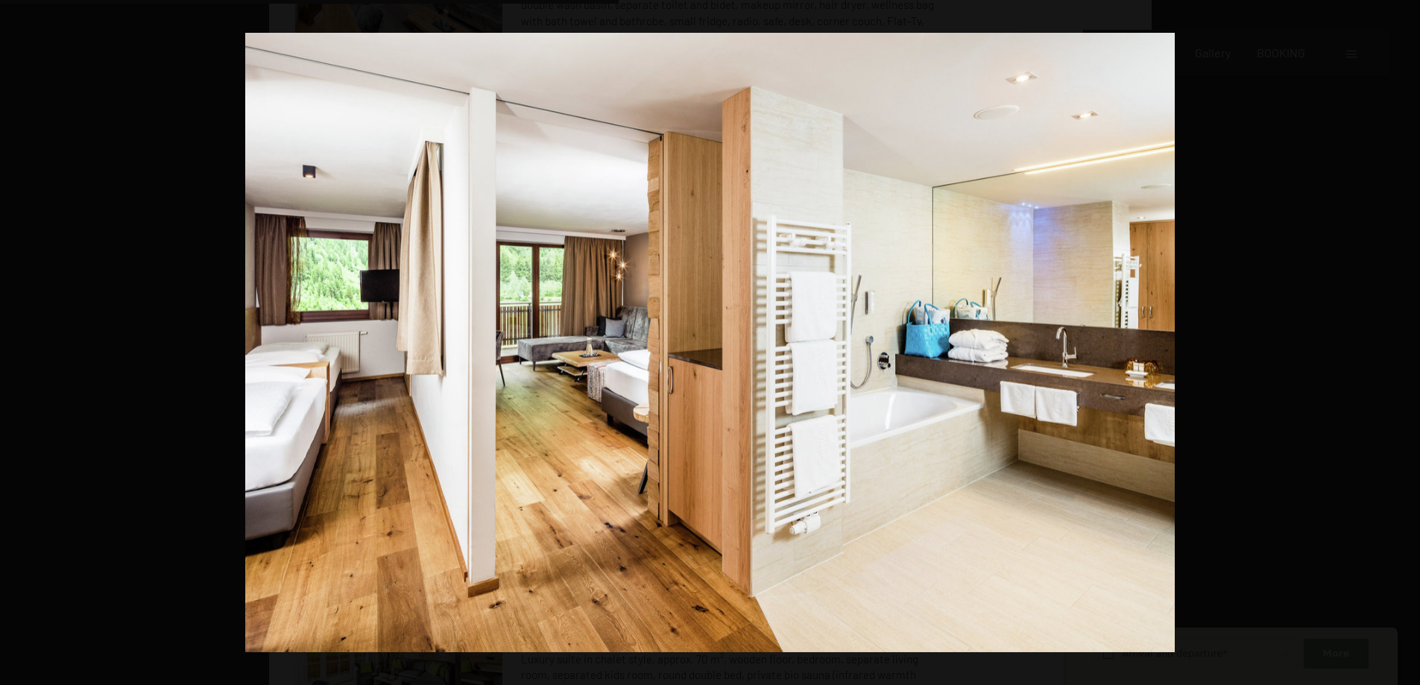
click at [1402, 343] on button "button" at bounding box center [1394, 343] width 52 height 75
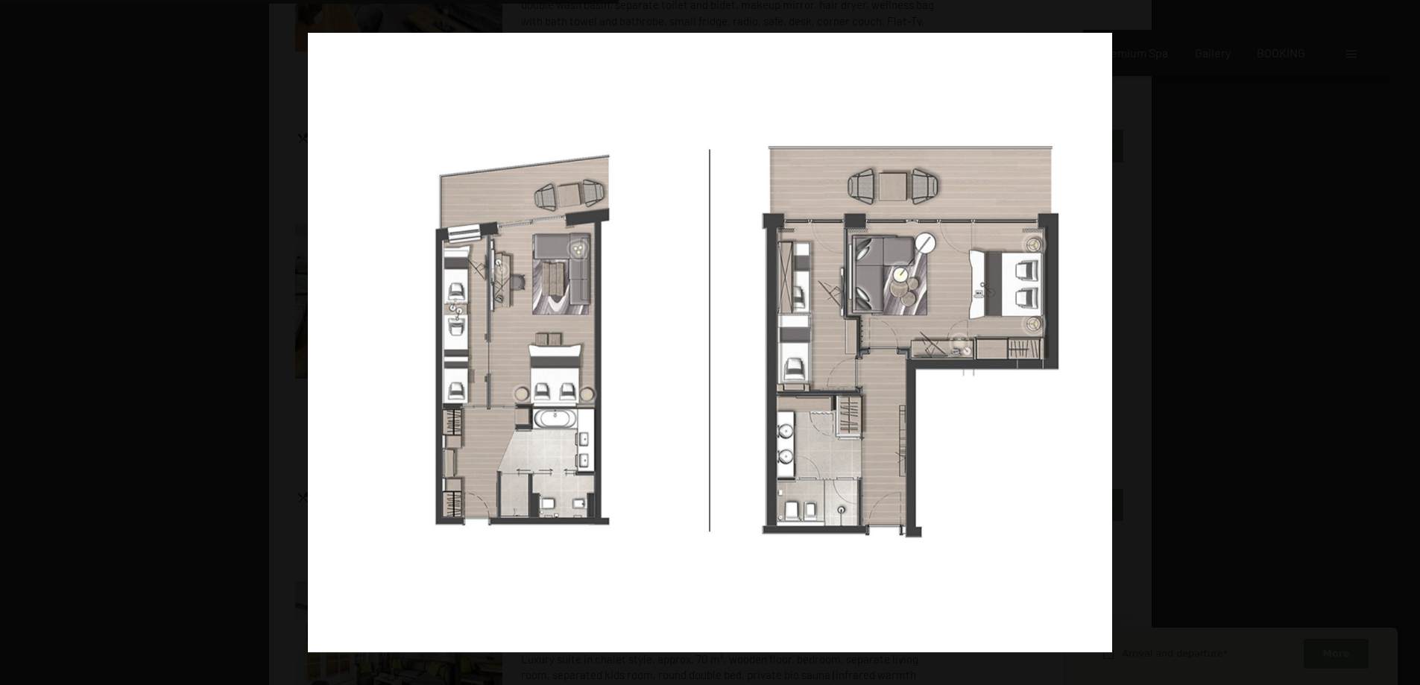
click at [1402, 343] on button "button" at bounding box center [1394, 343] width 52 height 75
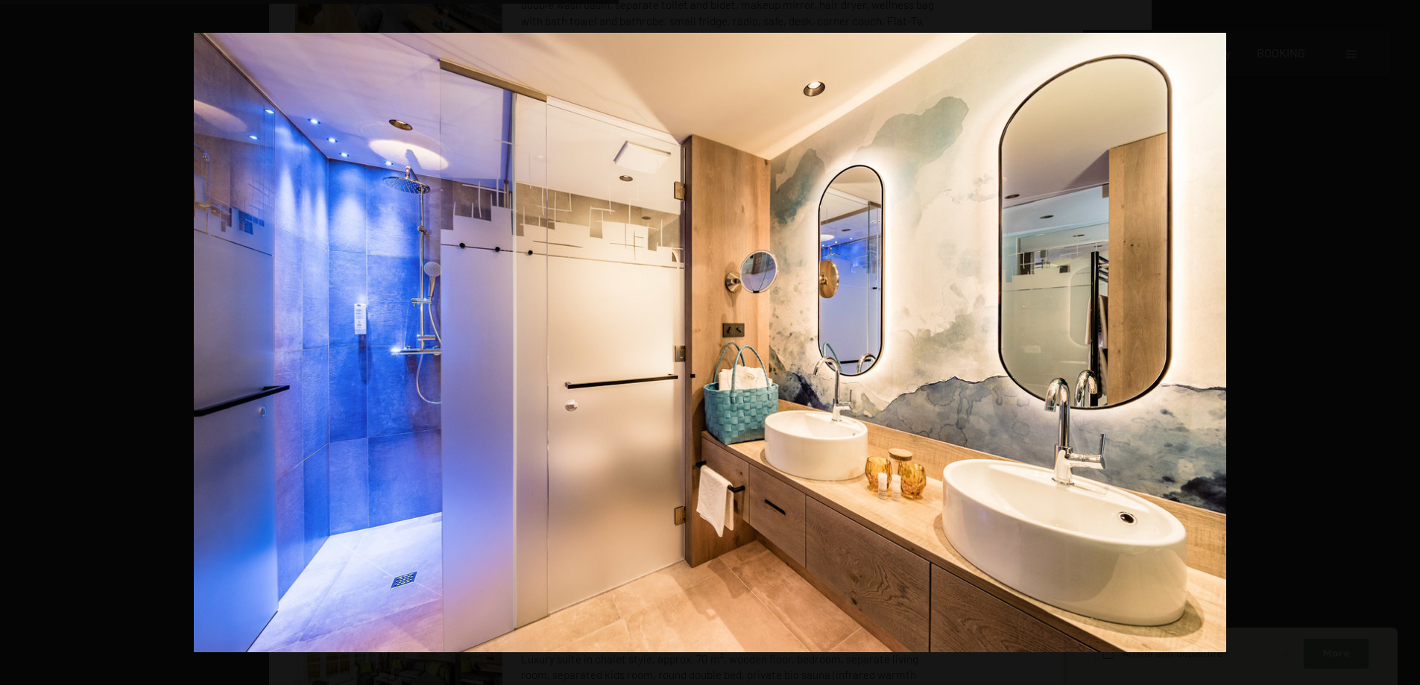
click at [1402, 343] on button "button" at bounding box center [1394, 343] width 52 height 75
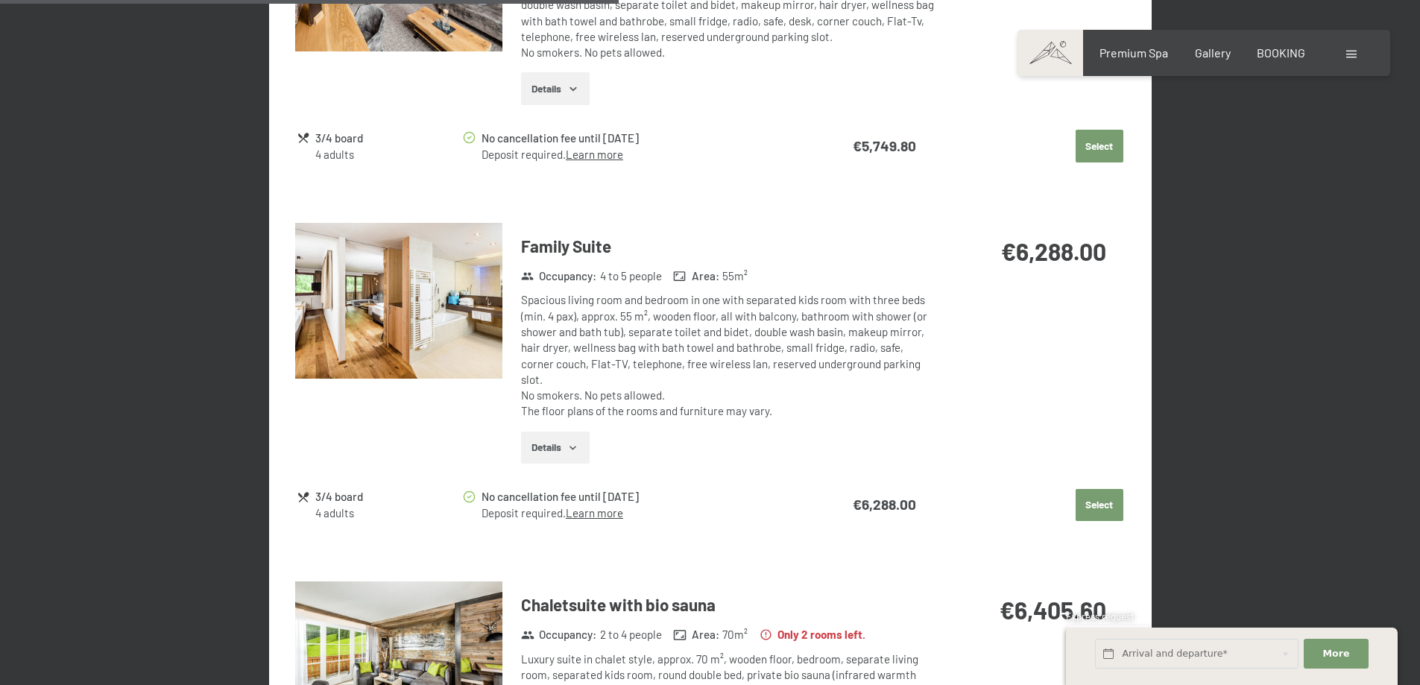
click at [0, 0] on button "button" at bounding box center [0, 0] width 0 height 0
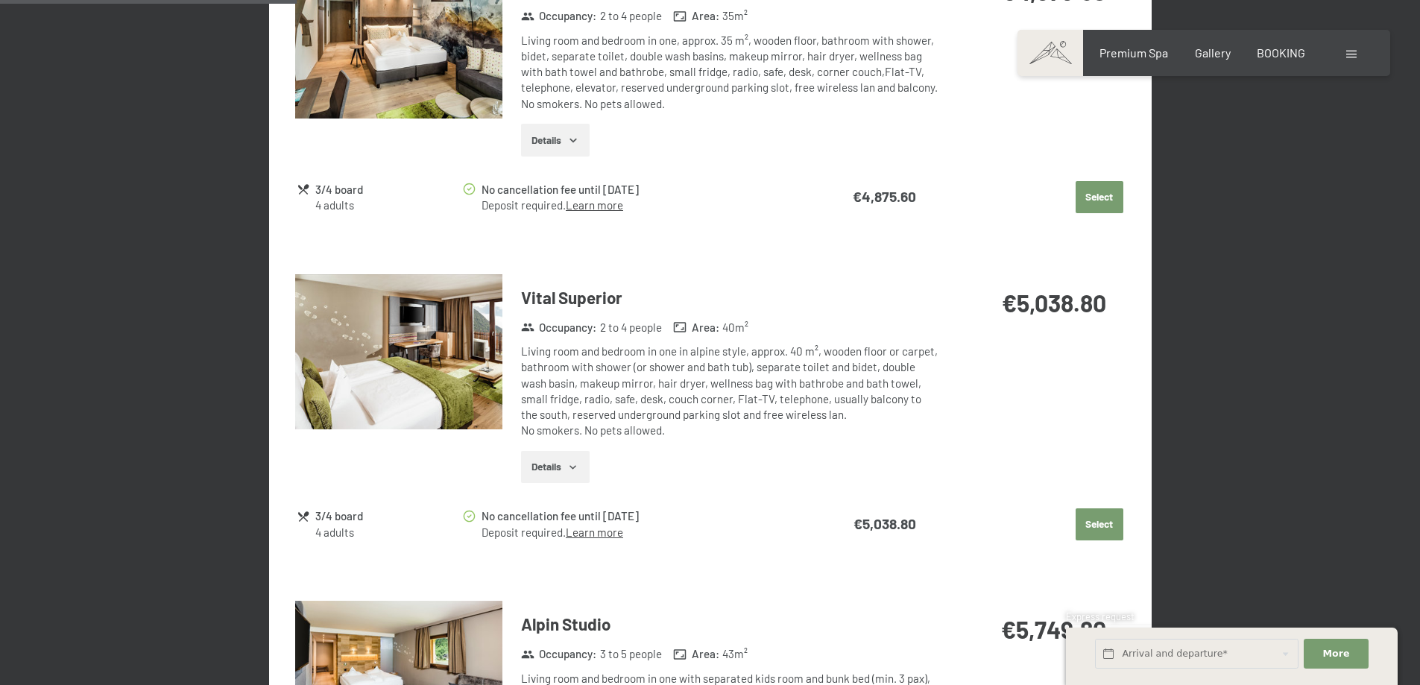
scroll to position [709, 0]
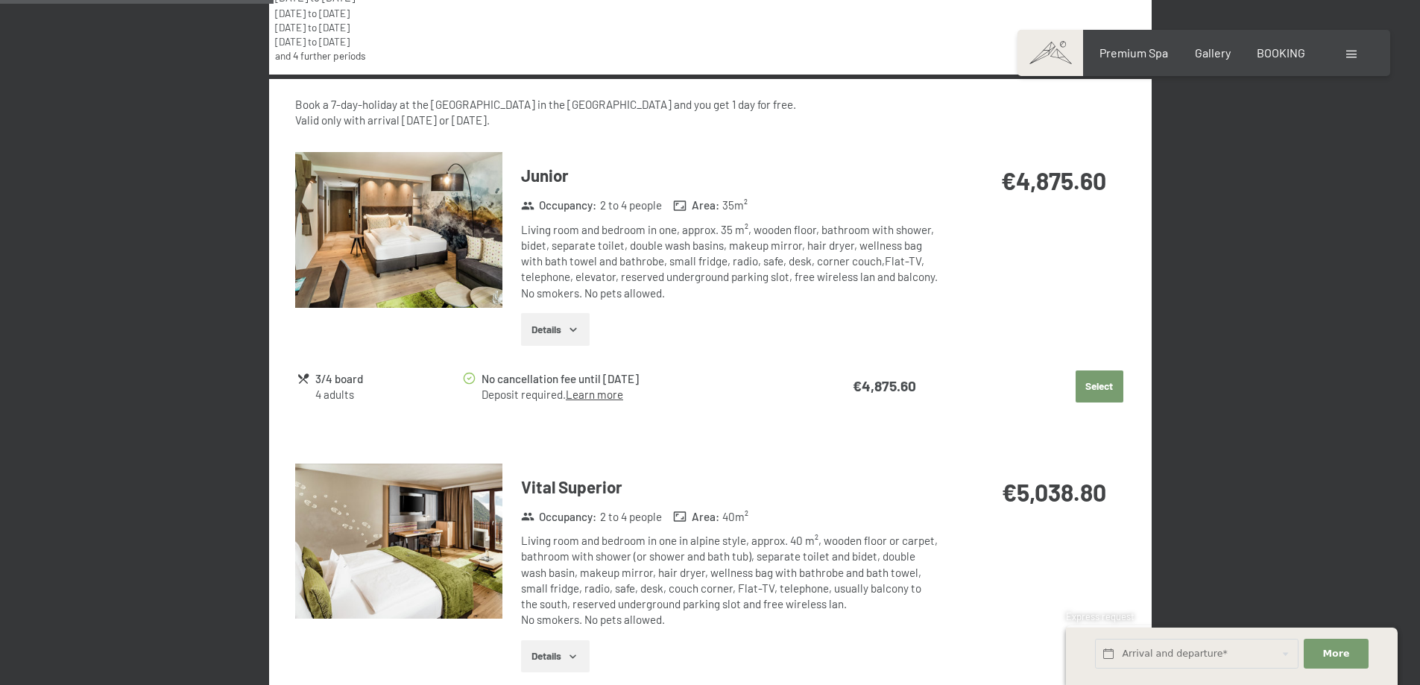
click at [490, 245] on img at bounding box center [398, 230] width 207 height 156
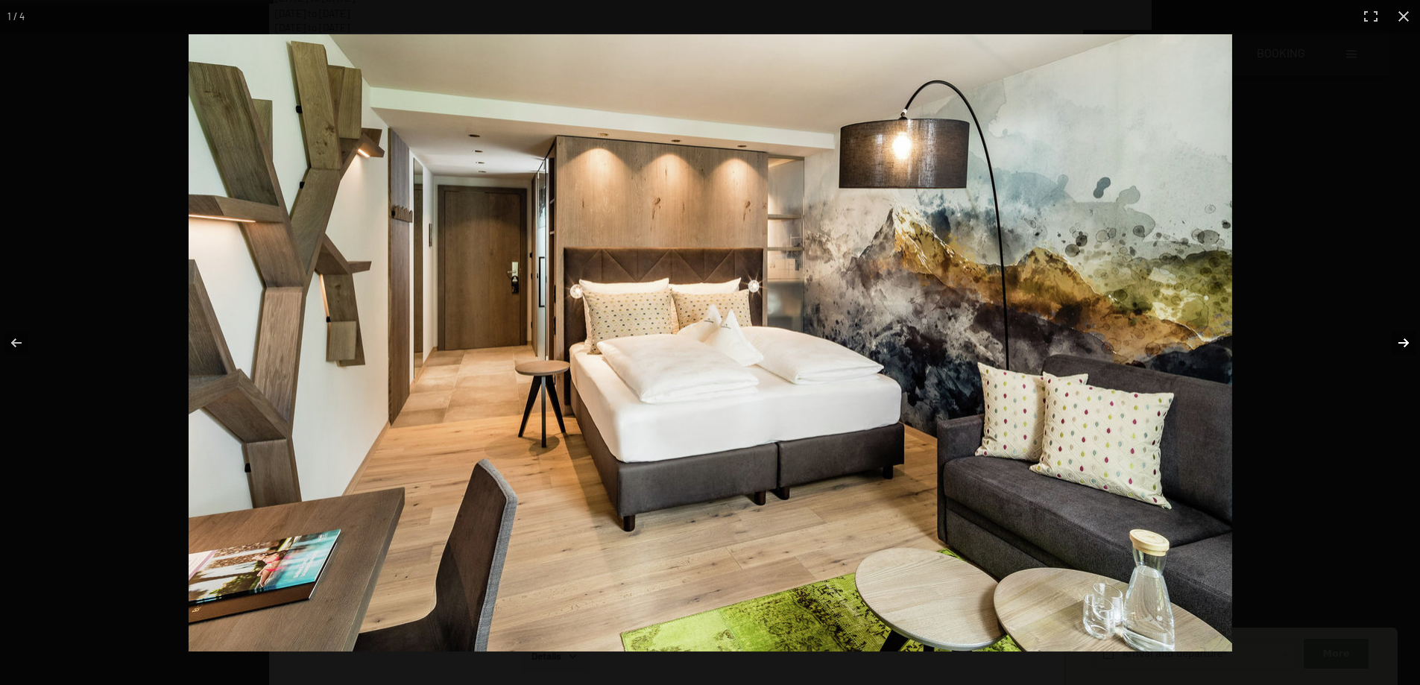
click at [1408, 345] on button "button" at bounding box center [1394, 343] width 52 height 75
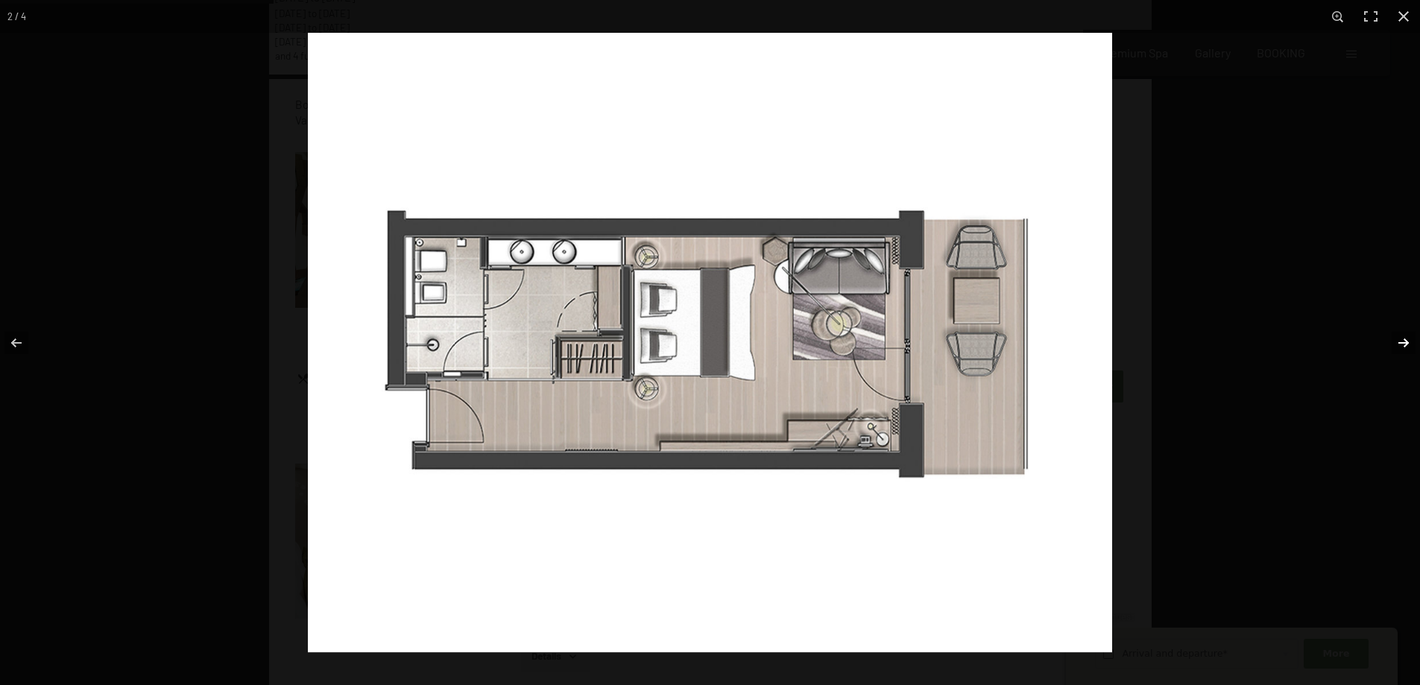
click at [1408, 345] on button "button" at bounding box center [1394, 343] width 52 height 75
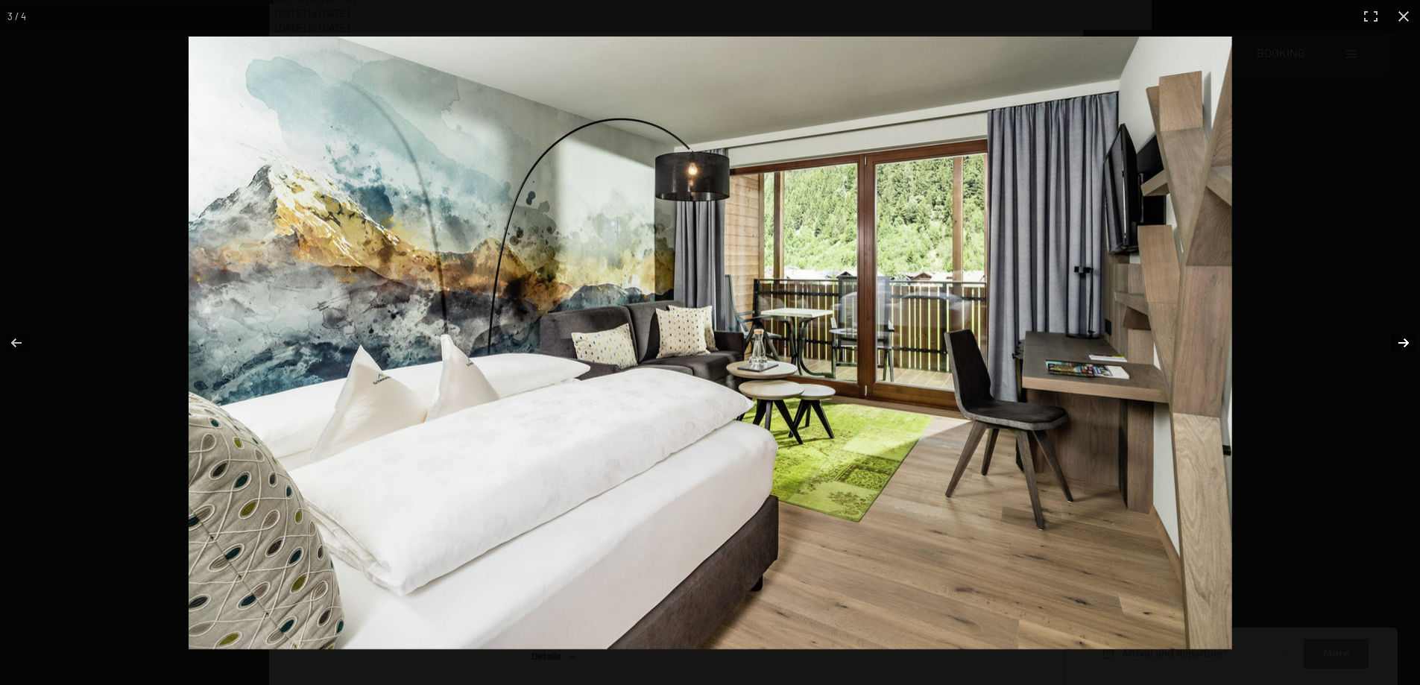
click at [1408, 345] on button "button" at bounding box center [1394, 343] width 52 height 75
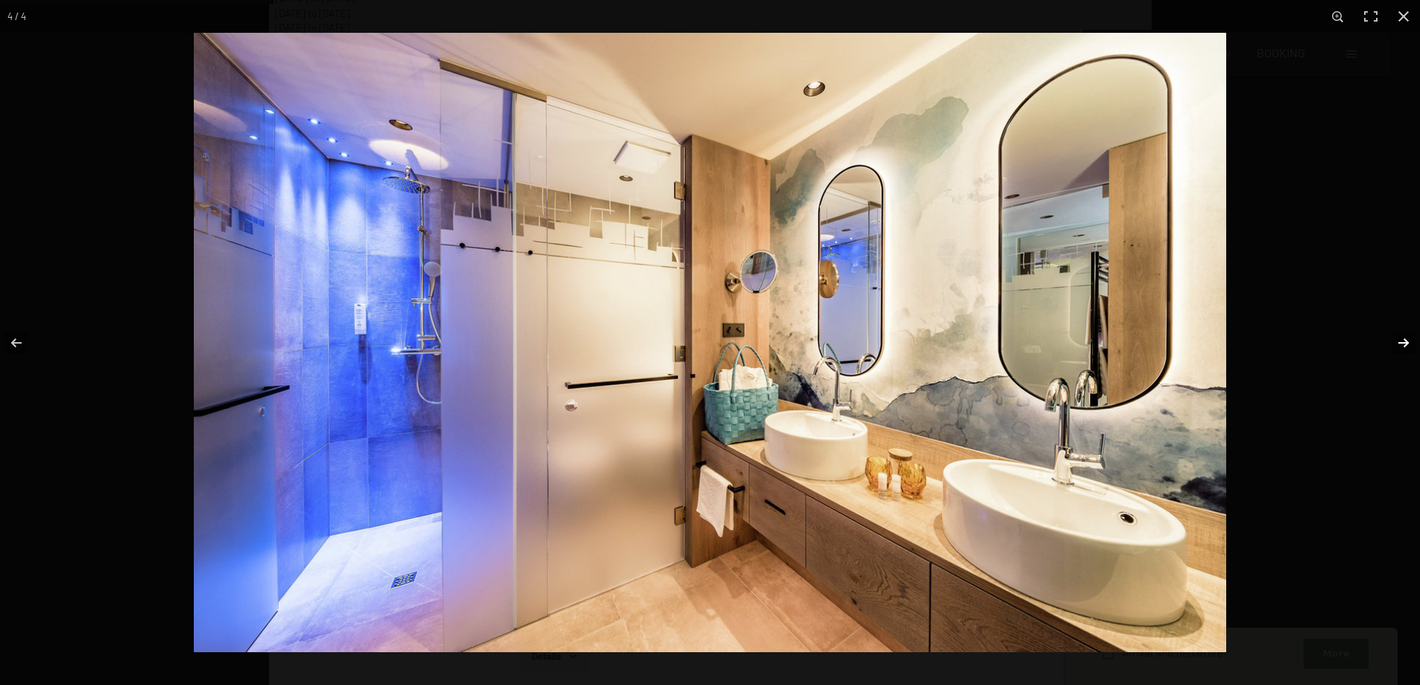
click at [1408, 345] on button "button" at bounding box center [1394, 343] width 52 height 75
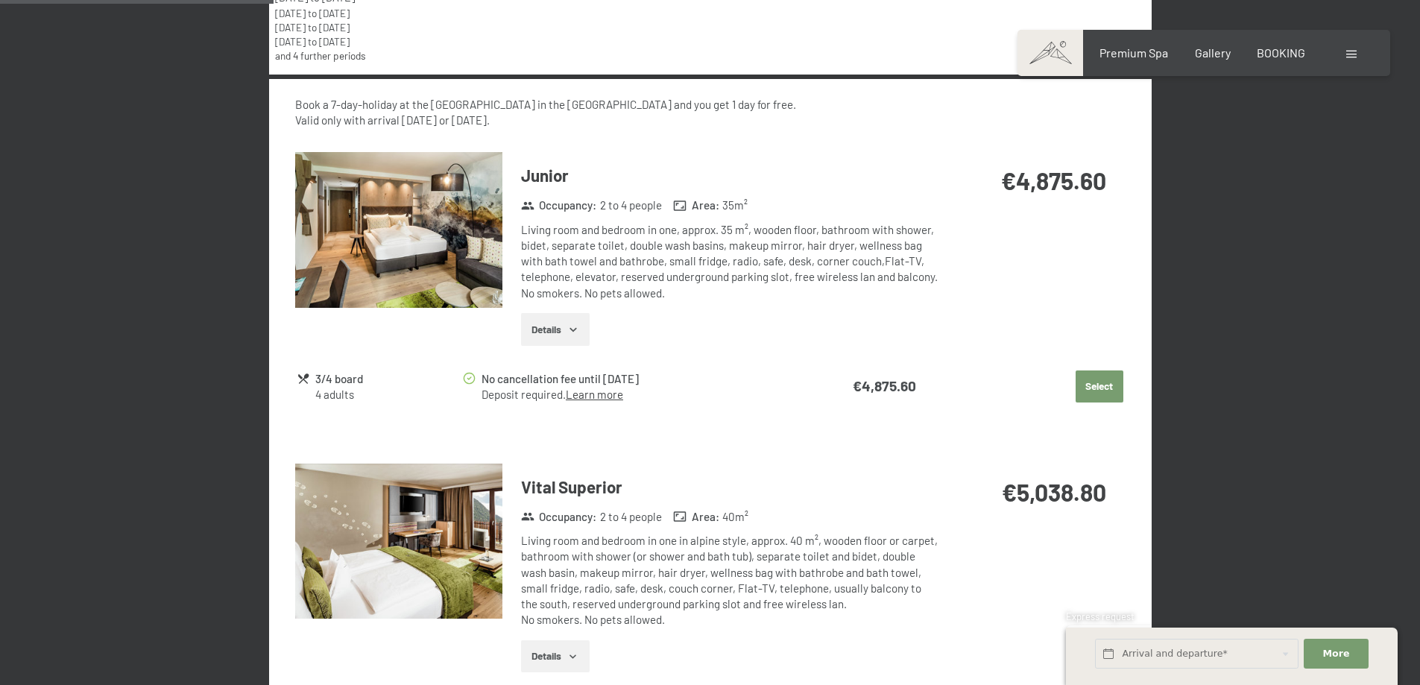
click at [0, 0] on button "button" at bounding box center [0, 0] width 0 height 0
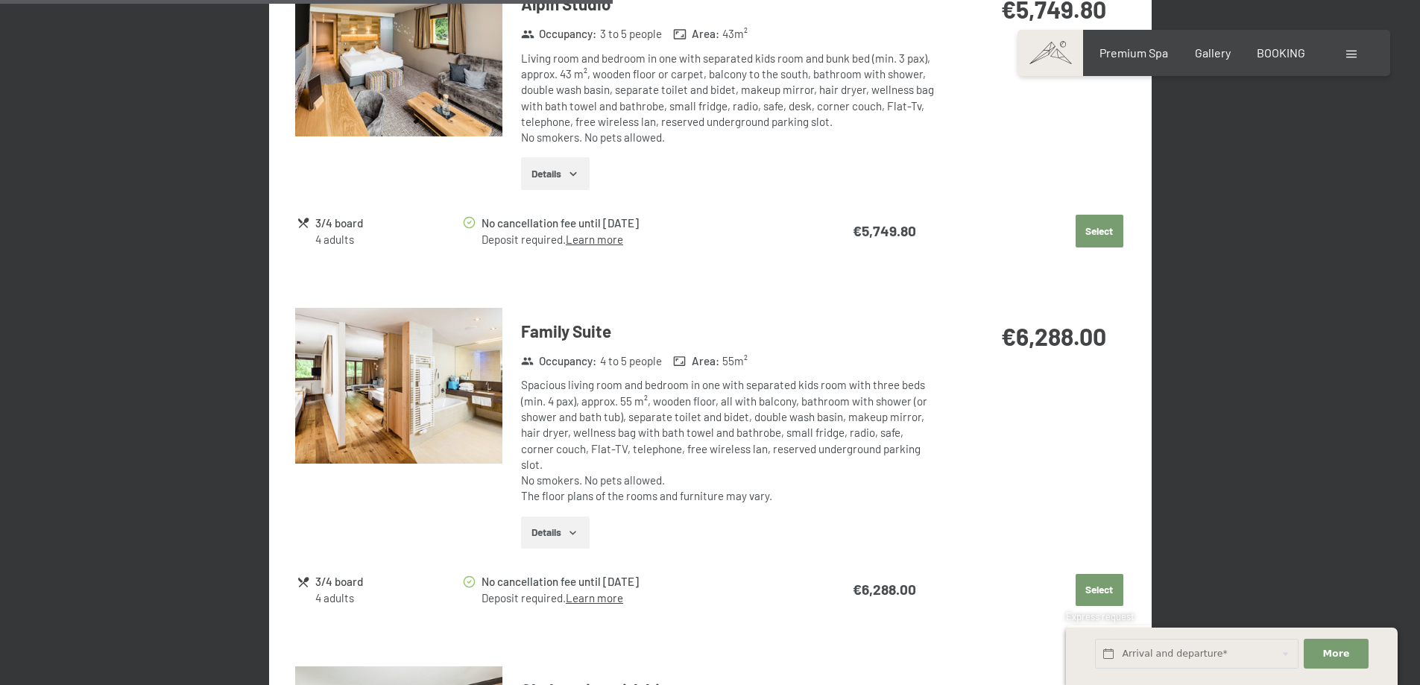
scroll to position [1604, 0]
